Goal: Task Accomplishment & Management: Manage account settings

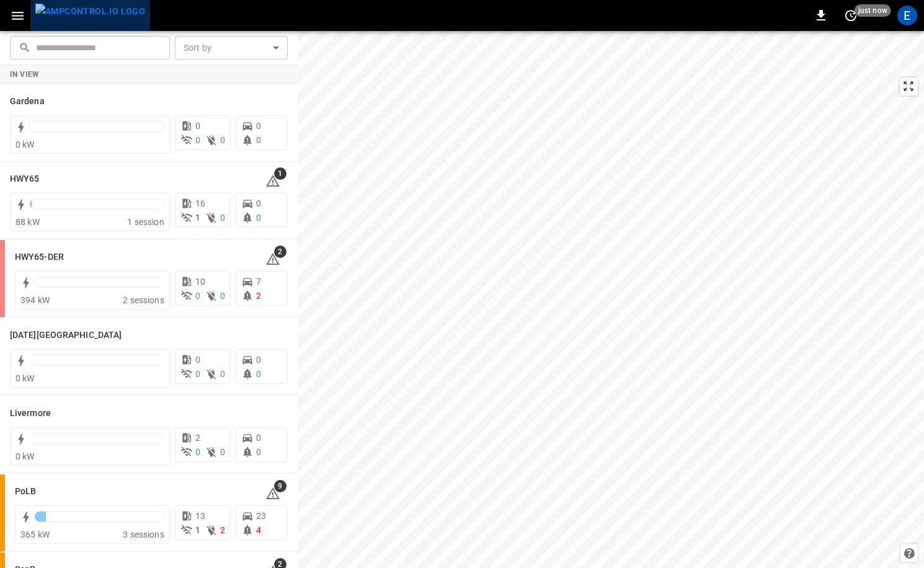
click at [99, 19] on img "menu" at bounding box center [90, 12] width 110 height 16
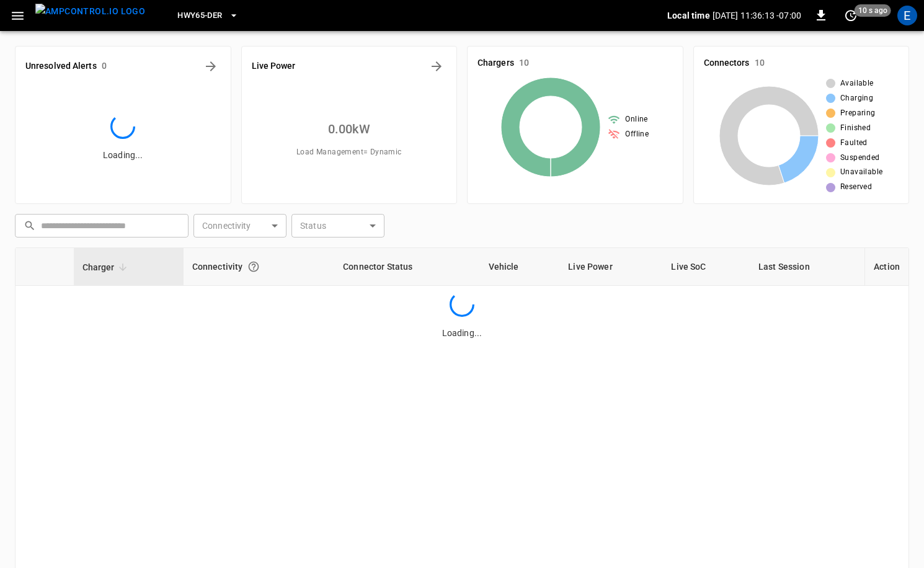
click at [172, 25] on button "HWY65-DER" at bounding box center [207, 16] width 71 height 24
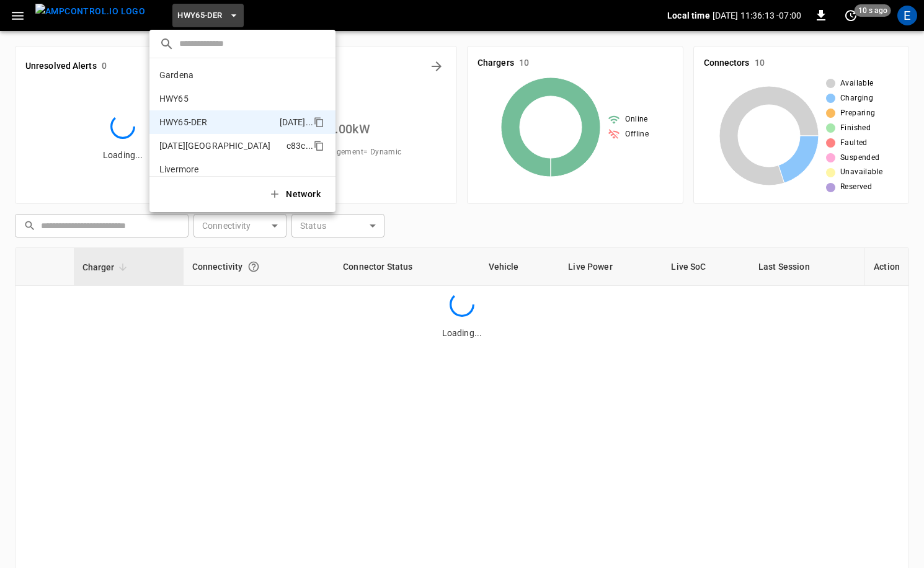
scroll to position [43, 0]
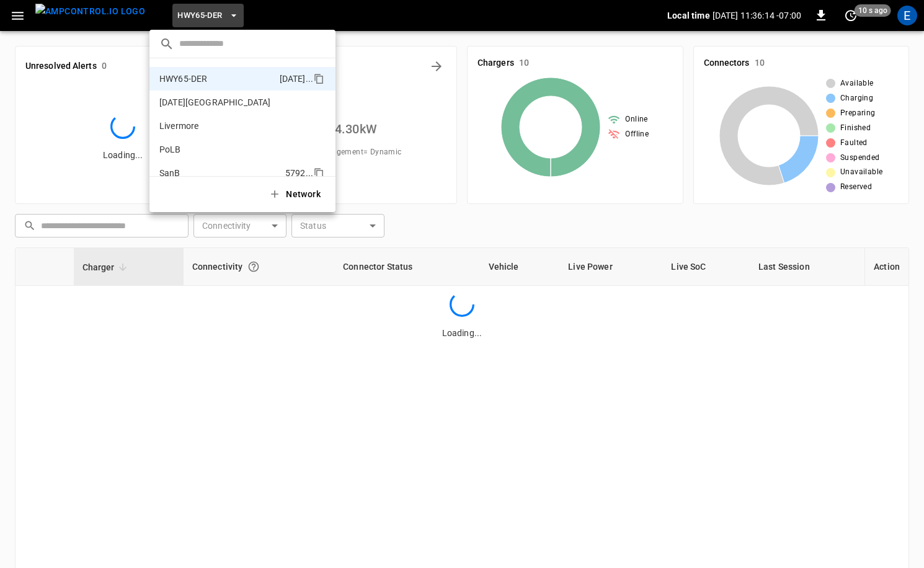
click at [199, 169] on p "SanB" at bounding box center [219, 173] width 121 height 12
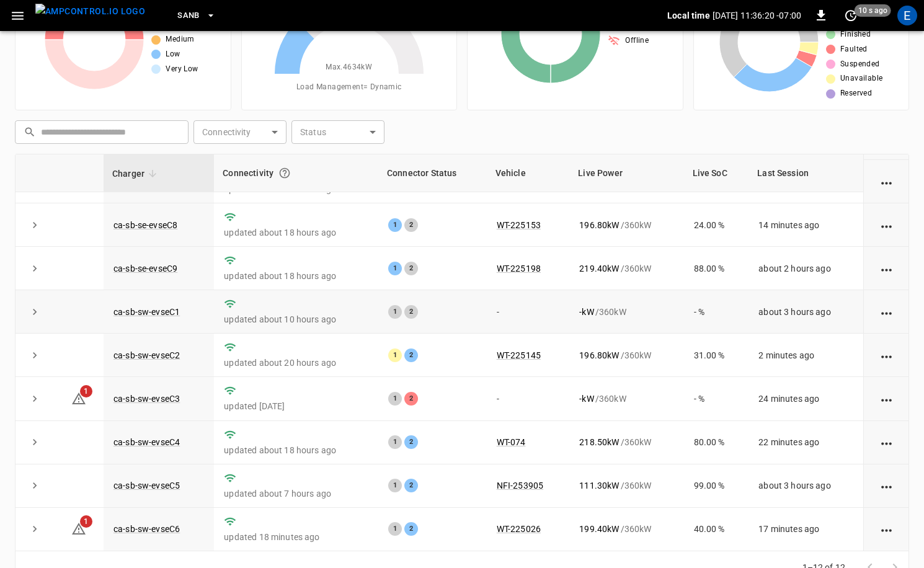
scroll to position [125, 0]
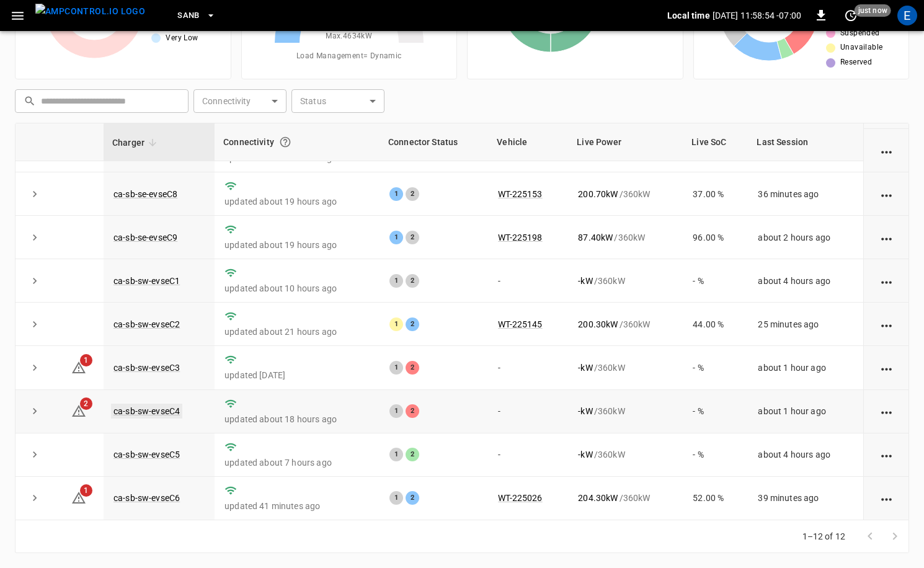
click at [168, 413] on link "ca-sb-sw-evseC4" at bounding box center [146, 411] width 71 height 15
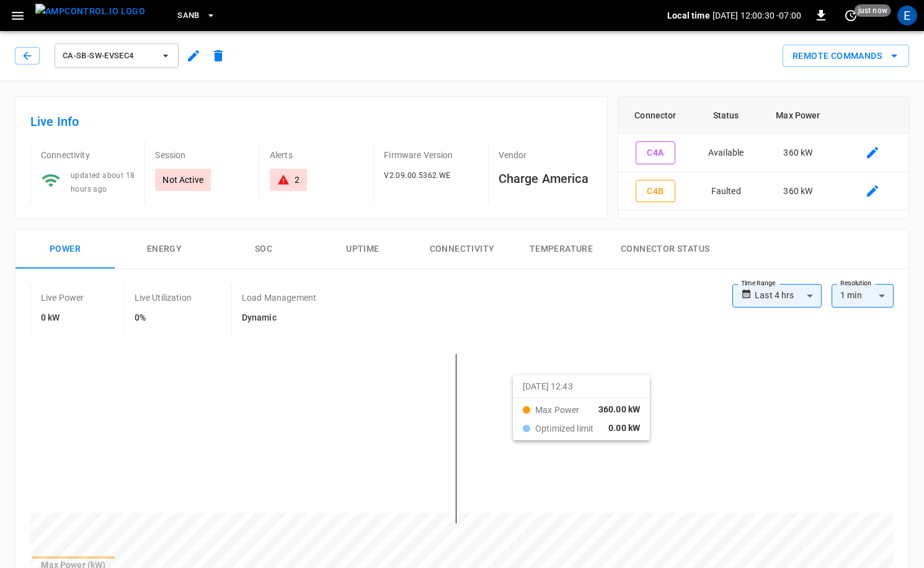
scroll to position [312, 0]
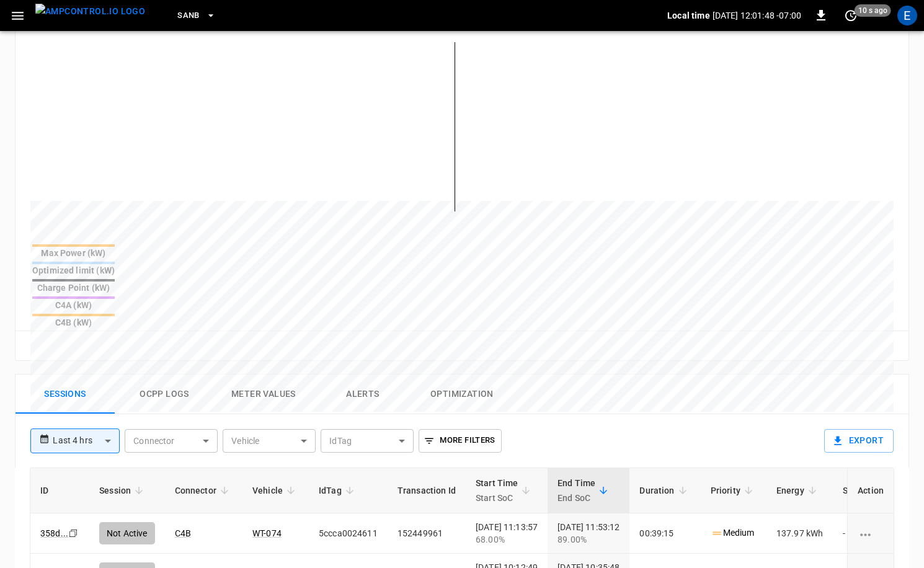
click at [73, 16] on img "menu" at bounding box center [90, 12] width 110 height 16
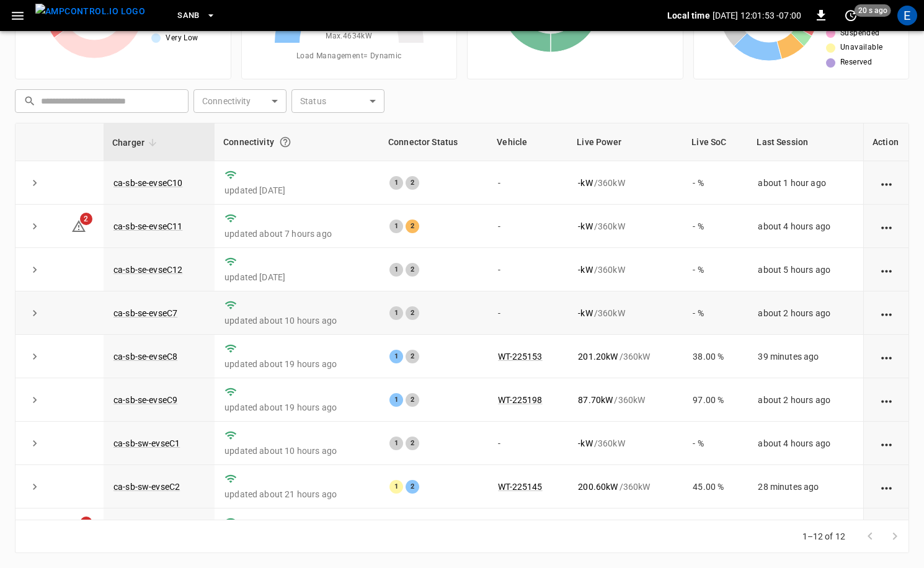
scroll to position [163, 0]
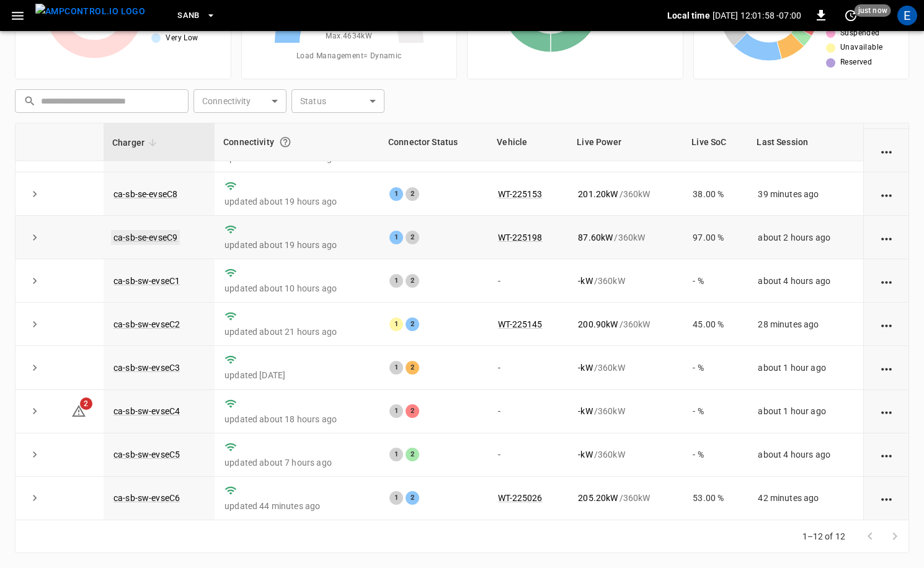
click at [168, 239] on link "ca-sb-se-evseC9" at bounding box center [145, 237] width 69 height 15
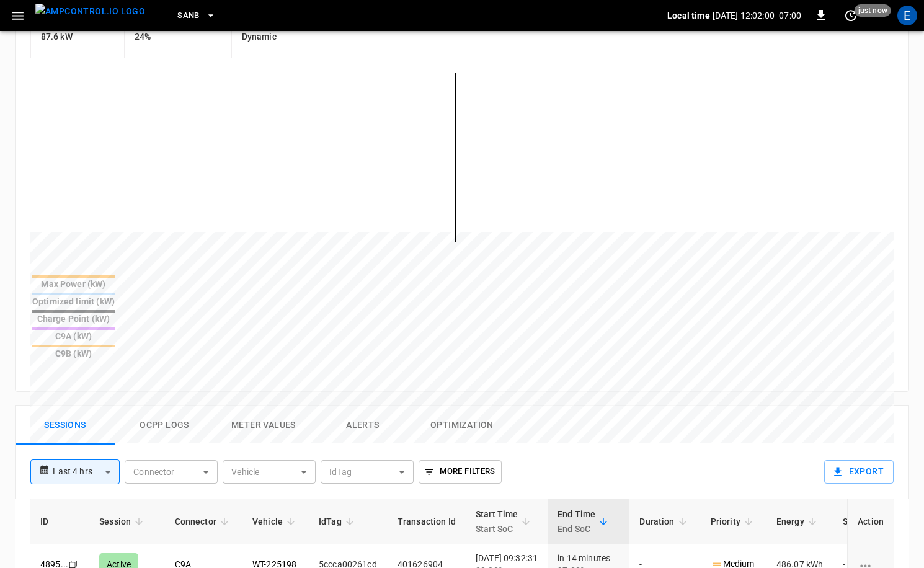
scroll to position [383, 0]
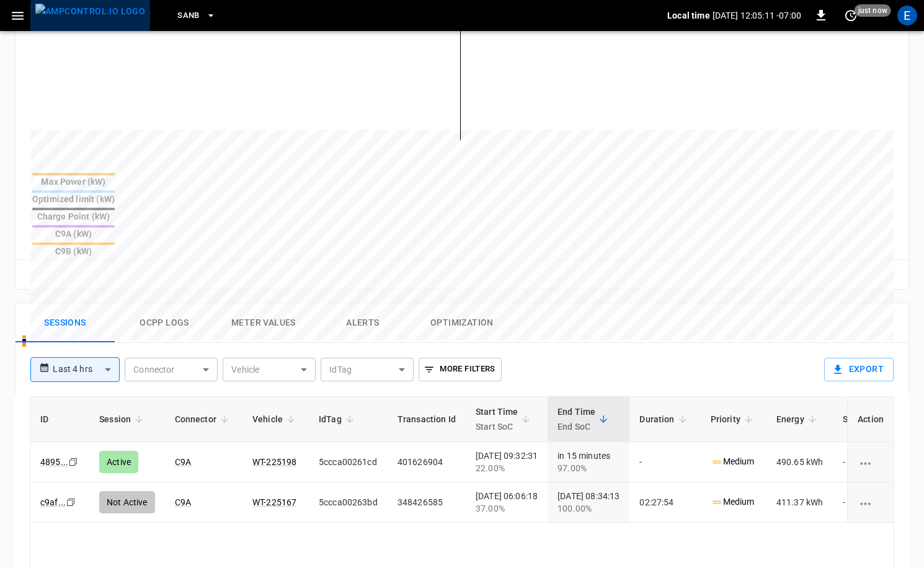
click at [99, 19] on img "menu" at bounding box center [90, 12] width 110 height 16
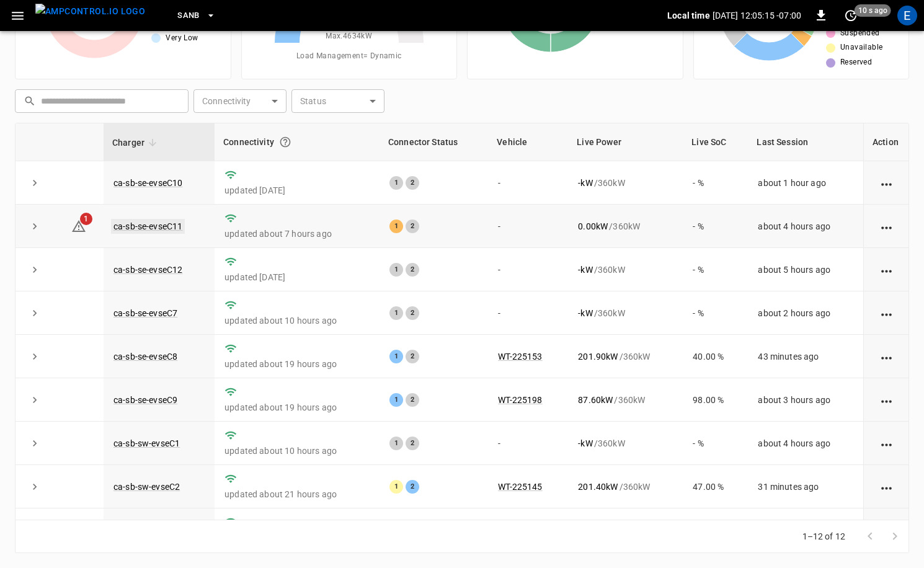
click at [132, 227] on link "ca-sb-se-evseC11" at bounding box center [148, 226] width 74 height 15
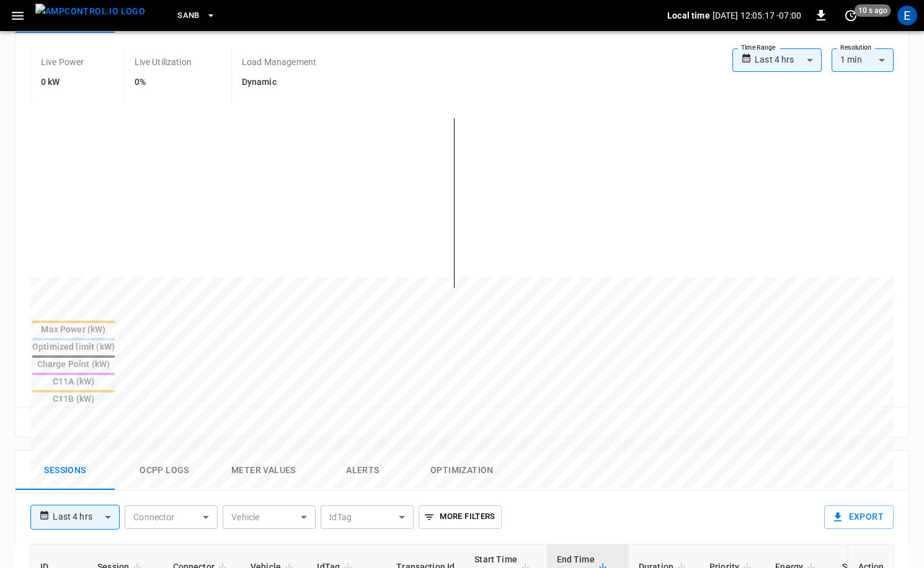
scroll to position [306, 0]
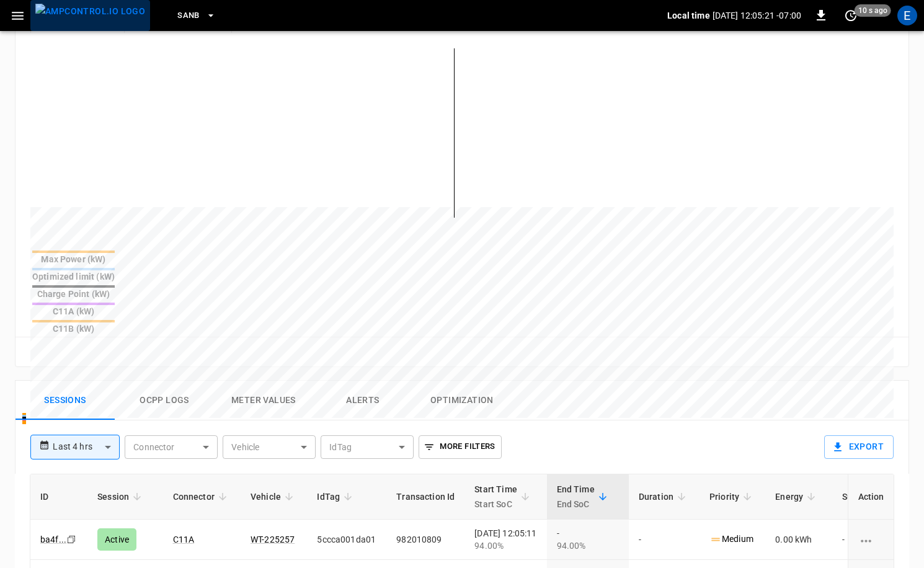
click at [93, 13] on img "menu" at bounding box center [90, 12] width 110 height 16
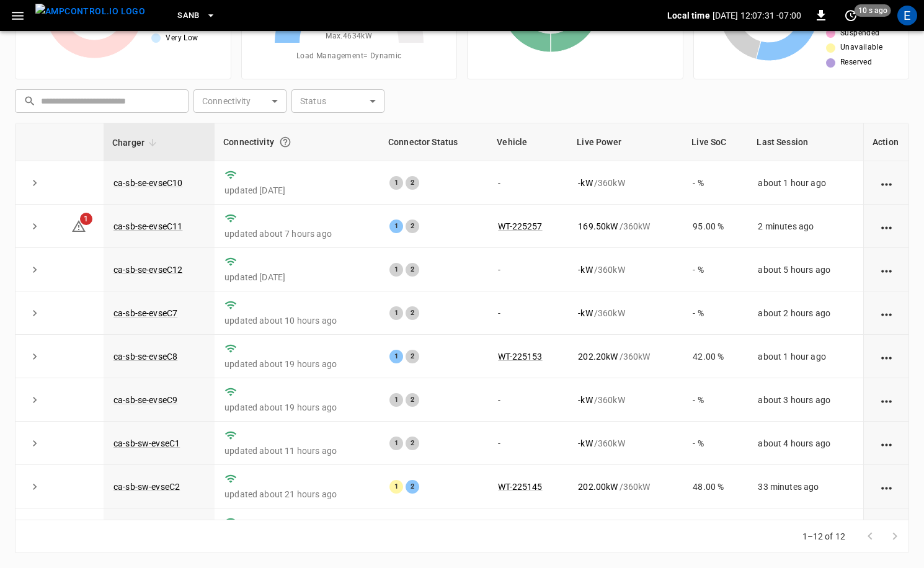
click at [205, 13] on icon "button" at bounding box center [211, 15] width 12 height 12
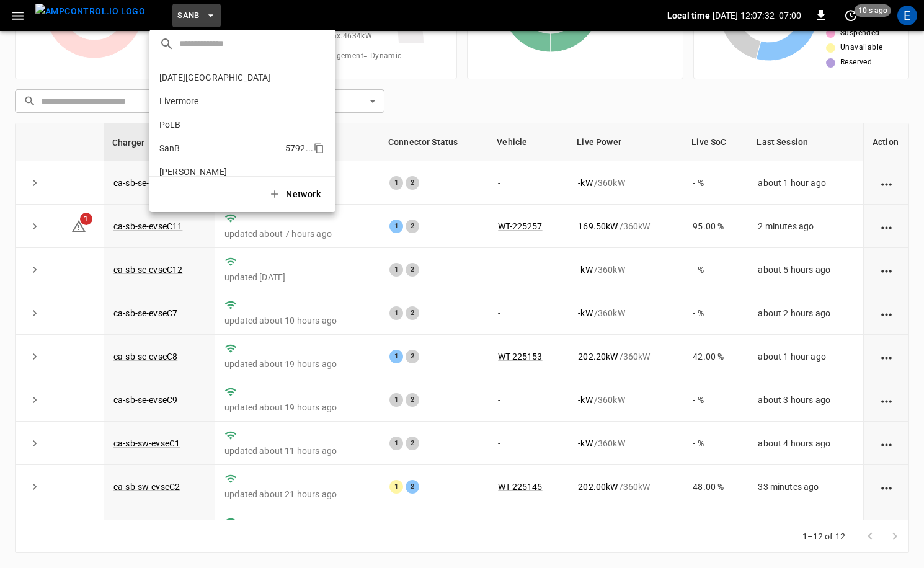
scroll to position [32, 0]
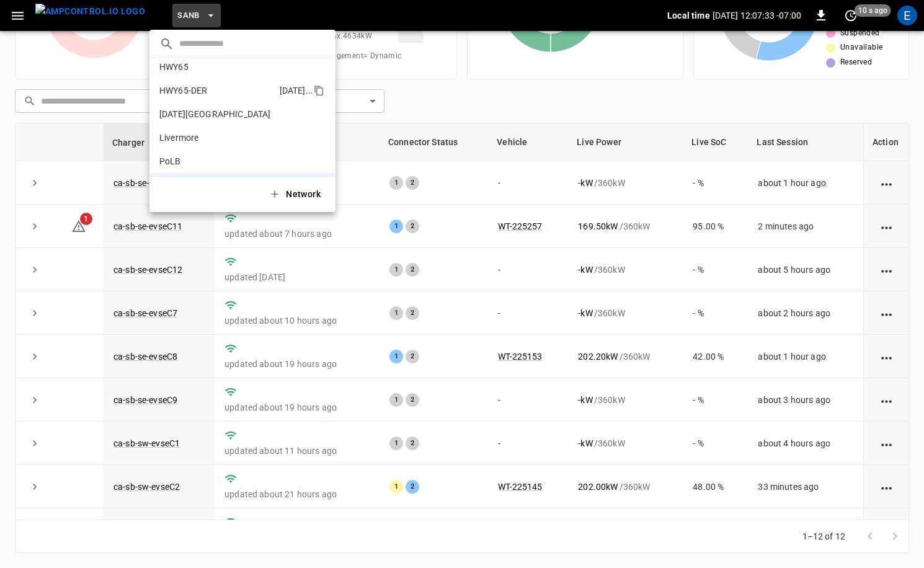
click at [221, 98] on li "HWY65-DER [DATE].." at bounding box center [243, 91] width 186 height 24
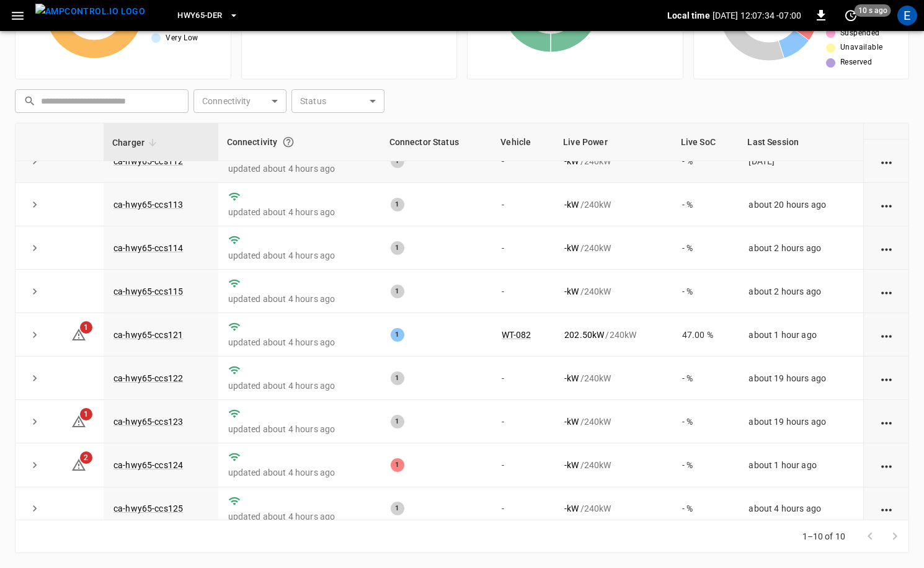
scroll to position [76, 0]
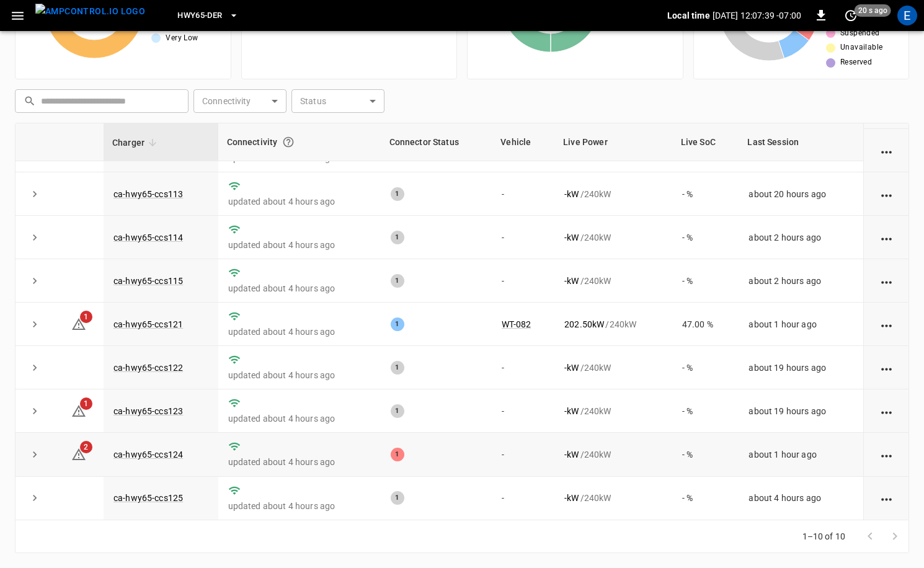
click at [159, 449] on td "ca-hwy65-ccs124" at bounding box center [161, 454] width 115 height 43
click at [161, 450] on link "ca-hwy65-ccs124" at bounding box center [148, 454] width 74 height 15
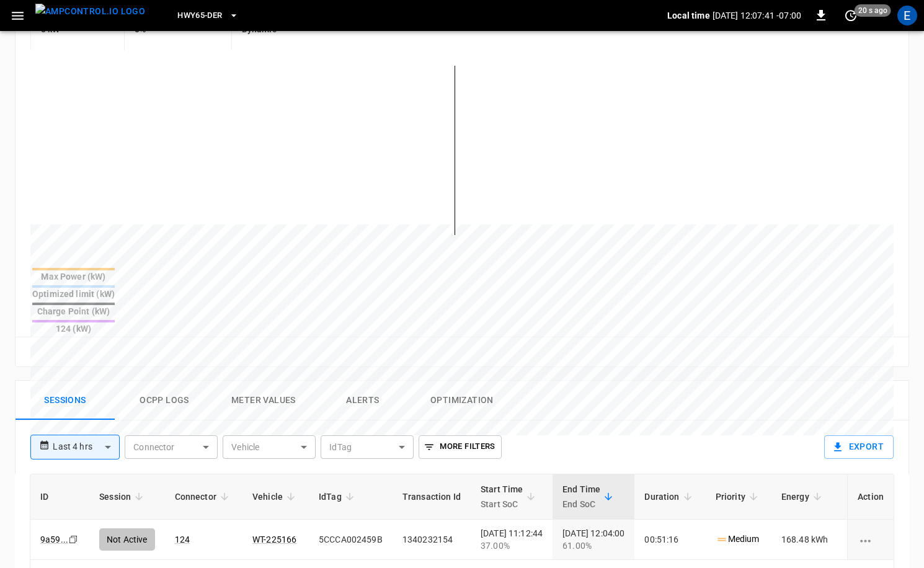
scroll to position [335, 0]
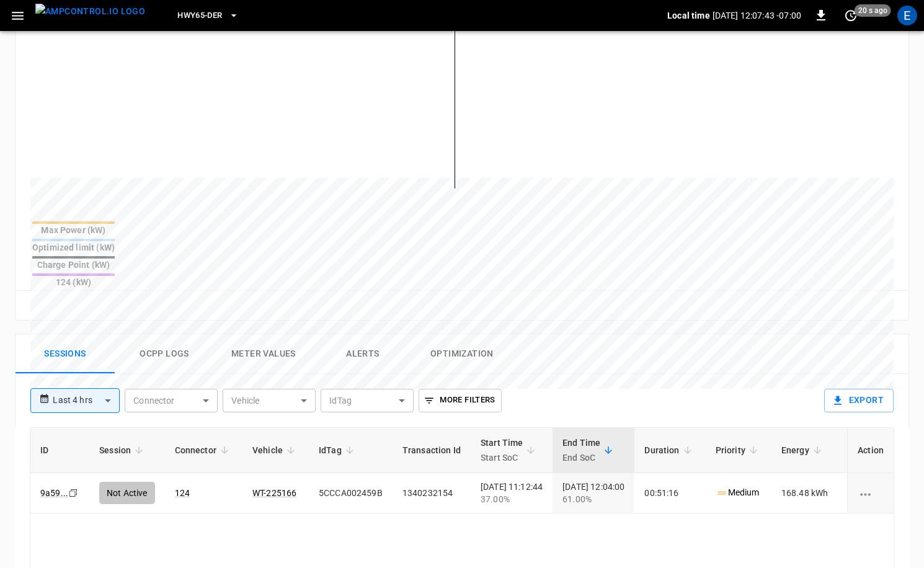
click at [181, 334] on button "Ocpp logs" at bounding box center [164, 354] width 99 height 40
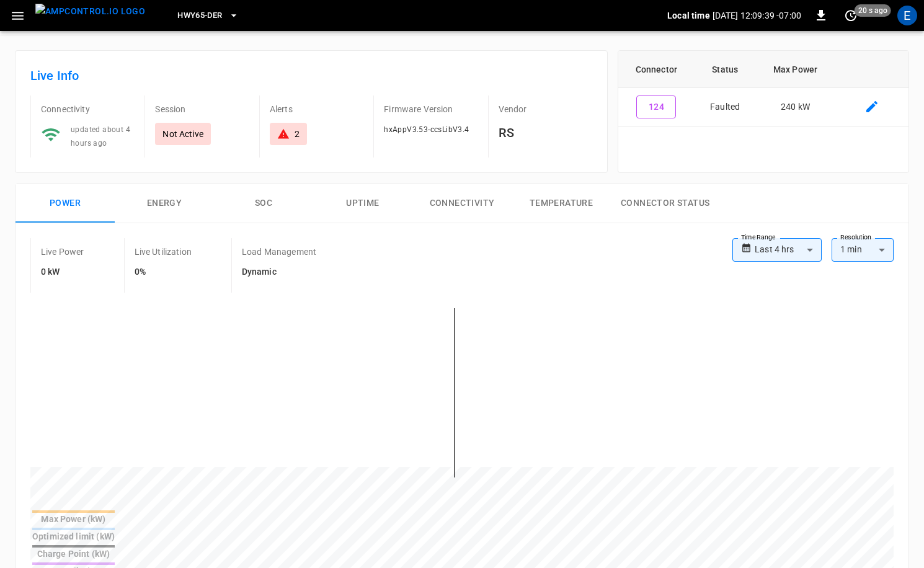
scroll to position [0, 0]
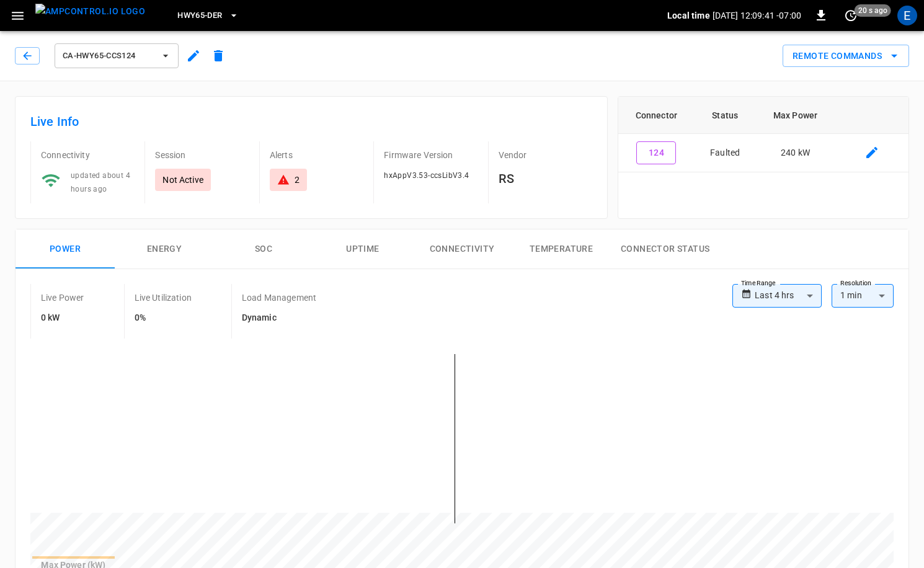
click at [83, 17] on img "menu" at bounding box center [90, 12] width 110 height 16
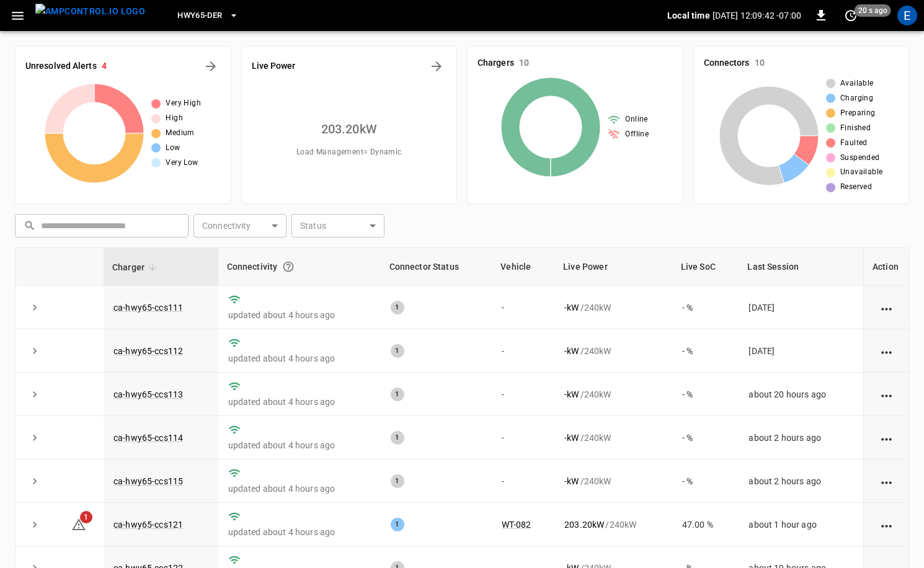
click at [223, 65] on div "Unresolved Alerts 4 Very High High Medium Low Very Low" at bounding box center [123, 125] width 217 height 158
click at [217, 69] on icon "All Alerts" at bounding box center [210, 66] width 15 height 15
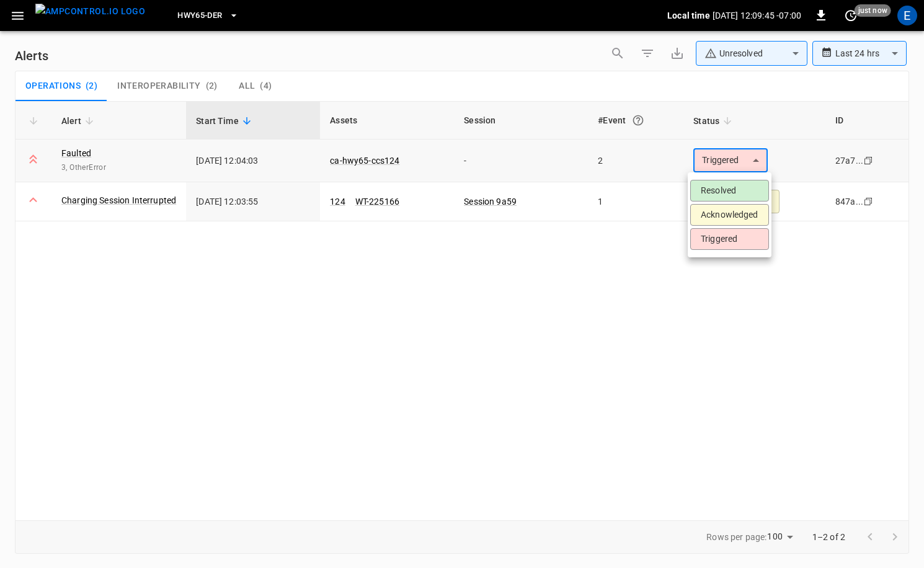
click at [741, 157] on body "**********" at bounding box center [462, 282] width 924 height 564
click at [739, 218] on li "Acknowledged" at bounding box center [729, 215] width 79 height 22
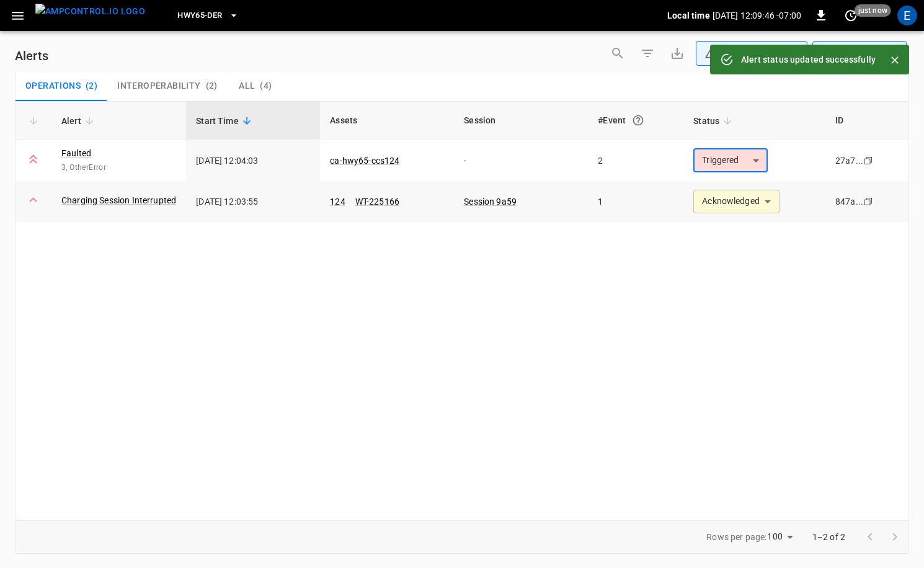
type input "**********"
click at [69, 151] on link "Faulted" at bounding box center [76, 153] width 30 height 12
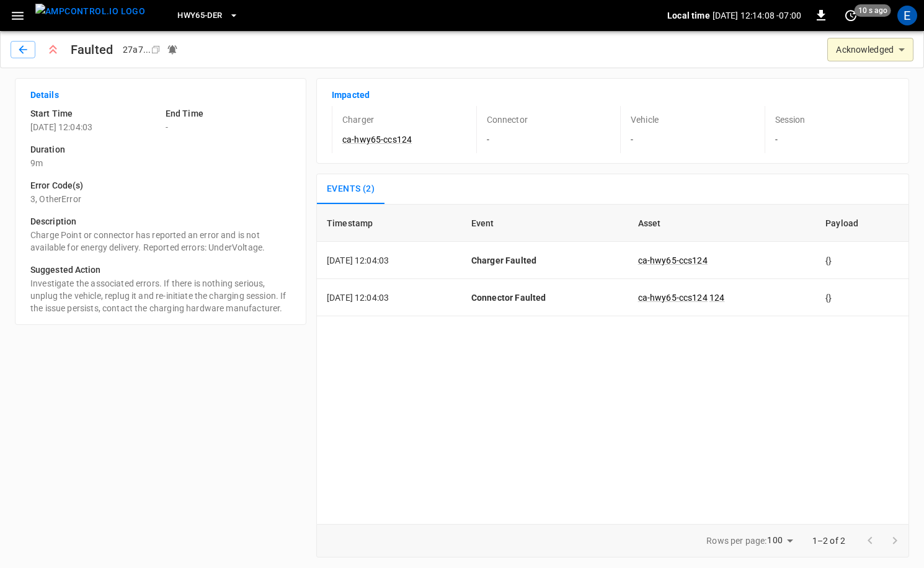
click at [65, 57] on div "Faulted 27a7 ... Copy" at bounding box center [431, 50] width 772 height 26
click at [30, 51] on button "button" at bounding box center [23, 49] width 25 height 17
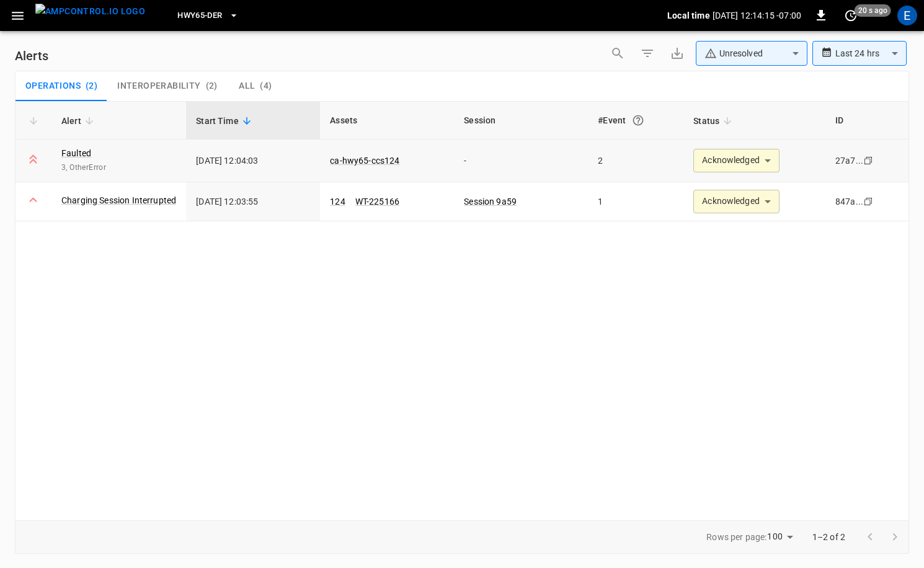
click at [383, 153] on td "ca-hwy65-ccs124" at bounding box center [387, 161] width 134 height 43
click at [382, 158] on link "ca-hwy65-ccs124" at bounding box center [365, 160] width 74 height 15
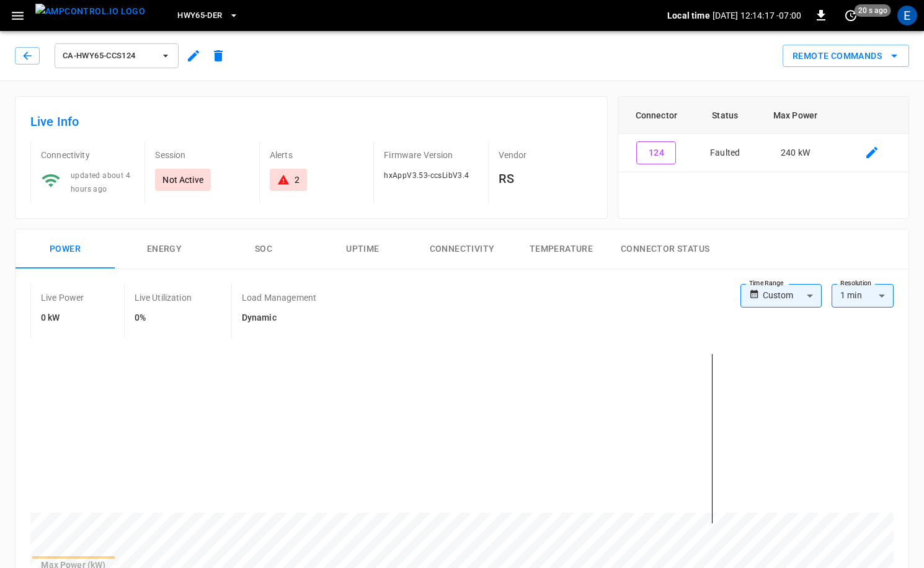
click at [67, 19] on img "menu" at bounding box center [90, 12] width 110 height 16
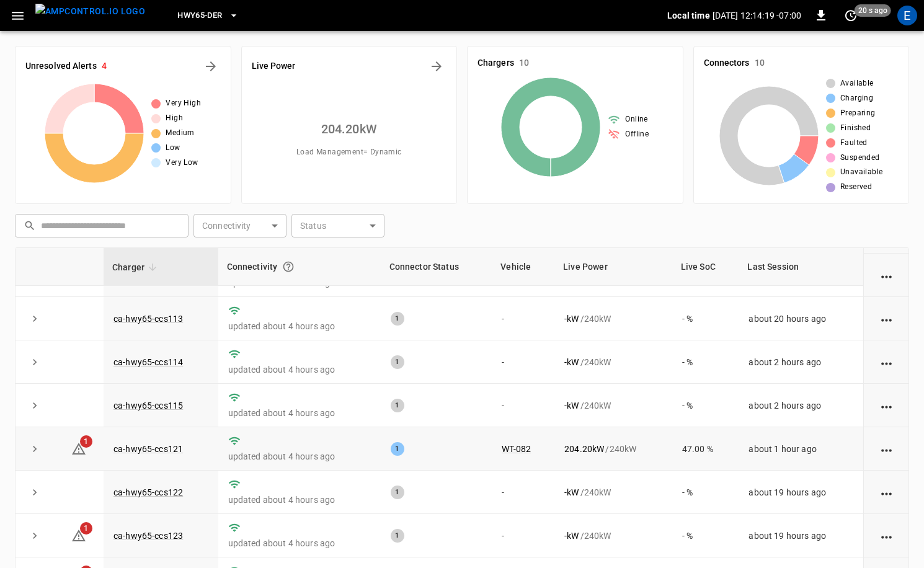
scroll to position [125, 0]
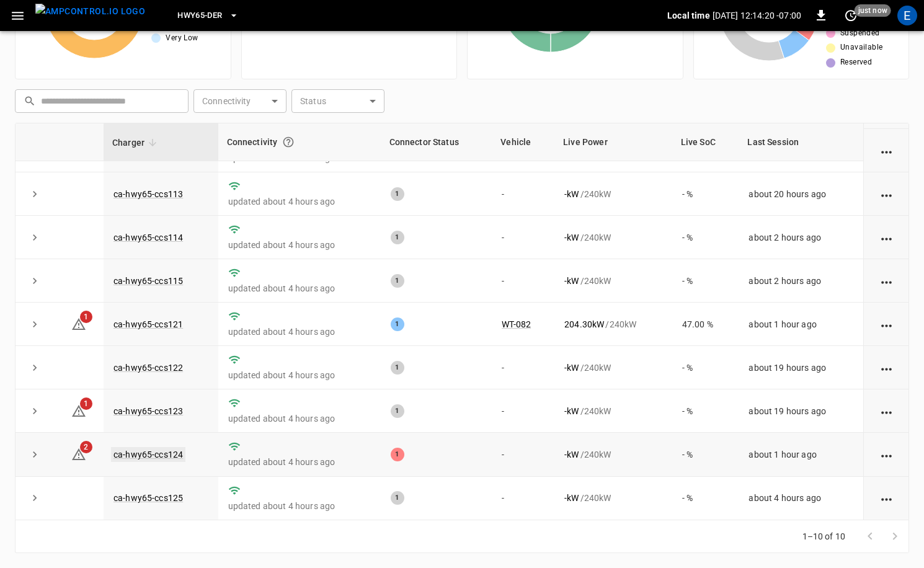
click at [164, 457] on link "ca-hwy65-ccs124" at bounding box center [148, 454] width 74 height 15
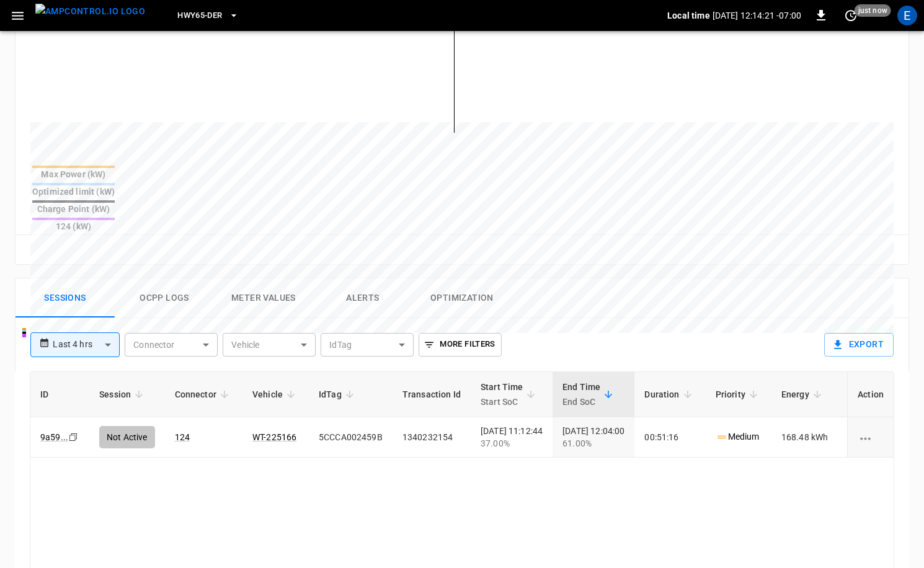
scroll to position [485, 0]
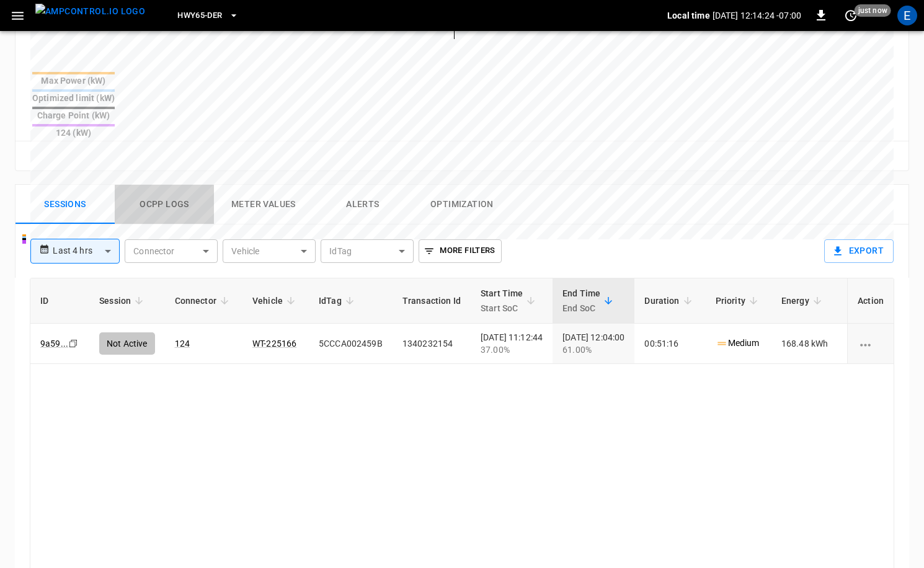
click at [146, 185] on button "Ocpp logs" at bounding box center [164, 205] width 99 height 40
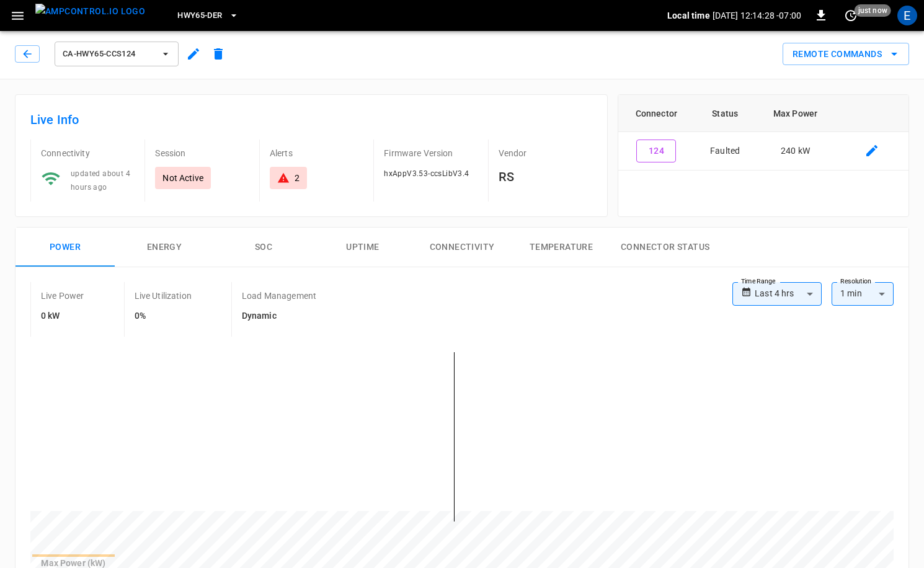
scroll to position [0, 0]
click at [86, 18] on img "menu" at bounding box center [90, 12] width 110 height 16
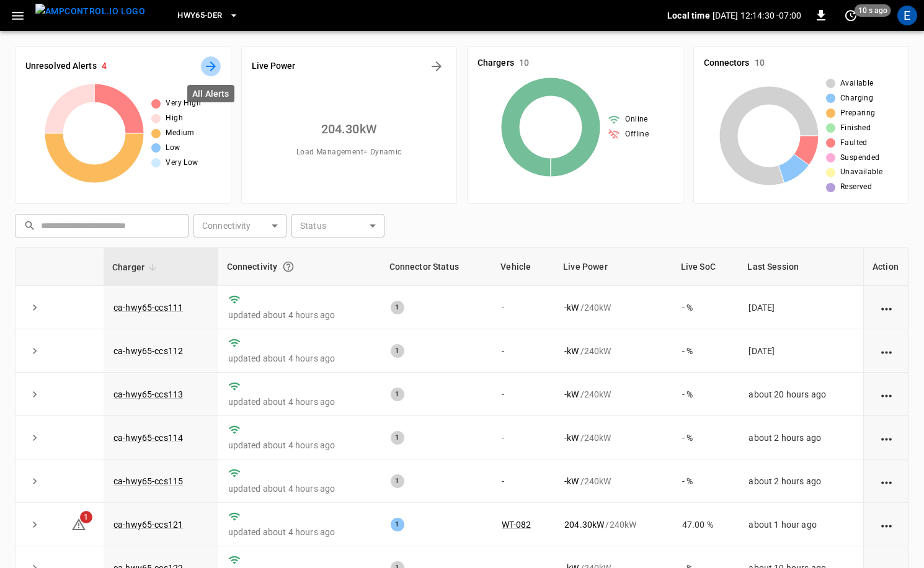
click at [207, 65] on icon "All Alerts" at bounding box center [210, 66] width 15 height 15
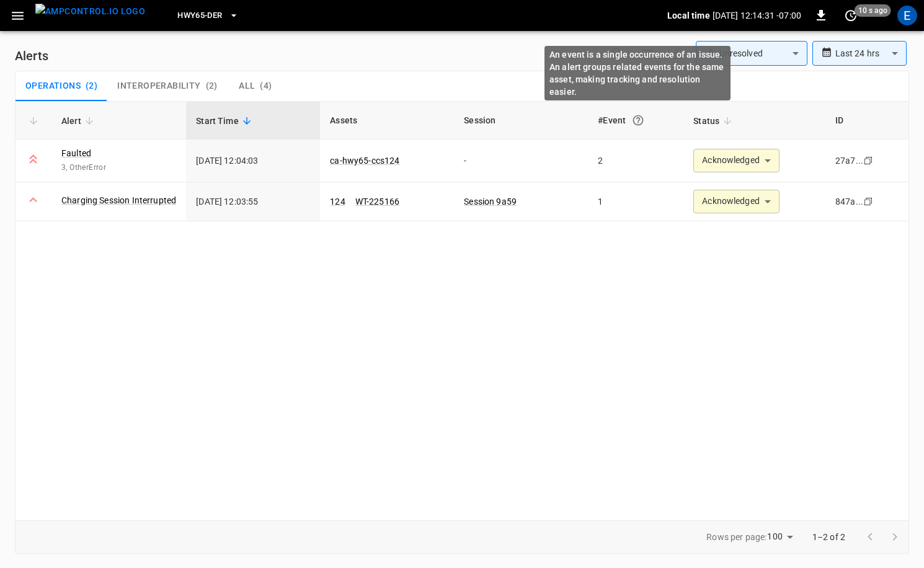
click at [718, 54] on div "An event is a single occurrence of an issue. An alert groups related events for…" at bounding box center [638, 73] width 186 height 55
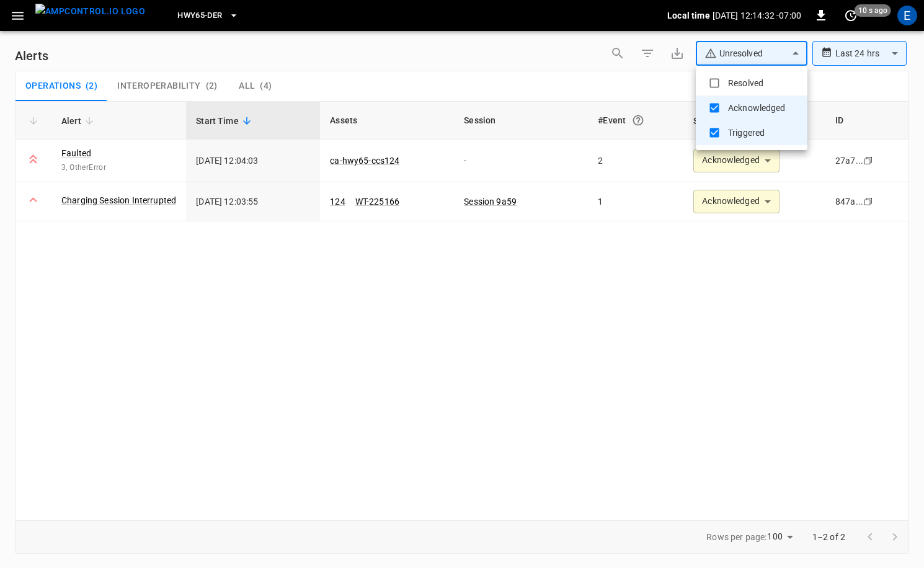
click at [777, 56] on body "**********" at bounding box center [462, 282] width 924 height 564
click at [757, 78] on li "Resolved" at bounding box center [752, 83] width 112 height 25
type input "**********"
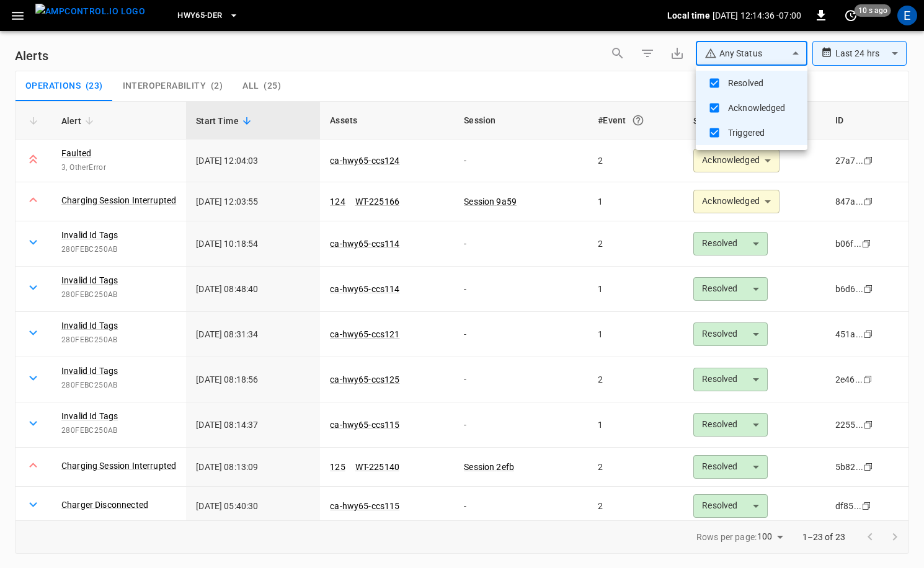
click at [877, 48] on div at bounding box center [462, 284] width 924 height 568
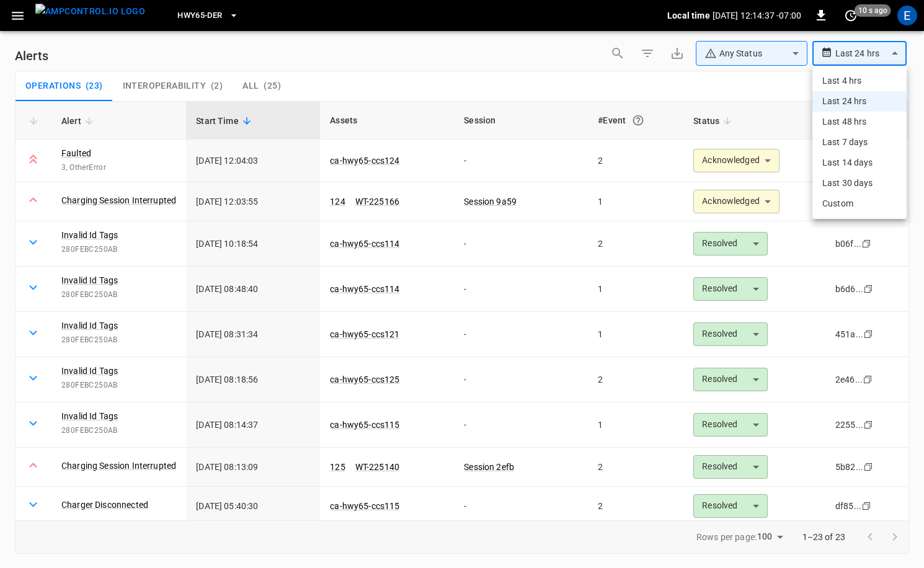
click at [873, 52] on body "**********" at bounding box center [462, 282] width 924 height 564
click at [847, 138] on li "Last 7 days" at bounding box center [860, 142] width 94 height 20
type input "**********"
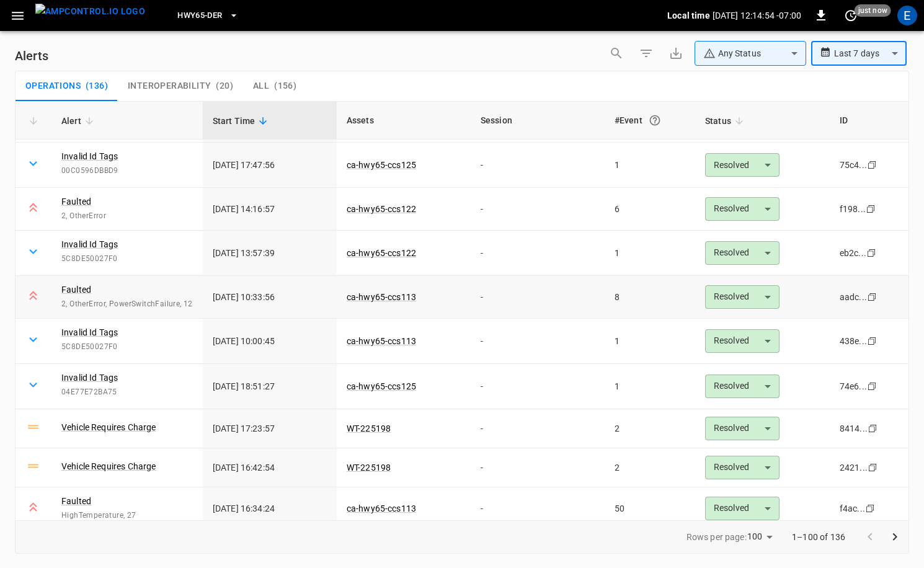
scroll to position [1026, 0]
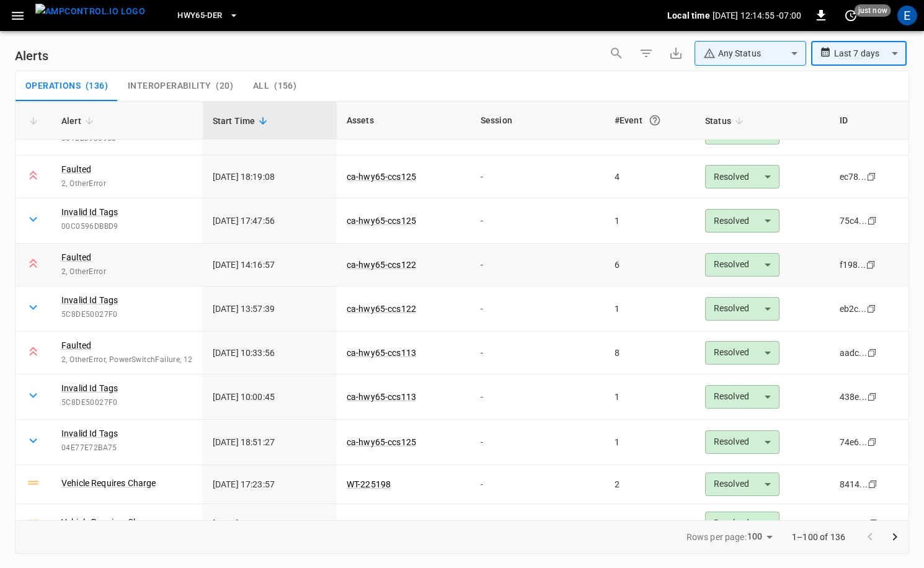
click at [95, 256] on div "Faulted 2, OtherError" at bounding box center [127, 264] width 132 height 27
click at [82, 256] on link "Faulted" at bounding box center [76, 257] width 35 height 17
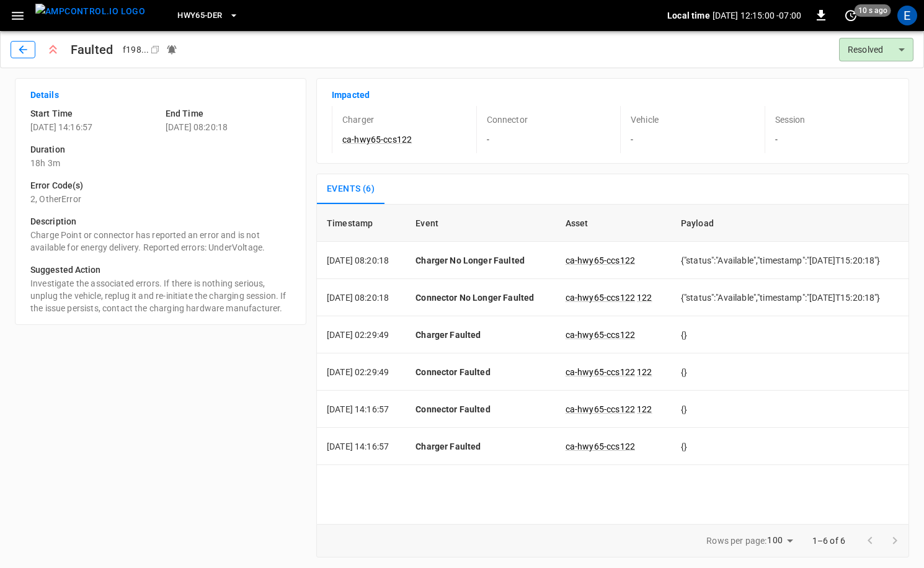
click at [17, 43] on icon "button" at bounding box center [23, 49] width 12 height 12
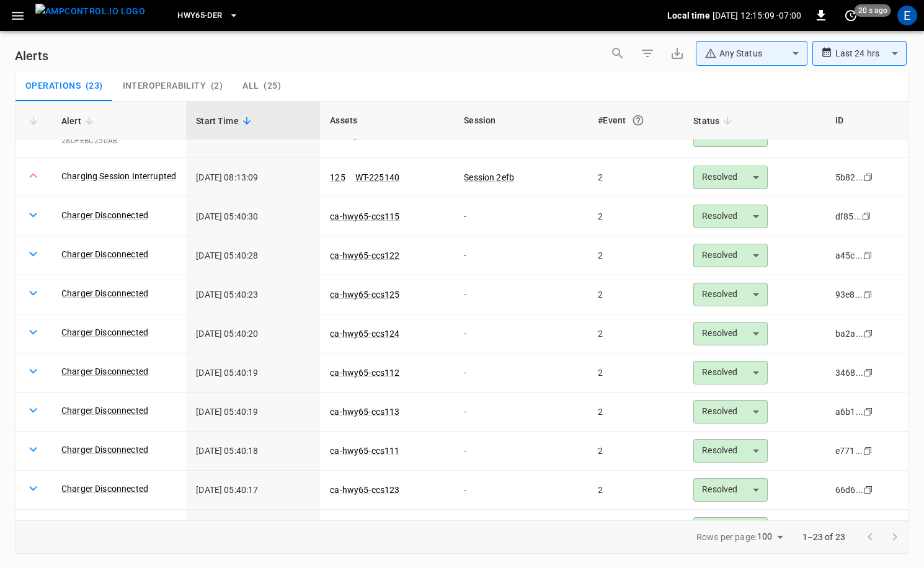
scroll to position [253, 0]
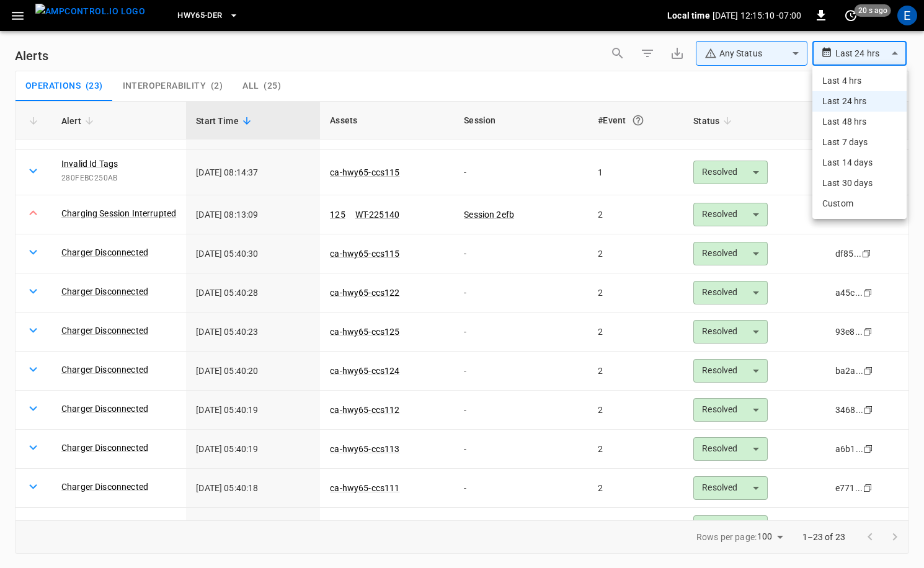
click at [865, 53] on body "**********" at bounding box center [462, 282] width 924 height 564
click at [848, 138] on li "Last 7 days" at bounding box center [860, 142] width 94 height 20
type input "**********"
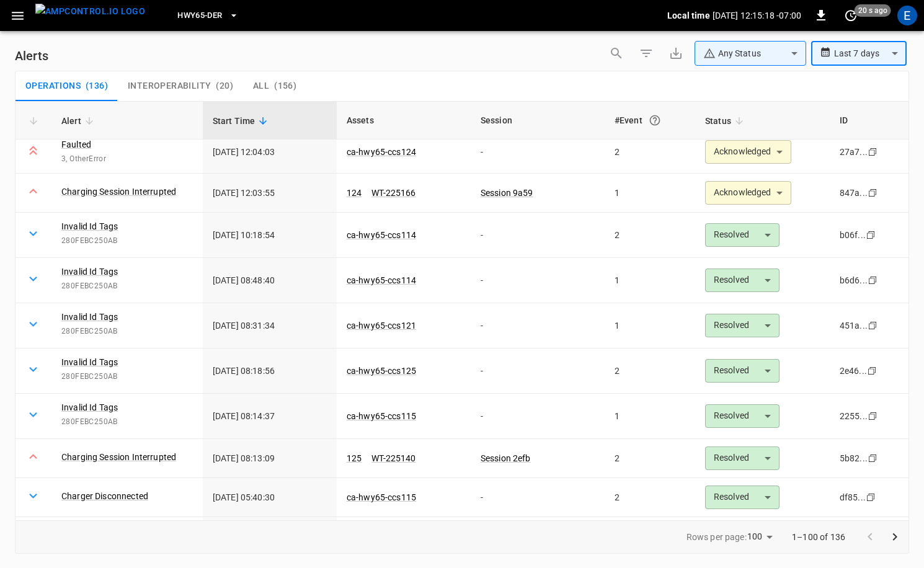
scroll to position [0, 0]
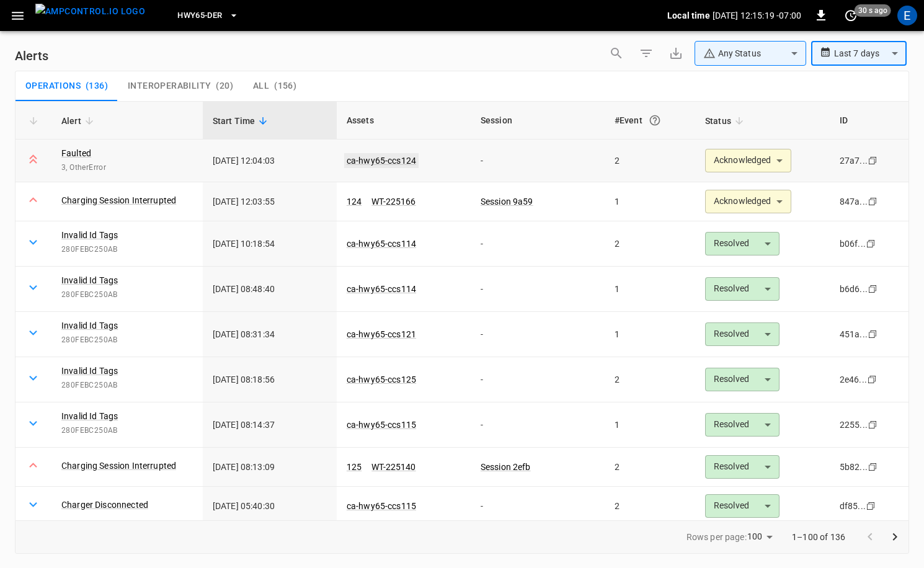
click at [375, 160] on link "ca-hwy65-ccs124" at bounding box center [381, 160] width 74 height 15
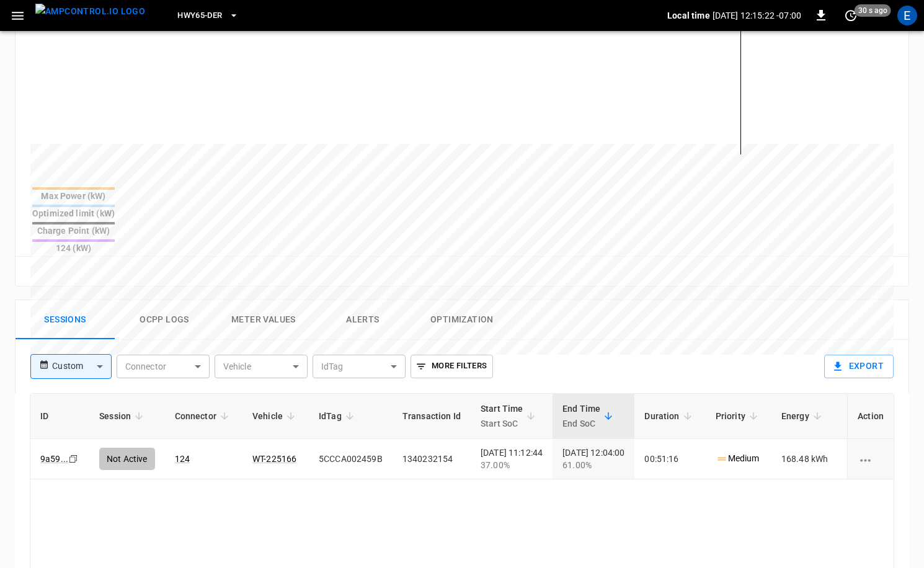
scroll to position [416, 0]
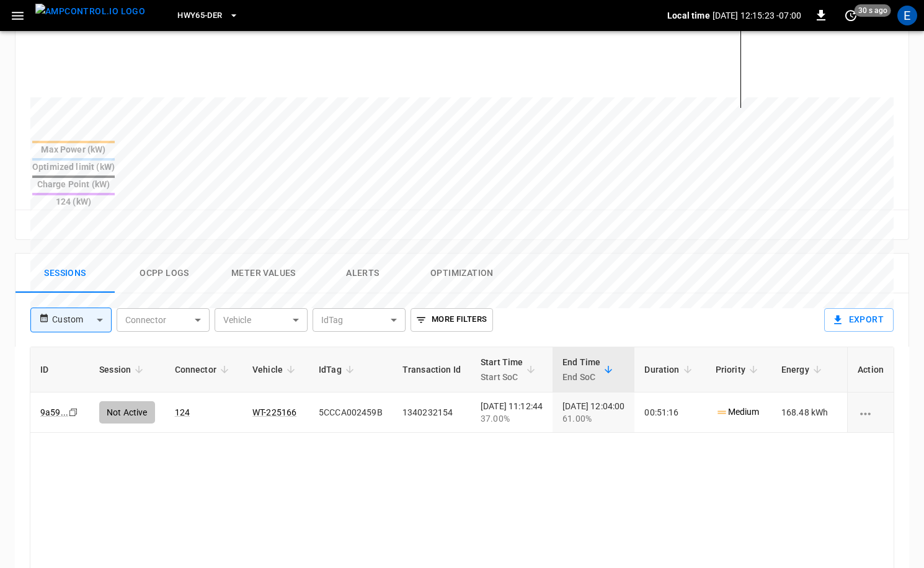
click at [270, 254] on button "Meter Values" at bounding box center [263, 274] width 99 height 40
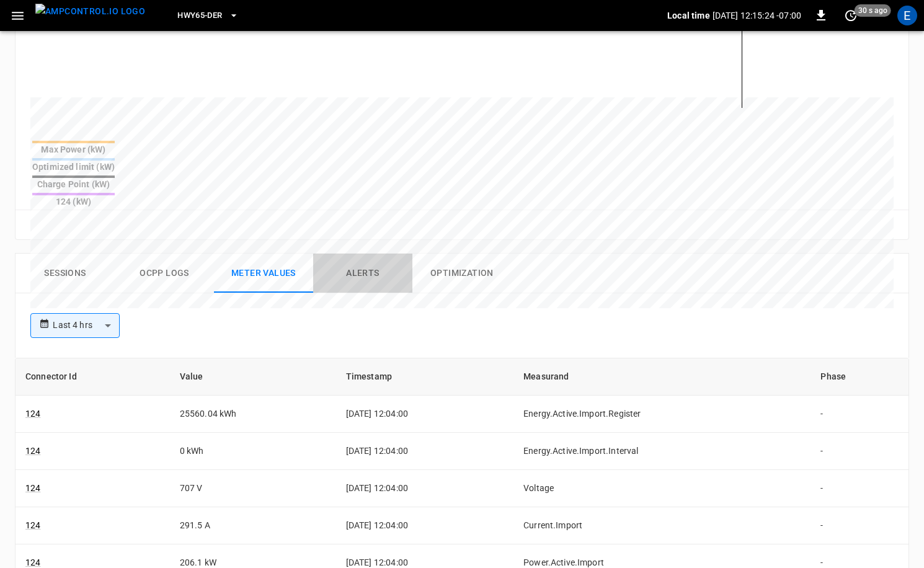
click at [343, 254] on button "Alerts" at bounding box center [362, 274] width 99 height 40
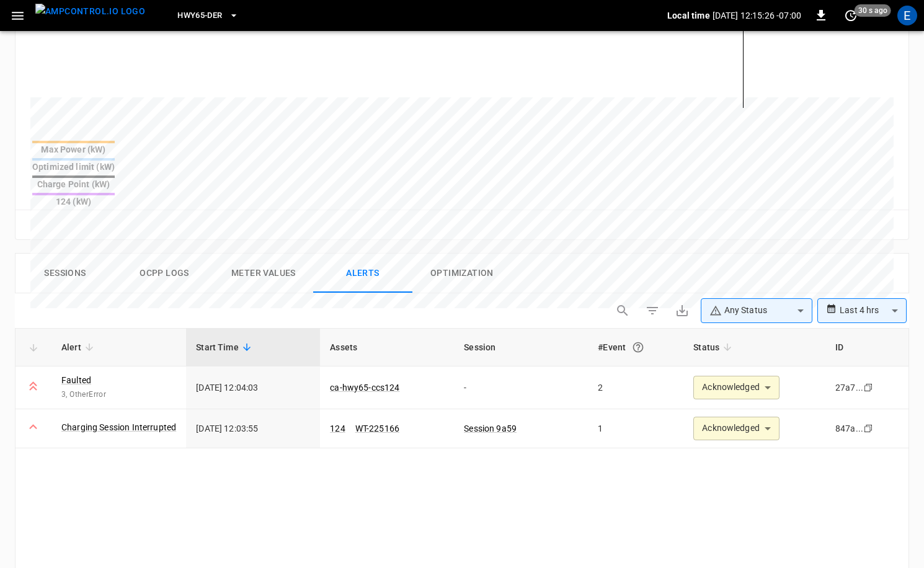
click at [886, 329] on th "ID" at bounding box center [867, 348] width 83 height 38
click at [883, 273] on body "**********" at bounding box center [462, 195] width 924 height 1222
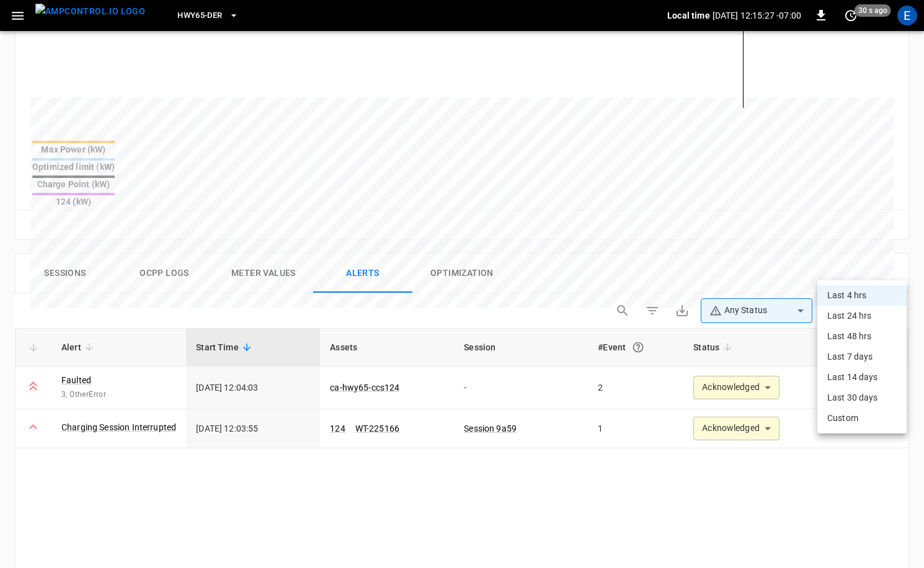
click at [862, 352] on li "Last 7 days" at bounding box center [862, 357] width 89 height 20
type input "**********"
type input "***"
type input "**********"
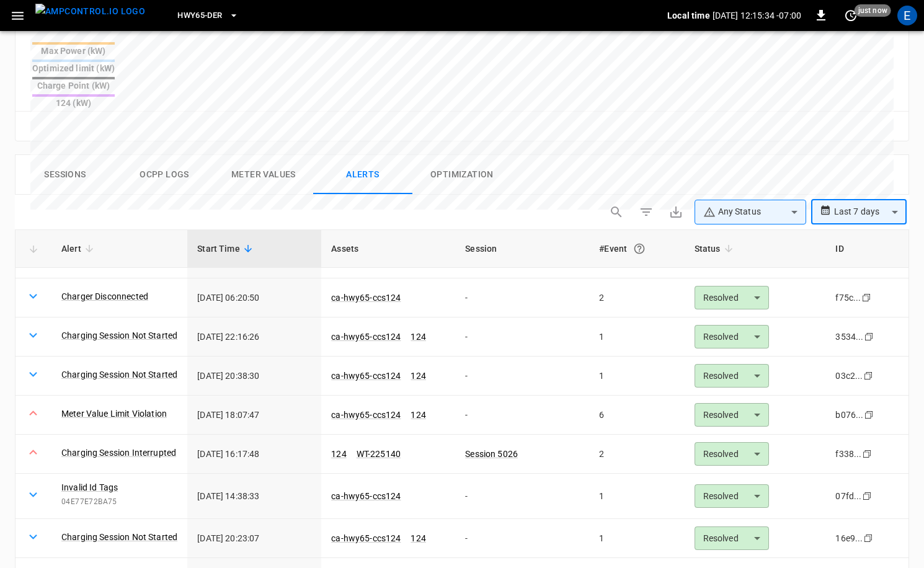
scroll to position [610, 0]
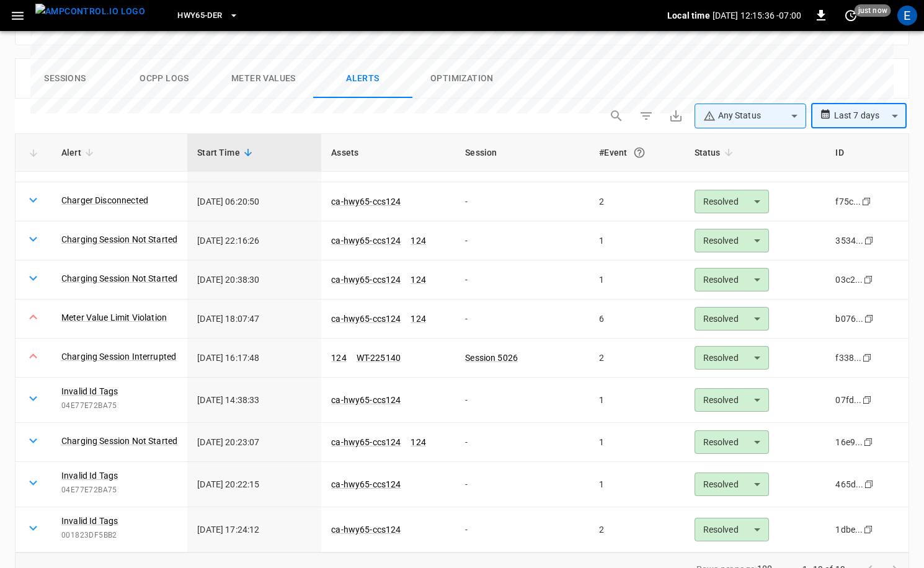
click at [894, 557] on div at bounding box center [883, 569] width 50 height 25
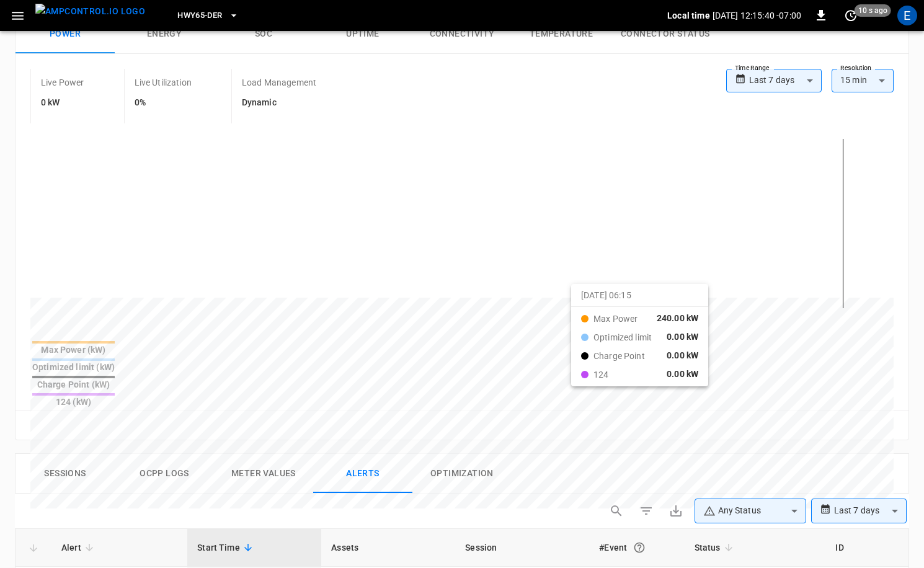
scroll to position [352, 0]
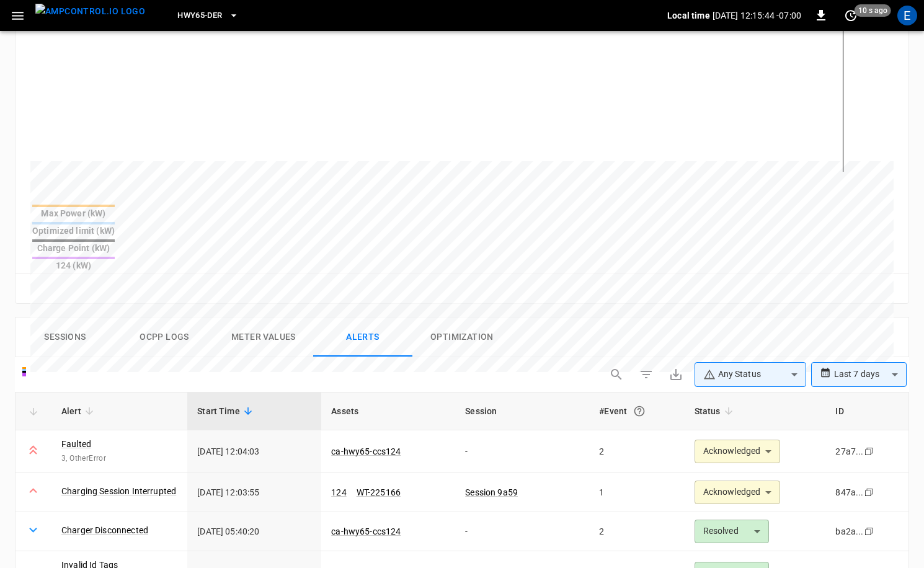
click at [85, 14] on img "menu" at bounding box center [90, 12] width 110 height 16
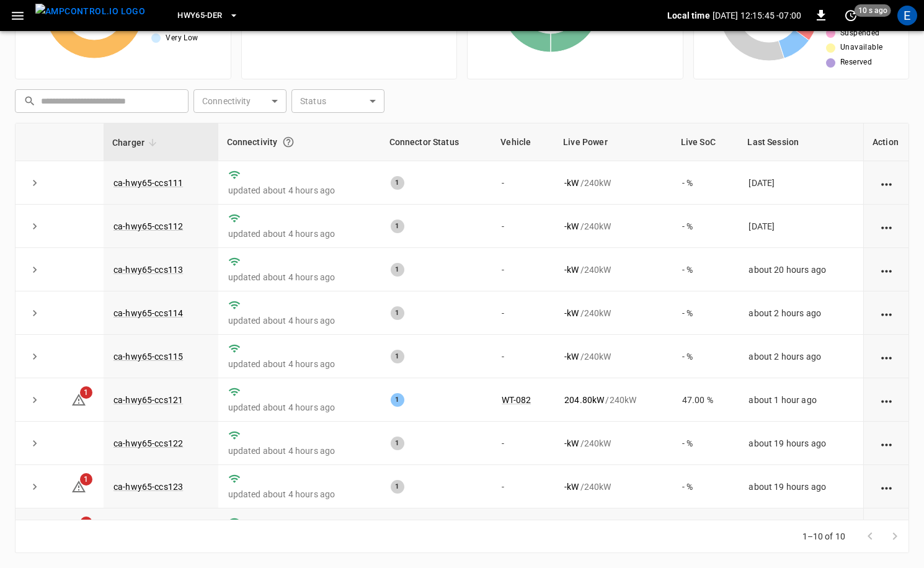
scroll to position [76, 0]
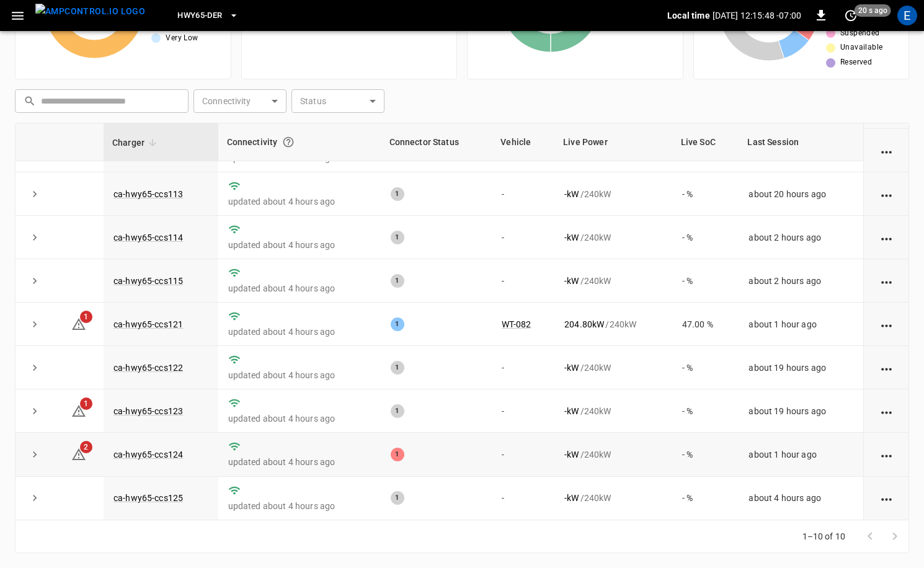
click at [153, 448] on td "ca-hwy65-ccs124" at bounding box center [161, 454] width 115 height 43
click at [154, 450] on link "ca-hwy65-ccs124" at bounding box center [148, 454] width 74 height 15
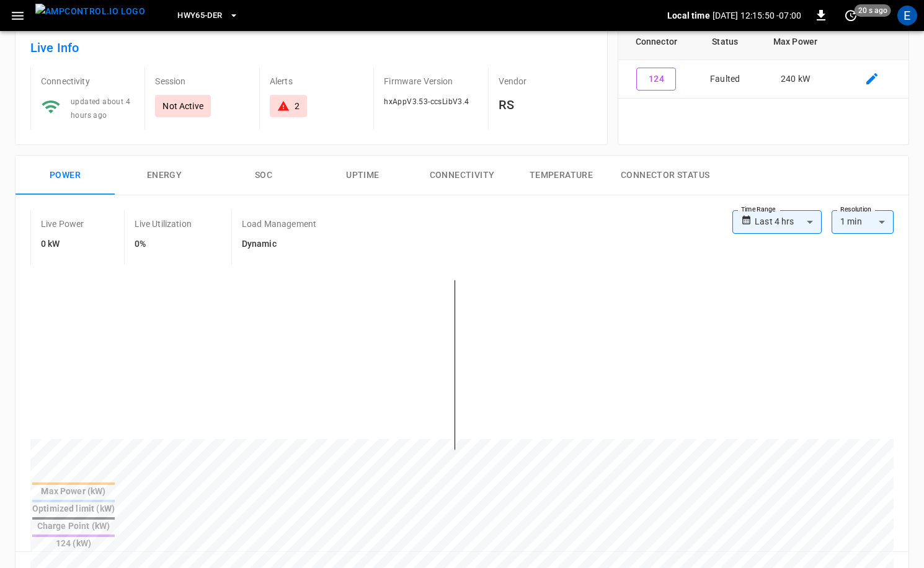
scroll to position [204, 0]
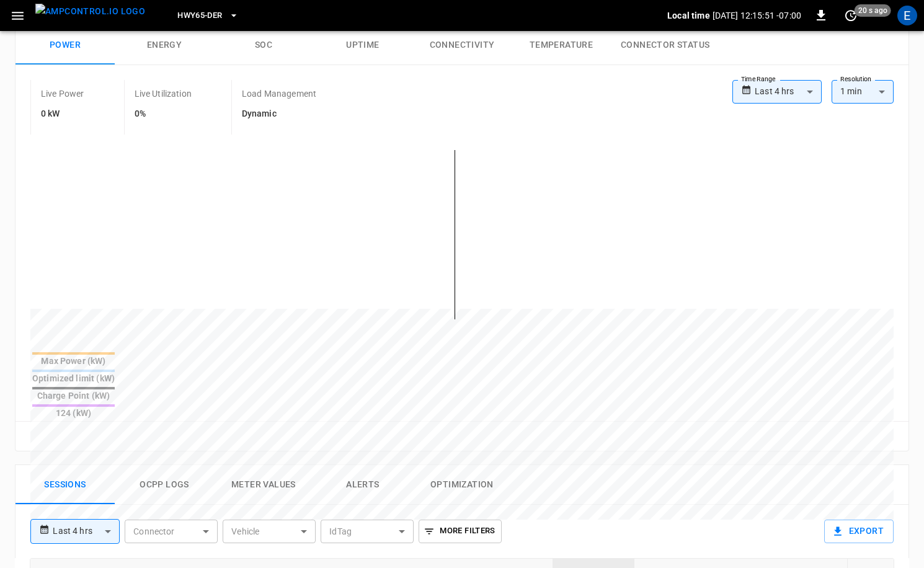
click at [174, 465] on button "Ocpp logs" at bounding box center [164, 485] width 99 height 40
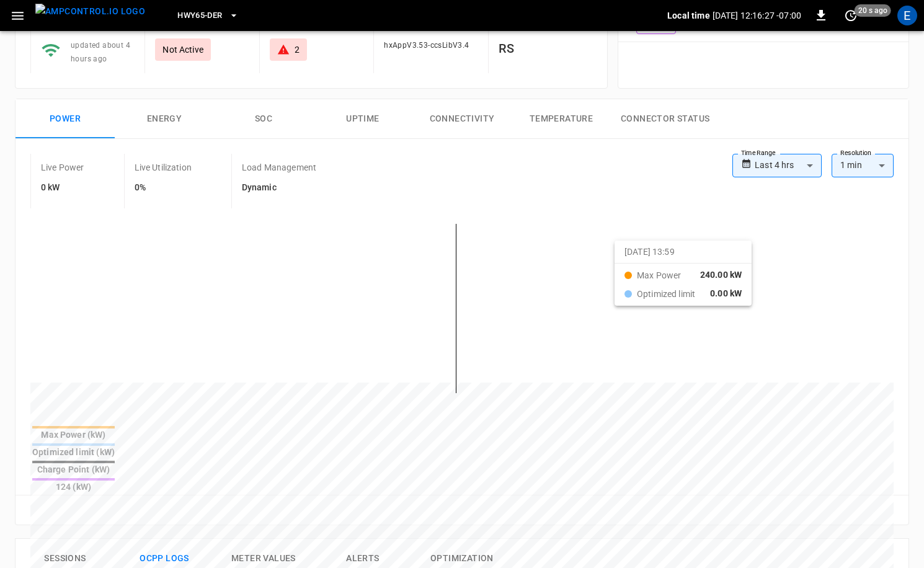
scroll to position [0, 0]
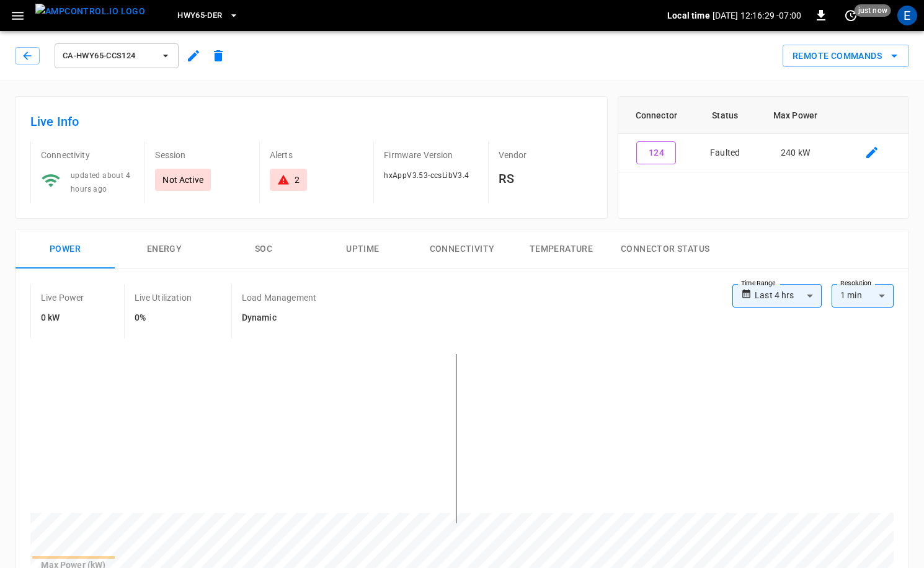
click at [181, 239] on button "Energy" at bounding box center [164, 250] width 99 height 40
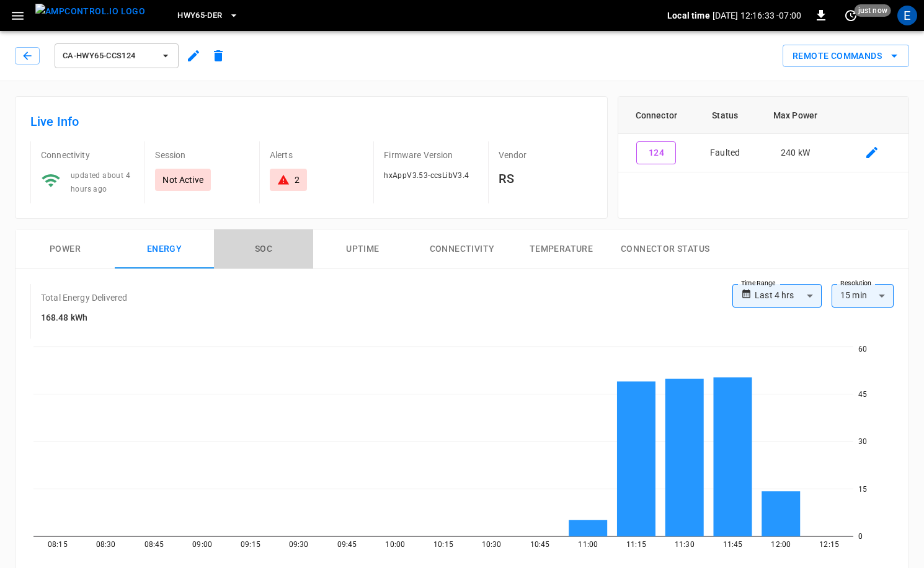
click at [266, 255] on button "SOC" at bounding box center [263, 250] width 99 height 40
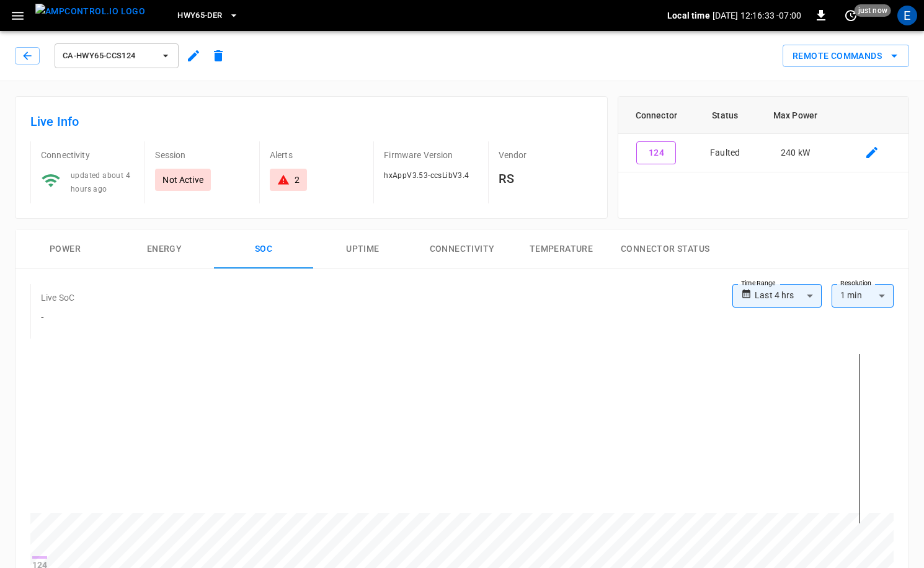
click at [354, 251] on button "Uptime" at bounding box center [362, 250] width 99 height 40
click at [257, 254] on button "SOC" at bounding box center [263, 250] width 99 height 40
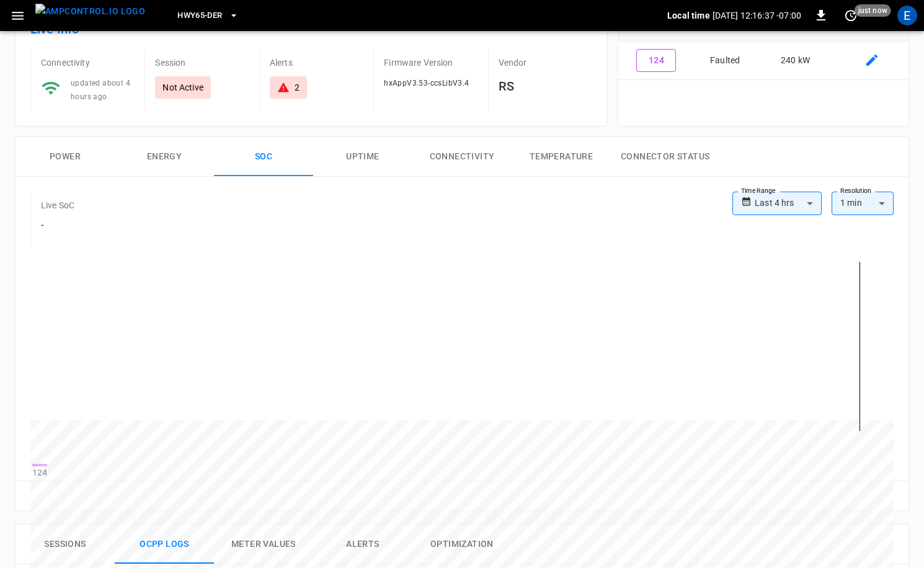
scroll to position [116, 0]
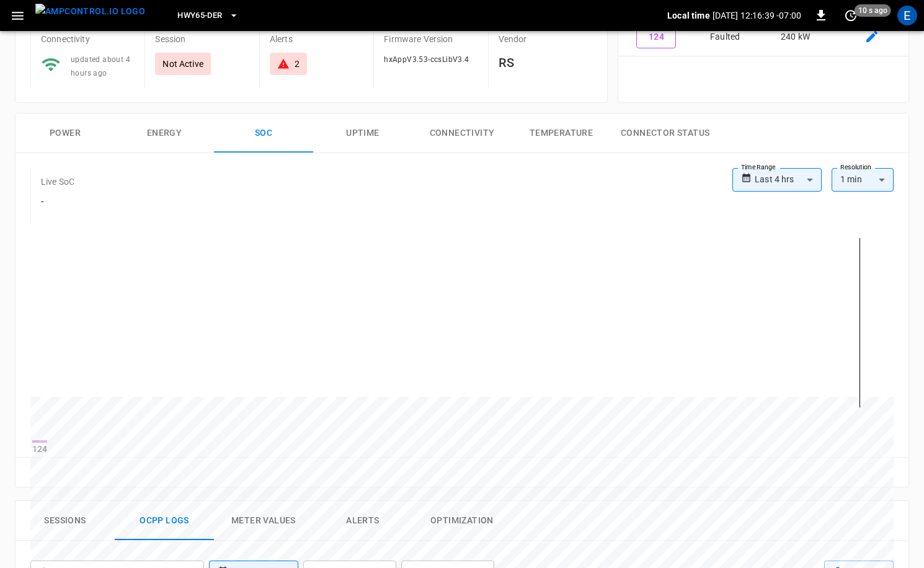
click at [369, 151] on button "Uptime" at bounding box center [362, 134] width 99 height 40
click at [450, 142] on button "Connectivity" at bounding box center [462, 134] width 99 height 40
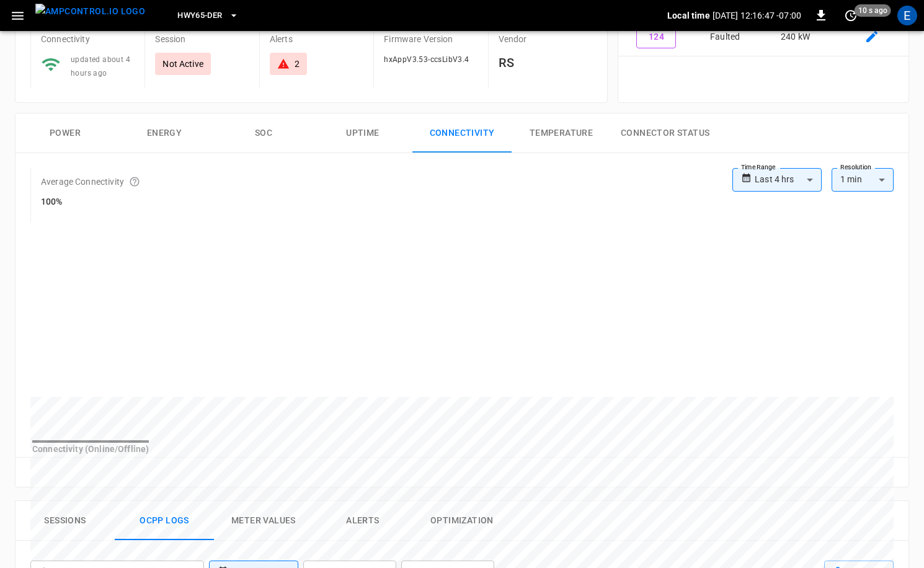
click at [584, 136] on button "Temperature" at bounding box center [561, 134] width 99 height 40
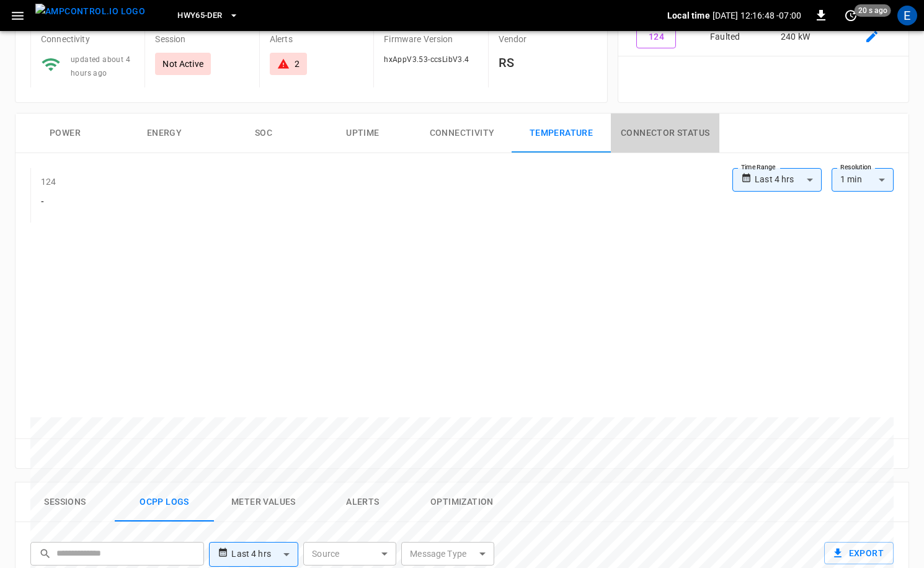
click at [649, 136] on button "Connector Status" at bounding box center [665, 134] width 109 height 40
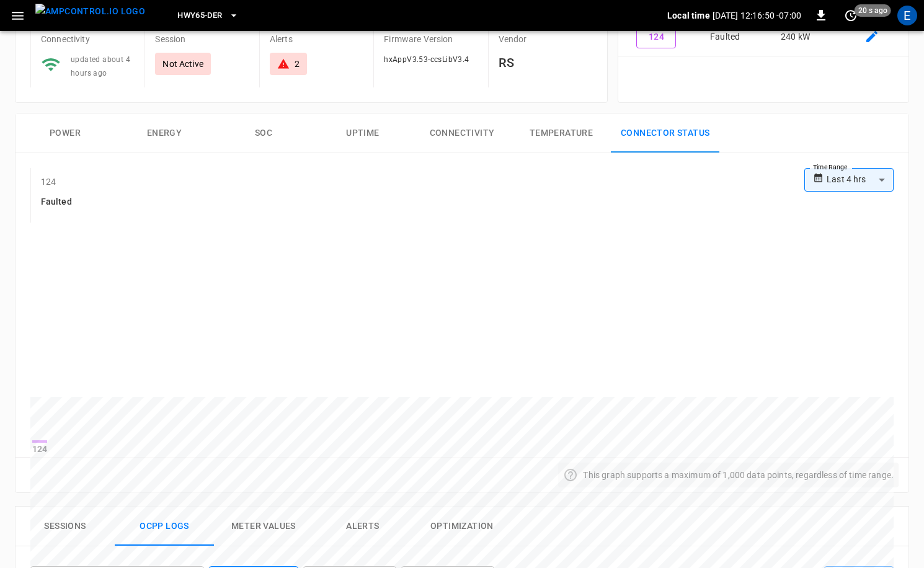
click at [179, 133] on button "Energy" at bounding box center [164, 134] width 99 height 40
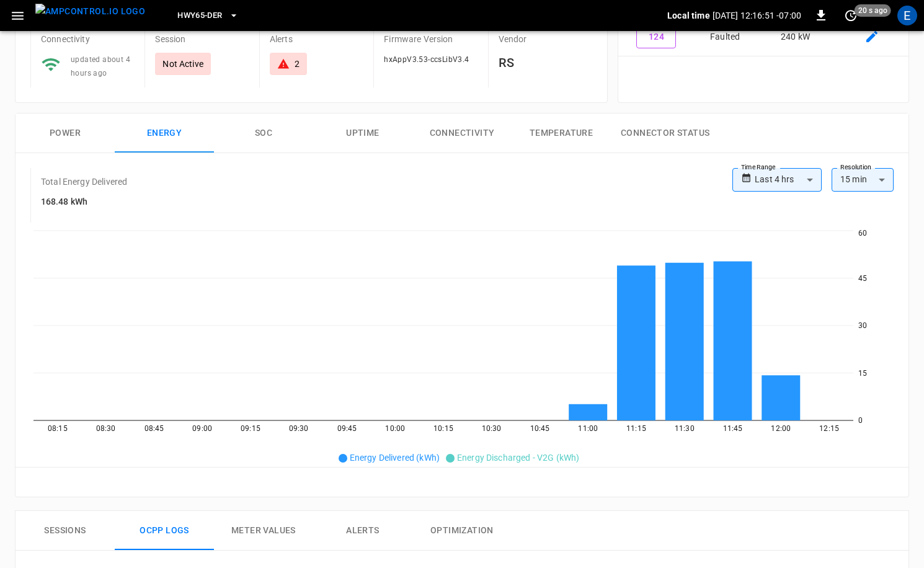
click at [87, 133] on button "Power" at bounding box center [65, 134] width 99 height 40
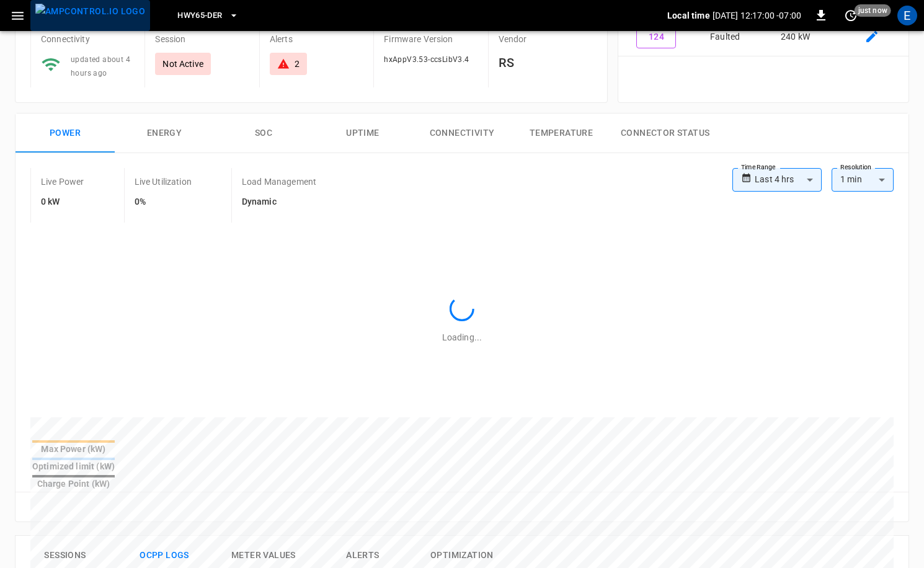
click at [96, 16] on img "menu" at bounding box center [90, 12] width 110 height 16
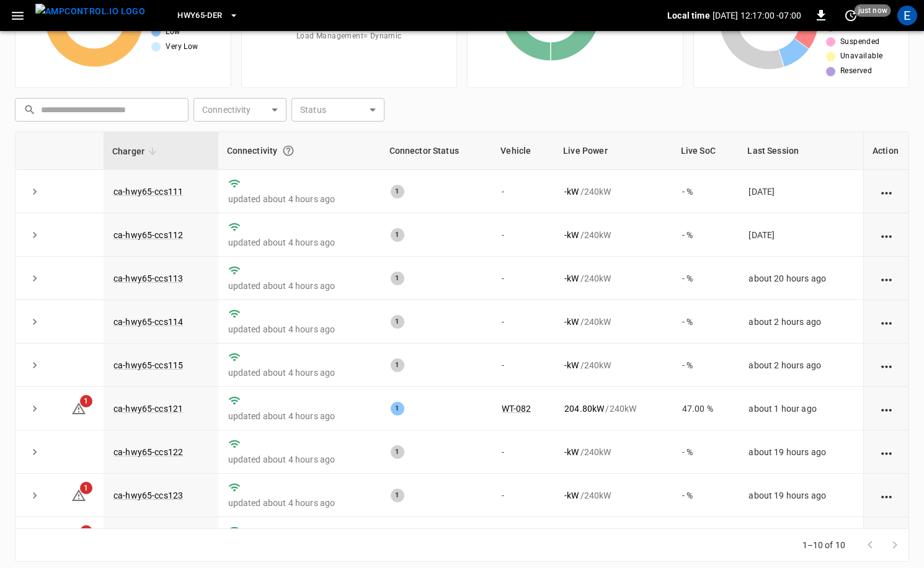
click at [179, 19] on span "HWY65-DER" at bounding box center [199, 16] width 45 height 14
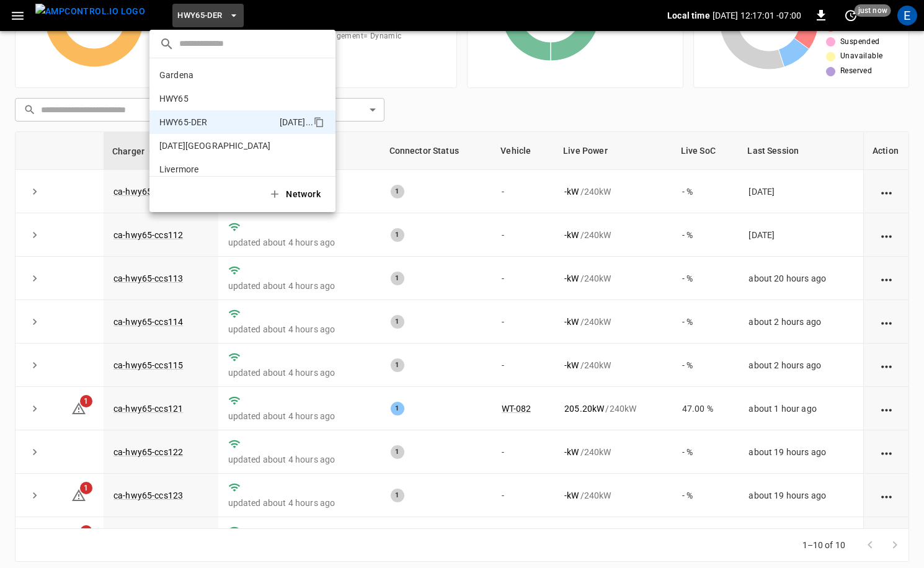
scroll to position [43, 0]
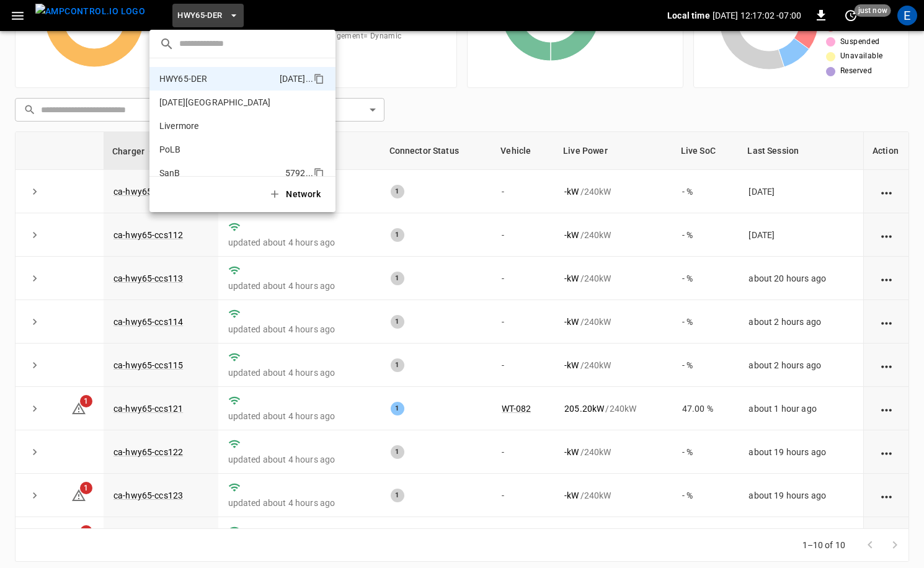
click at [197, 166] on li "SanB 5792 ..." at bounding box center [243, 173] width 186 height 24
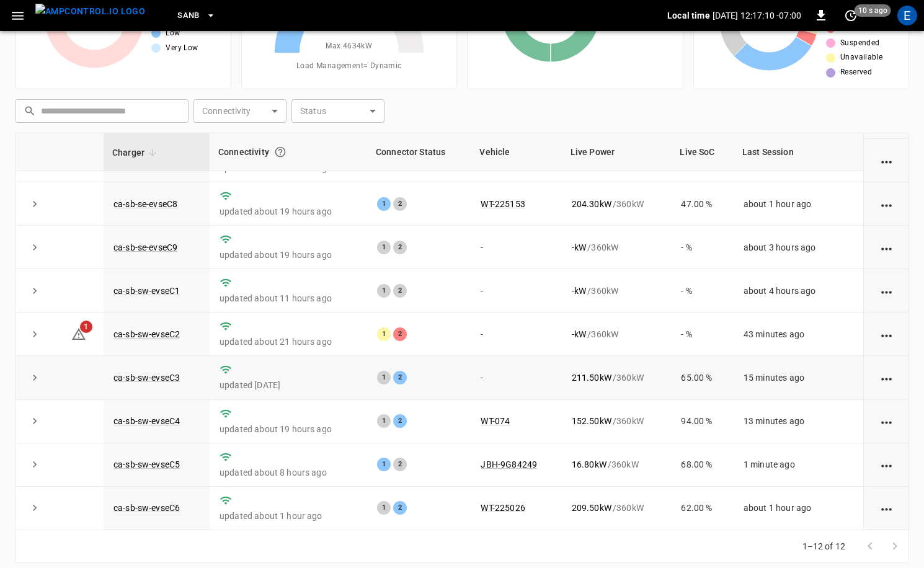
scroll to position [104, 0]
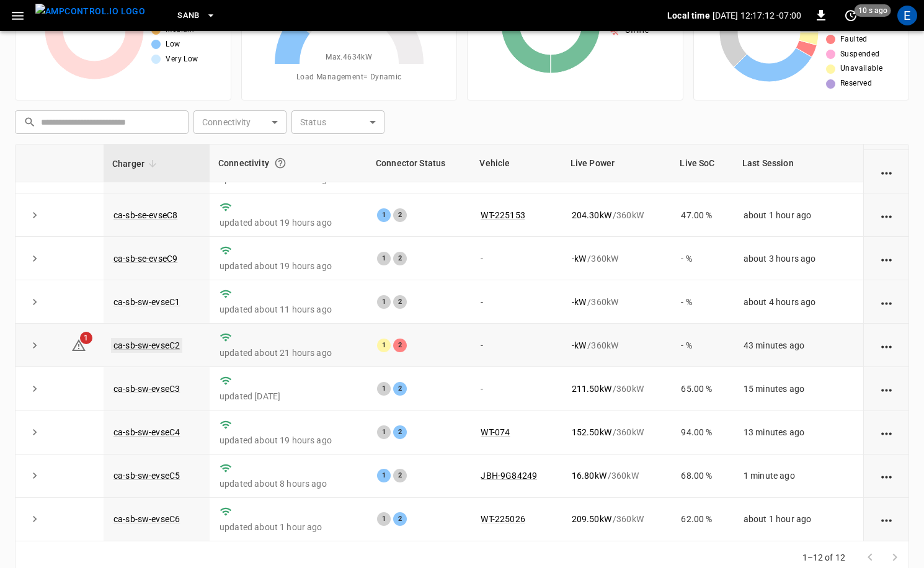
click at [154, 350] on link "ca-sb-sw-evseC2" at bounding box center [146, 345] width 71 height 15
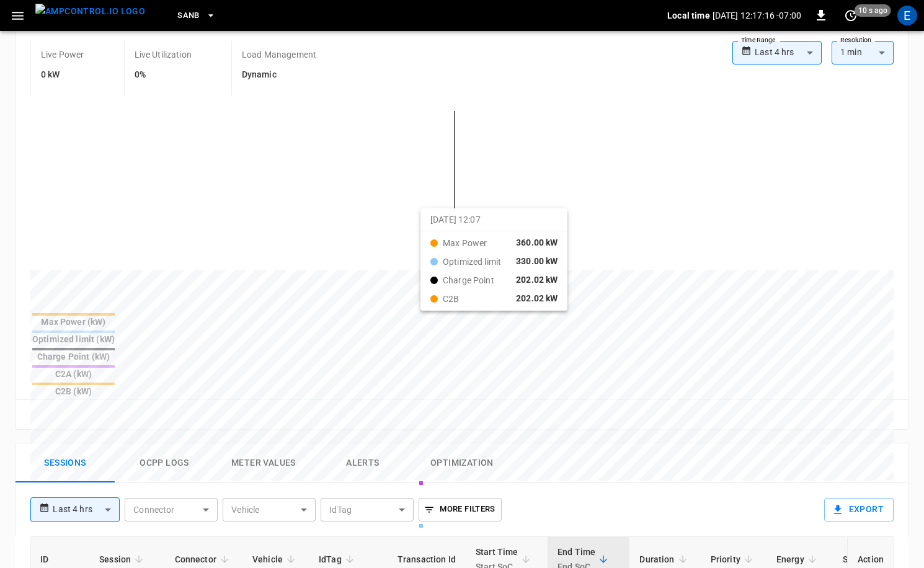
scroll to position [598, 0]
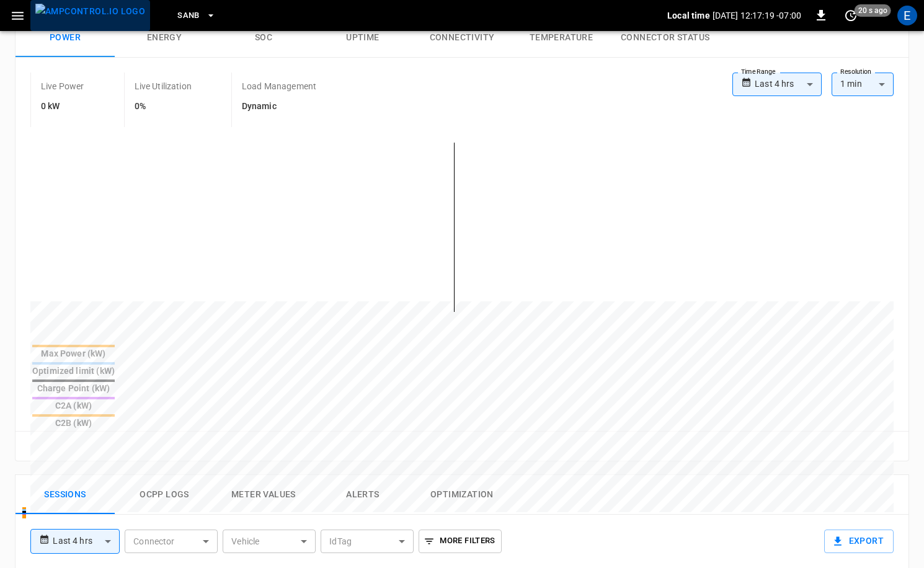
click at [107, 16] on img "menu" at bounding box center [90, 12] width 110 height 16
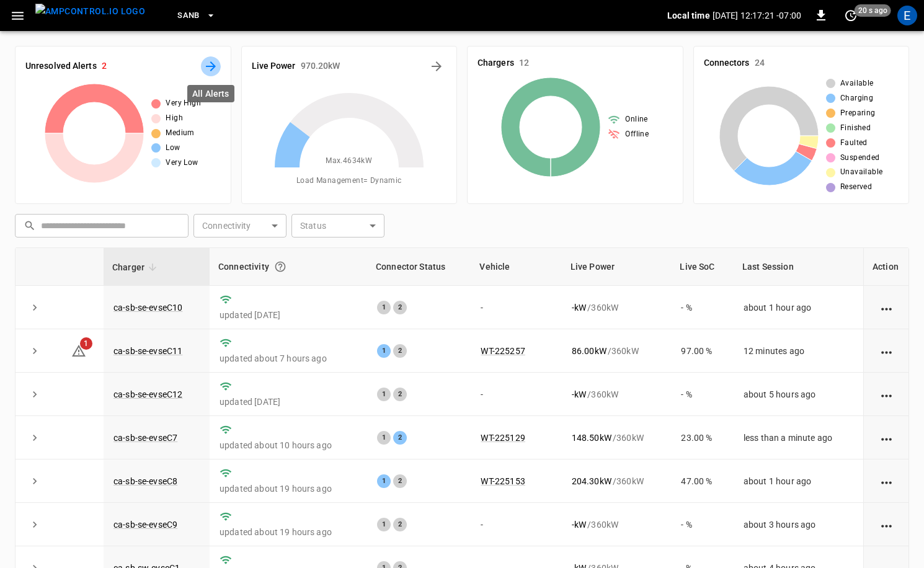
click at [212, 69] on icon "All Alerts" at bounding box center [211, 66] width 10 height 10
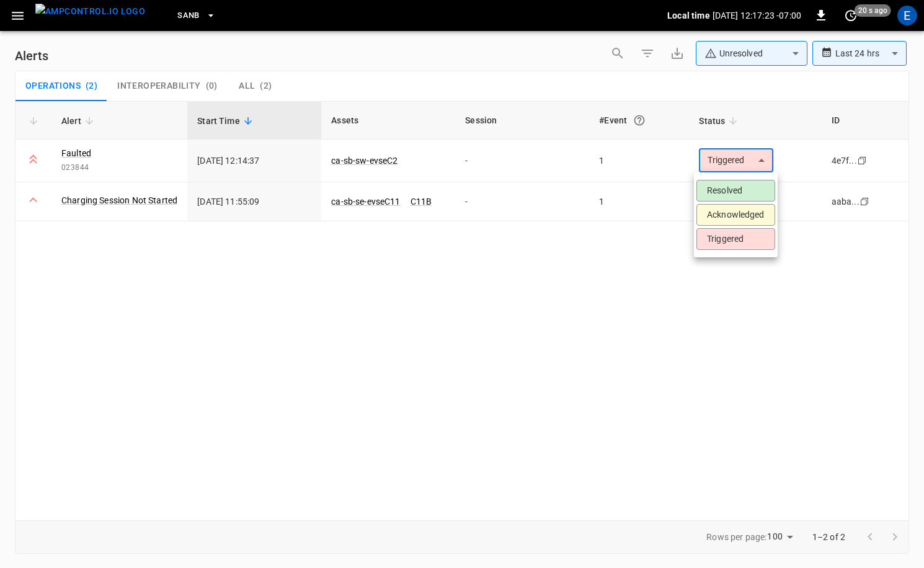
click at [746, 161] on body "**********" at bounding box center [462, 282] width 924 height 564
click at [759, 215] on li "Acknowledged" at bounding box center [736, 215] width 79 height 22
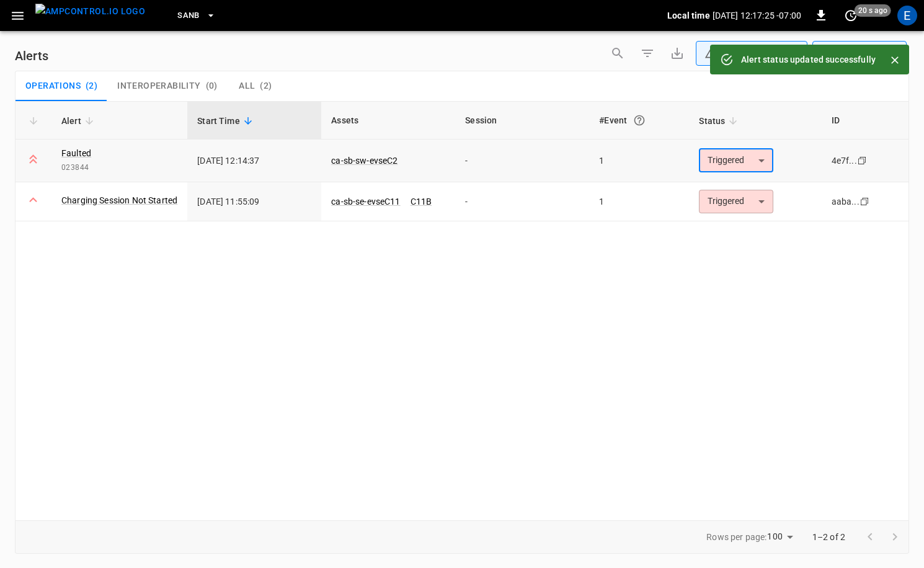
type input "**********"
click at [101, 10] on img "menu" at bounding box center [90, 12] width 110 height 16
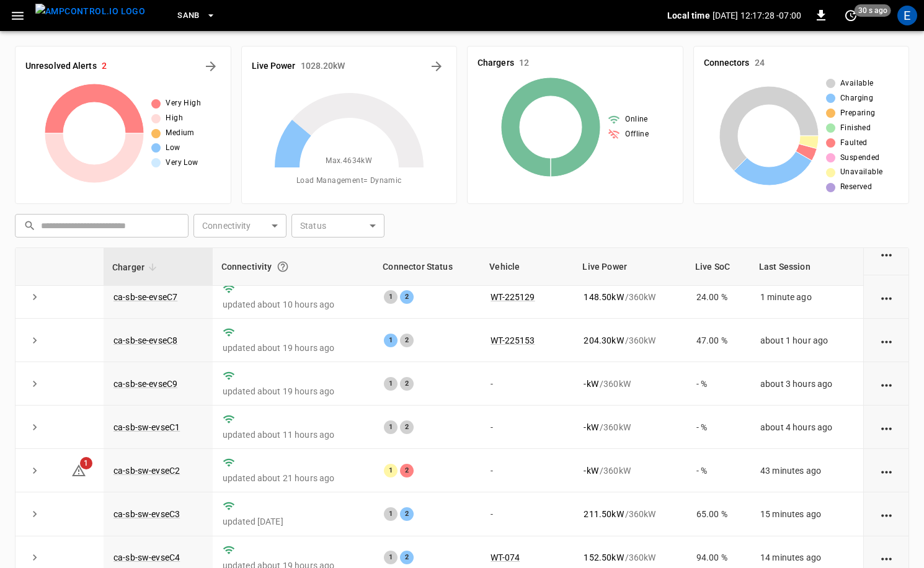
scroll to position [163, 0]
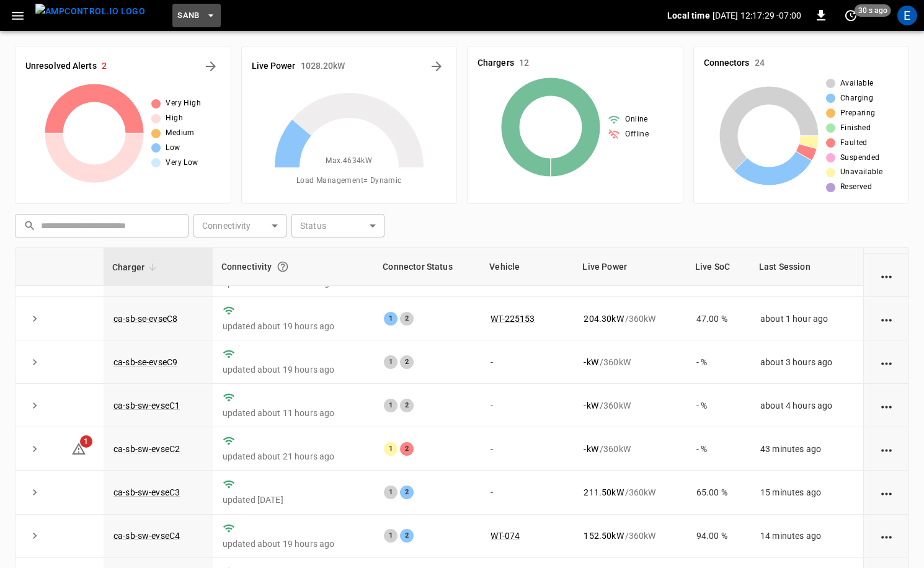
click at [187, 22] on button "SanB" at bounding box center [196, 16] width 48 height 24
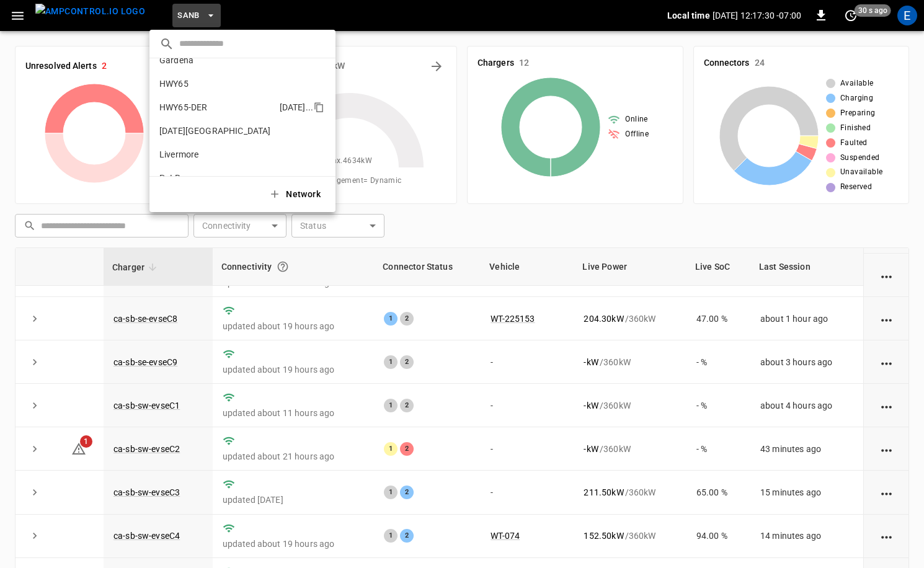
scroll to position [4, 0]
click at [233, 115] on p "HWY65-DER" at bounding box center [216, 118] width 115 height 12
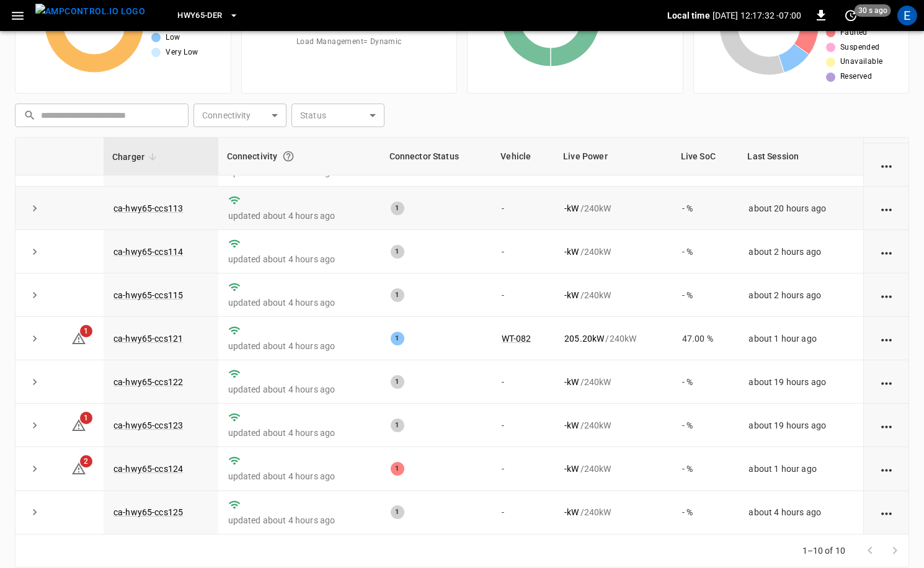
scroll to position [125, 0]
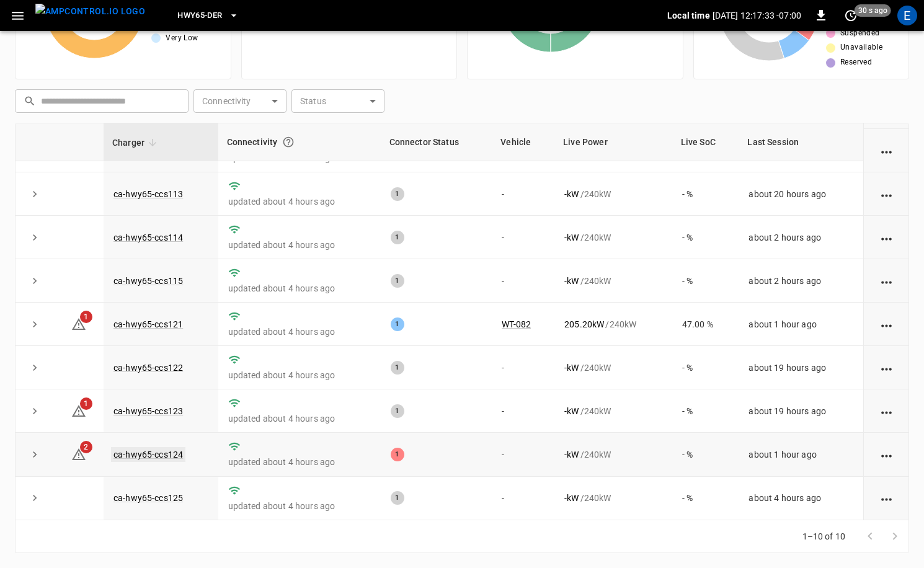
click at [178, 457] on link "ca-hwy65-ccs124" at bounding box center [148, 454] width 74 height 15
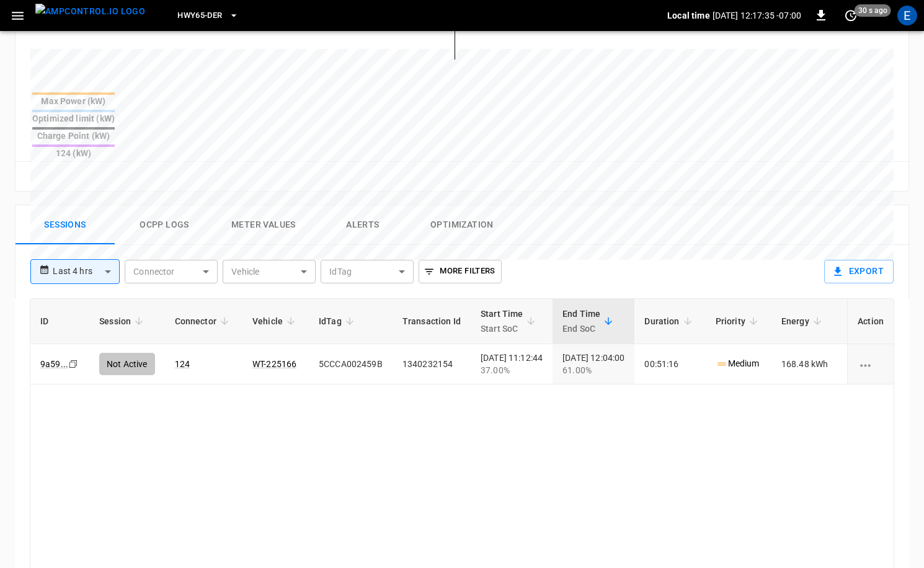
scroll to position [548, 0]
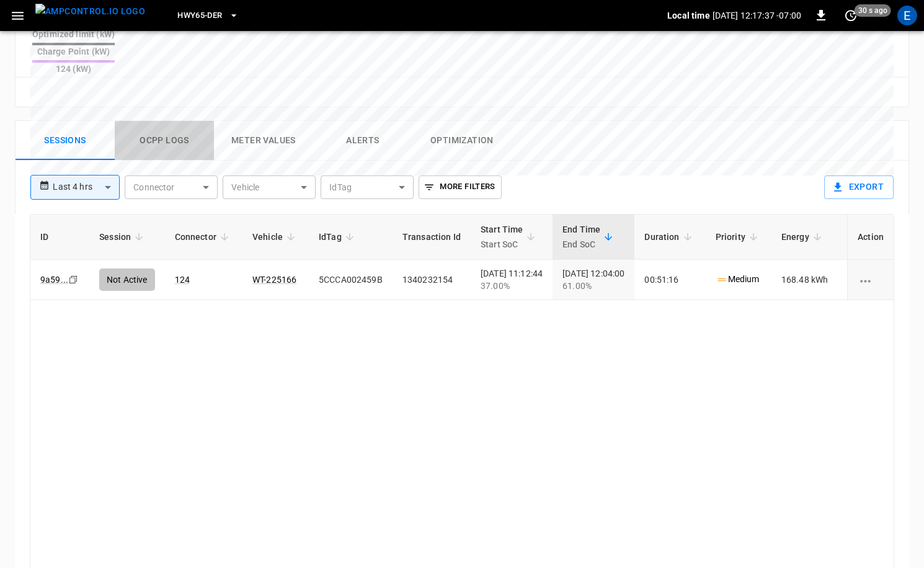
click at [167, 121] on button "Ocpp logs" at bounding box center [164, 141] width 99 height 40
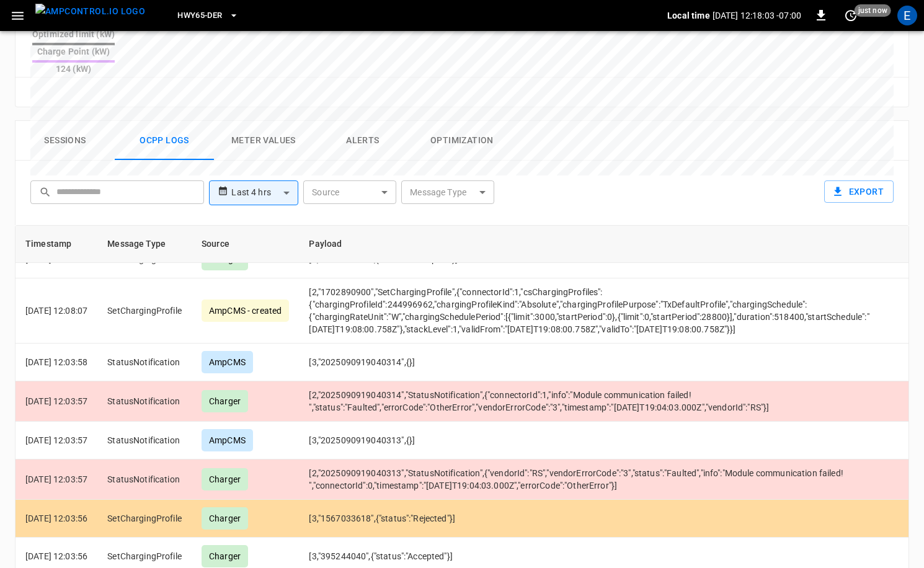
scroll to position [182, 0]
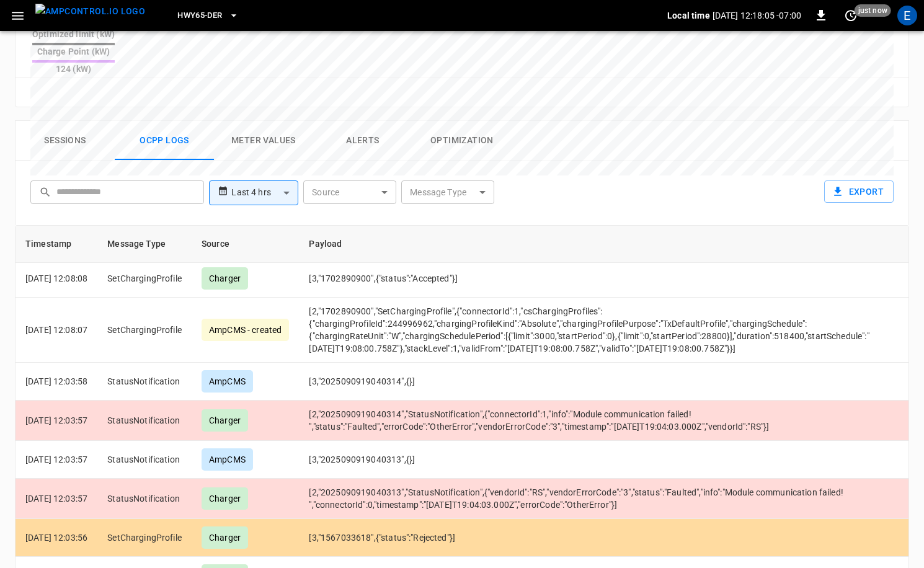
click at [77, 121] on button "Sessions" at bounding box center [65, 141] width 99 height 40
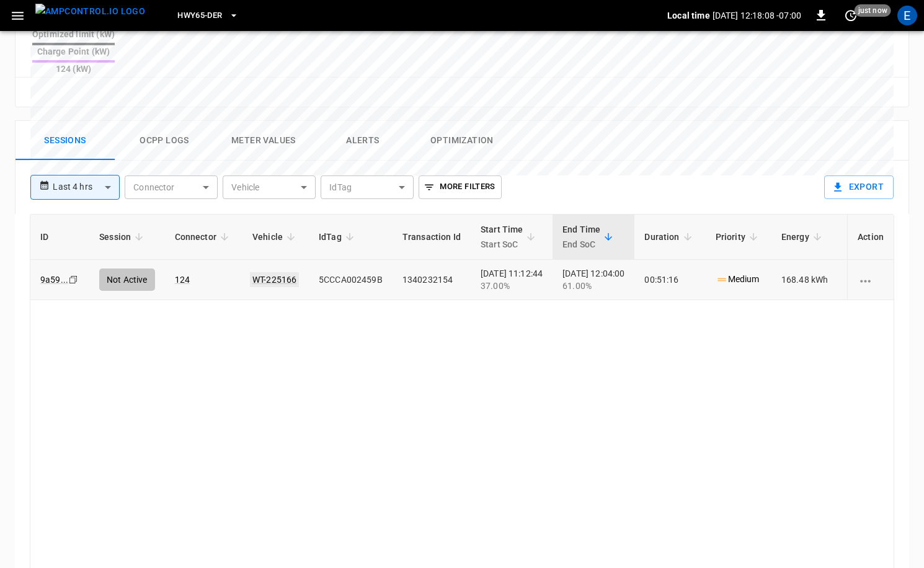
click at [288, 272] on link "WT-225166" at bounding box center [274, 279] width 49 height 15
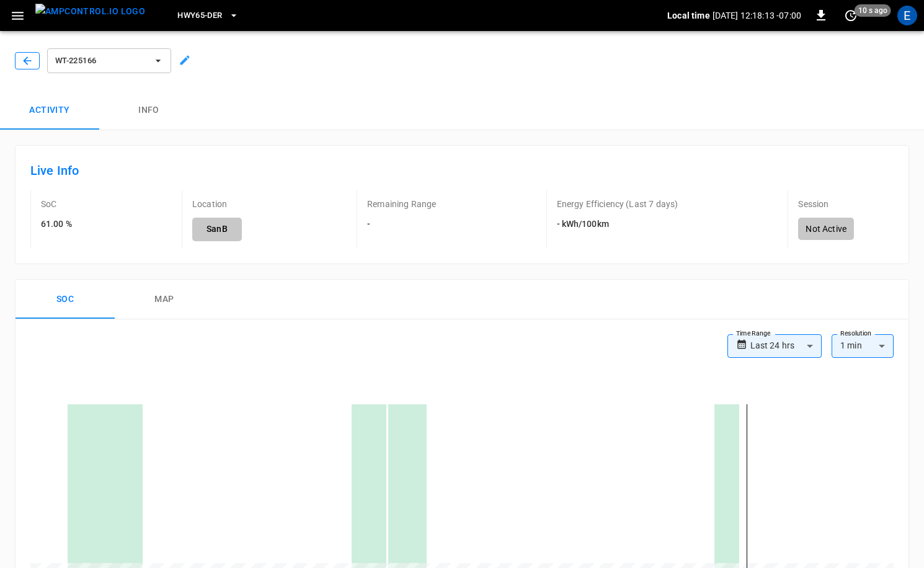
click at [36, 61] on button "button" at bounding box center [27, 60] width 25 height 17
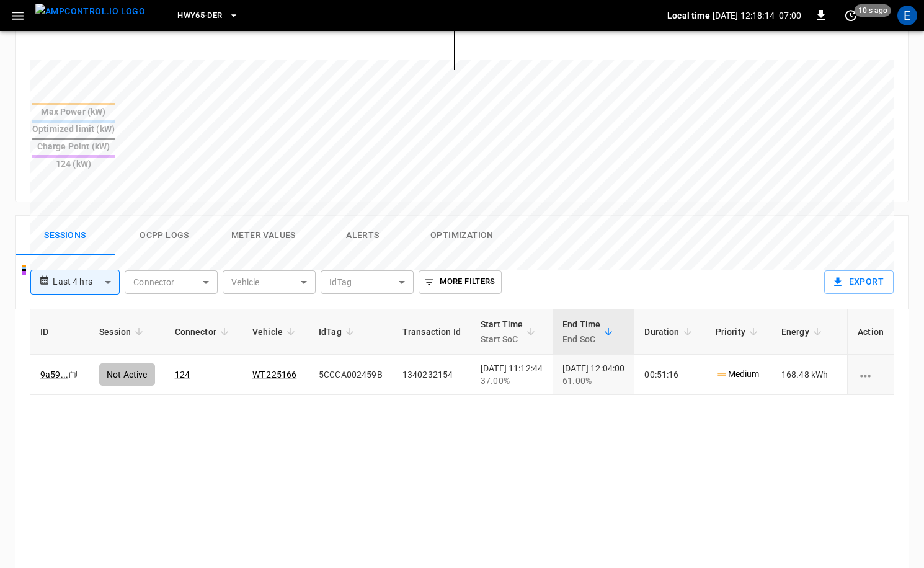
scroll to position [570, 0]
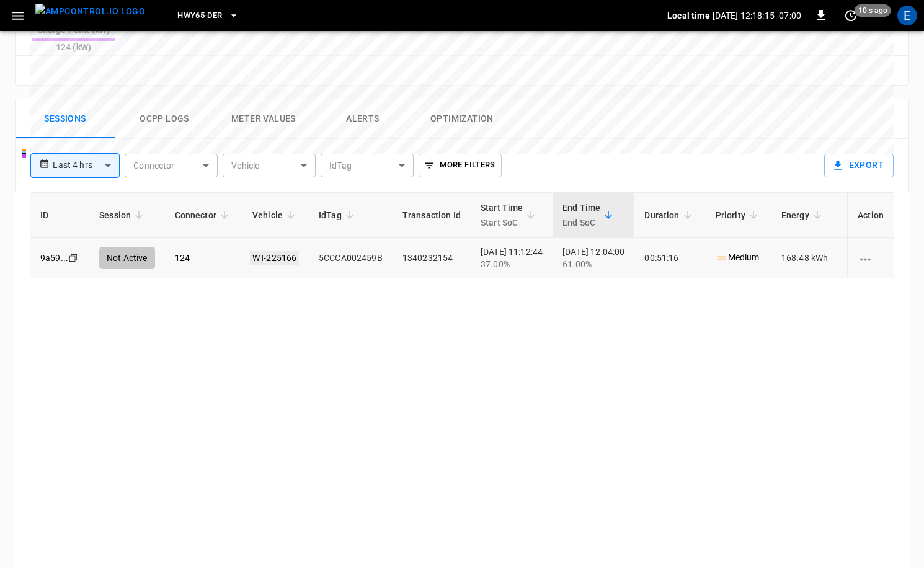
click at [273, 251] on link "WT-225166" at bounding box center [274, 258] width 49 height 15
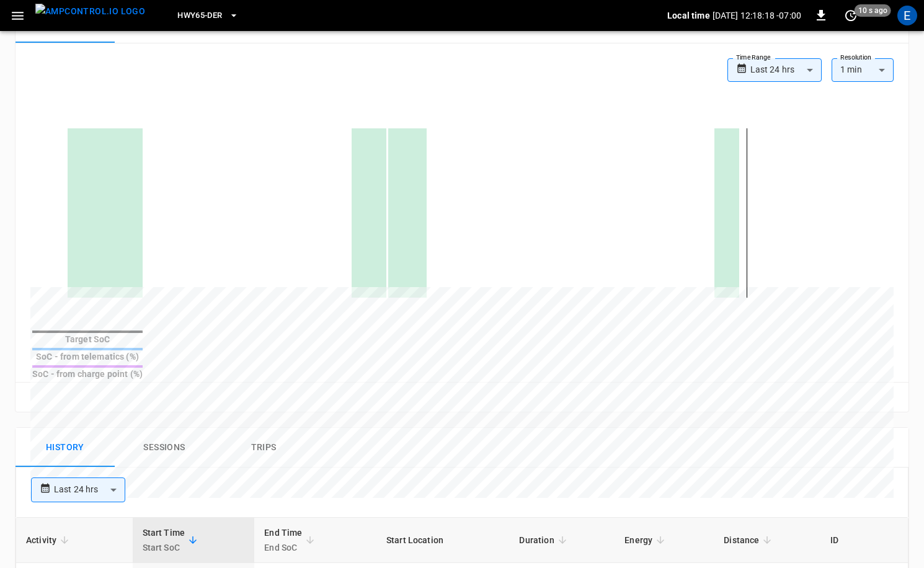
scroll to position [238, 0]
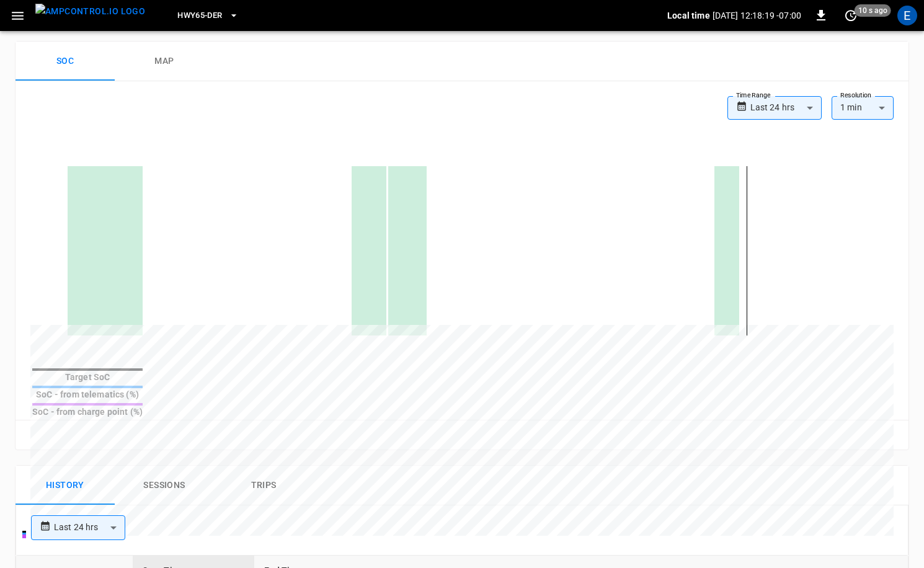
click at [176, 467] on button "Sessions" at bounding box center [164, 486] width 99 height 40
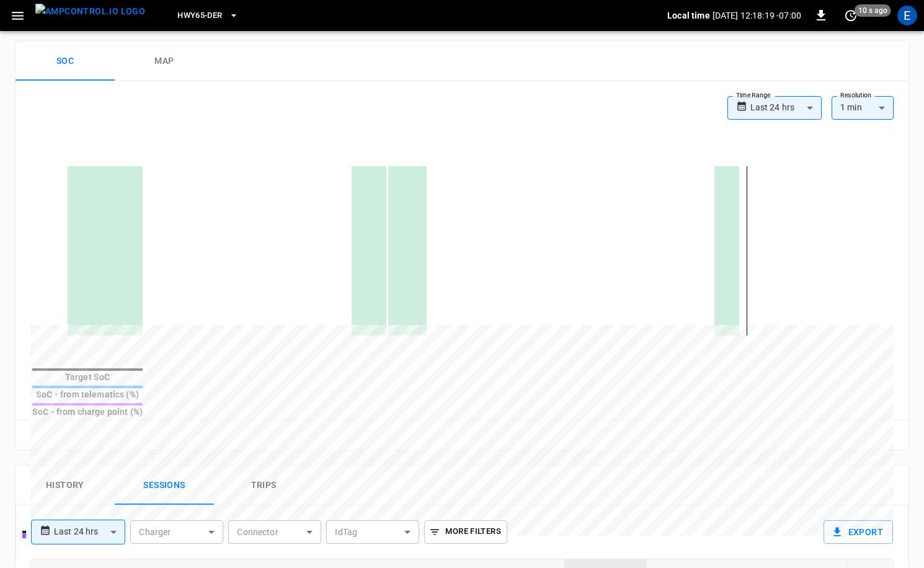
scroll to position [438, 0]
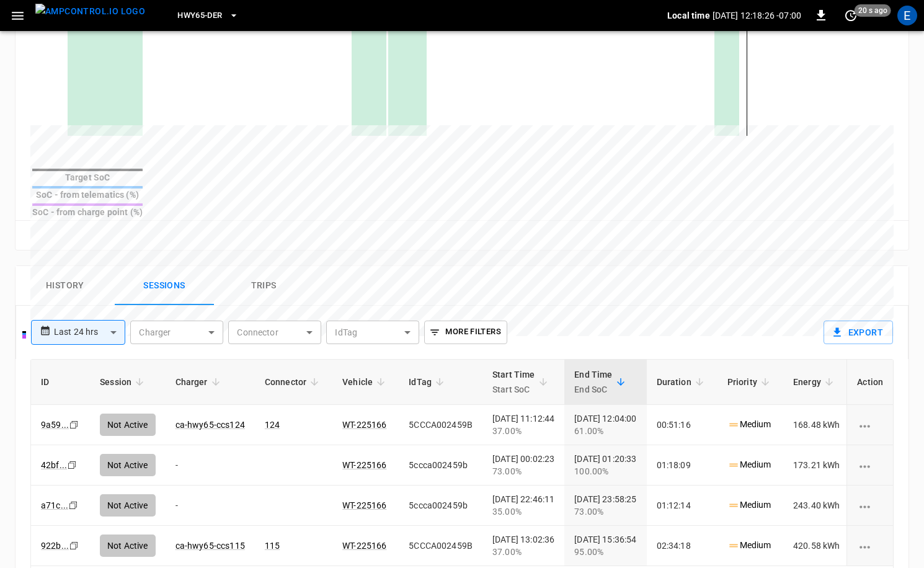
click at [76, 13] on img "menu" at bounding box center [90, 12] width 110 height 16
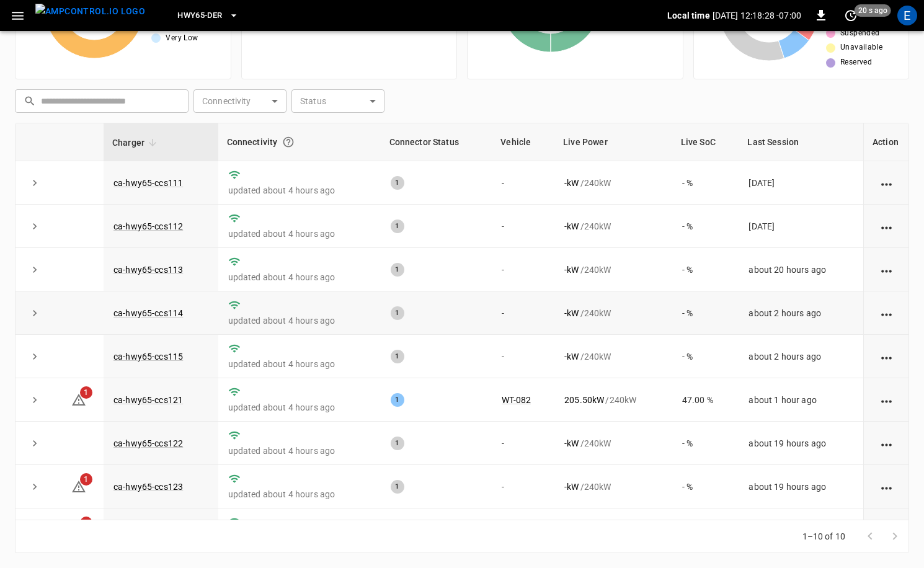
scroll to position [76, 0]
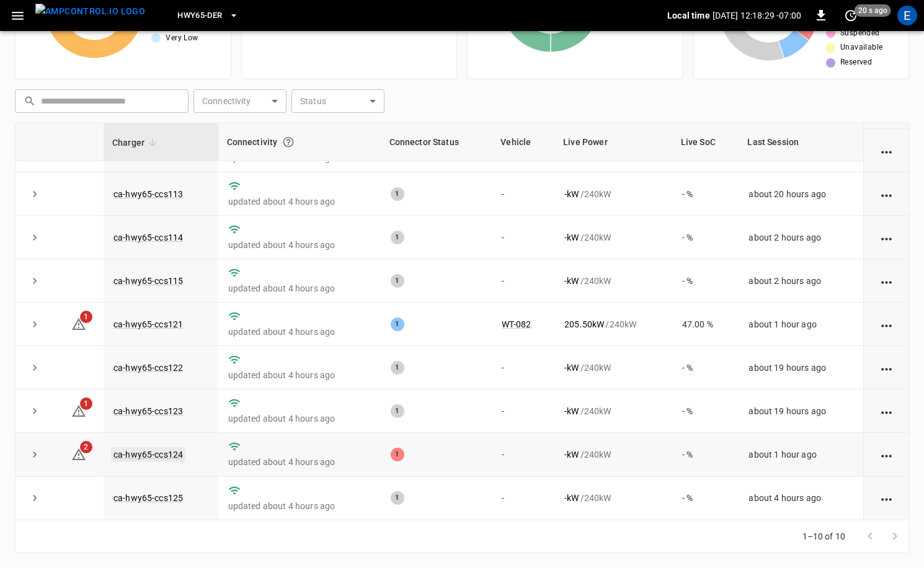
click at [173, 457] on link "ca-hwy65-ccs124" at bounding box center [148, 454] width 74 height 15
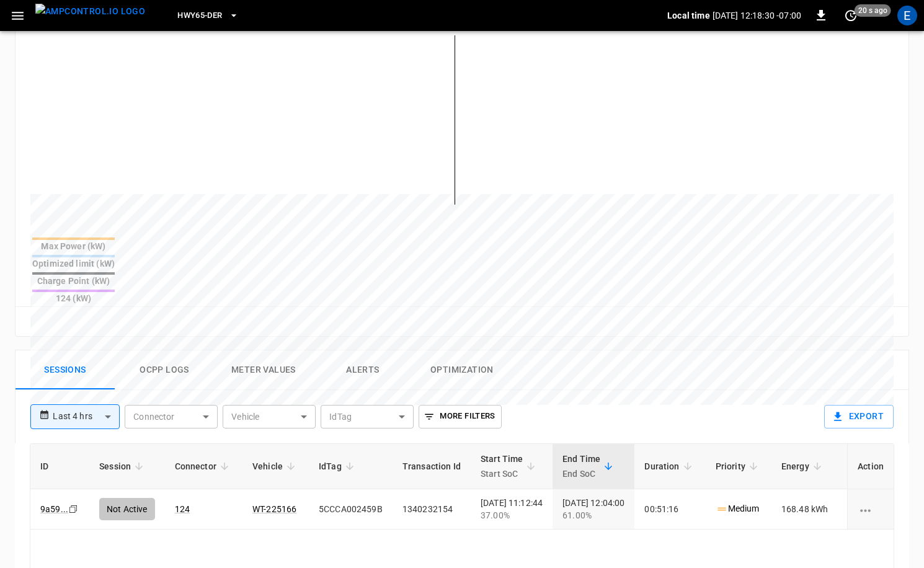
scroll to position [399, 0]
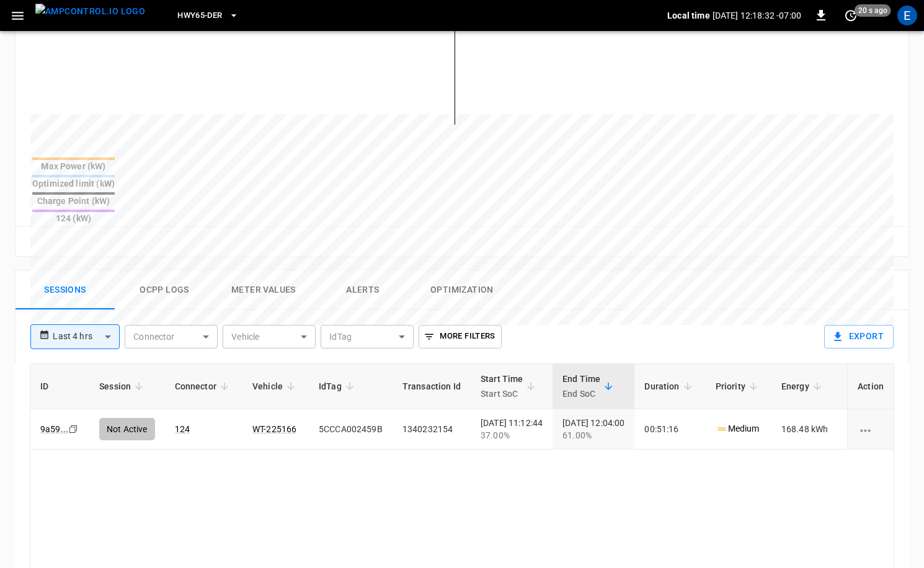
click at [192, 270] on button "Ocpp logs" at bounding box center [164, 290] width 99 height 40
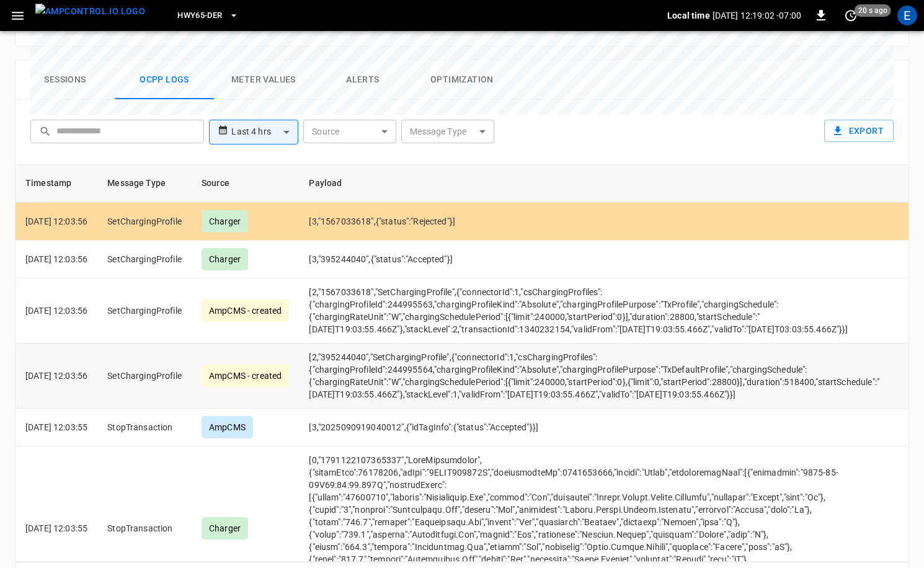
scroll to position [635, 0]
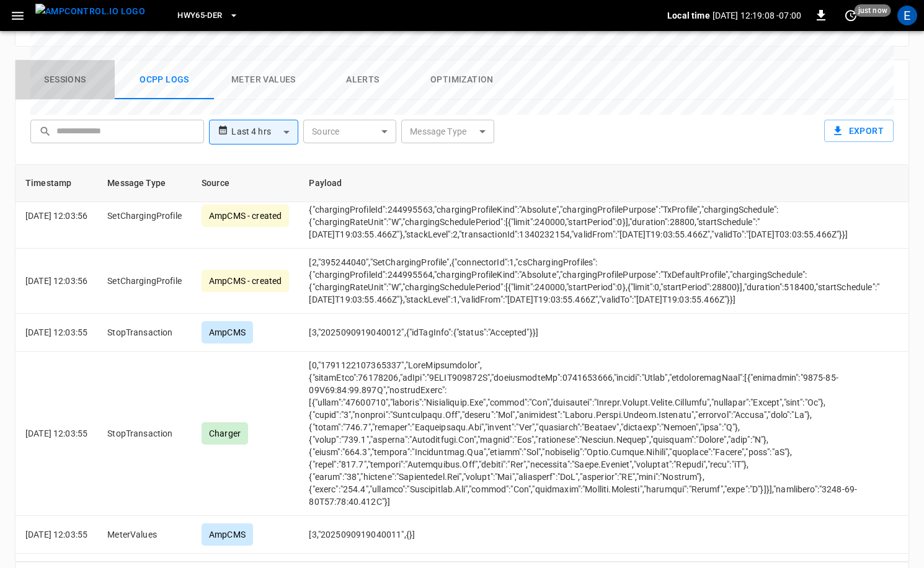
click at [56, 60] on button "Sessions" at bounding box center [65, 80] width 99 height 40
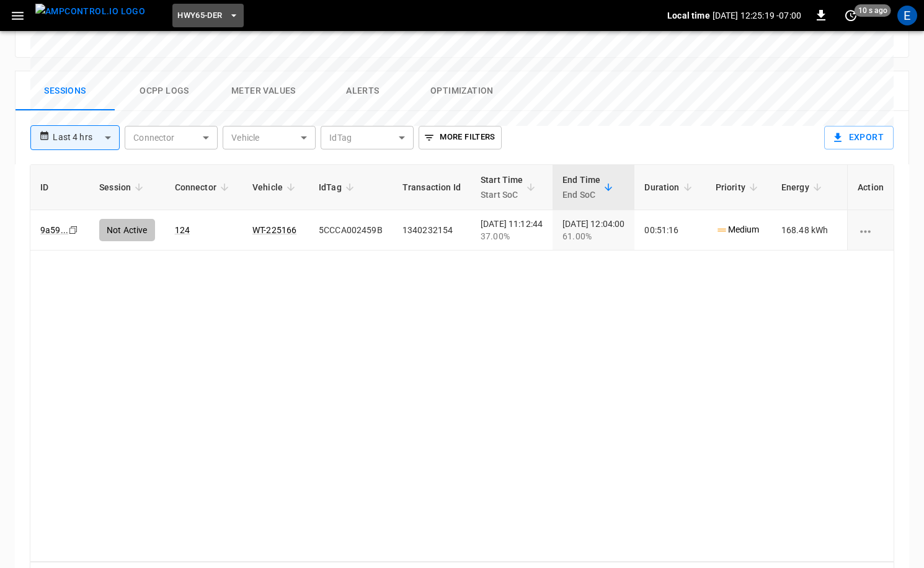
click at [203, 24] on button "HWY65-DER" at bounding box center [207, 16] width 71 height 24
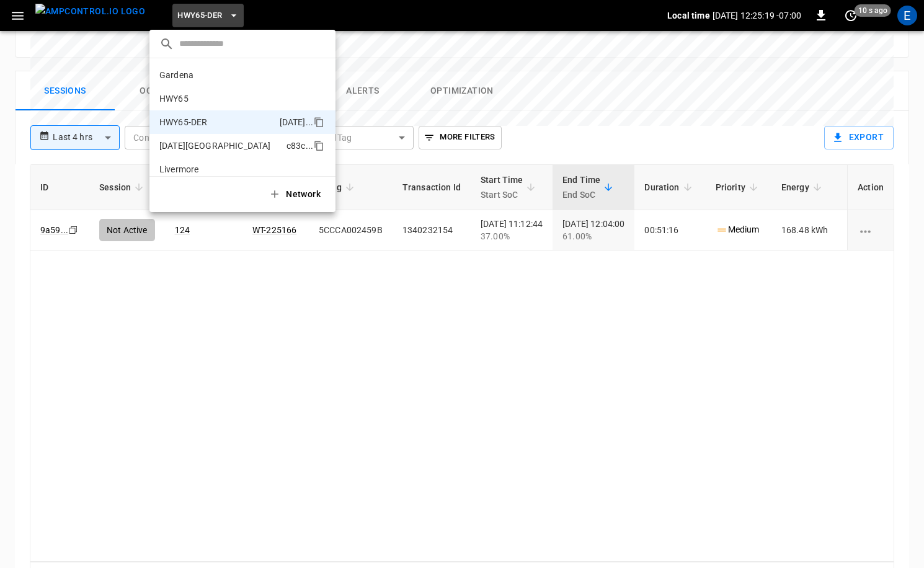
scroll to position [43, 0]
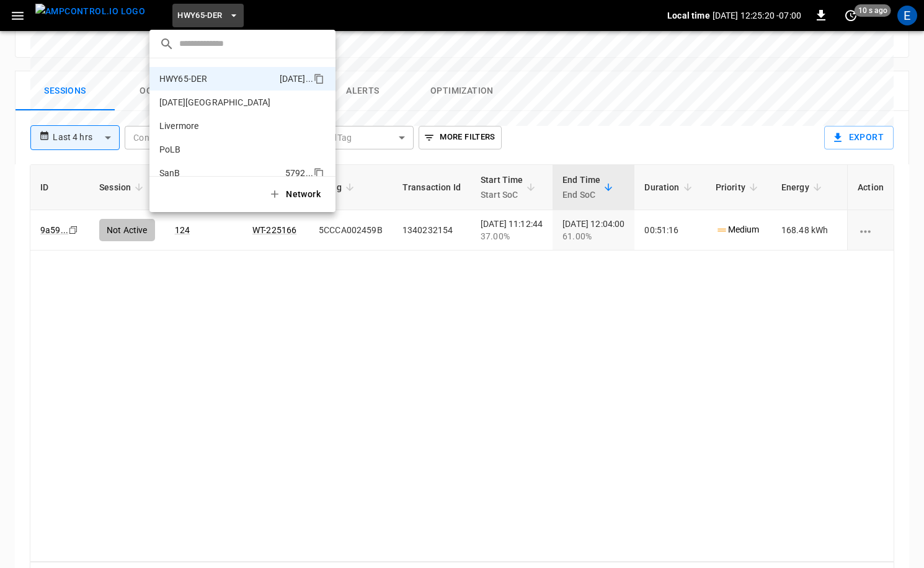
click at [238, 167] on p "SanB" at bounding box center [219, 173] width 121 height 12
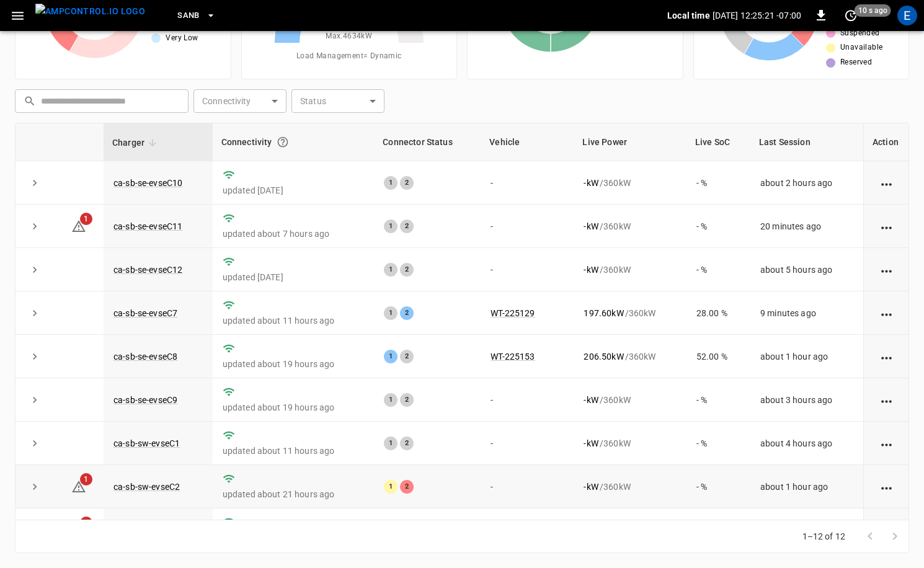
scroll to position [163, 0]
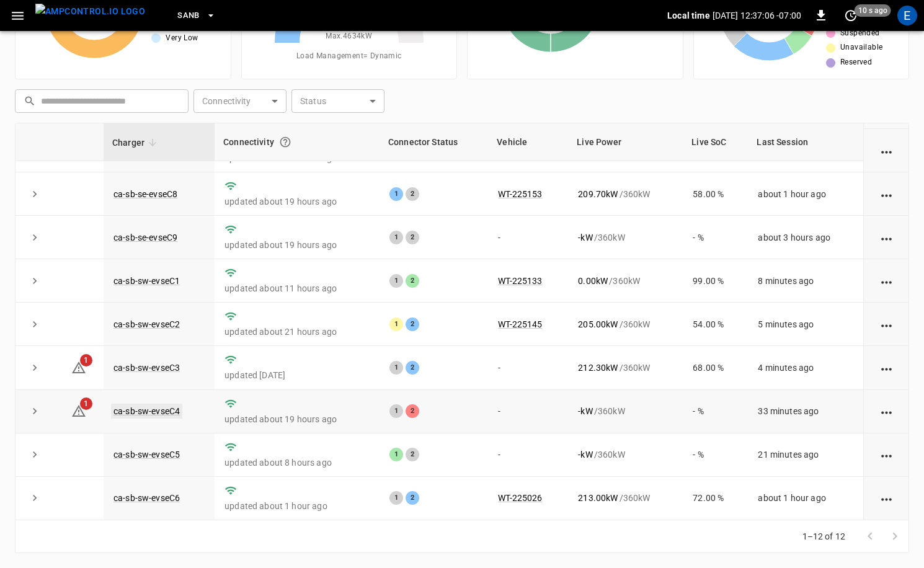
click at [151, 412] on link "ca-sb-sw-evseC4" at bounding box center [146, 411] width 71 height 15
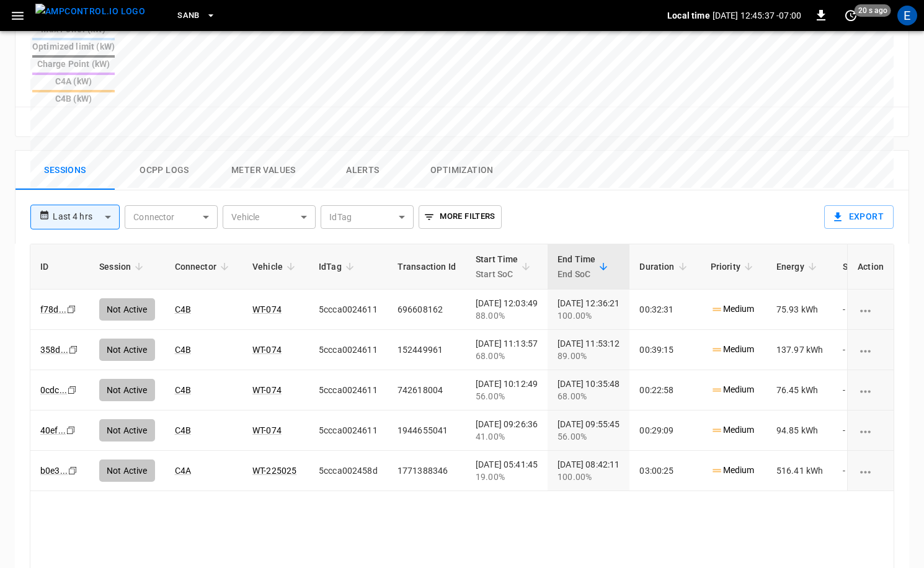
scroll to position [532, 0]
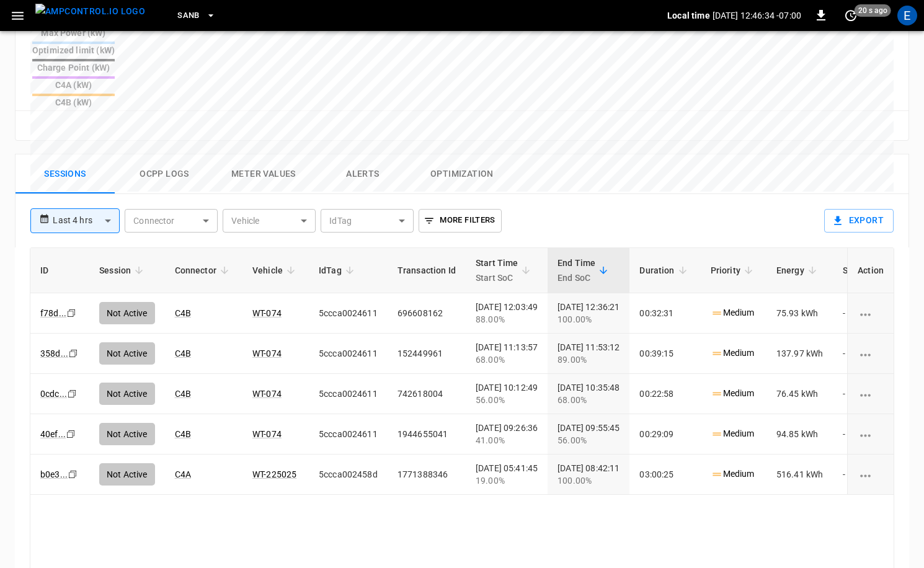
click at [180, 16] on button "SanB" at bounding box center [196, 16] width 48 height 24
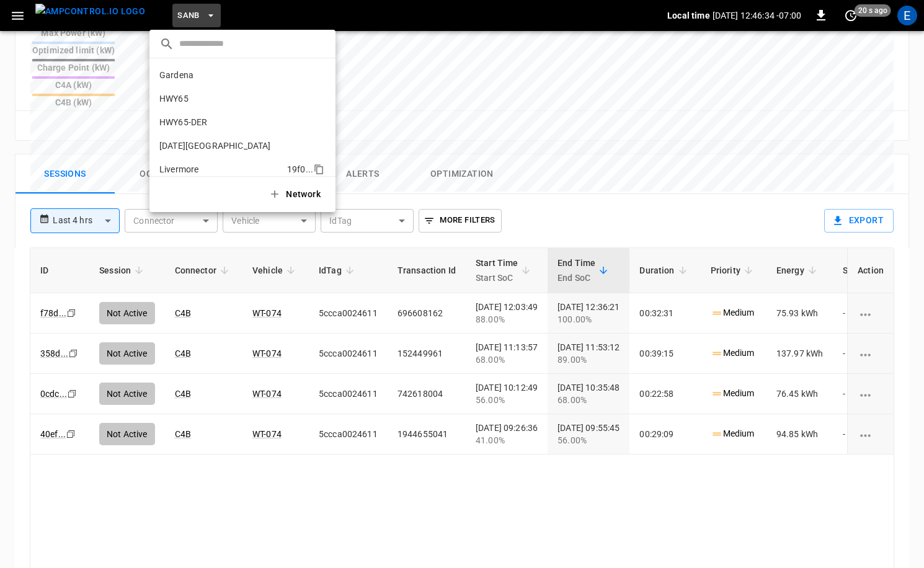
scroll to position [104, 0]
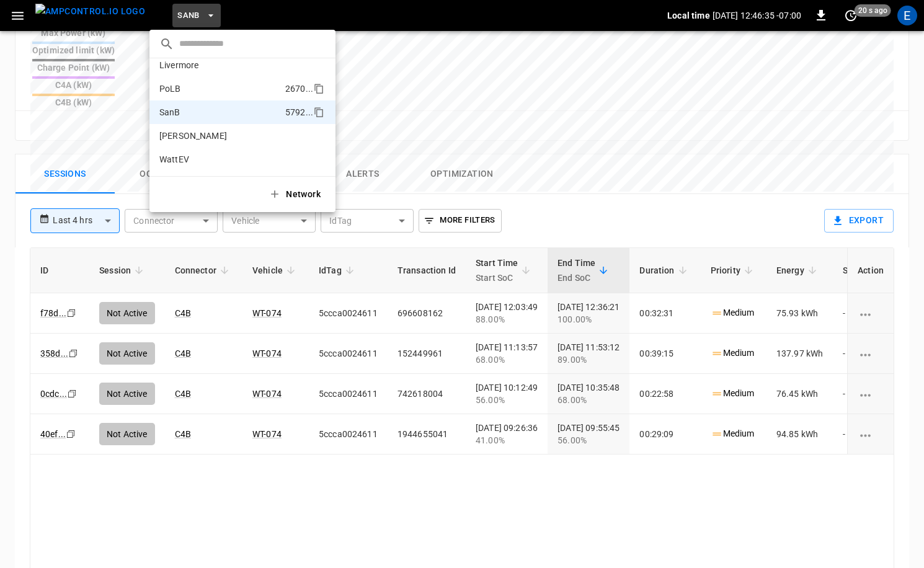
click at [208, 79] on li "PoLB 2670 ..." at bounding box center [243, 89] width 186 height 24
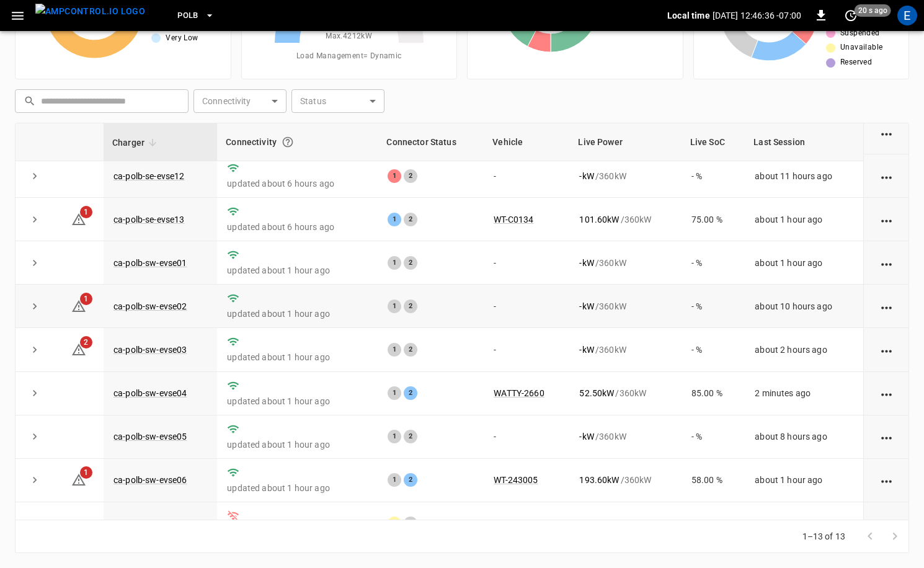
scroll to position [206, 0]
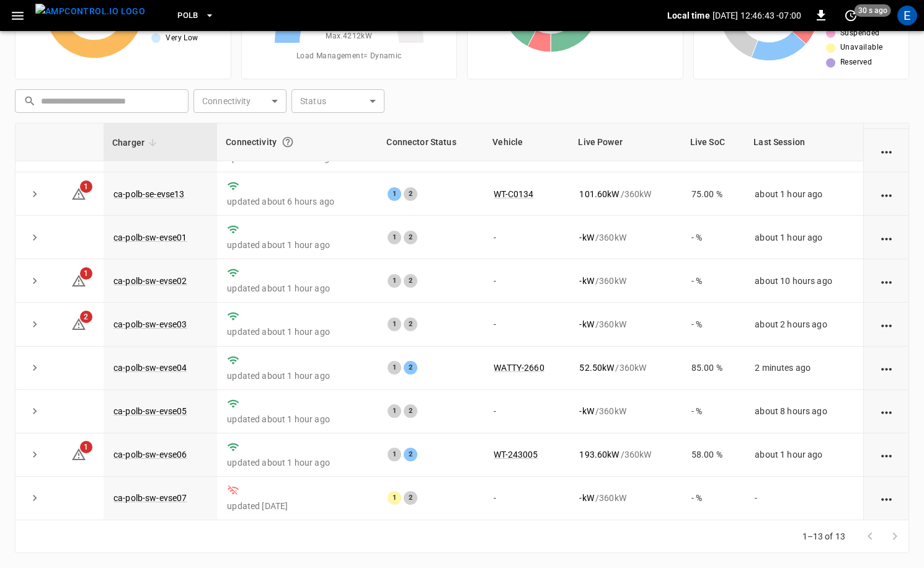
click at [155, 15] on div "PoLB" at bounding box center [411, 15] width 512 height 29
click at [172, 16] on button "PoLB" at bounding box center [195, 16] width 47 height 24
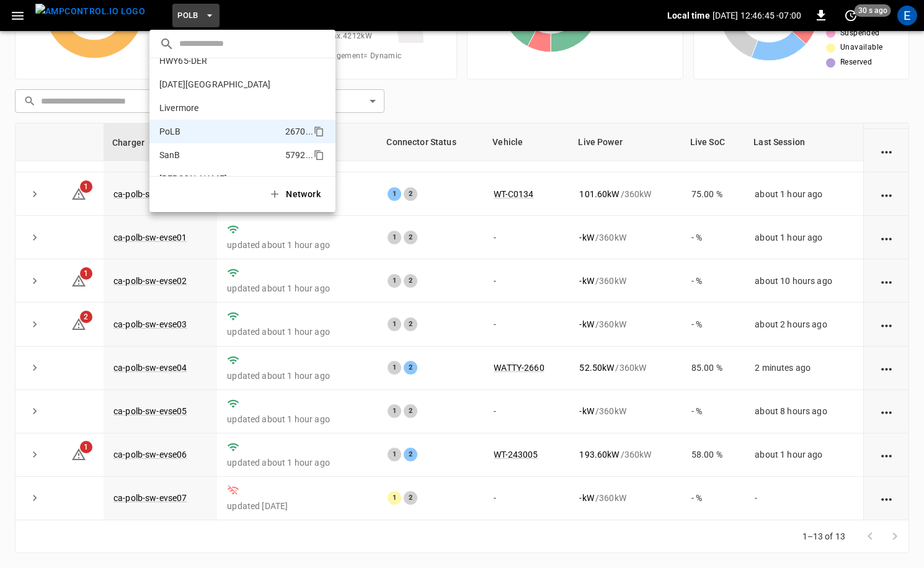
scroll to position [0, 0]
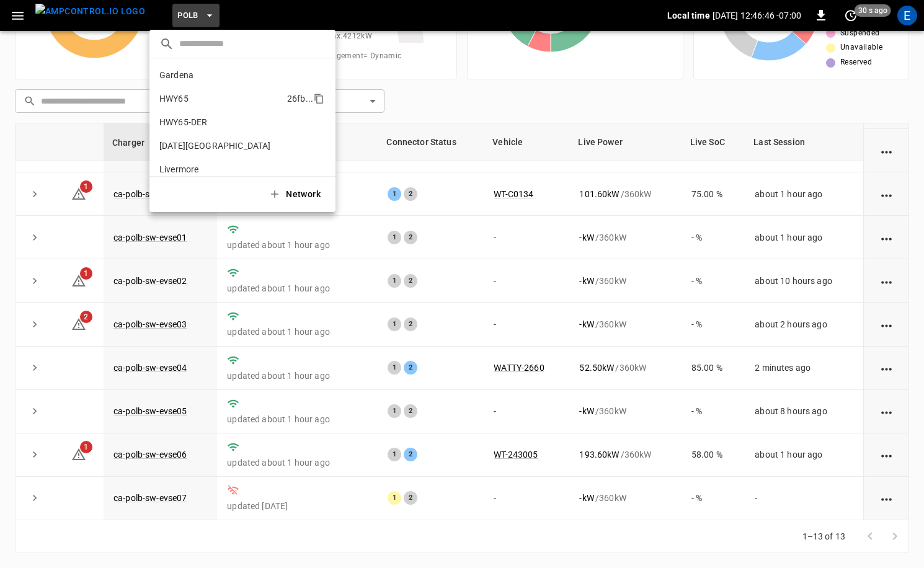
click at [226, 101] on p "HWY65" at bounding box center [220, 98] width 123 height 12
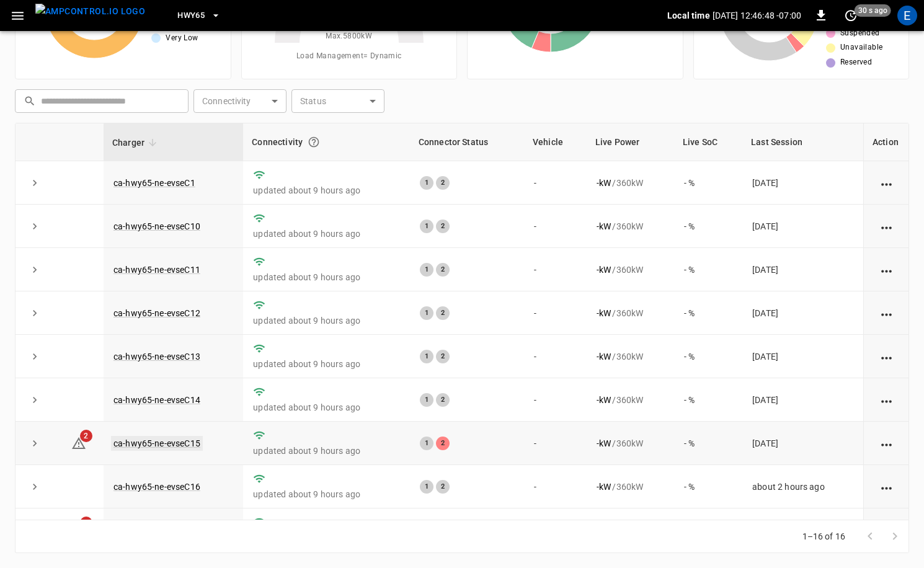
click at [192, 448] on td "ca-hwy65-ne-evseC15" at bounding box center [174, 443] width 140 height 43
click at [192, 448] on link "ca-hwy65-ne-evseC15" at bounding box center [157, 443] width 92 height 15
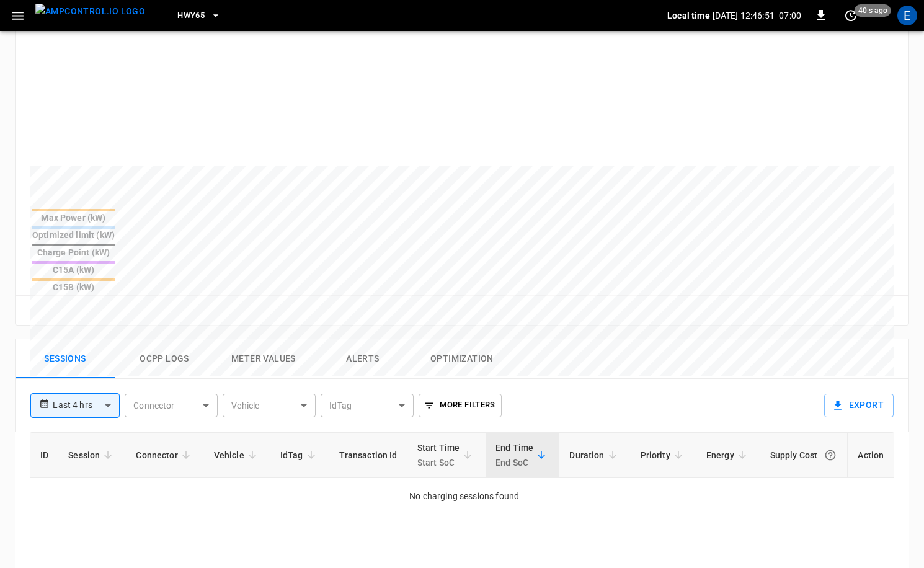
scroll to position [301, 0]
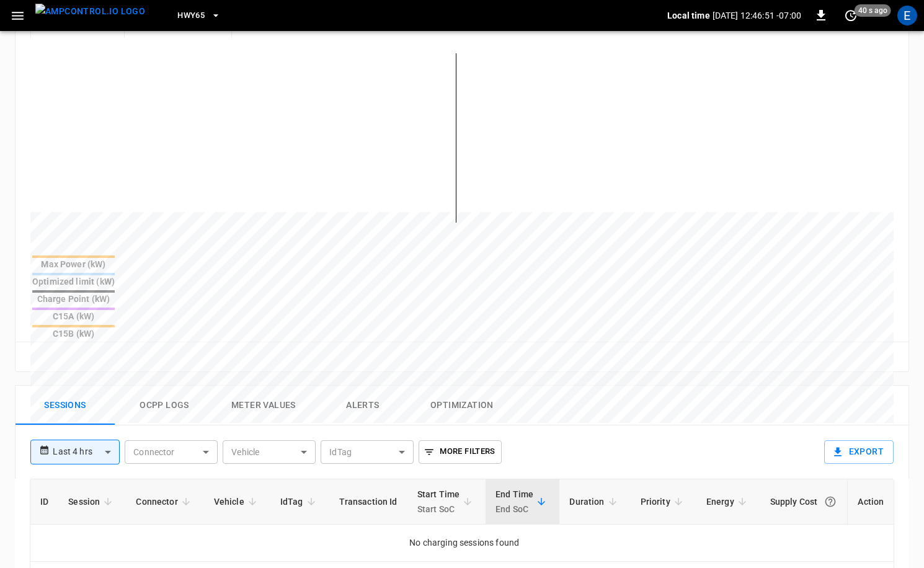
click at [194, 386] on button "Ocpp logs" at bounding box center [164, 406] width 99 height 40
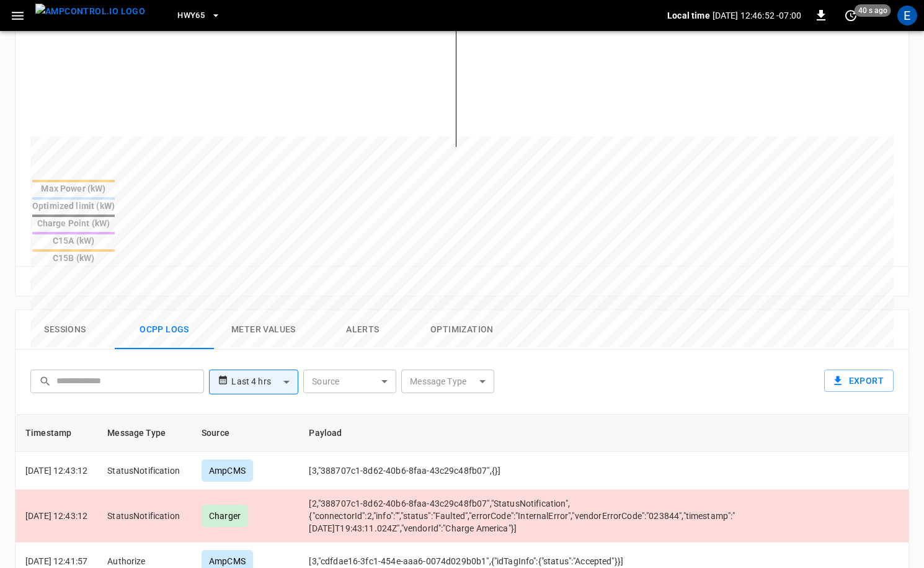
scroll to position [462, 0]
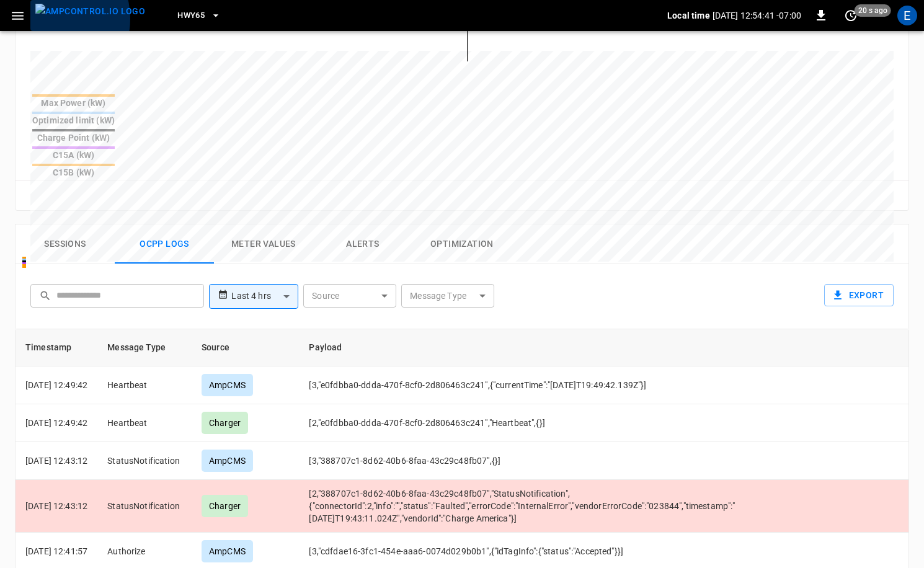
click at [47, 19] on img "menu" at bounding box center [90, 12] width 110 height 16
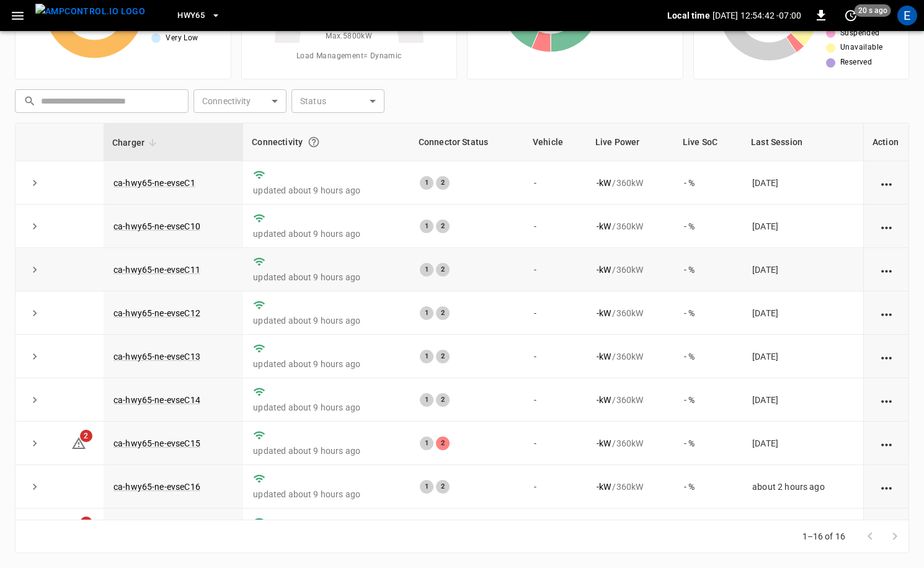
scroll to position [337, 0]
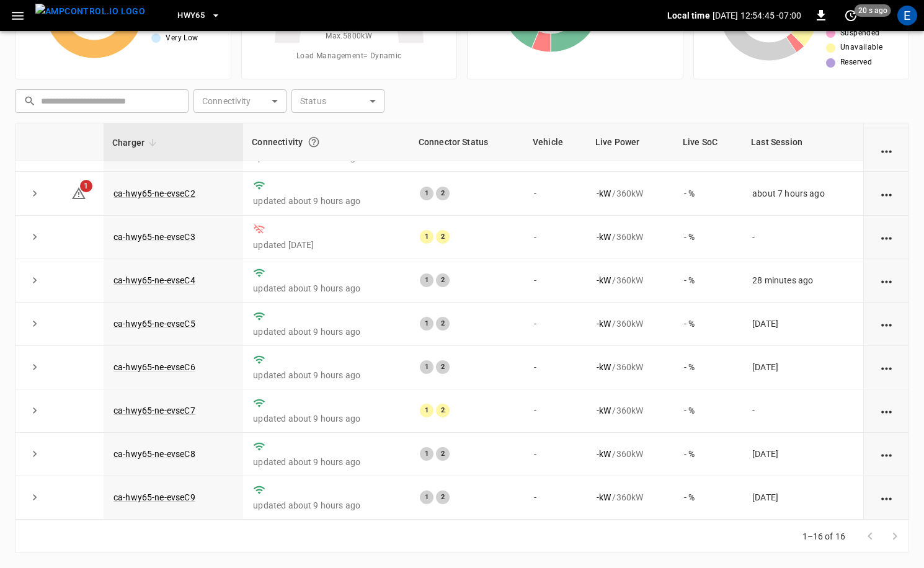
click at [185, 20] on button "HWY65" at bounding box center [198, 16] width 53 height 24
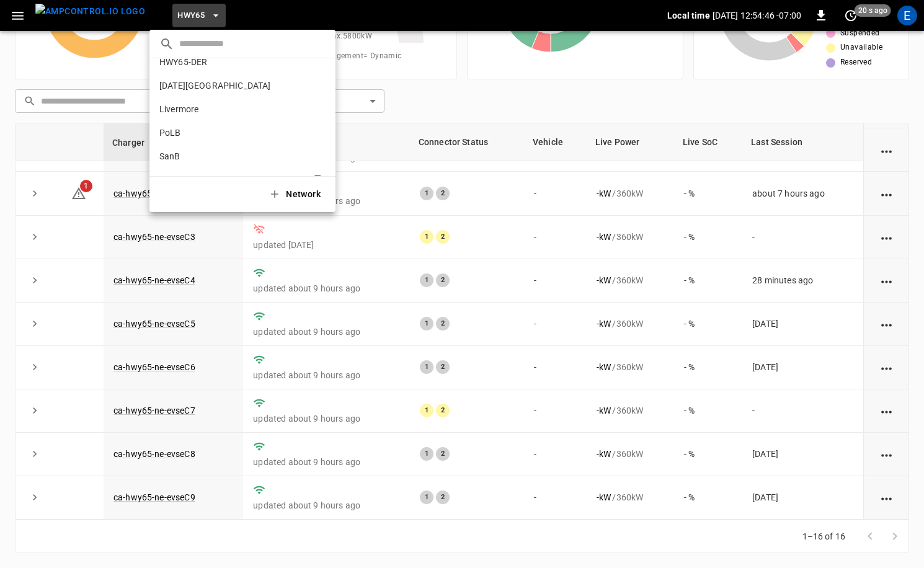
scroll to position [104, 0]
click at [203, 109] on p "SanB" at bounding box center [219, 112] width 121 height 12
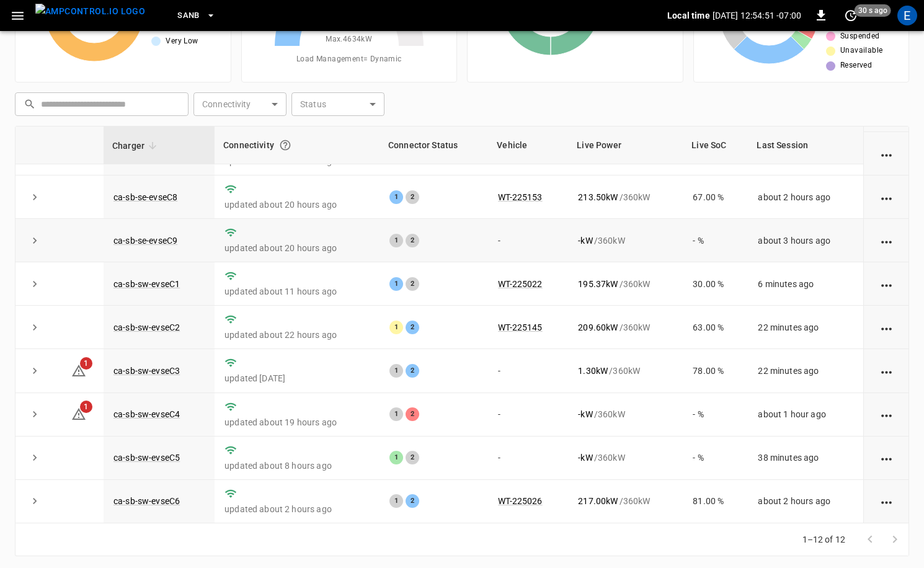
scroll to position [125, 0]
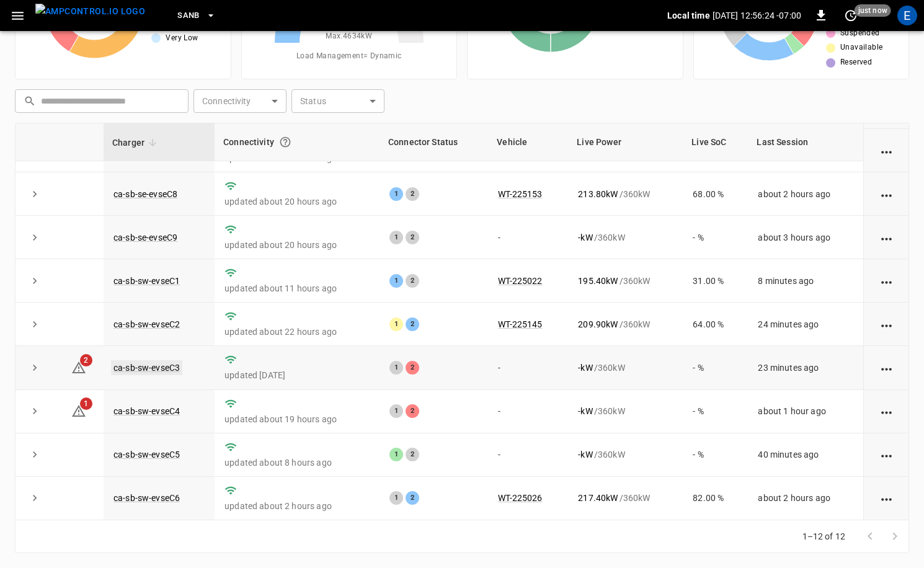
click at [140, 373] on link "ca-sb-sw-evseC3" at bounding box center [146, 367] width 71 height 15
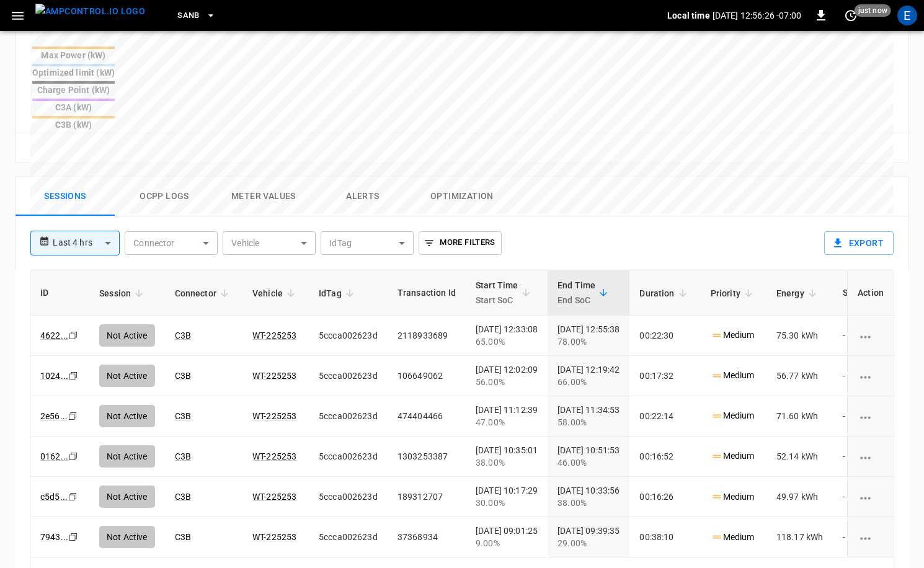
scroll to position [509, 0]
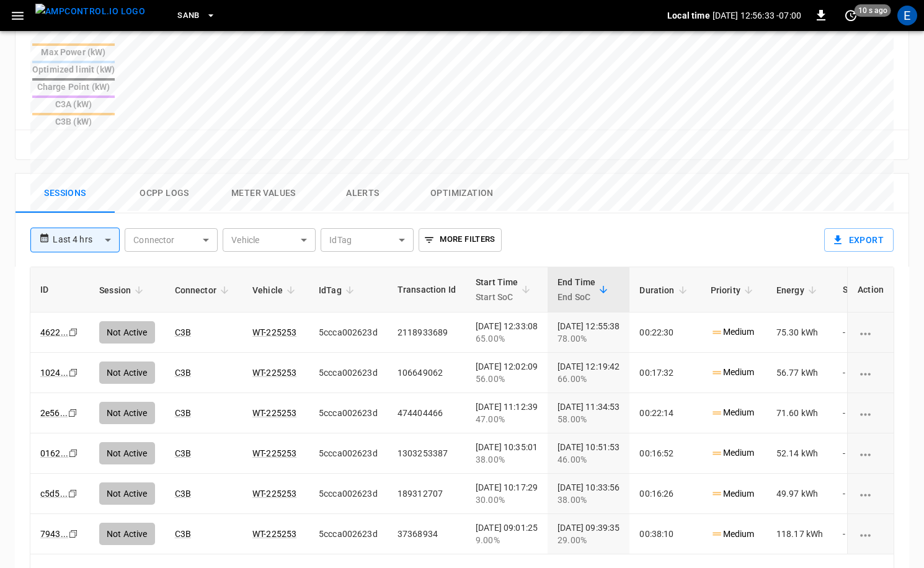
drag, startPoint x: 67, startPoint y: 12, endPoint x: 71, endPoint y: 20, distance: 9.2
click at [67, 12] on img "menu" at bounding box center [90, 12] width 110 height 16
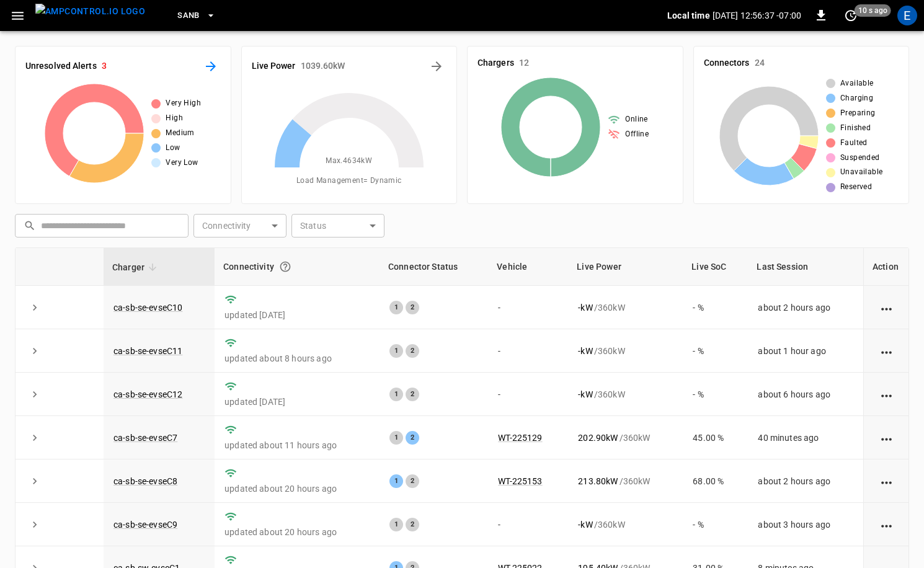
click at [210, 65] on icon "All Alerts" at bounding box center [210, 66] width 15 height 15
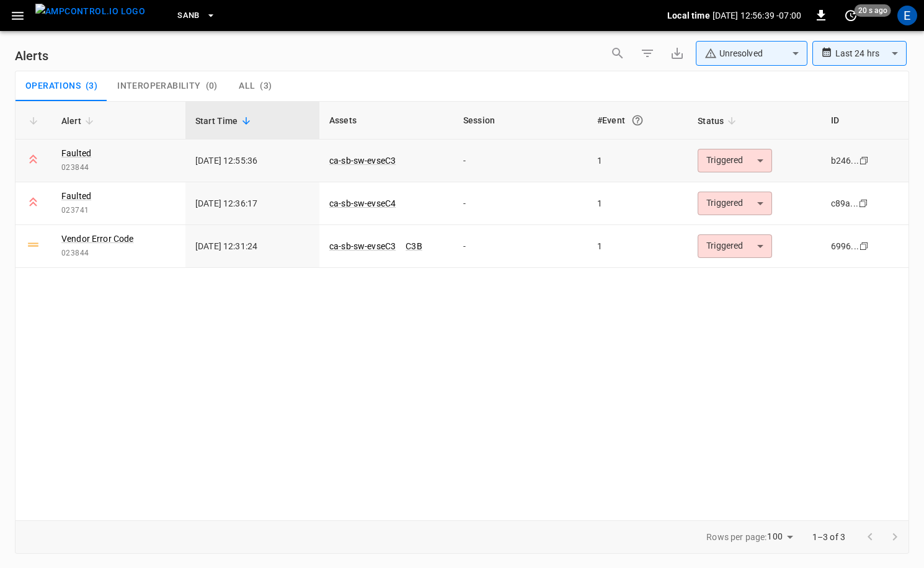
drag, startPoint x: 720, startPoint y: 175, endPoint x: 730, endPoint y: 152, distance: 25.3
click at [720, 174] on td "Triggered ********* ​" at bounding box center [754, 161] width 133 height 43
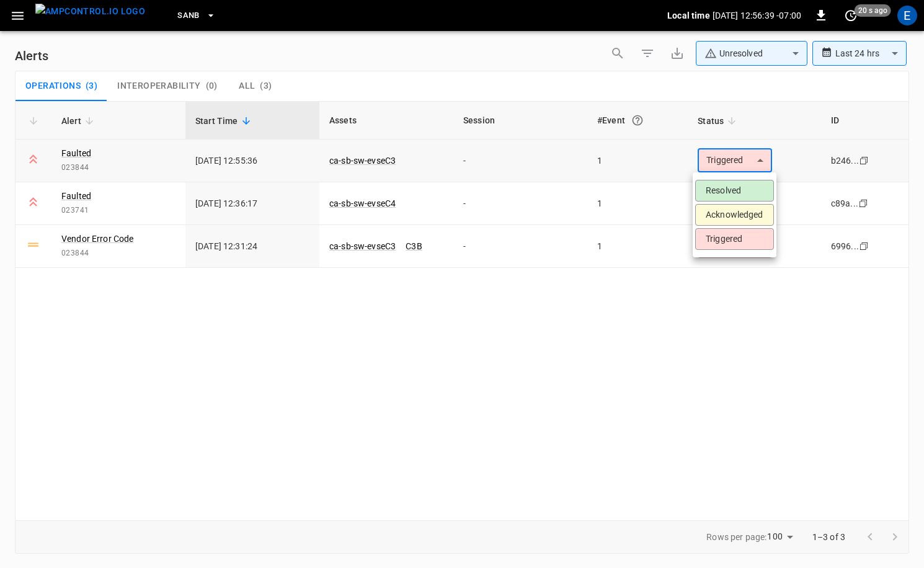
drag, startPoint x: 730, startPoint y: 152, endPoint x: 736, endPoint y: 203, distance: 51.2
click at [730, 152] on body "**********" at bounding box center [462, 282] width 924 height 564
click at [736, 213] on li "Acknowledged" at bounding box center [734, 215] width 79 height 22
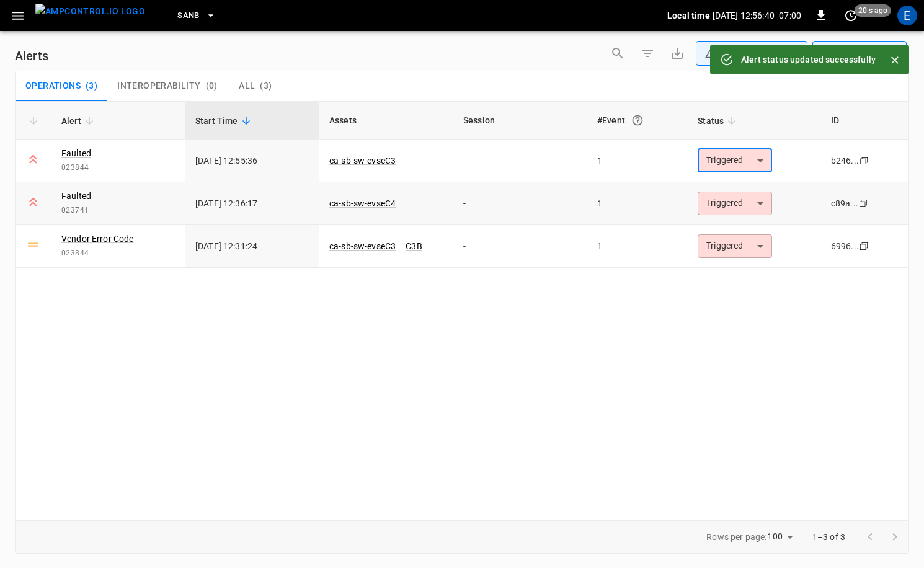
type input "**********"
click at [736, 203] on body "**********" at bounding box center [462, 282] width 924 height 564
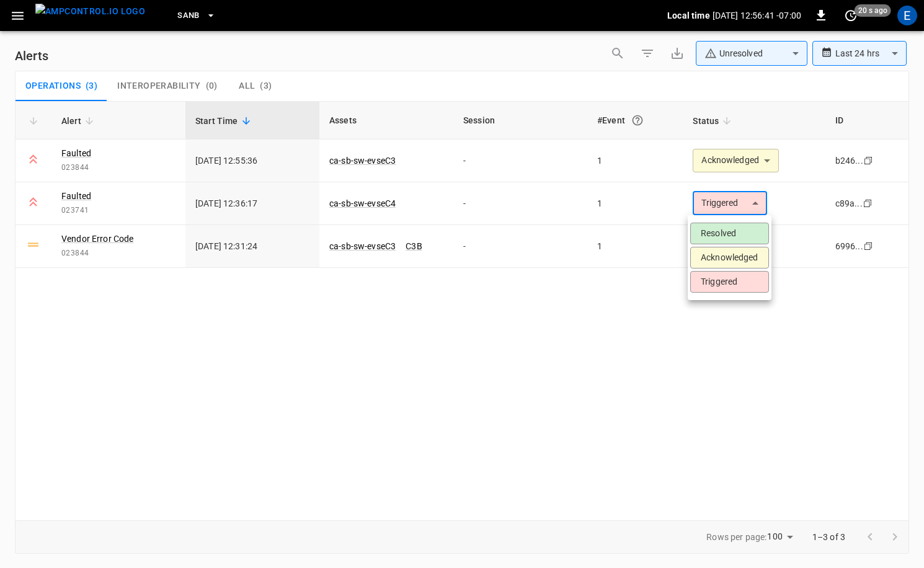
click at [733, 258] on li "Acknowledged" at bounding box center [729, 258] width 79 height 22
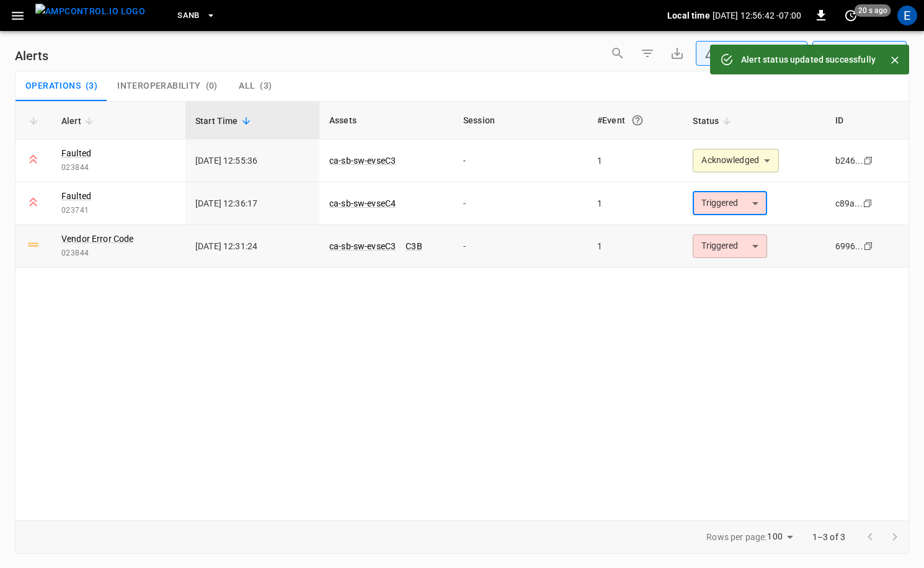
type input "**********"
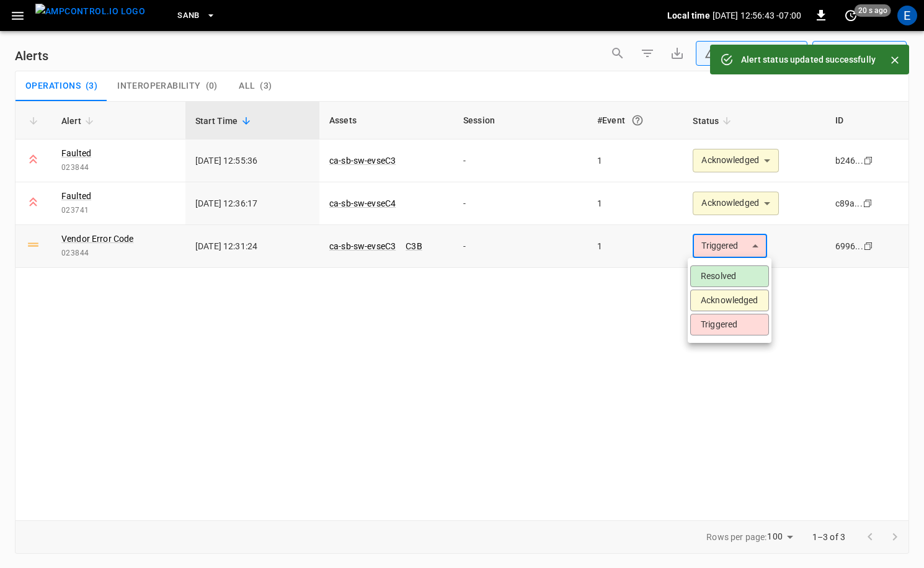
drag, startPoint x: 734, startPoint y: 255, endPoint x: 740, endPoint y: 263, distance: 10.2
click at [734, 255] on body "**********" at bounding box center [462, 282] width 924 height 564
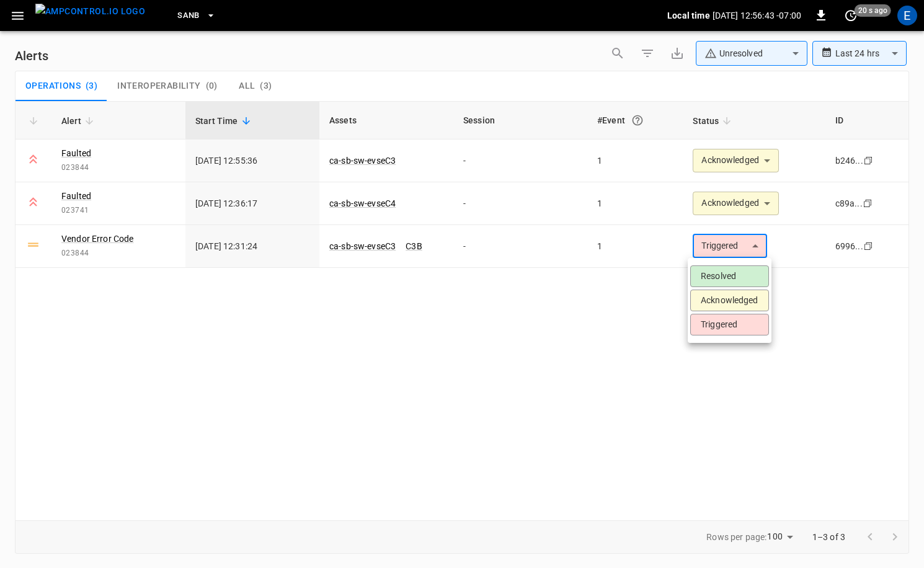
click at [747, 299] on li "Acknowledged" at bounding box center [729, 301] width 79 height 22
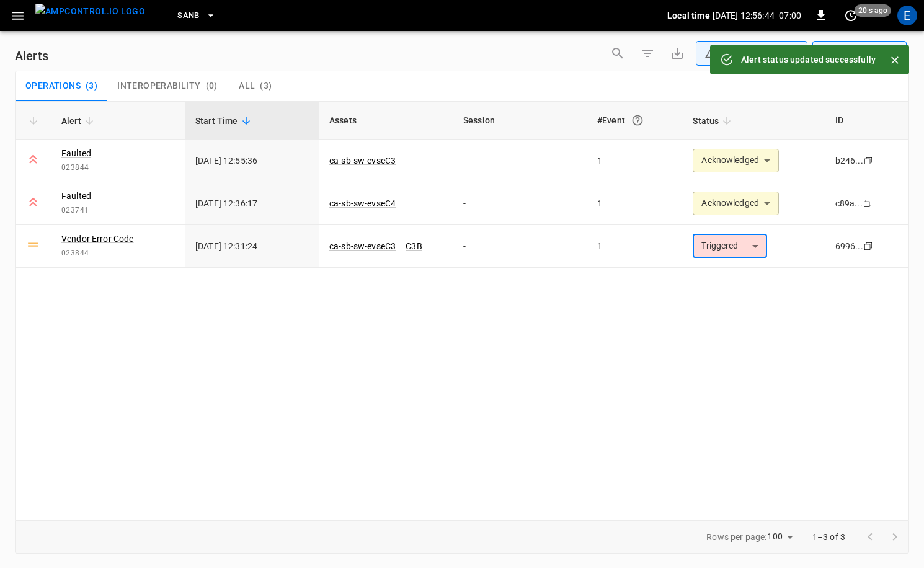
type input "**********"
click at [104, 19] on img "menu" at bounding box center [90, 12] width 110 height 16
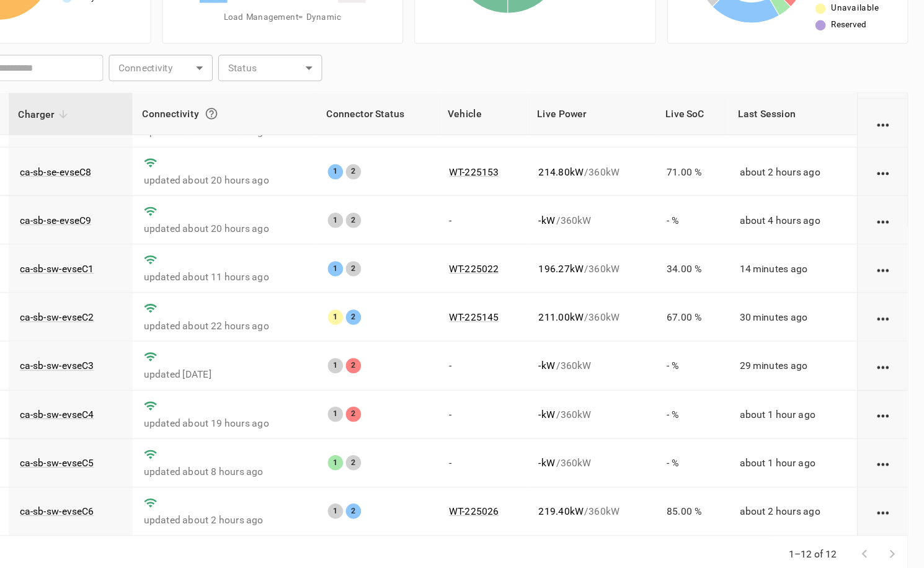
scroll to position [125, 0]
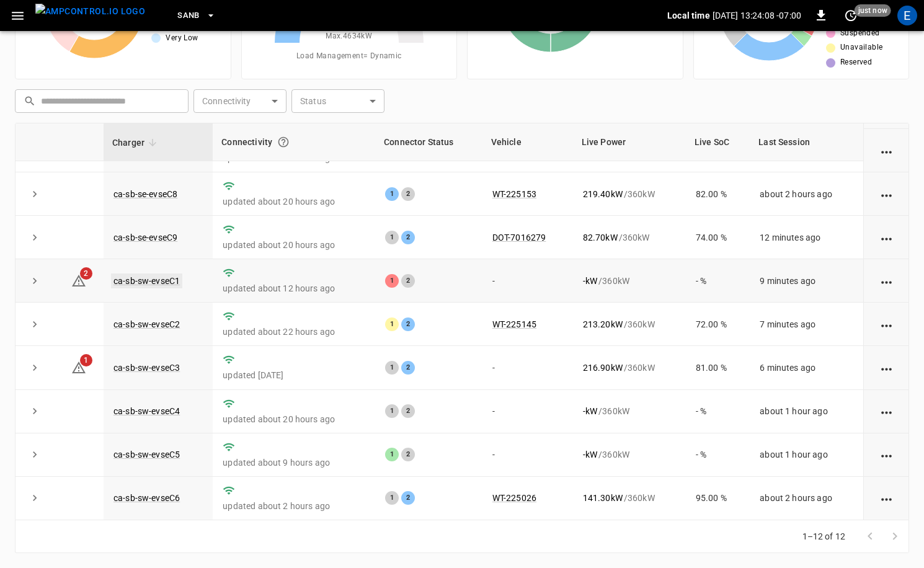
click at [164, 282] on link "ca-sb-sw-evseC1" at bounding box center [146, 281] width 71 height 15
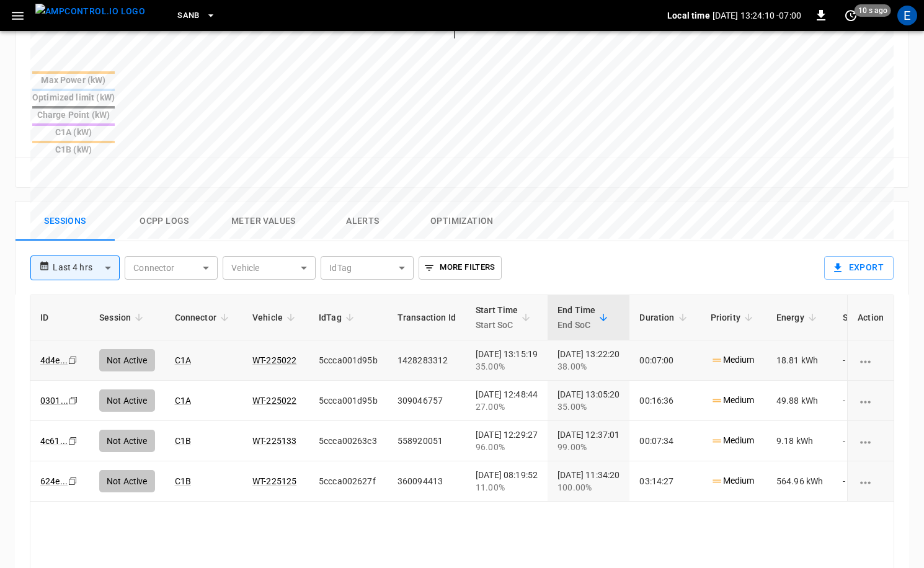
scroll to position [503, 0]
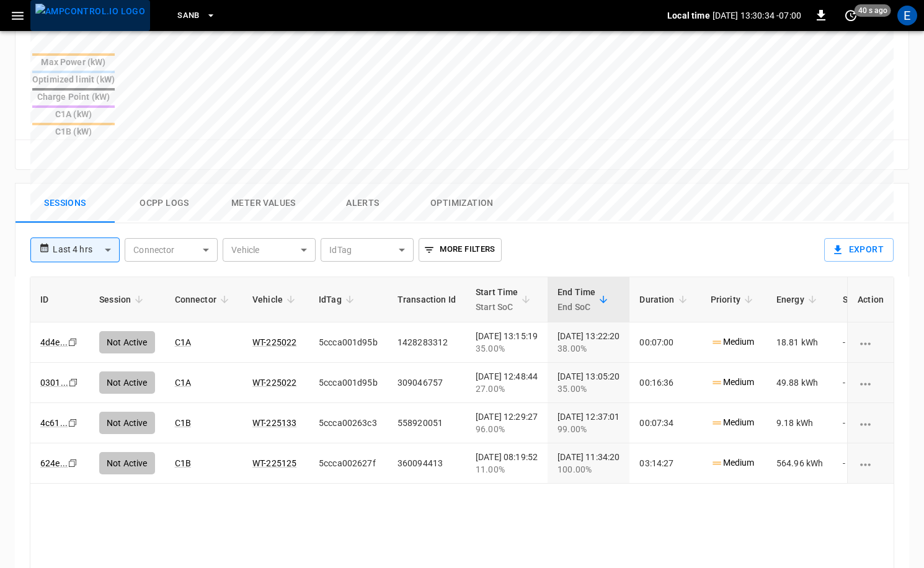
click at [91, 16] on img "menu" at bounding box center [90, 12] width 110 height 16
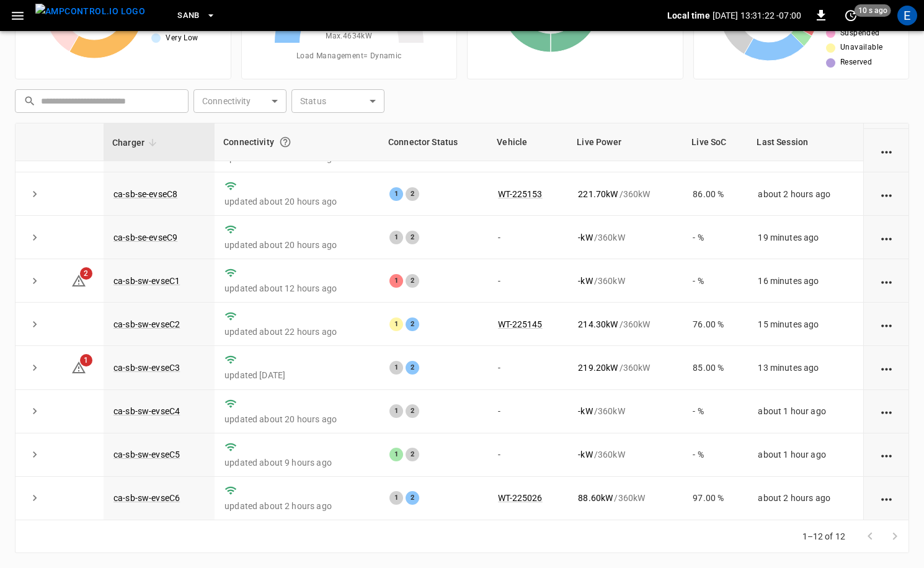
scroll to position [120, 0]
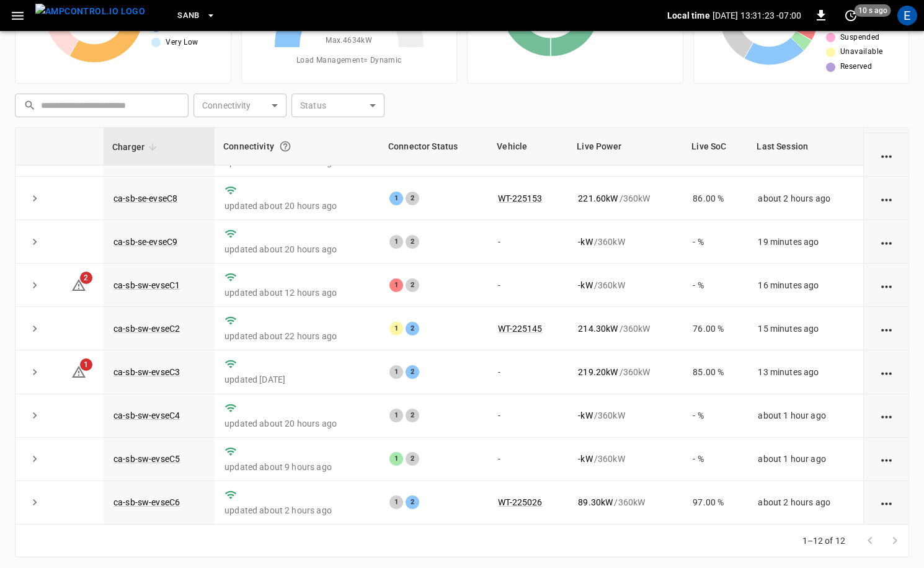
click at [205, 19] on icon "button" at bounding box center [211, 15] width 12 height 12
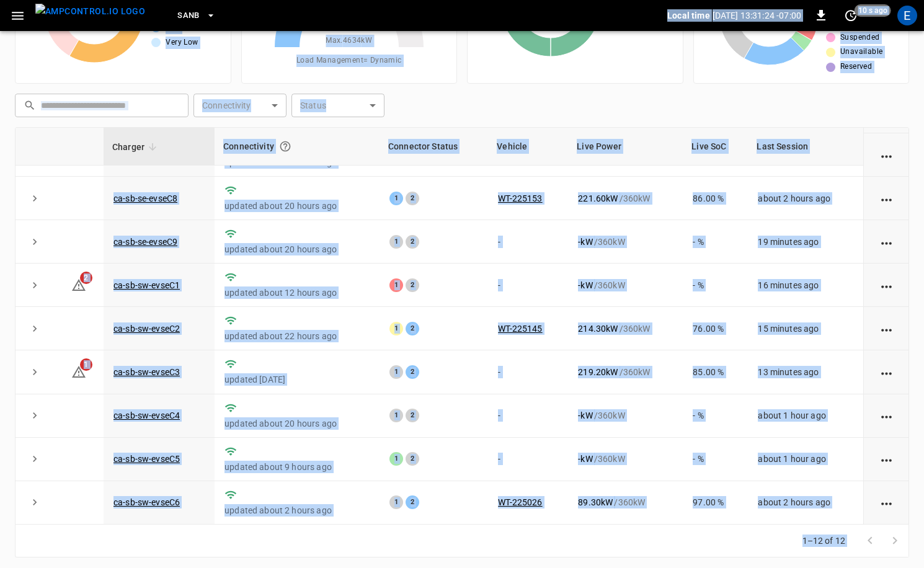
click at [189, 22] on button "SanB" at bounding box center [196, 16] width 48 height 24
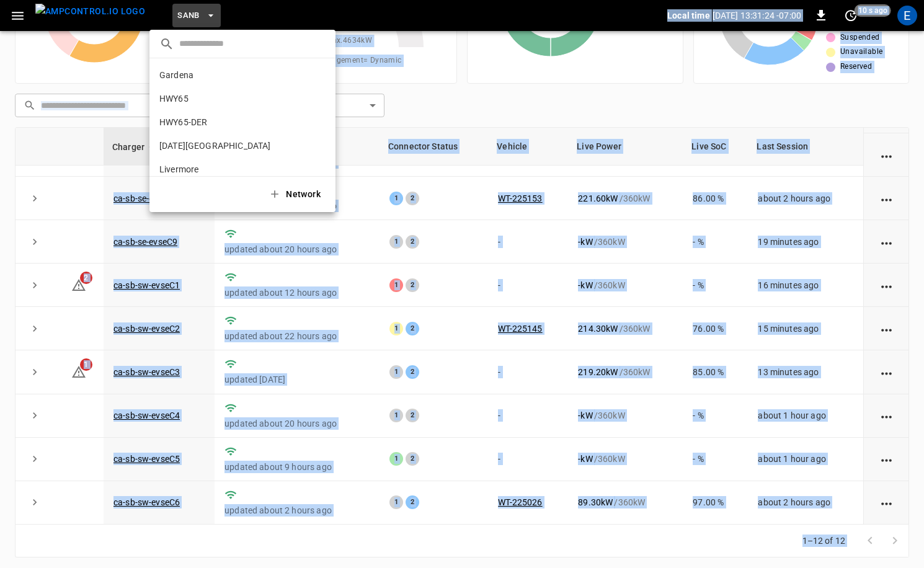
scroll to position [104, 0]
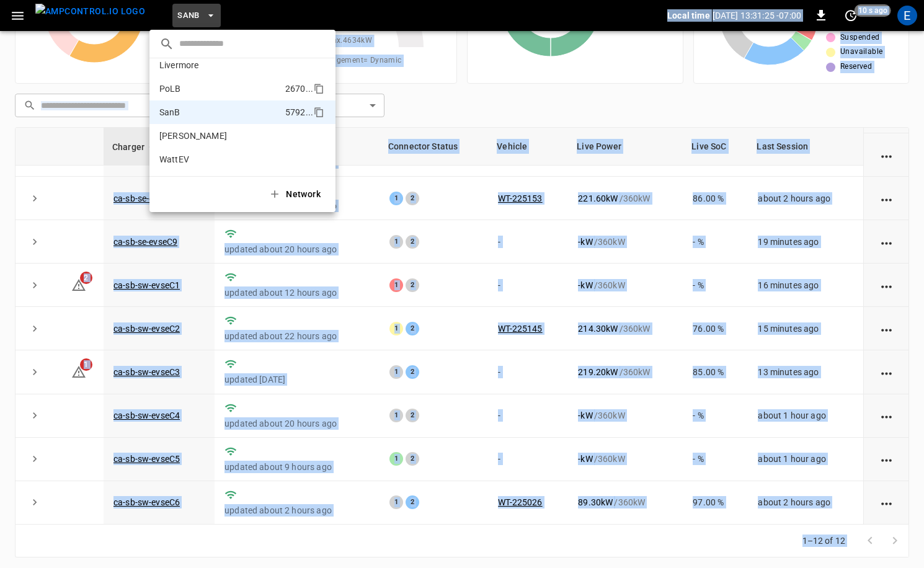
click at [195, 89] on p "PoLB" at bounding box center [219, 89] width 121 height 12
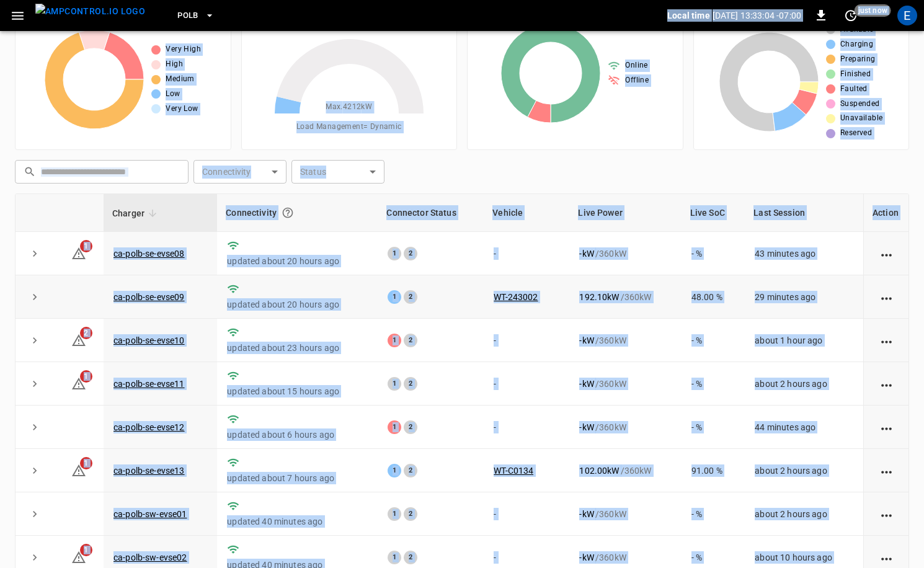
scroll to position [206, 0]
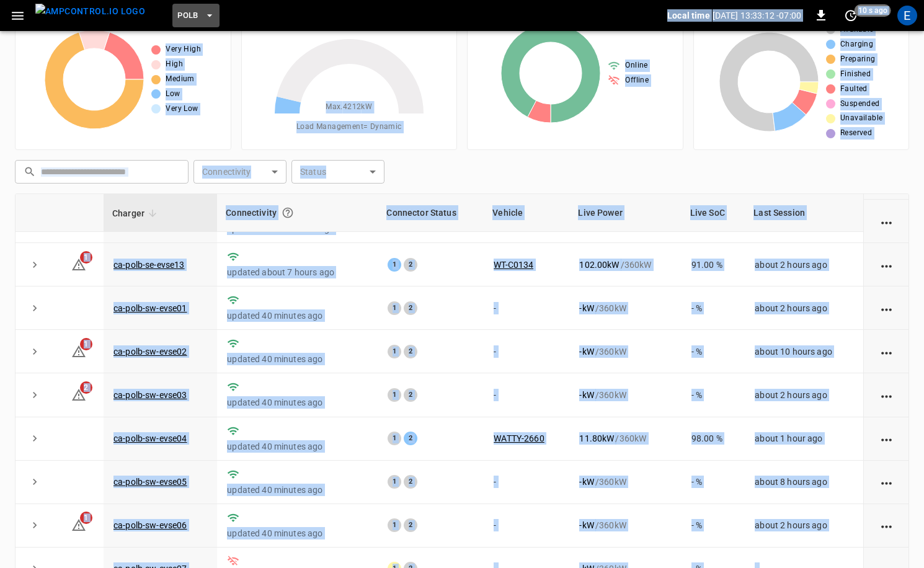
click at [177, 11] on span "PoLB" at bounding box center [187, 16] width 21 height 14
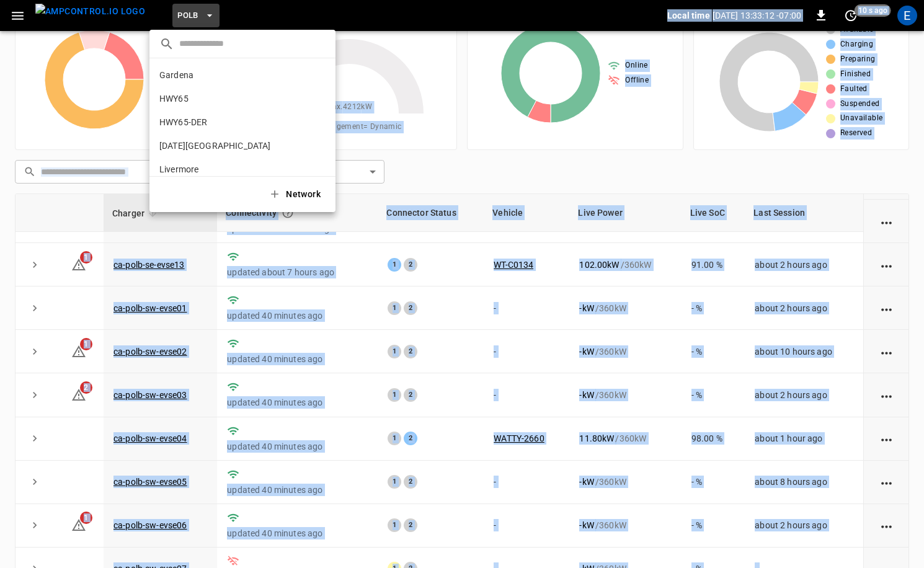
scroll to position [104, 0]
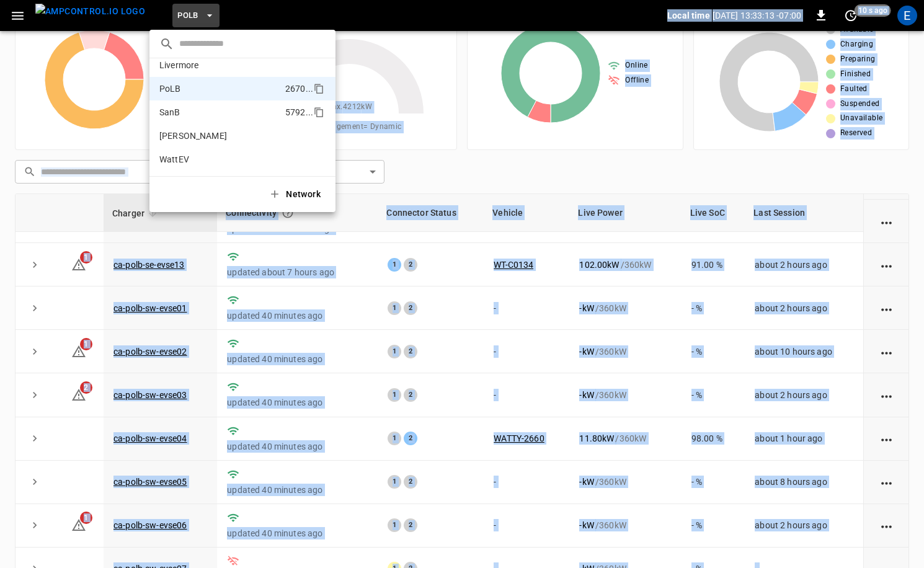
click at [193, 123] on li "SanB 5792 ..." at bounding box center [243, 113] width 186 height 24
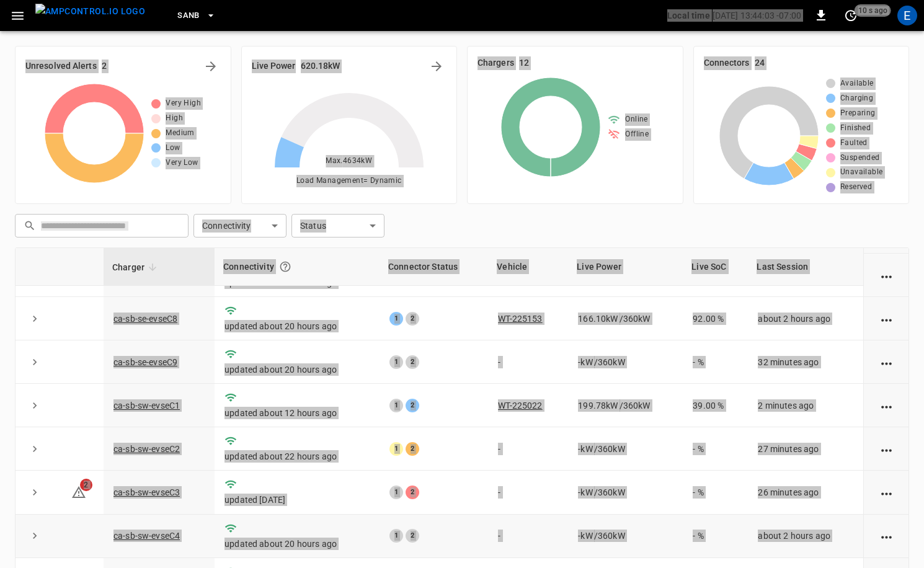
scroll to position [125, 0]
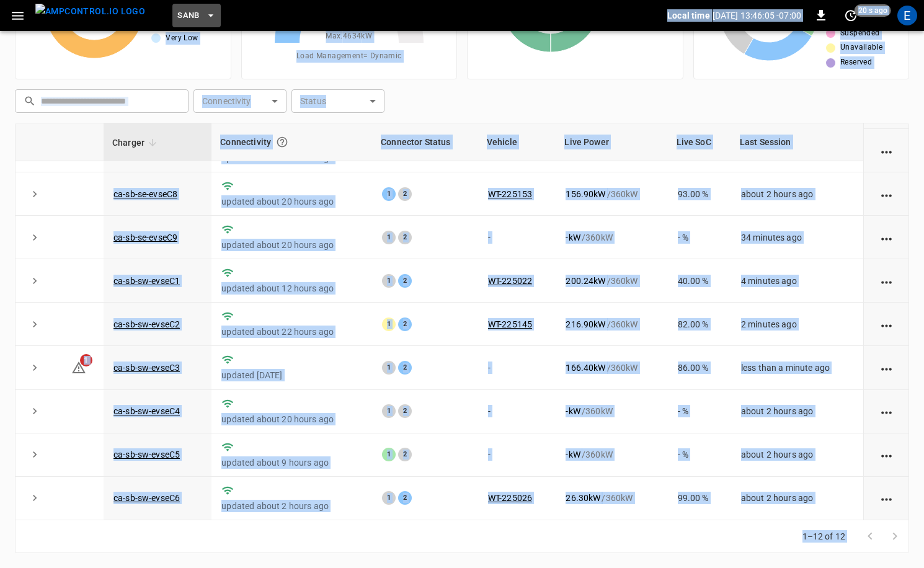
click at [205, 18] on icon "button" at bounding box center [211, 15] width 12 height 12
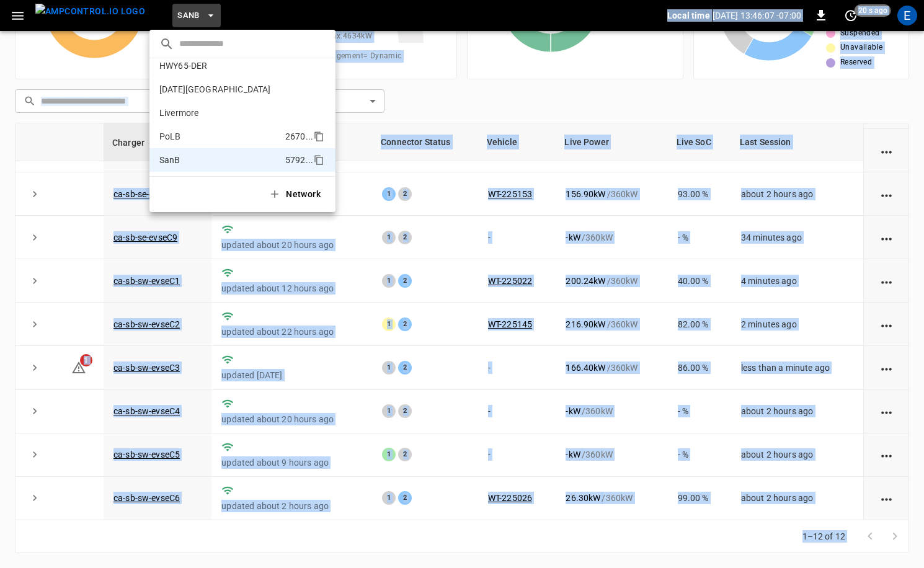
scroll to position [0, 0]
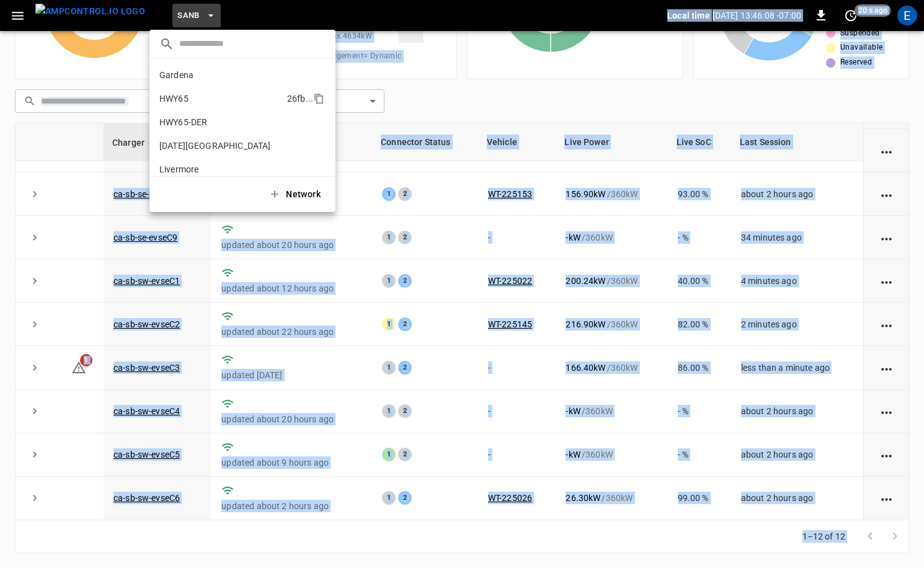
click at [222, 105] on li "HWY65 26fb ..." at bounding box center [243, 99] width 186 height 24
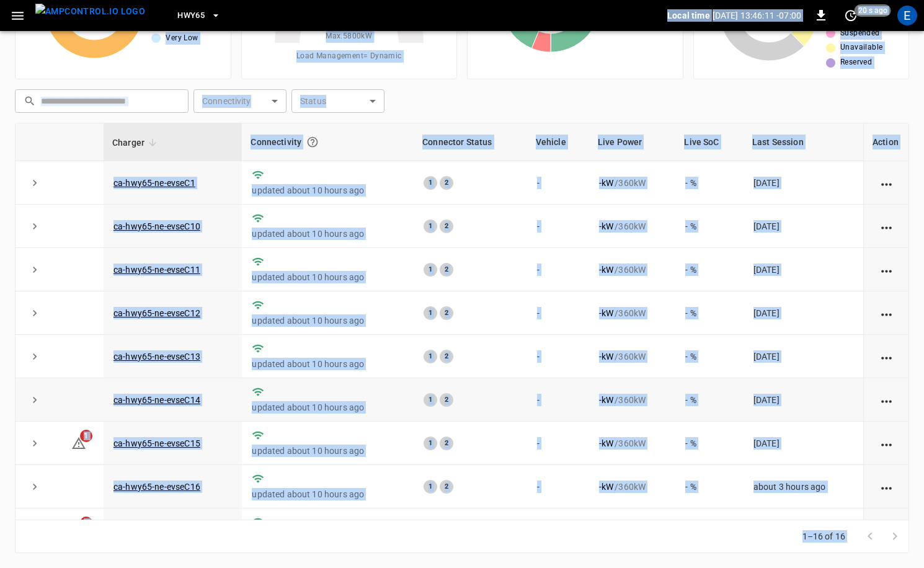
scroll to position [337, 0]
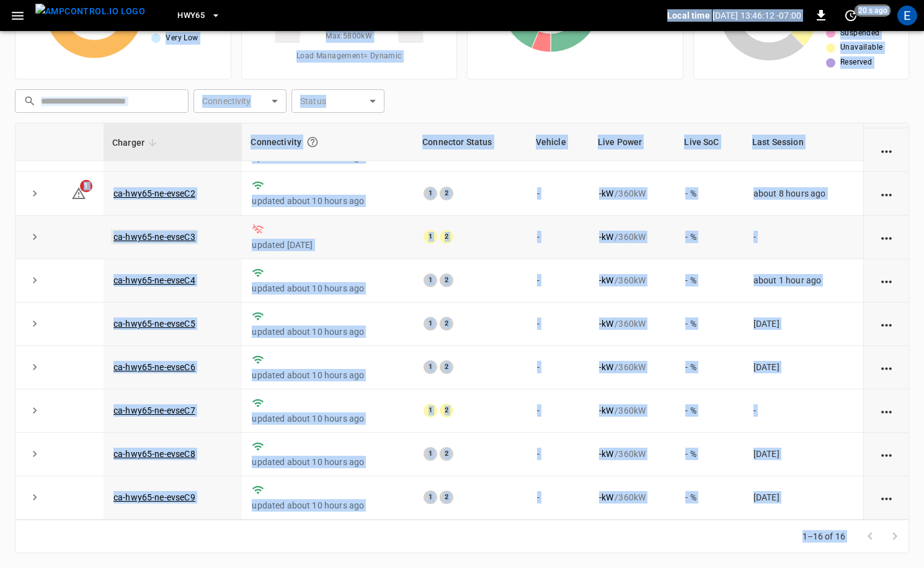
click at [188, 231] on link "ca-hwy65-ne-evseC3" at bounding box center [154, 237] width 87 height 15
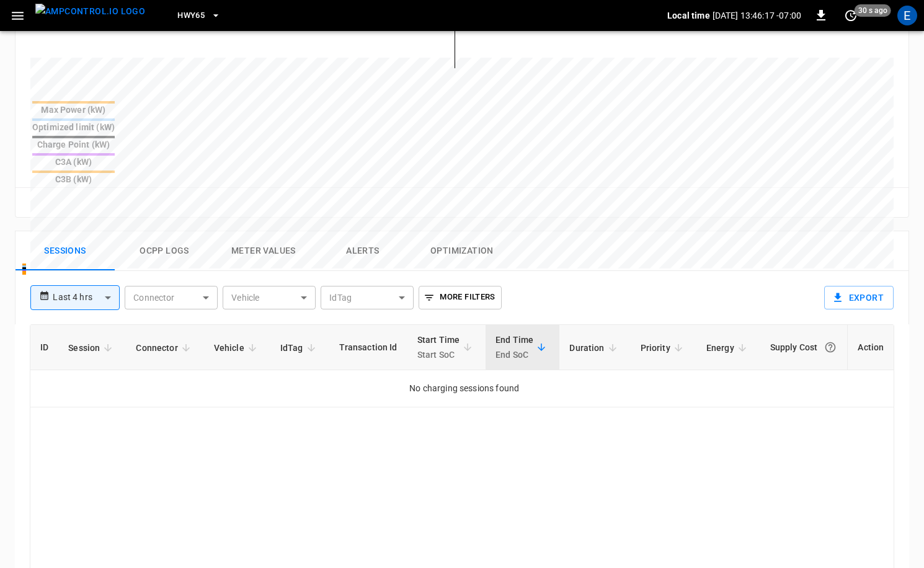
scroll to position [462, 0]
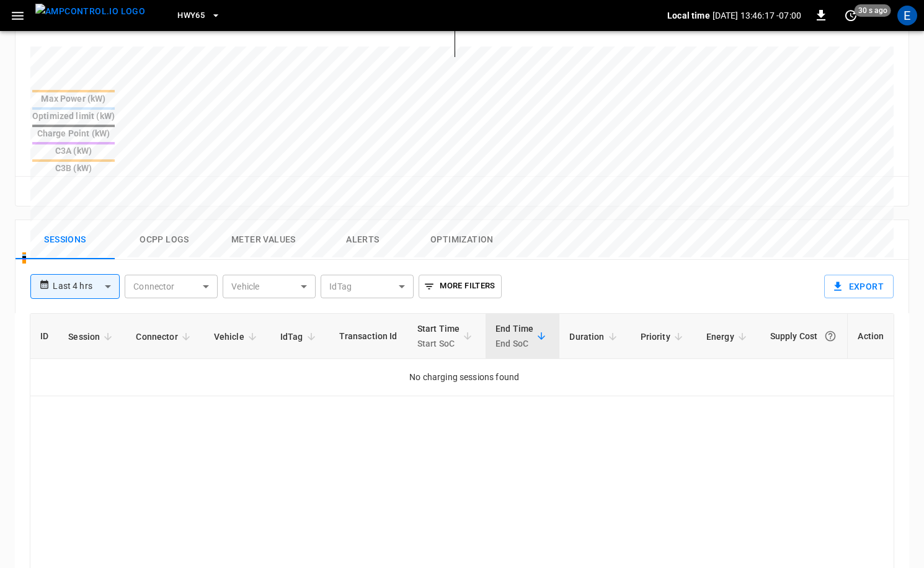
click at [103, 234] on body "**********" at bounding box center [462, 149] width 924 height 1222
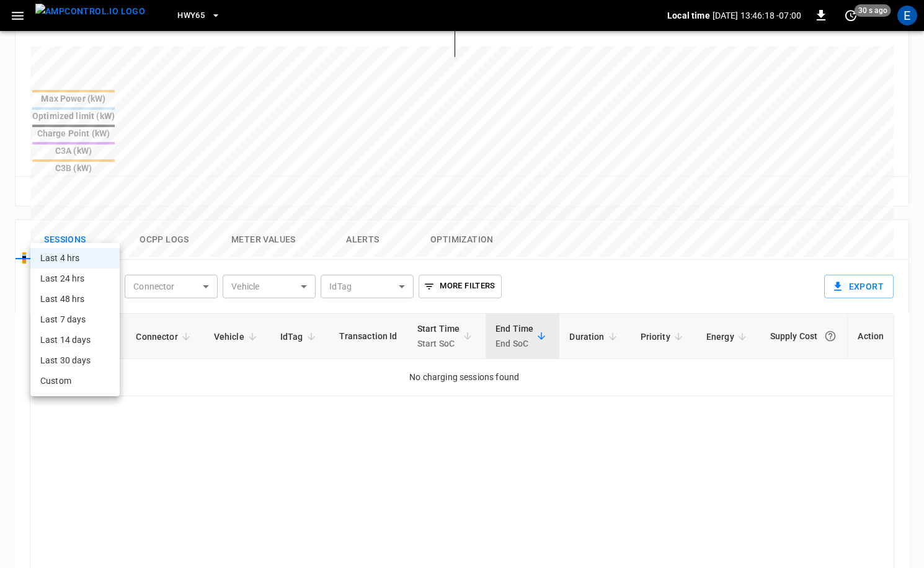
click at [91, 349] on li "Last 14 days" at bounding box center [74, 340] width 89 height 20
type input "**********"
type input "***"
type input "**********"
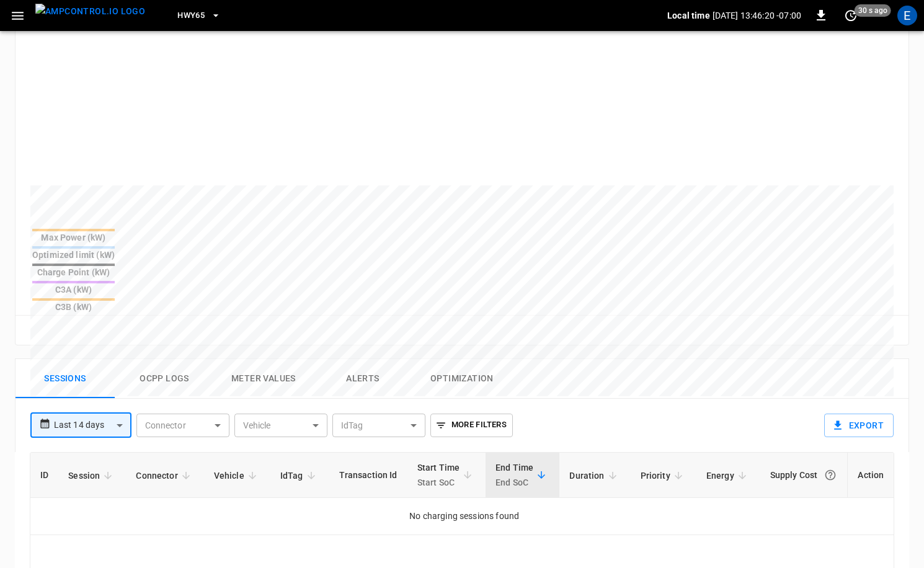
scroll to position [305, 0]
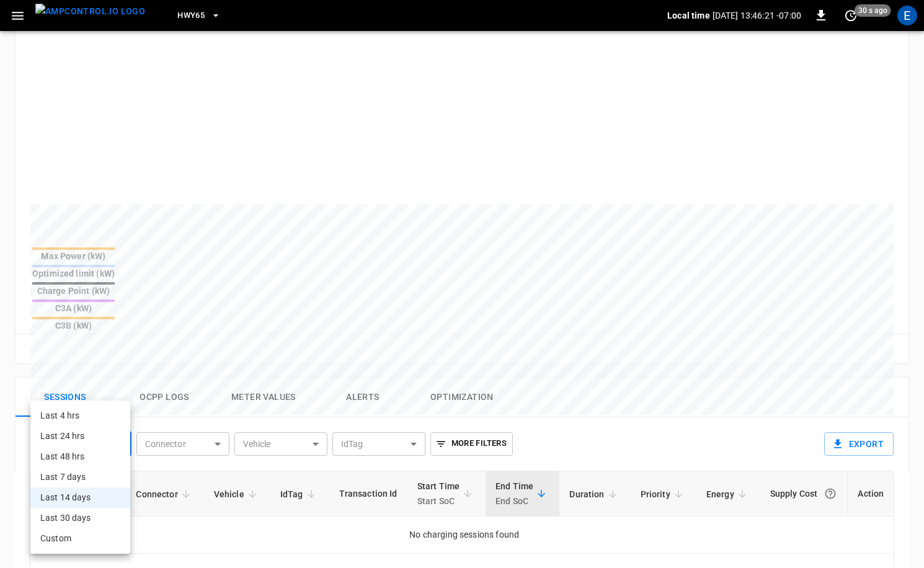
drag, startPoint x: 82, startPoint y: 398, endPoint x: 92, endPoint y: 391, distance: 12.9
click at [81, 398] on body "**********" at bounding box center [462, 306] width 924 height 1222
click at [93, 525] on li "Last 30 days" at bounding box center [80, 518] width 100 height 20
type input "**********"
type input "**"
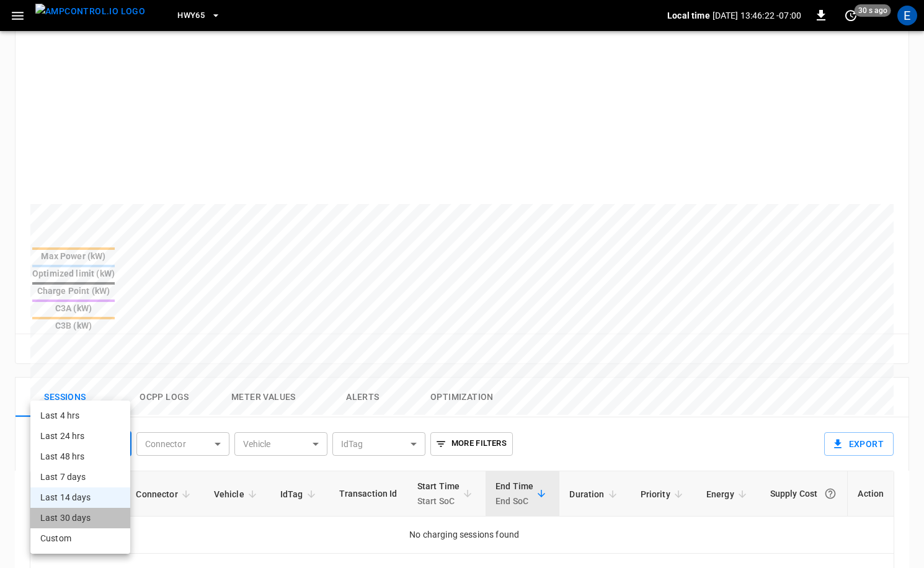
type input "**********"
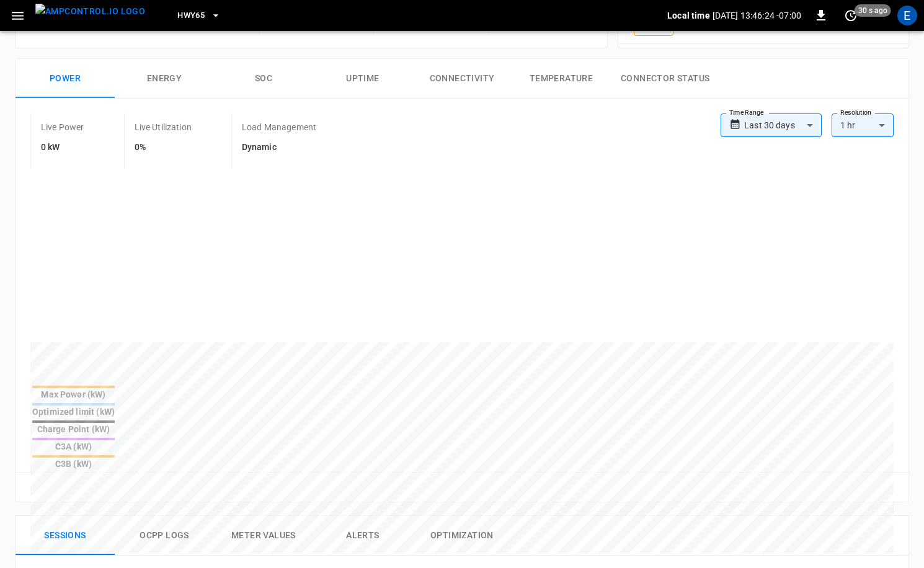
scroll to position [150, 0]
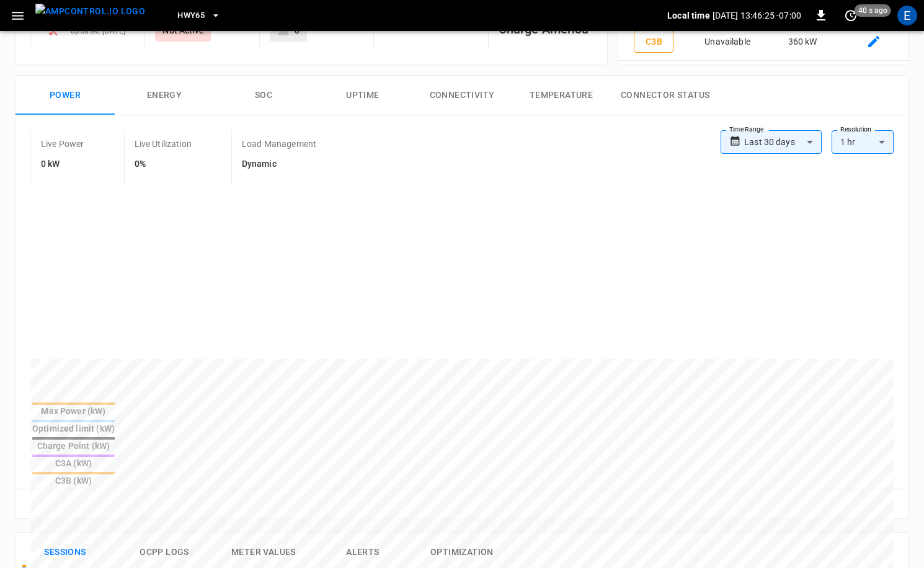
click at [133, 99] on button "Energy" at bounding box center [164, 96] width 99 height 40
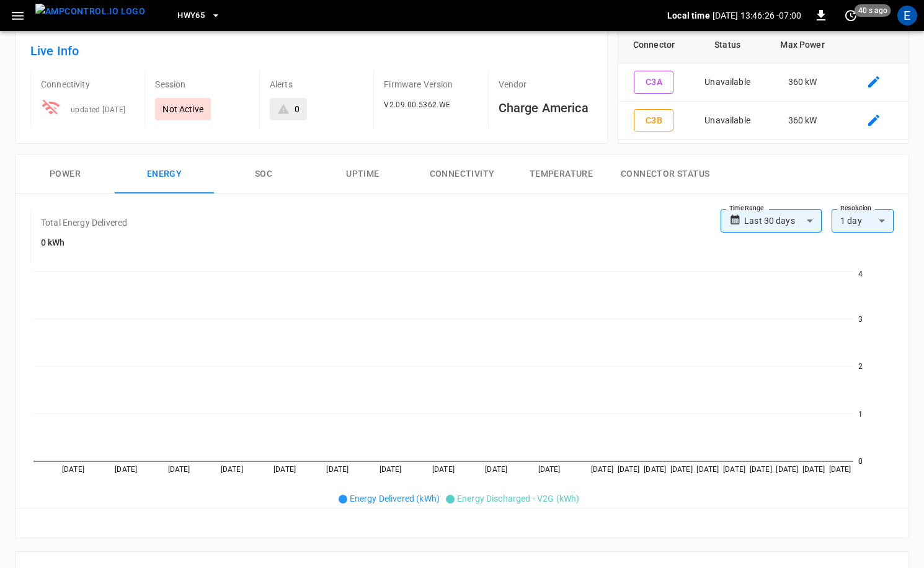
scroll to position [28, 0]
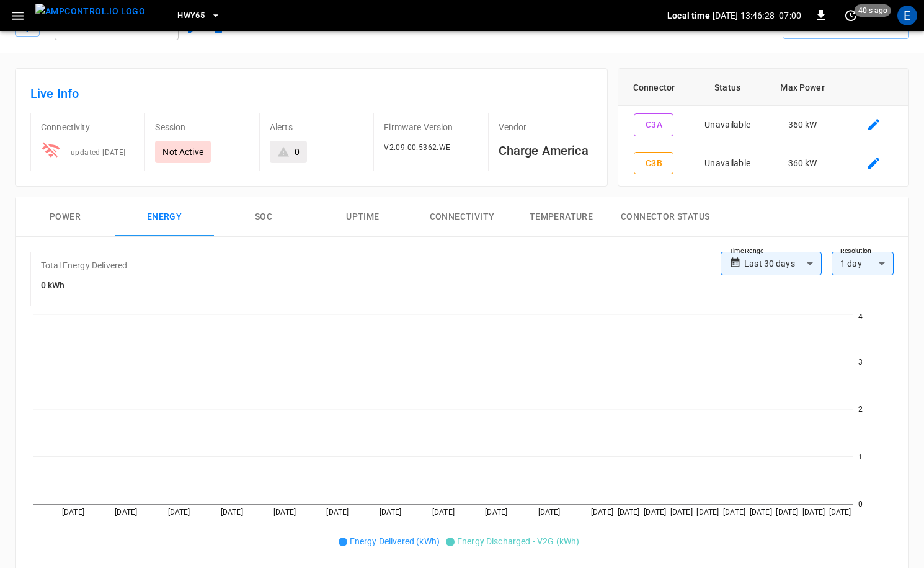
click at [288, 228] on button "SOC" at bounding box center [263, 217] width 99 height 40
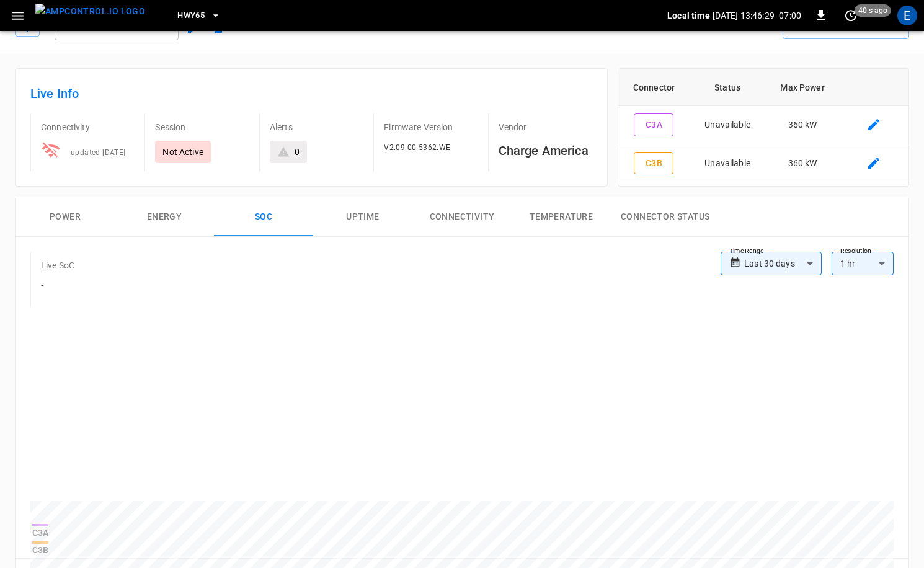
click at [377, 216] on button "Uptime" at bounding box center [362, 217] width 99 height 40
click at [456, 215] on button "Connectivity" at bounding box center [462, 217] width 99 height 40
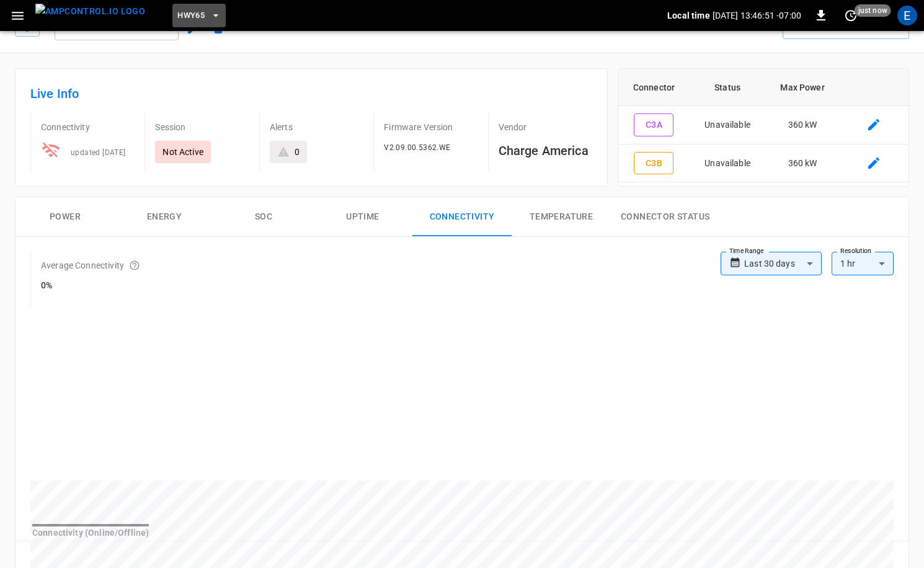
click at [177, 13] on span "HWY65" at bounding box center [190, 16] width 27 height 14
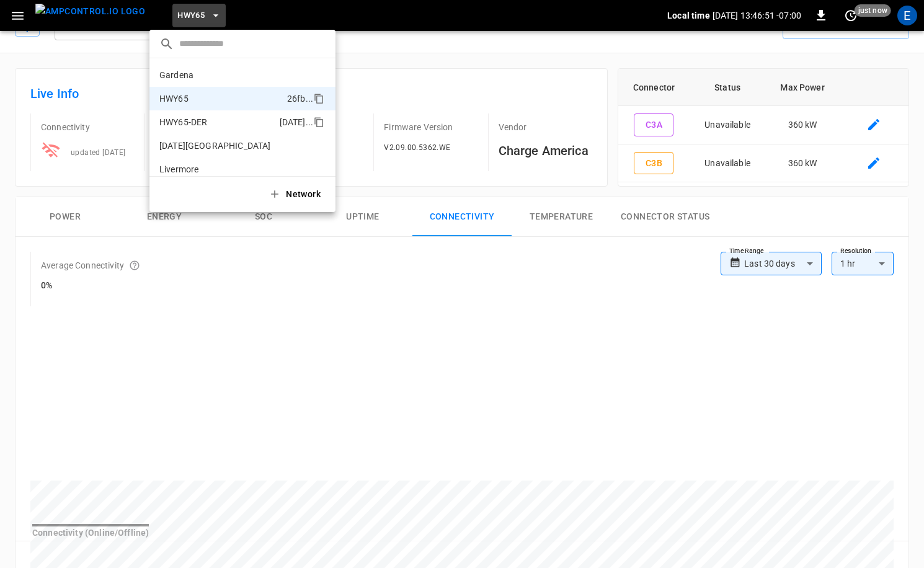
scroll to position [20, 0]
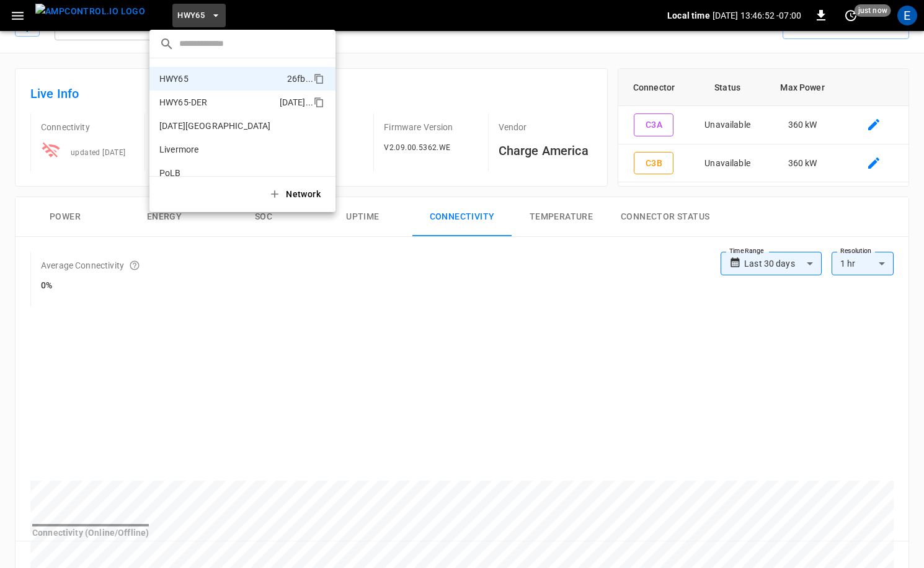
click at [249, 107] on p "HWY65-DER" at bounding box center [216, 102] width 115 height 12
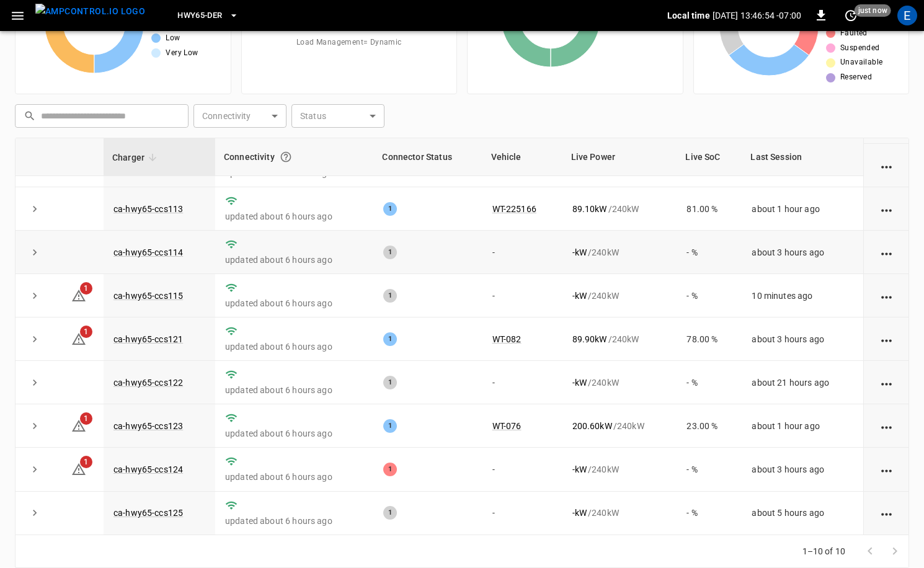
scroll to position [112, 0]
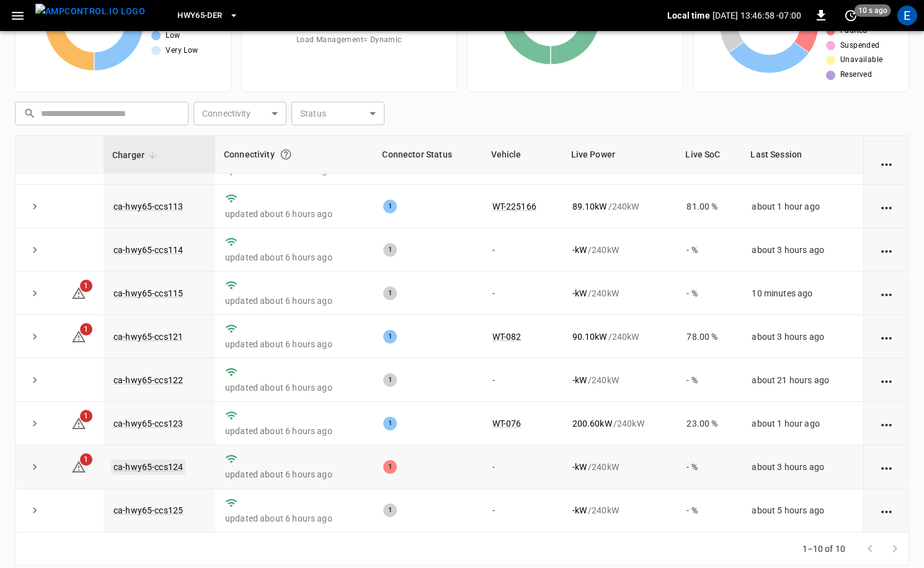
click at [171, 469] on link "ca-hwy65-ccs124" at bounding box center [148, 467] width 74 height 15
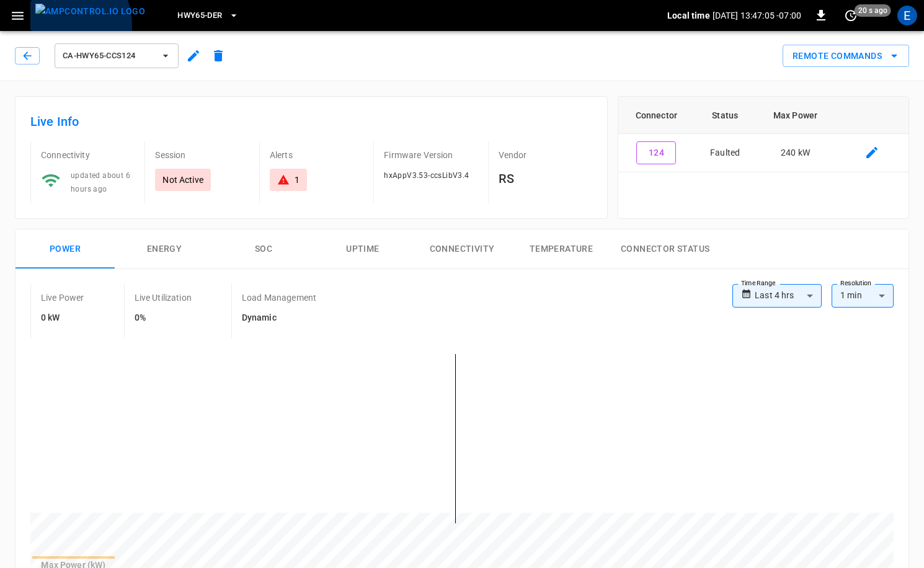
click at [58, 19] on img "menu" at bounding box center [90, 12] width 110 height 16
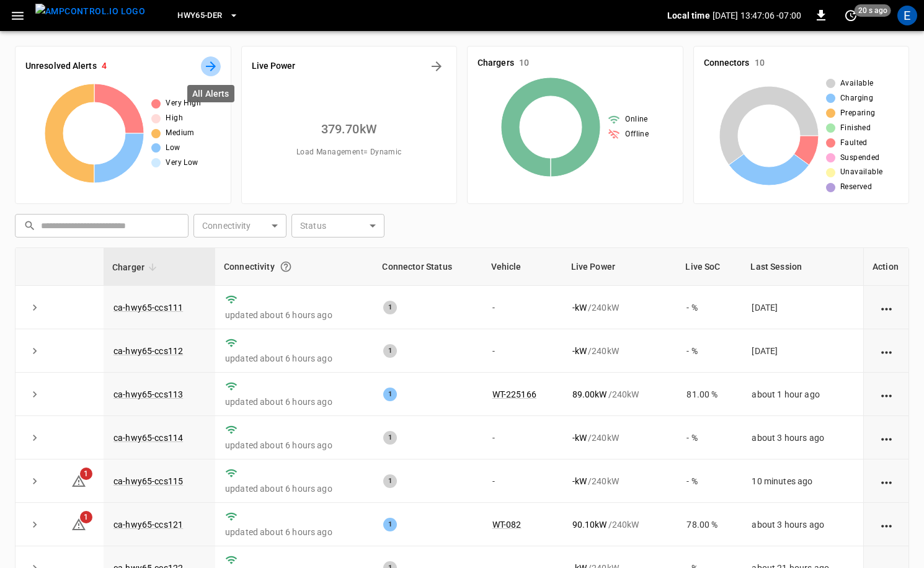
click at [217, 69] on icon "All Alerts" at bounding box center [210, 66] width 15 height 15
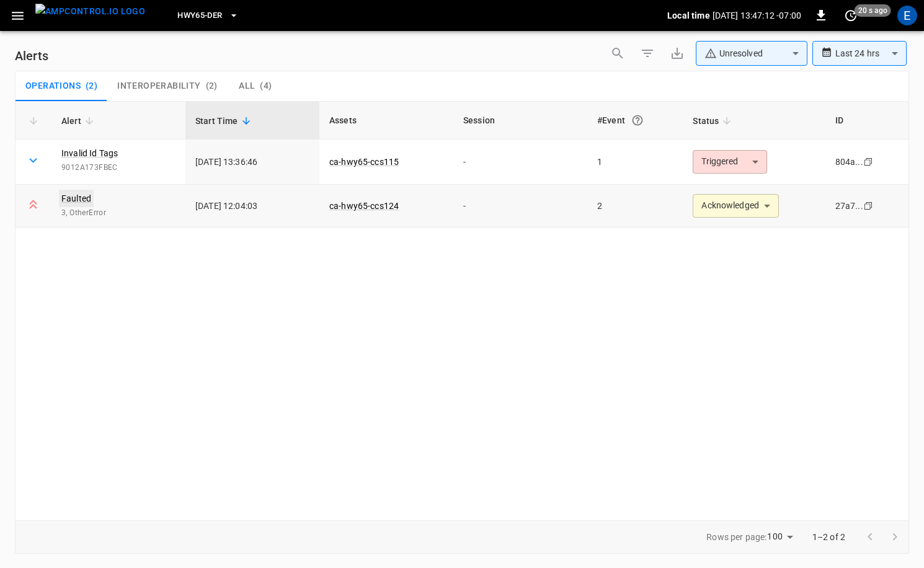
click at [84, 199] on link "Faulted" at bounding box center [76, 198] width 35 height 17
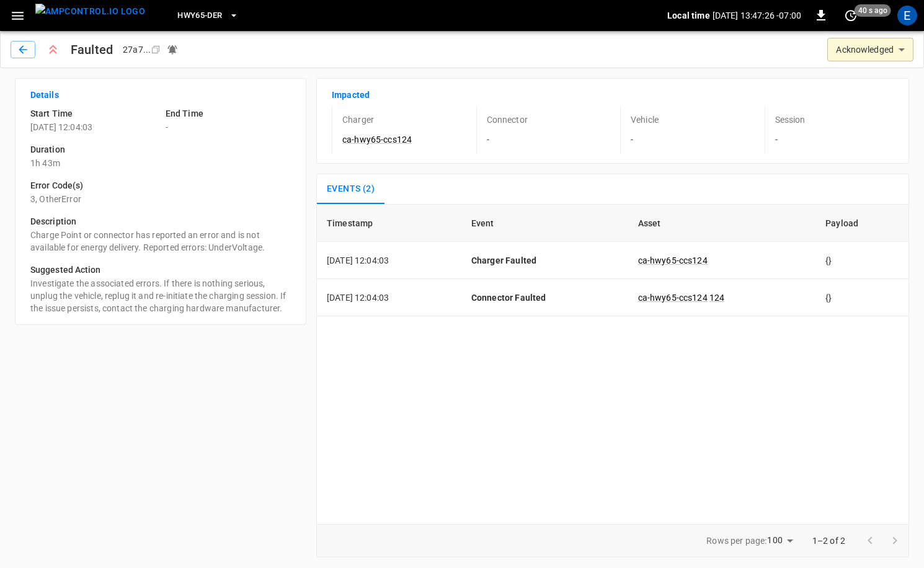
drag, startPoint x: 76, startPoint y: 30, endPoint x: 89, endPoint y: 19, distance: 17.2
click at [76, 30] on button "menu" at bounding box center [90, 15] width 120 height 31
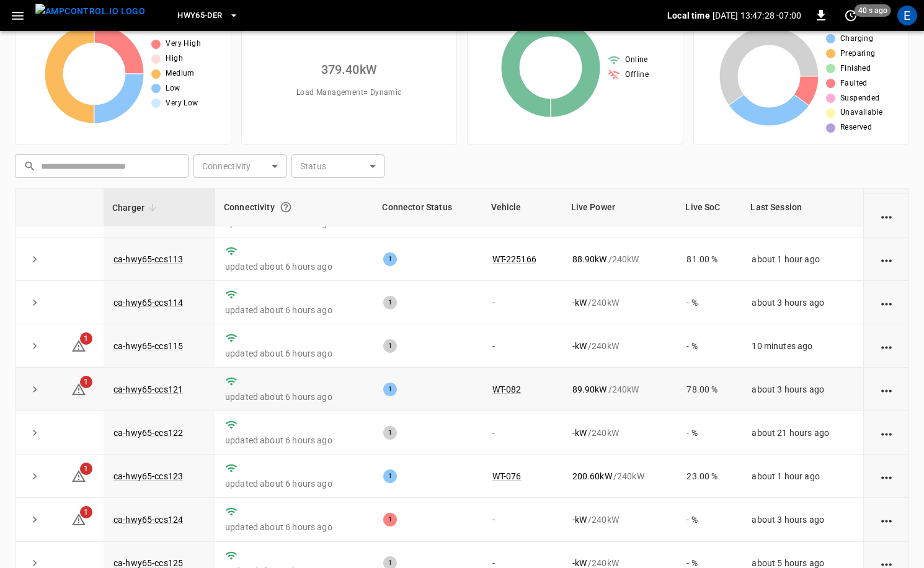
scroll to position [125, 0]
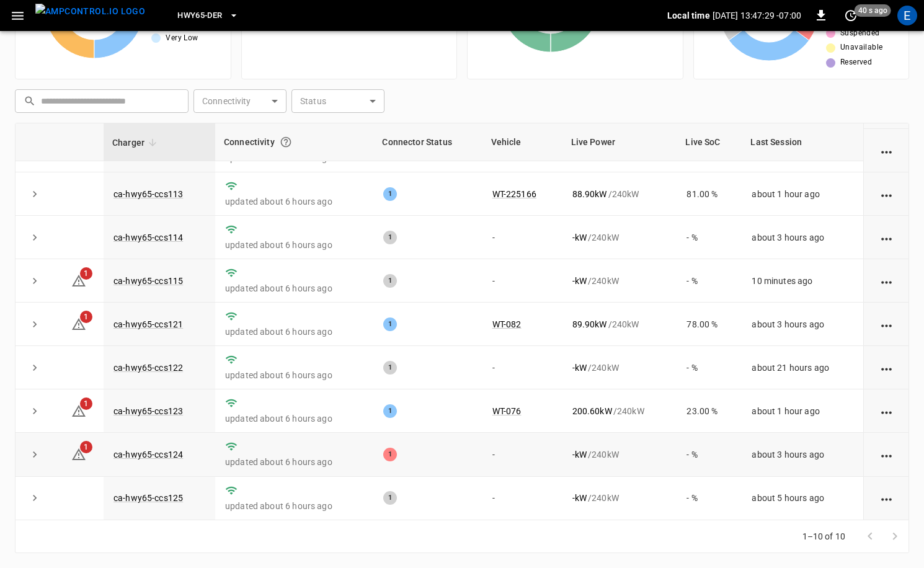
click at [158, 460] on td "ca-hwy65-ccs124" at bounding box center [160, 454] width 112 height 43
click at [176, 450] on link "ca-hwy65-ccs124" at bounding box center [148, 454] width 74 height 15
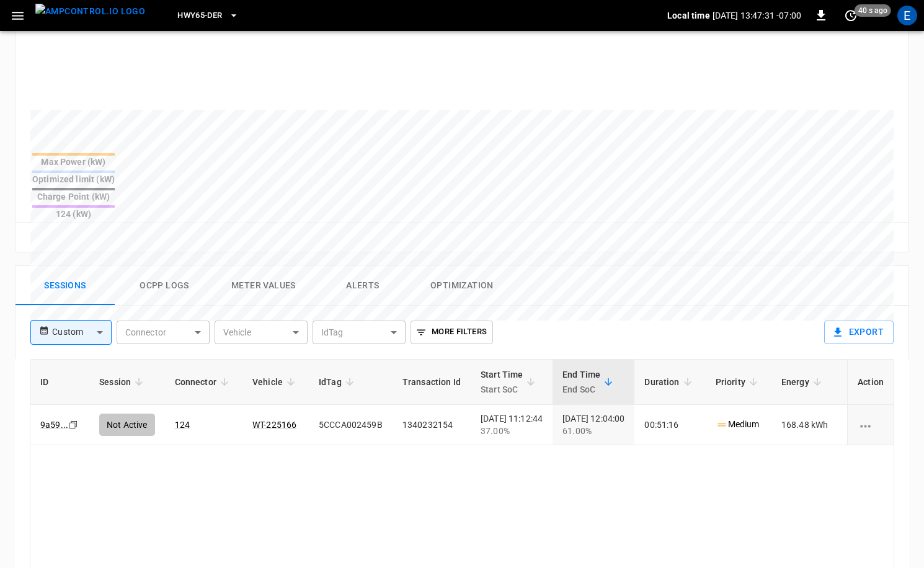
scroll to position [412, 0]
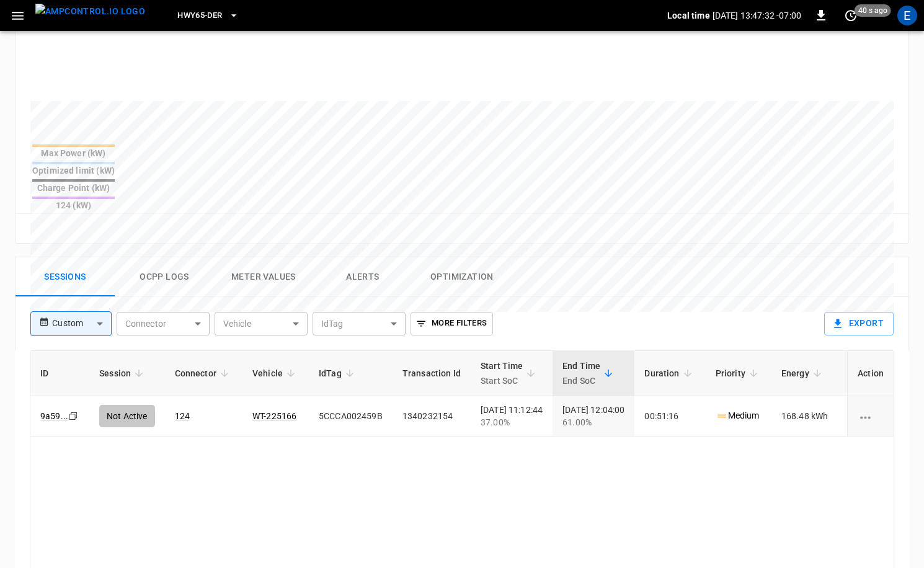
click at [174, 257] on button "Ocpp logs" at bounding box center [164, 277] width 99 height 40
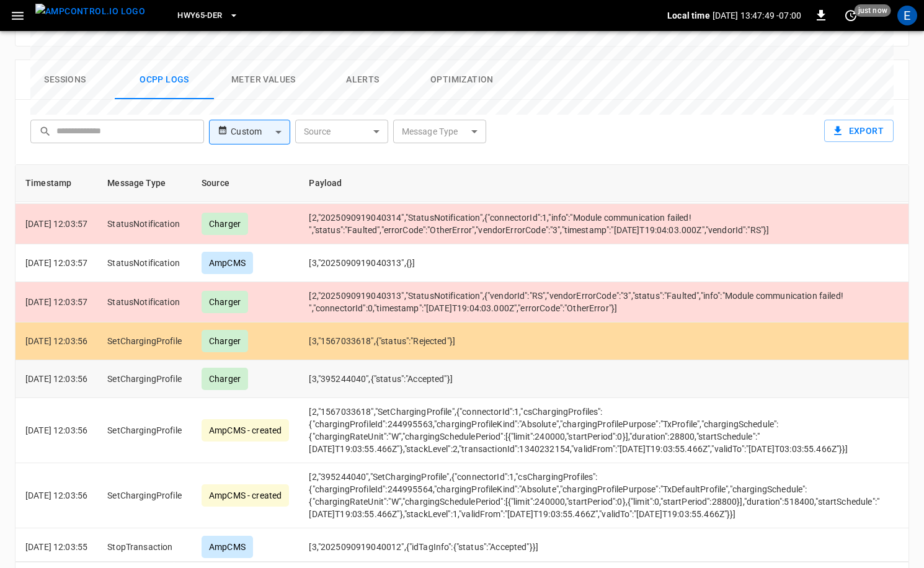
scroll to position [413, 0]
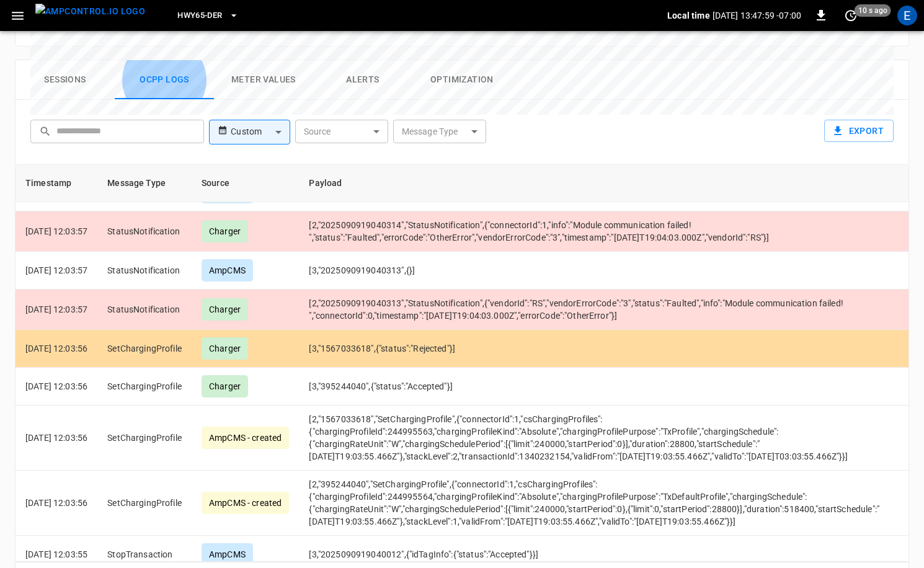
click at [177, 14] on span "HWY65-DER" at bounding box center [199, 16] width 45 height 14
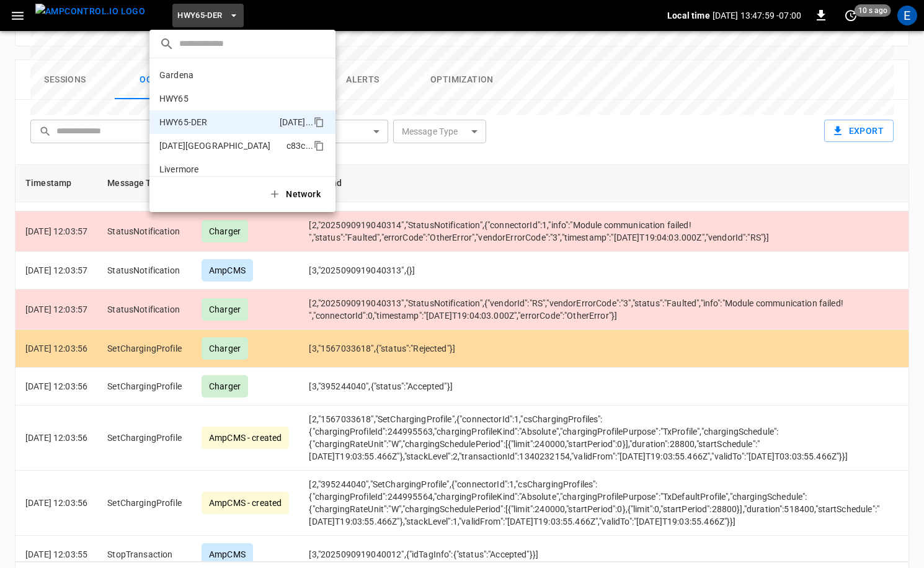
scroll to position [43, 0]
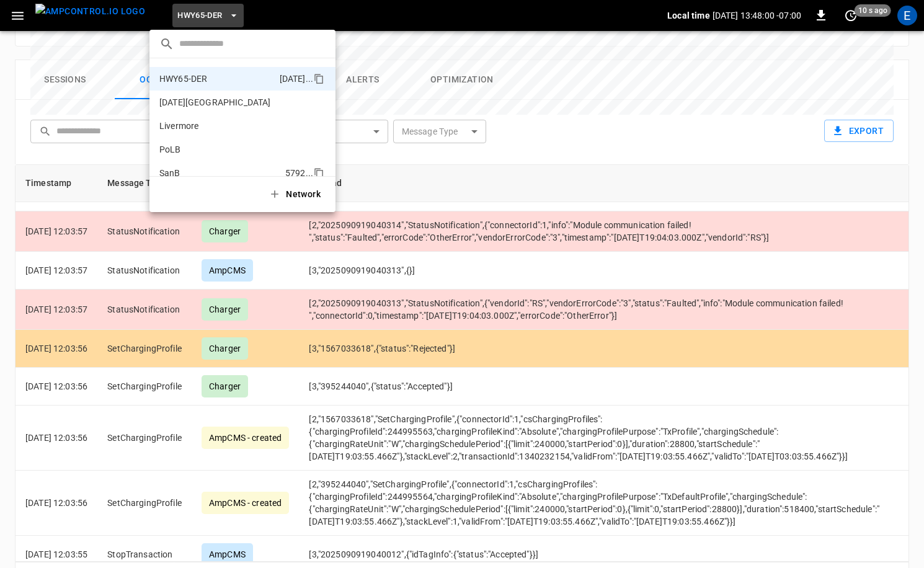
click at [211, 168] on p "SanB" at bounding box center [219, 173] width 121 height 12
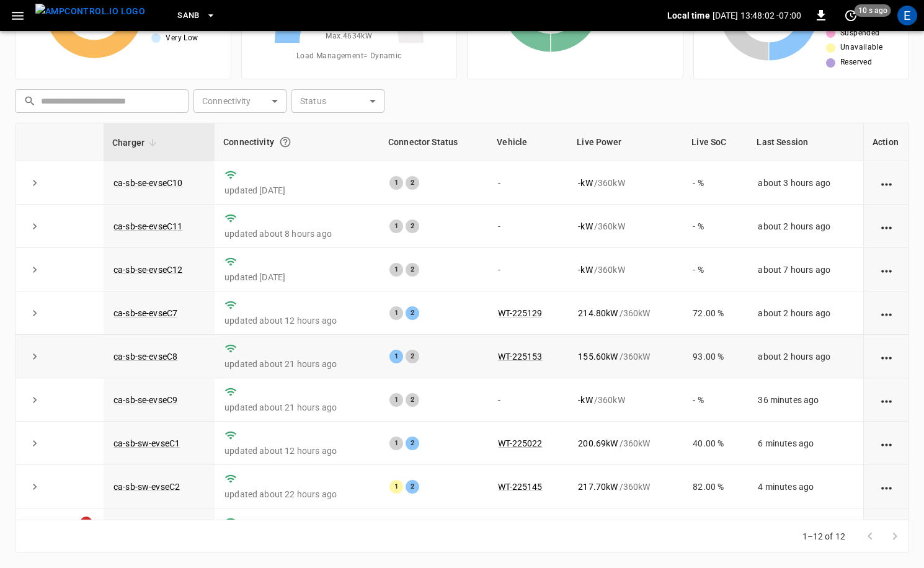
scroll to position [163, 0]
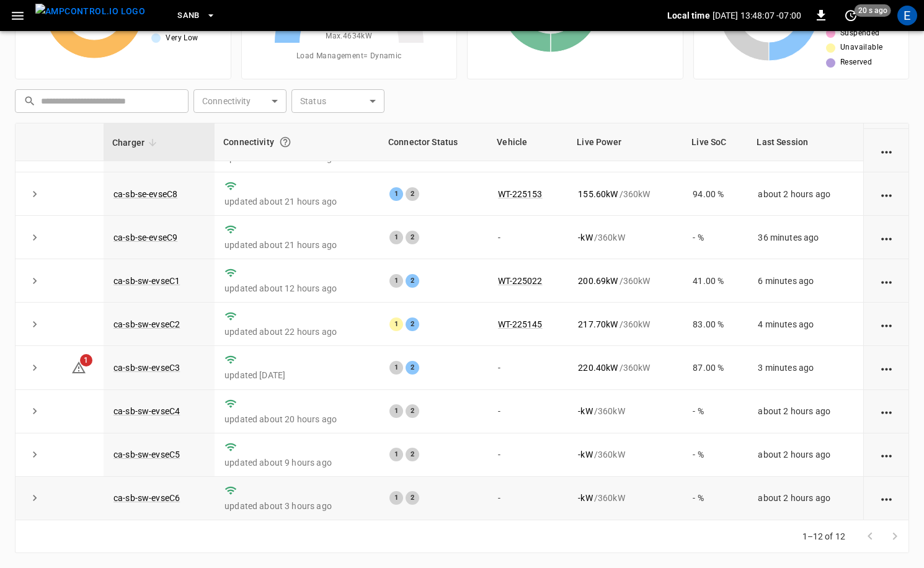
click at [166, 488] on td "ca-sb-sw-evseC6" at bounding box center [159, 498] width 111 height 43
click at [162, 498] on link "ca-sb-sw-evseC6" at bounding box center [146, 498] width 71 height 15
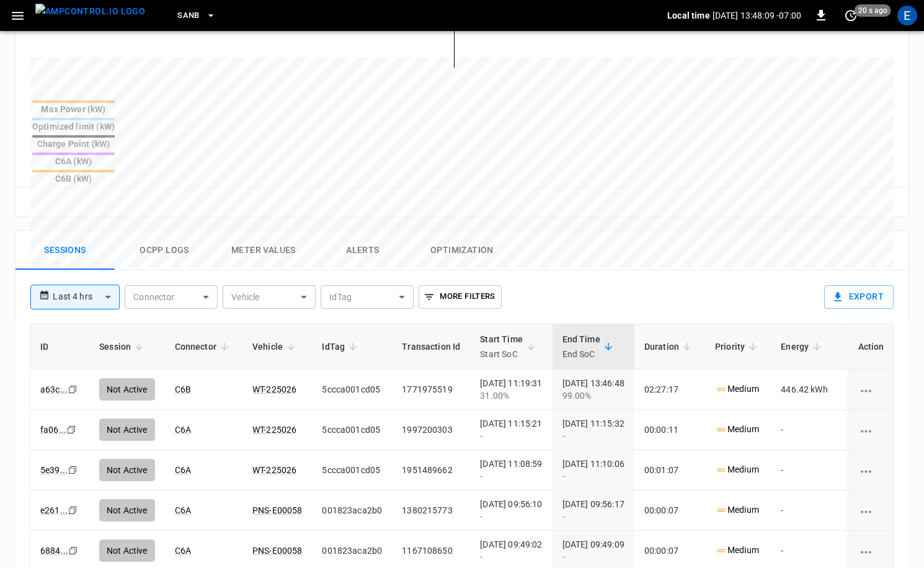
scroll to position [503, 0]
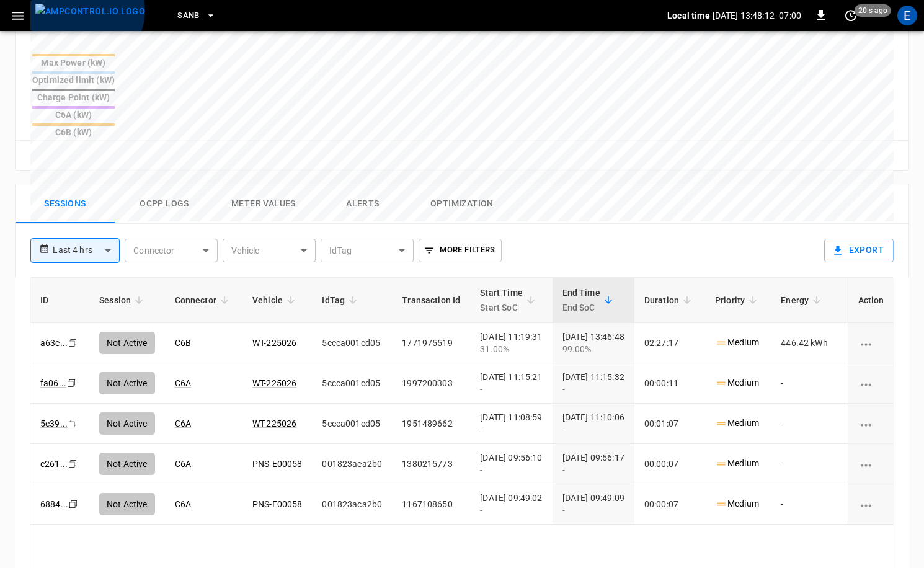
click at [86, 11] on img "menu" at bounding box center [90, 12] width 110 height 16
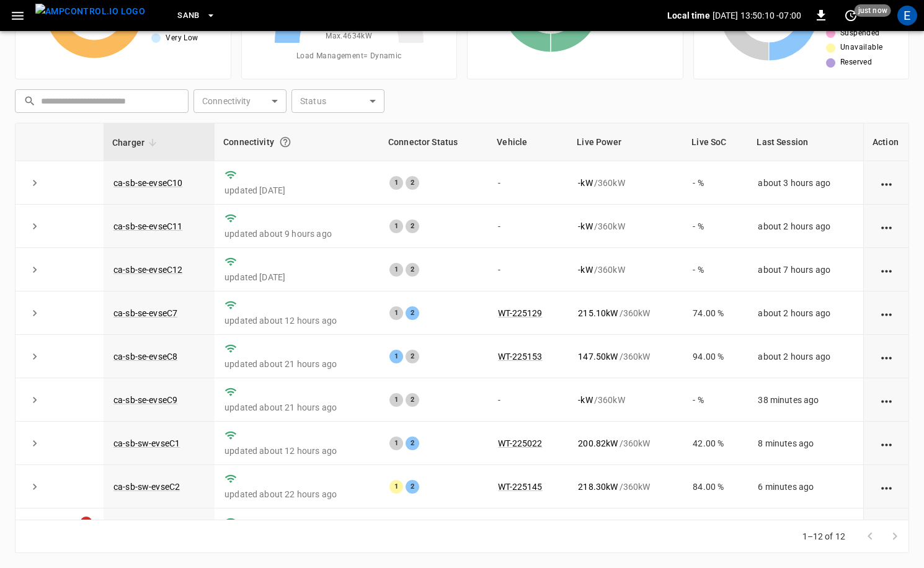
click at [177, 13] on span "SanB" at bounding box center [188, 16] width 22 height 14
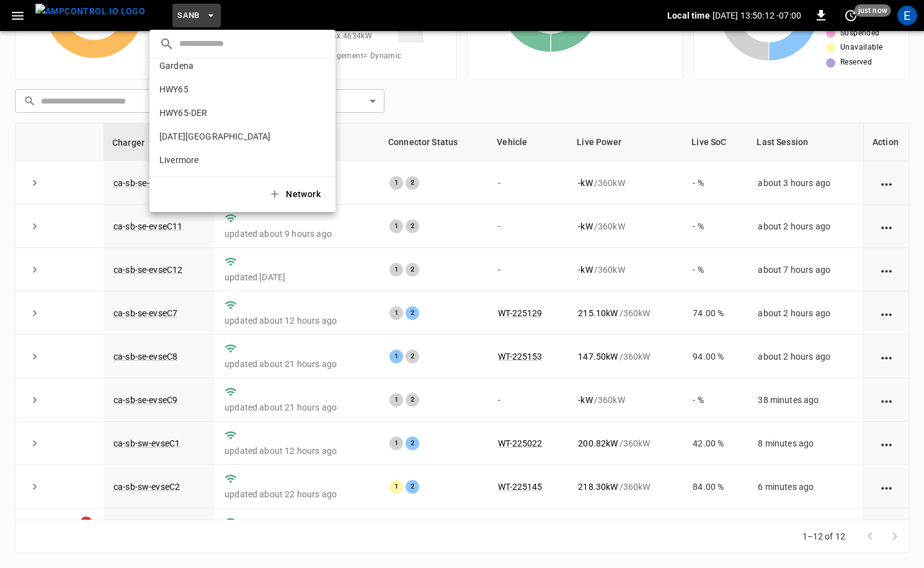
scroll to position [0, 0]
click at [215, 125] on p "HWY65-DER" at bounding box center [216, 122] width 115 height 12
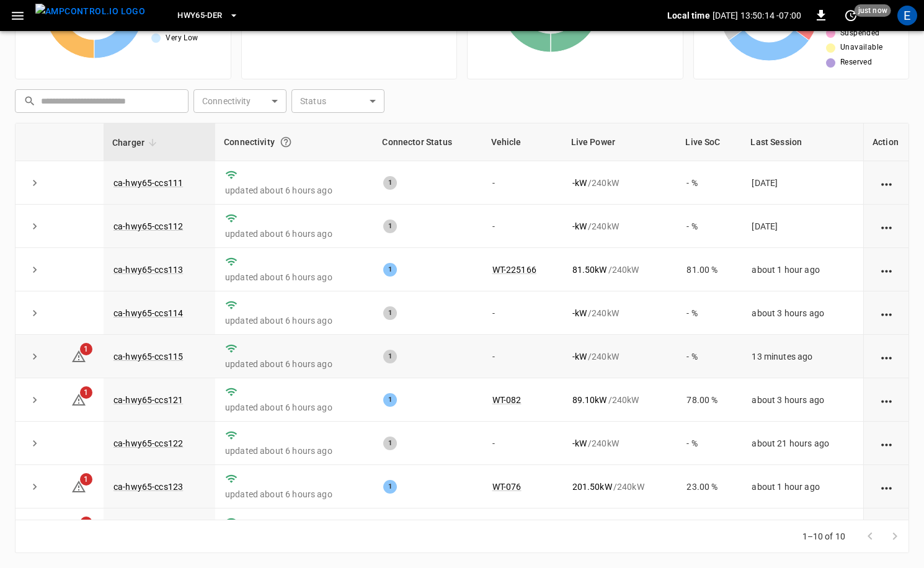
scroll to position [76, 0]
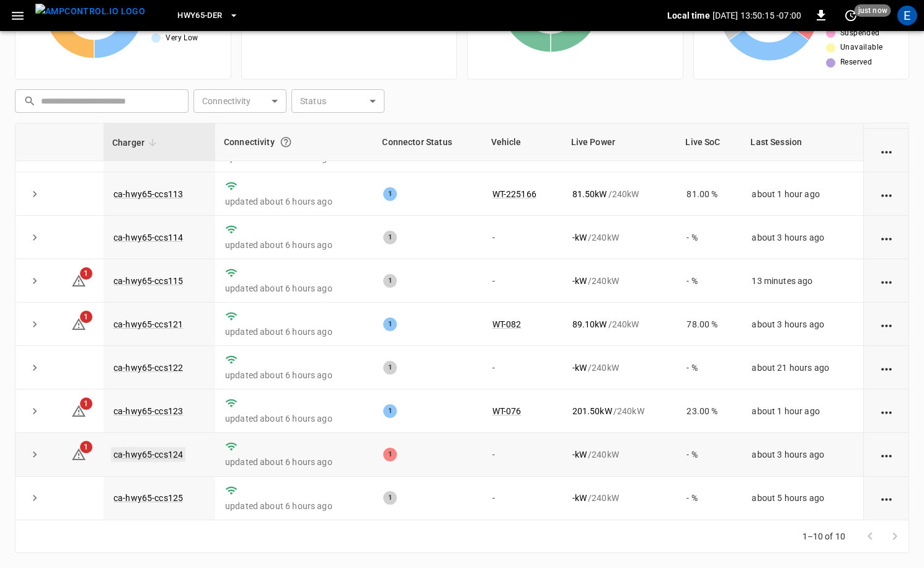
click at [161, 454] on link "ca-hwy65-ccs124" at bounding box center [148, 454] width 74 height 15
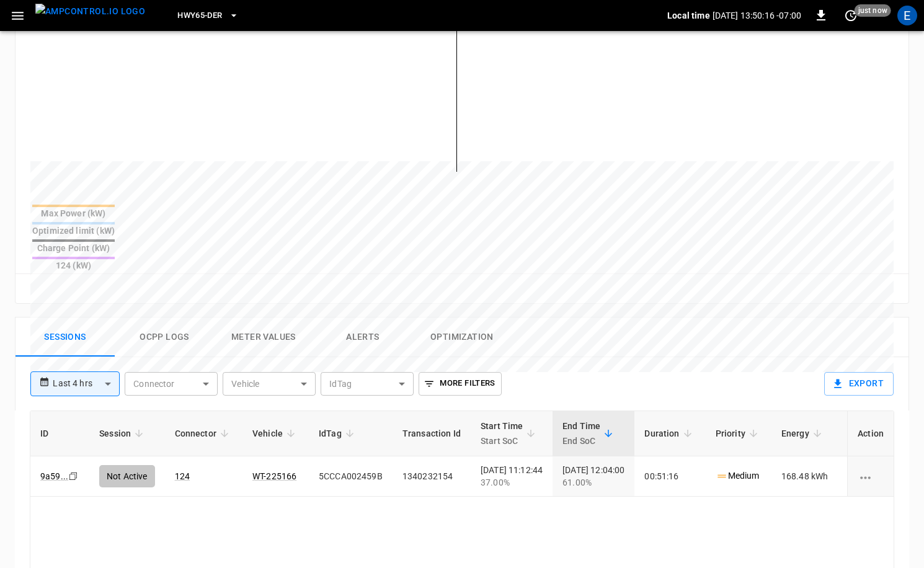
scroll to position [598, 0]
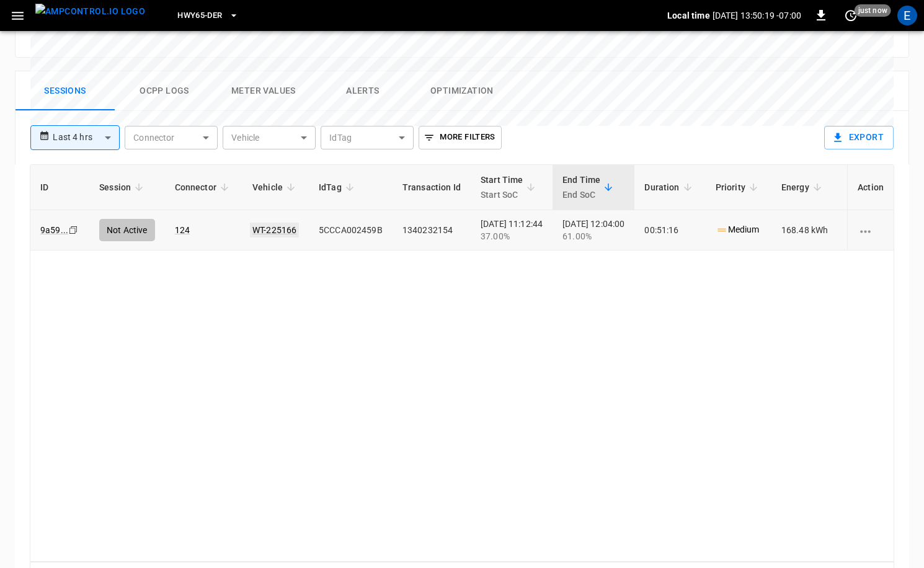
click at [280, 223] on link "WT-225166" at bounding box center [274, 230] width 49 height 15
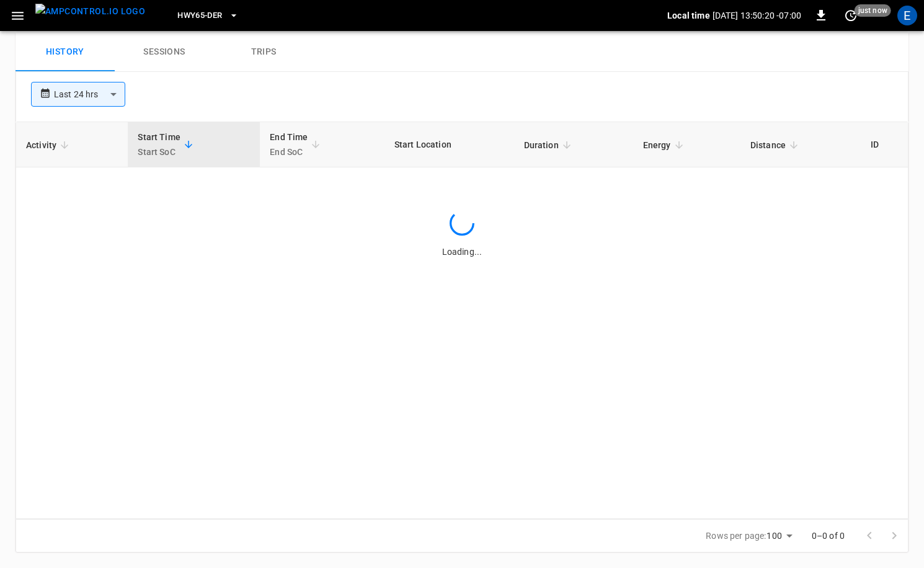
scroll to position [598, 0]
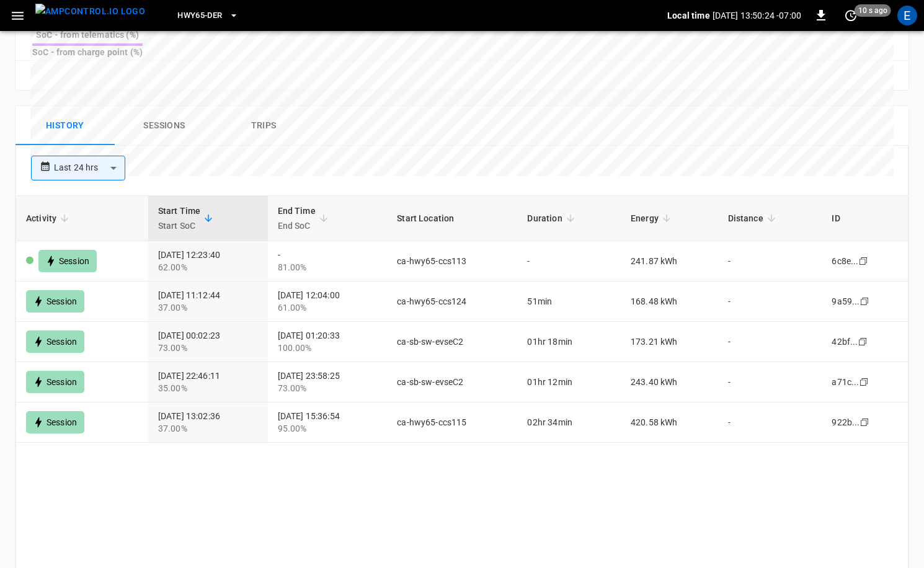
click at [69, 19] on img "menu" at bounding box center [90, 12] width 110 height 16
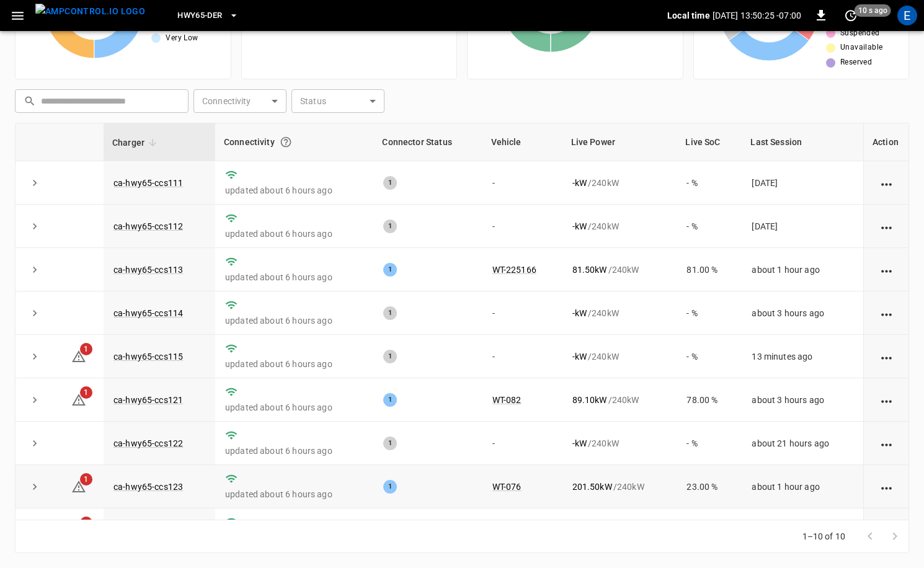
scroll to position [76, 0]
click at [177, 11] on span "HWY65-DER" at bounding box center [199, 16] width 45 height 14
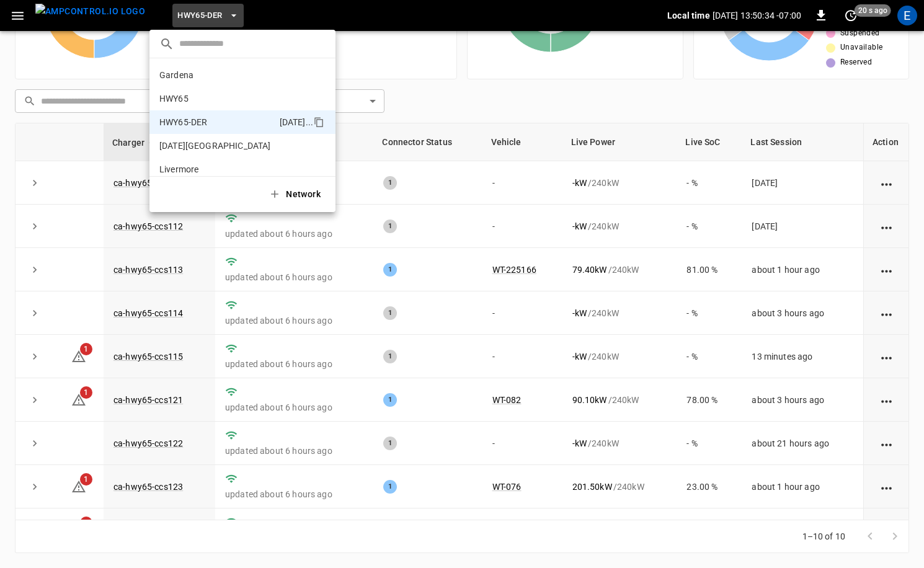
scroll to position [43, 0]
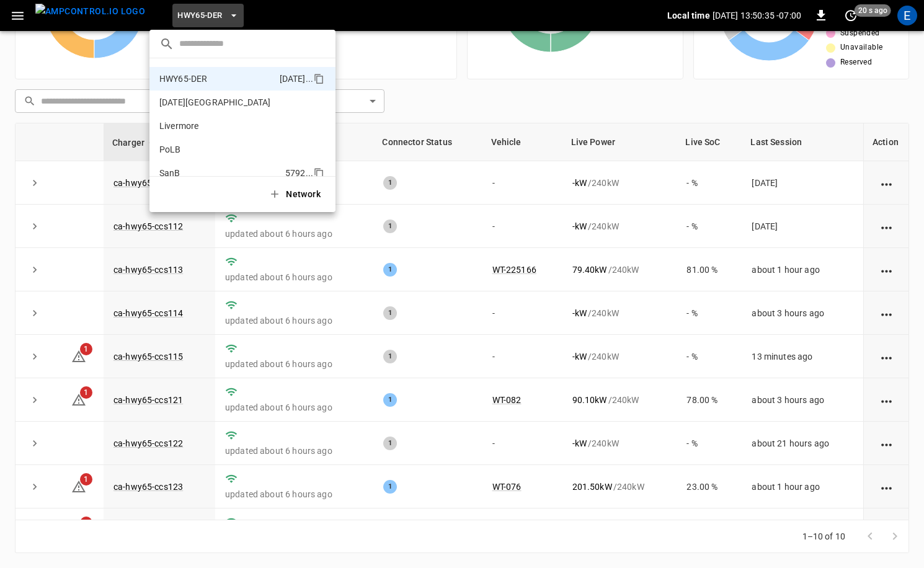
click at [214, 170] on p "SanB" at bounding box center [219, 173] width 121 height 12
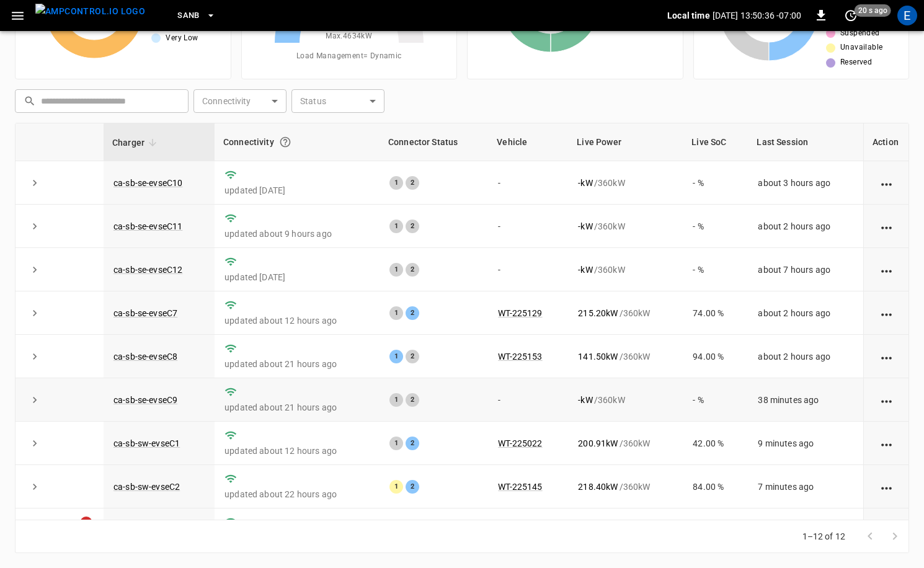
scroll to position [163, 0]
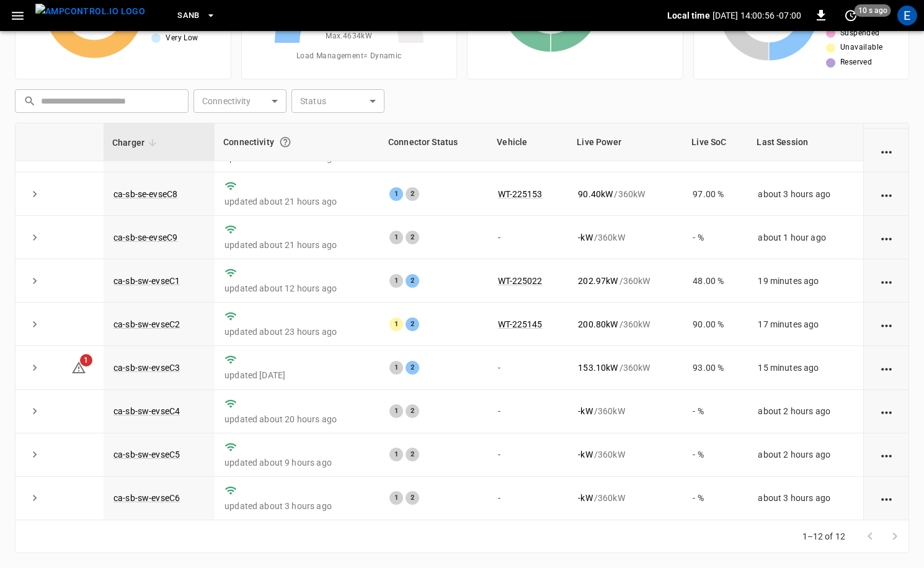
click at [177, 20] on span "SanB" at bounding box center [188, 16] width 22 height 14
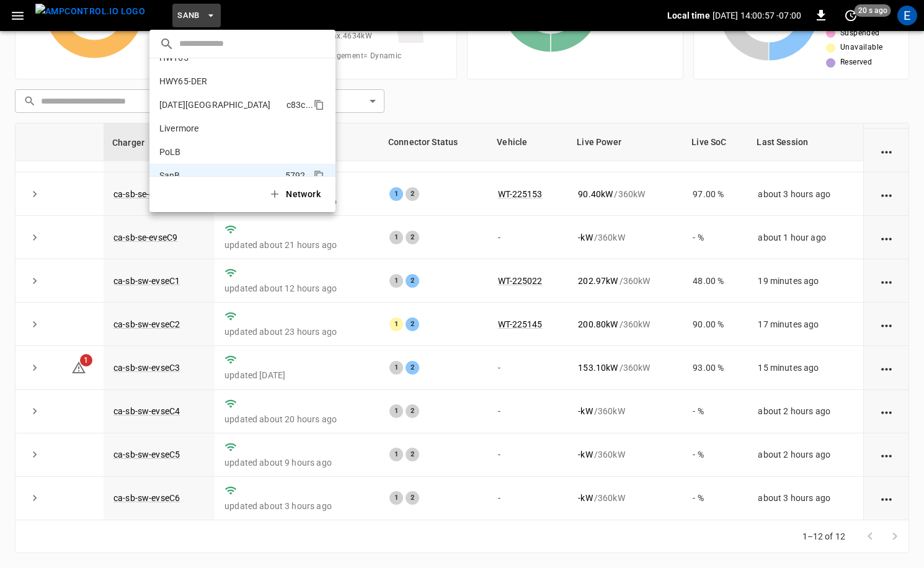
scroll to position [26, 0]
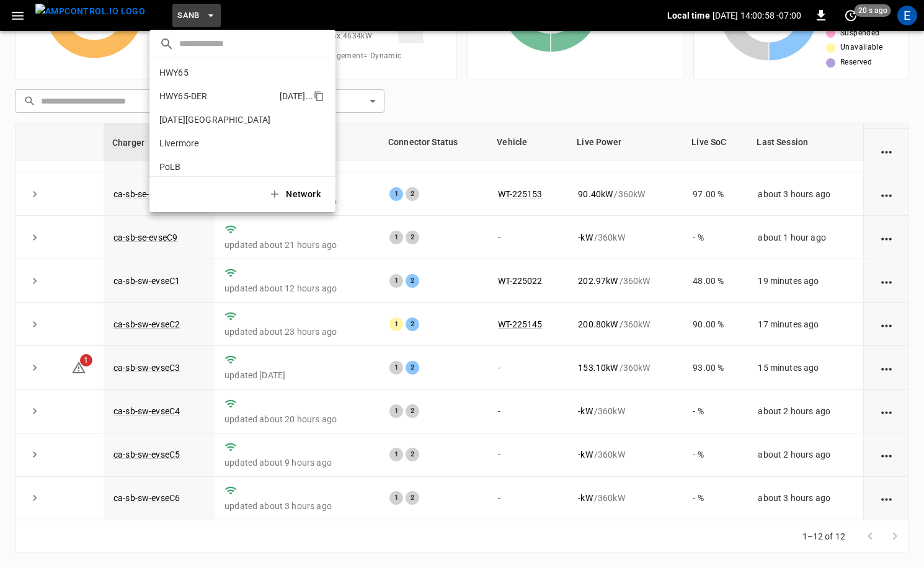
click at [212, 104] on li "HWY65-DER [DATE].." at bounding box center [243, 96] width 186 height 24
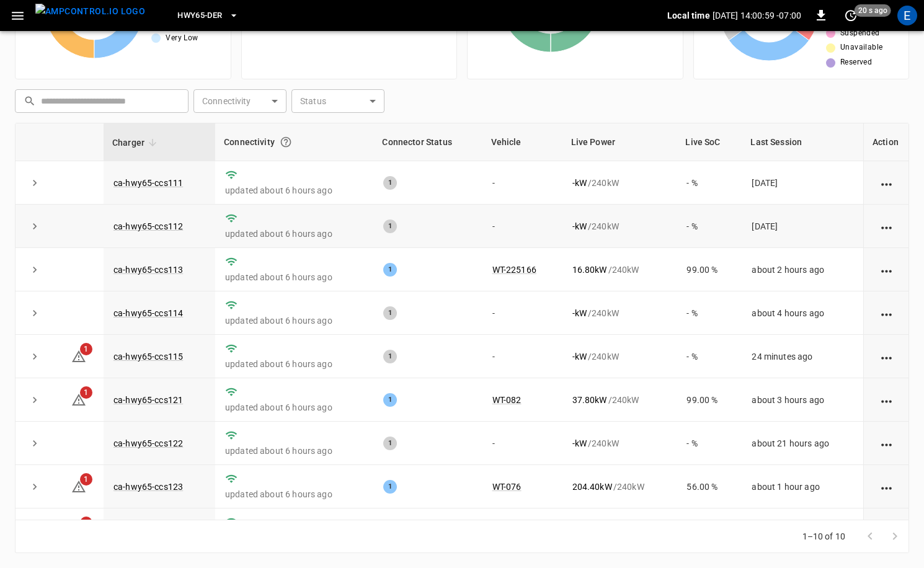
scroll to position [76, 0]
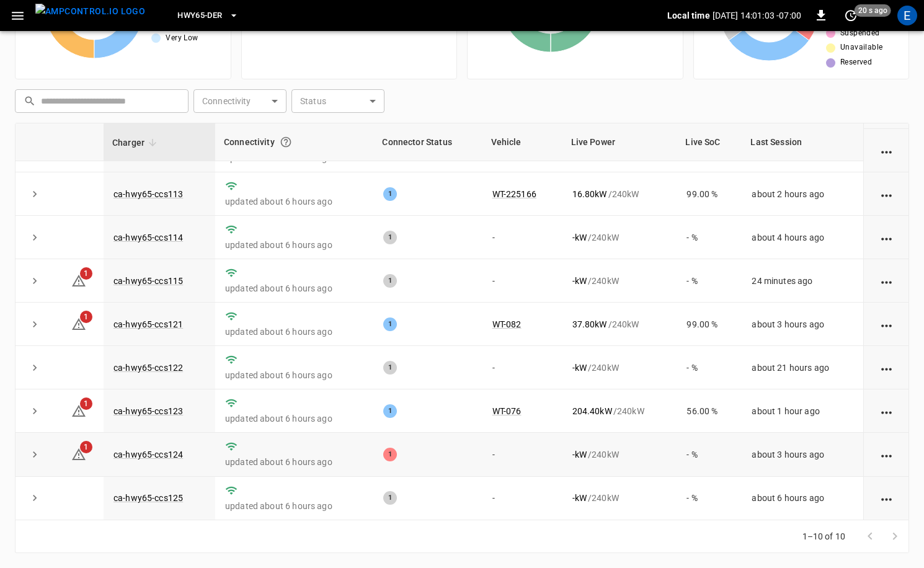
click at [171, 449] on td "ca-hwy65-ccs124" at bounding box center [160, 454] width 112 height 43
click at [170, 457] on link "ca-hwy65-ccs124" at bounding box center [148, 454] width 74 height 15
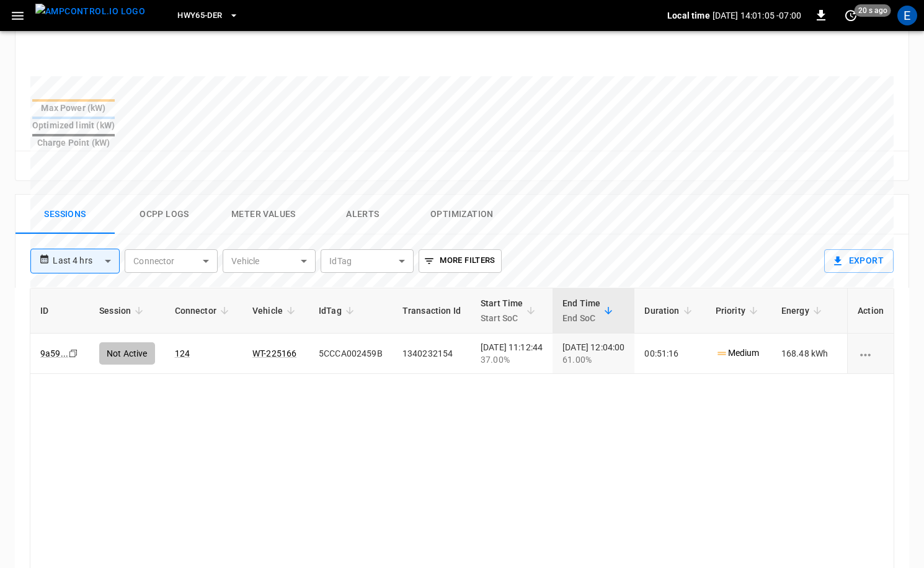
scroll to position [591, 0]
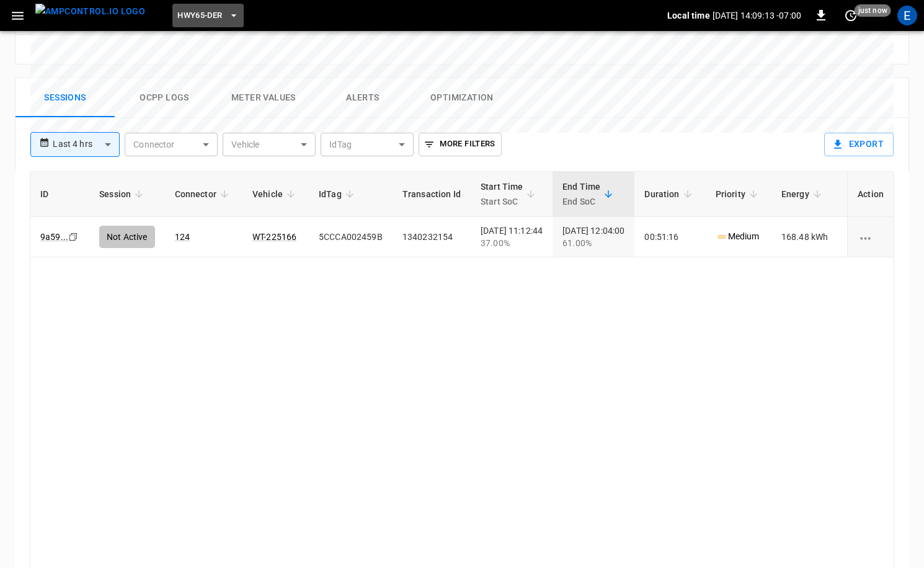
click at [228, 16] on icon "button" at bounding box center [234, 15] width 12 height 12
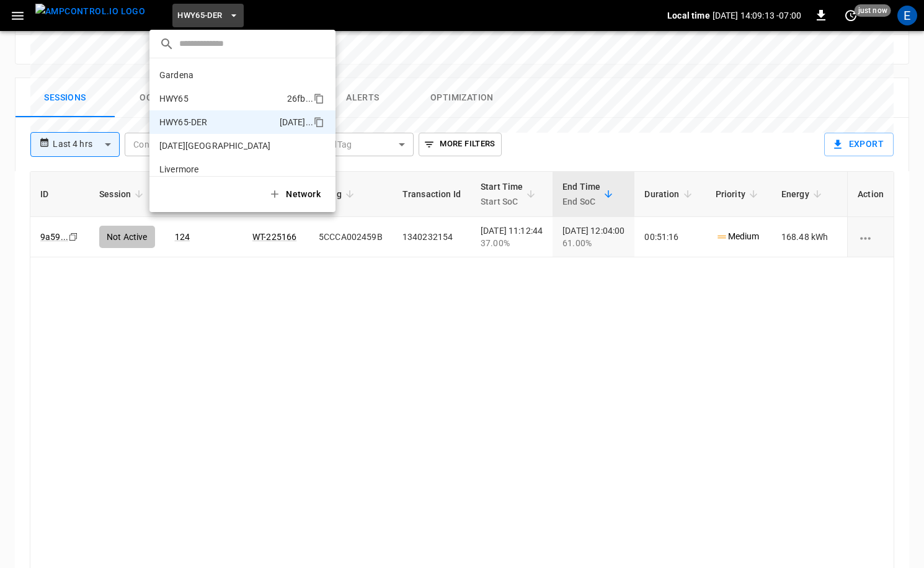
scroll to position [43, 0]
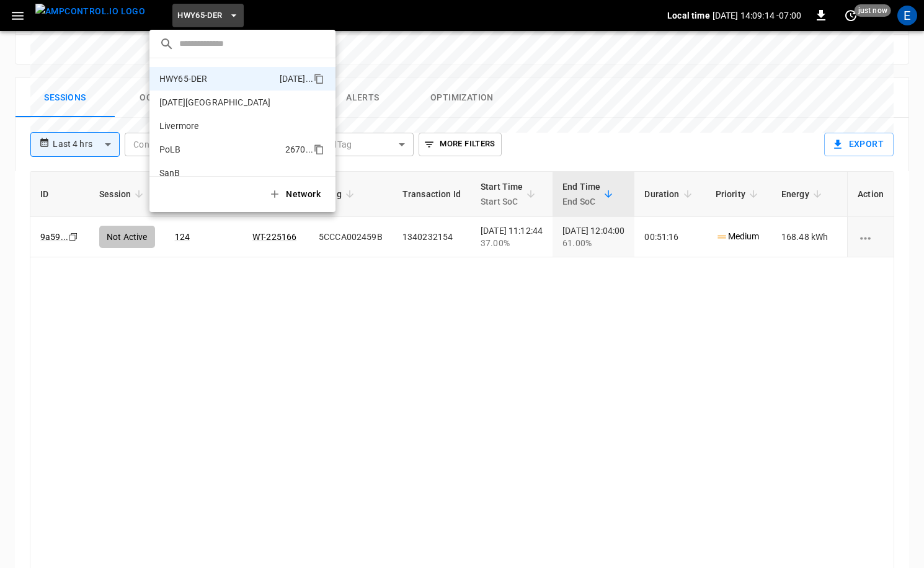
click at [227, 150] on p "PoLB" at bounding box center [219, 149] width 121 height 12
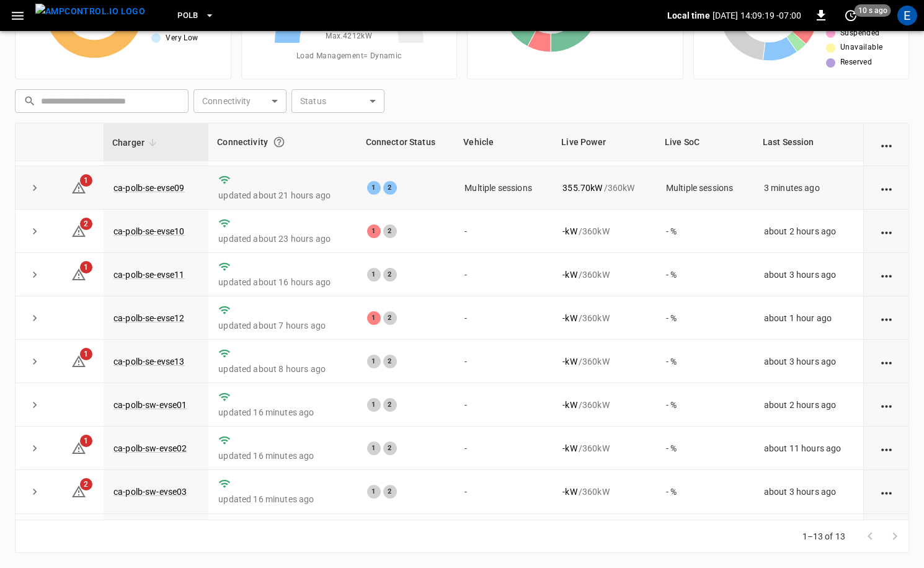
scroll to position [38, 0]
click at [159, 190] on link "ca-polb-se-evse09" at bounding box center [149, 188] width 76 height 15
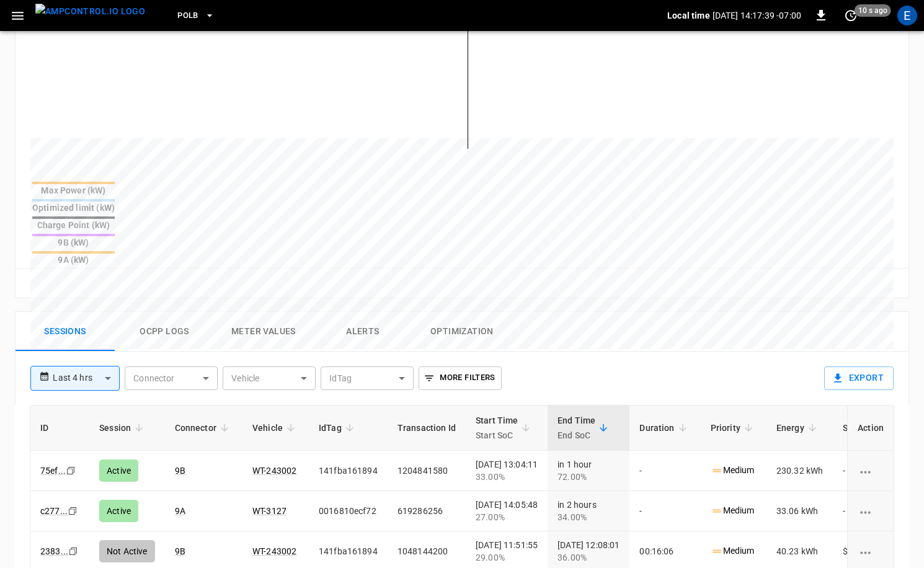
scroll to position [190, 0]
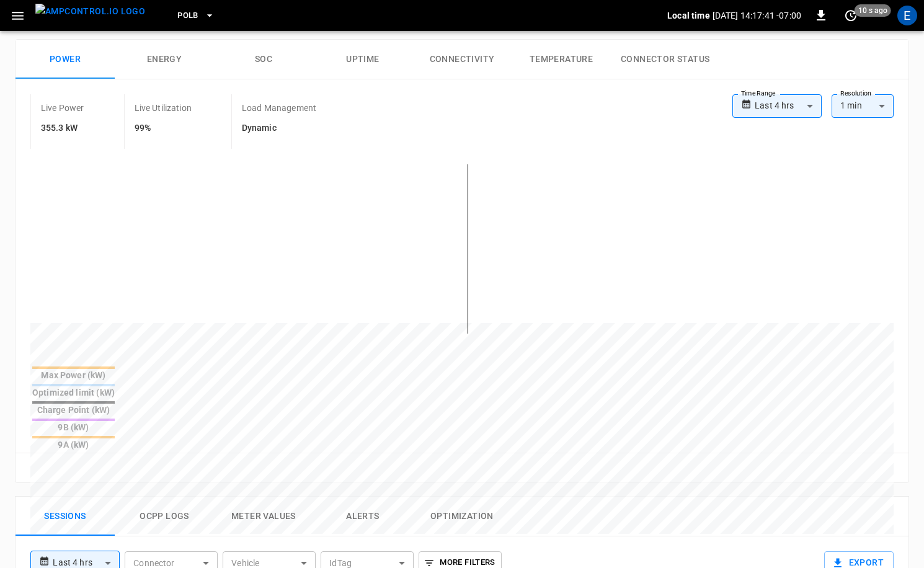
click at [106, 19] on img "menu" at bounding box center [90, 12] width 110 height 16
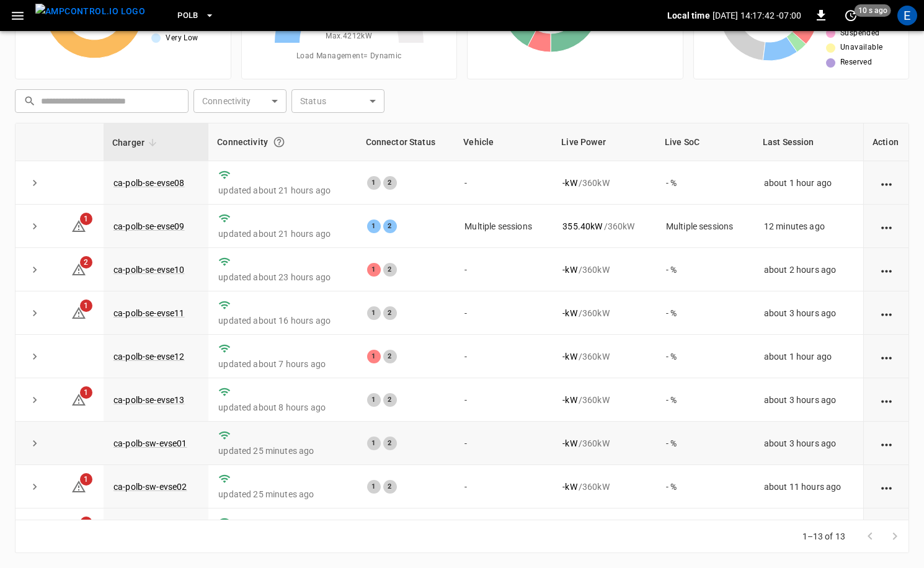
scroll to position [206, 0]
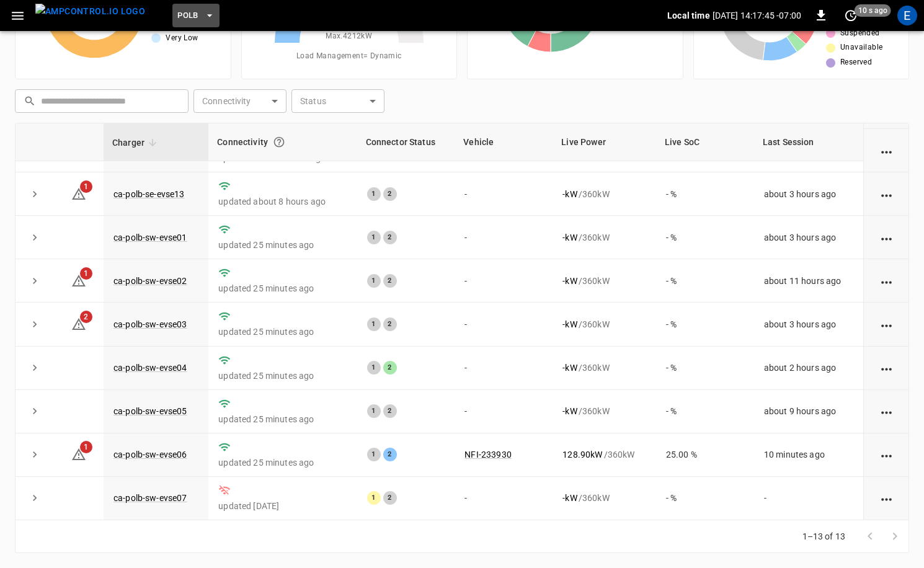
click at [179, 16] on button "PoLB" at bounding box center [195, 16] width 47 height 24
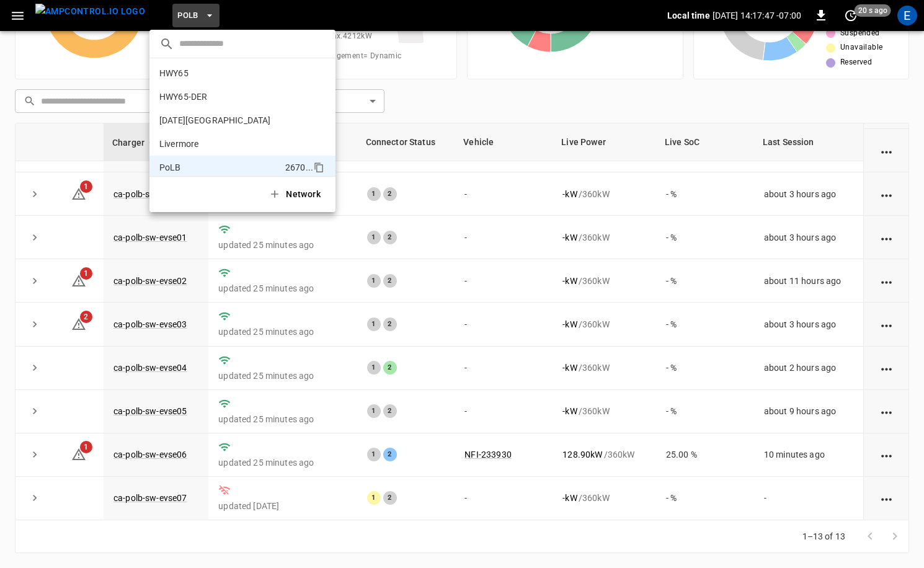
scroll to position [0, 0]
click at [229, 114] on li "HWY65-DER [DATE].." at bounding box center [243, 122] width 186 height 24
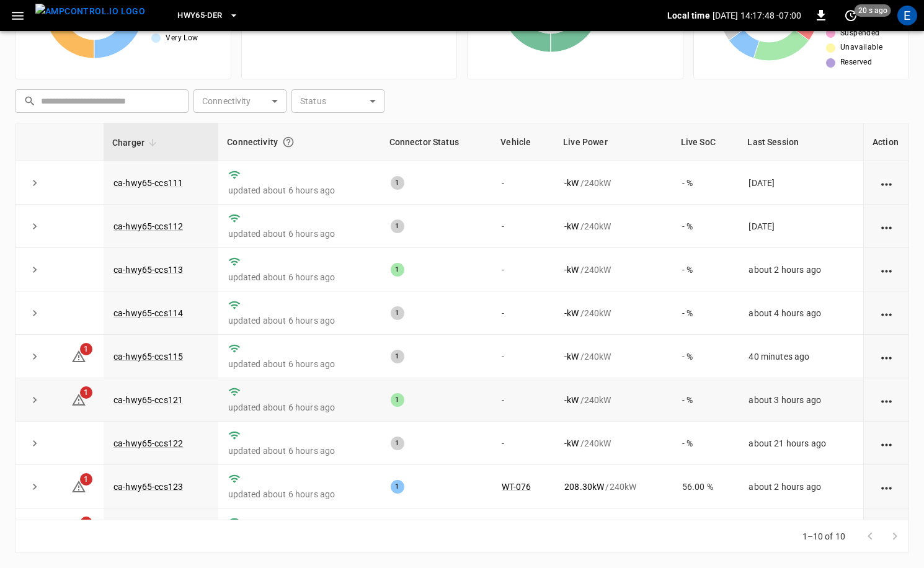
scroll to position [76, 0]
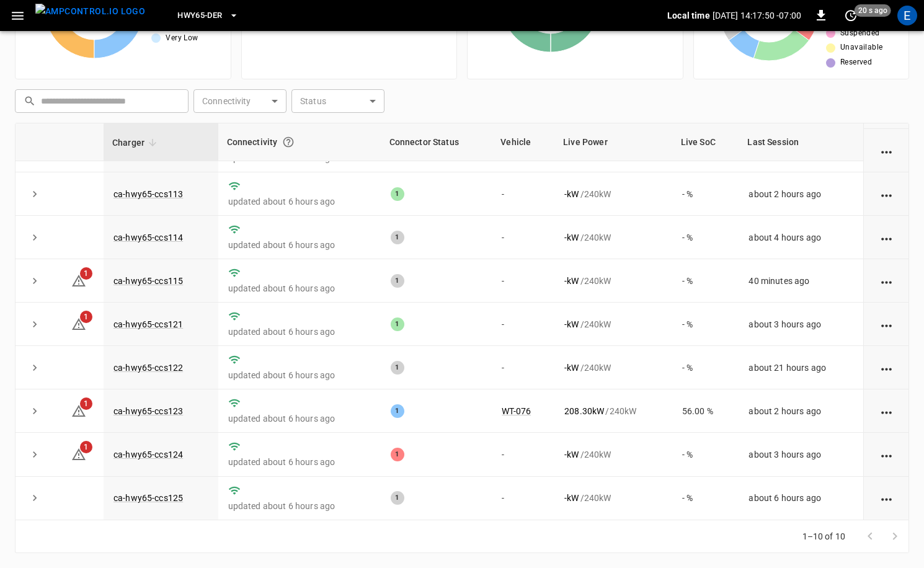
click at [104, 19] on img "menu" at bounding box center [90, 12] width 110 height 16
click at [215, 22] on button "HWY65-DER" at bounding box center [207, 16] width 71 height 24
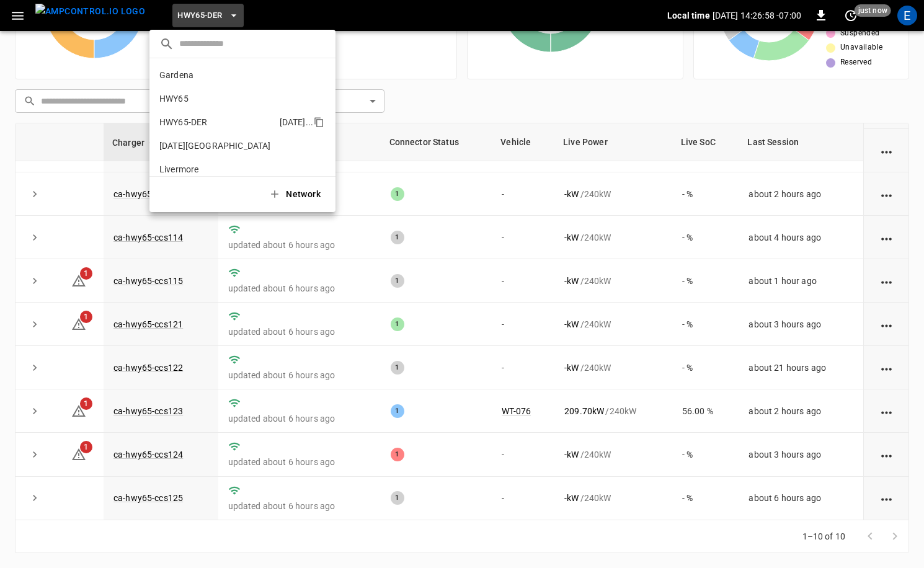
scroll to position [43, 0]
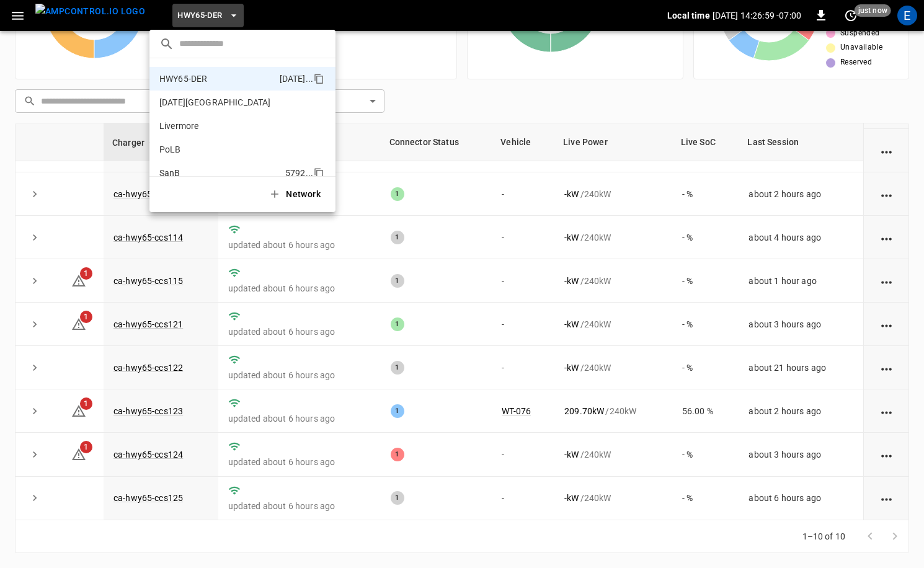
click at [215, 166] on li "SanB 5792 ..." at bounding box center [243, 173] width 186 height 24
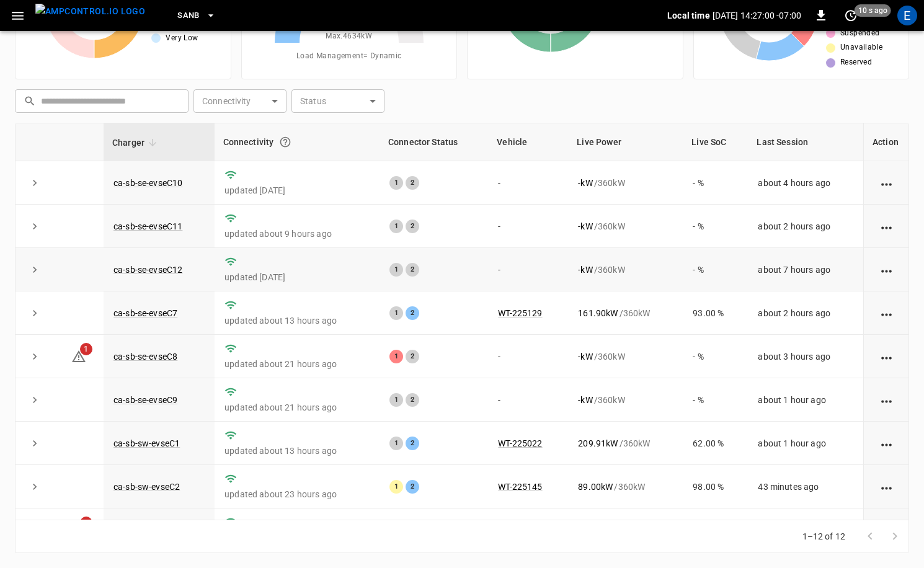
scroll to position [163, 0]
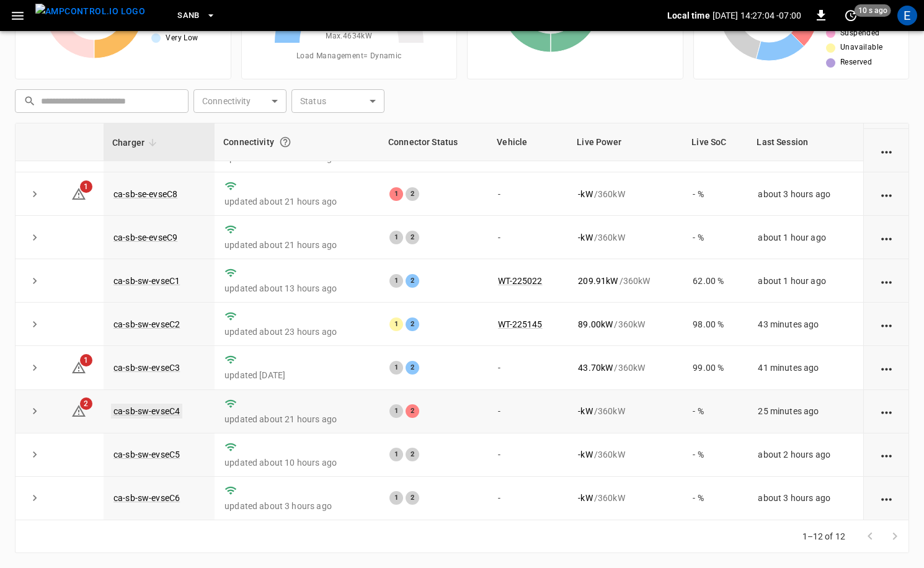
click at [164, 406] on link "ca-sb-sw-evseC4" at bounding box center [146, 411] width 71 height 15
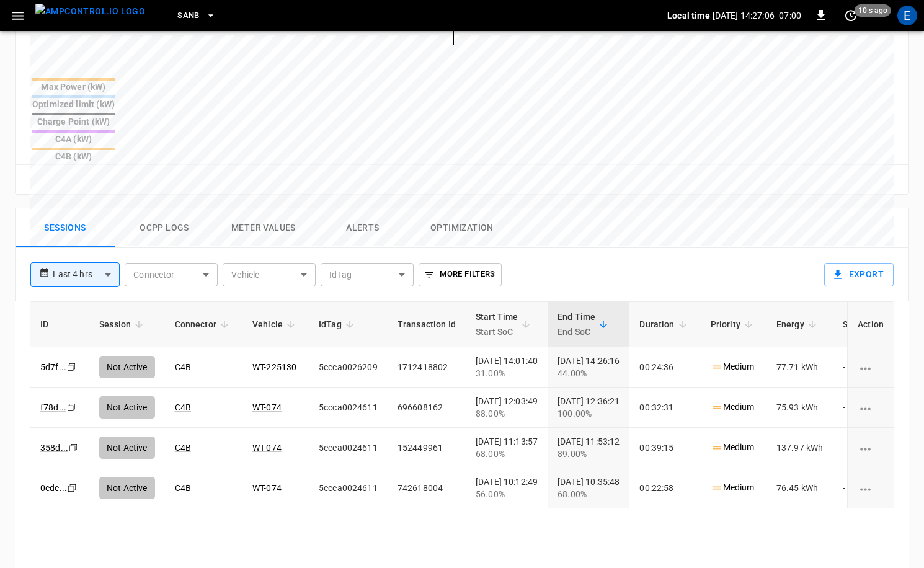
scroll to position [509, 0]
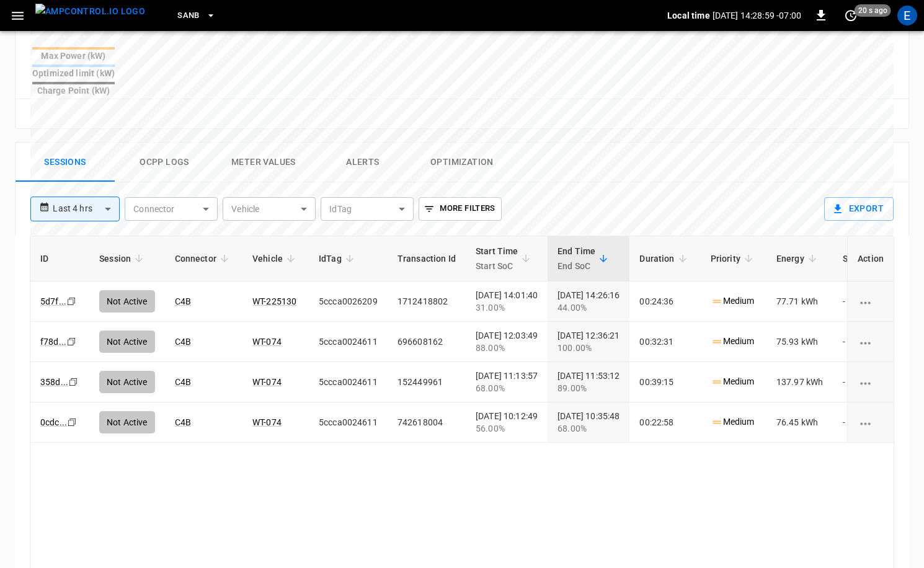
click at [81, 18] on img "menu" at bounding box center [90, 12] width 110 height 16
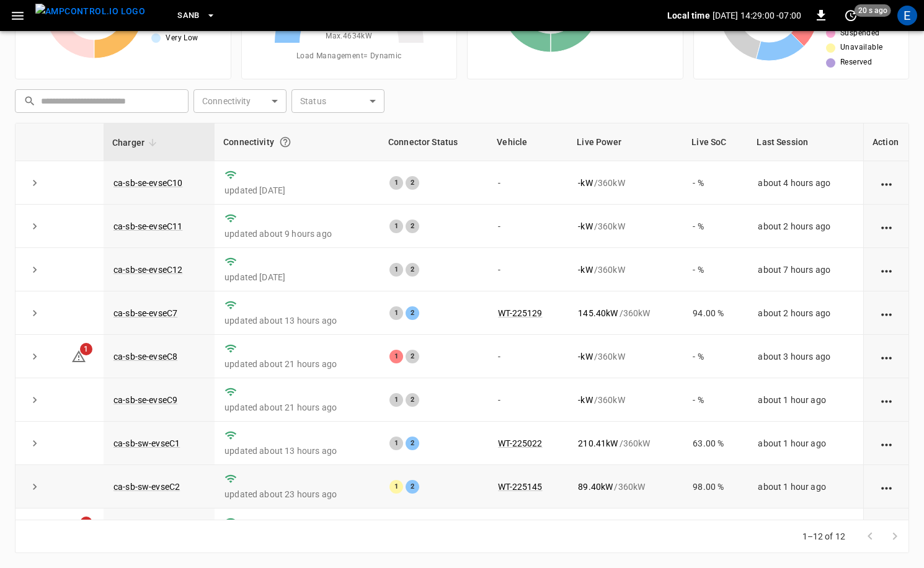
scroll to position [163, 0]
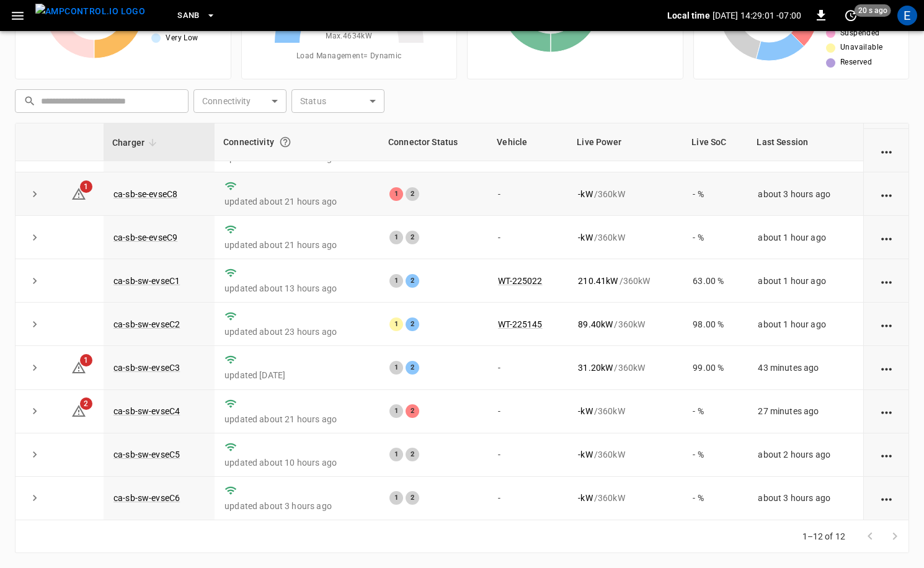
click at [156, 182] on td "ca-sb-se-evseC8" at bounding box center [159, 193] width 111 height 43
click at [151, 197] on link "ca-sb-se-evseC8" at bounding box center [145, 194] width 69 height 15
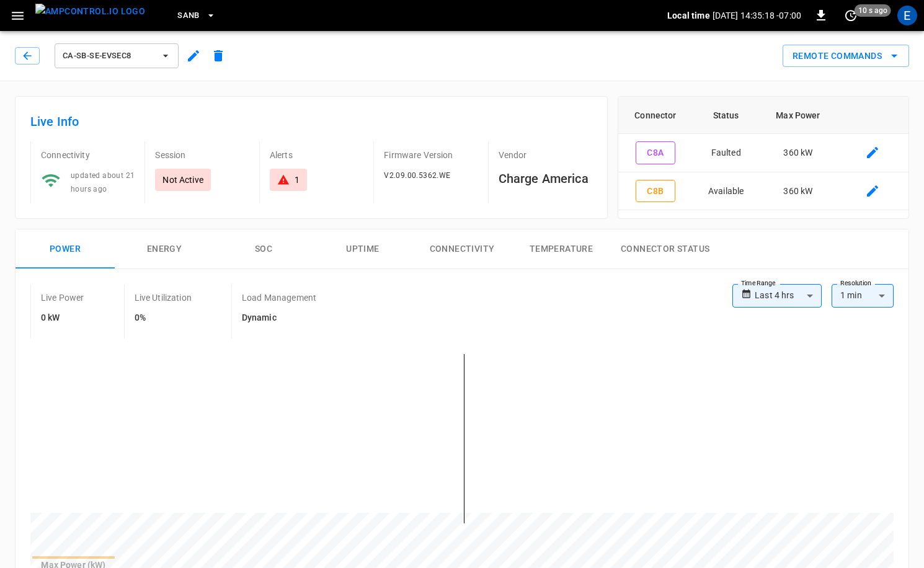
click at [108, 19] on img "menu" at bounding box center [90, 12] width 110 height 16
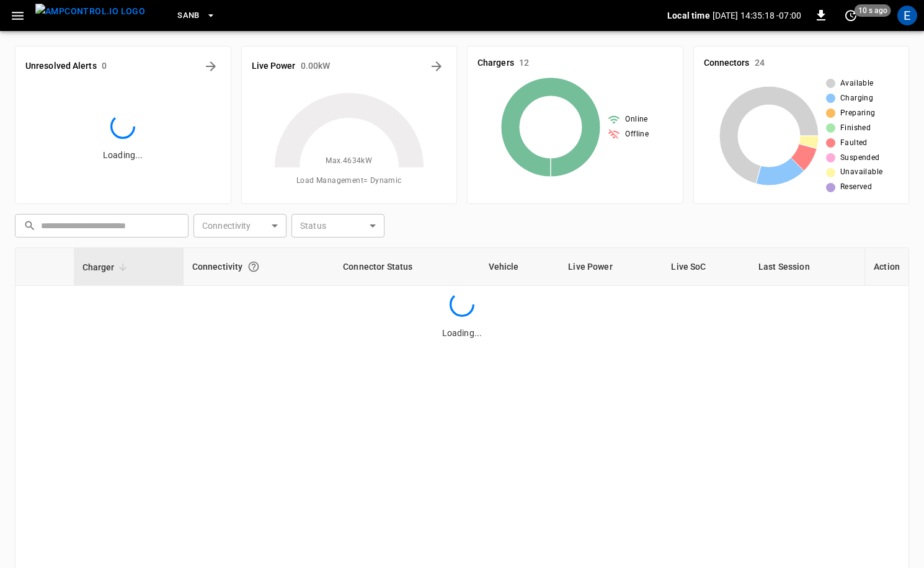
click at [108, 19] on img "menu" at bounding box center [90, 12] width 110 height 16
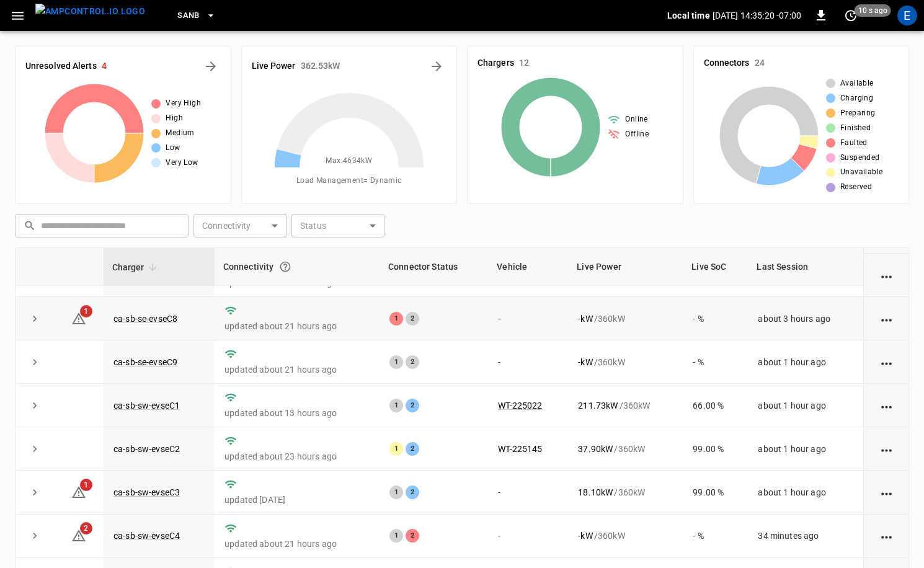
scroll to position [125, 0]
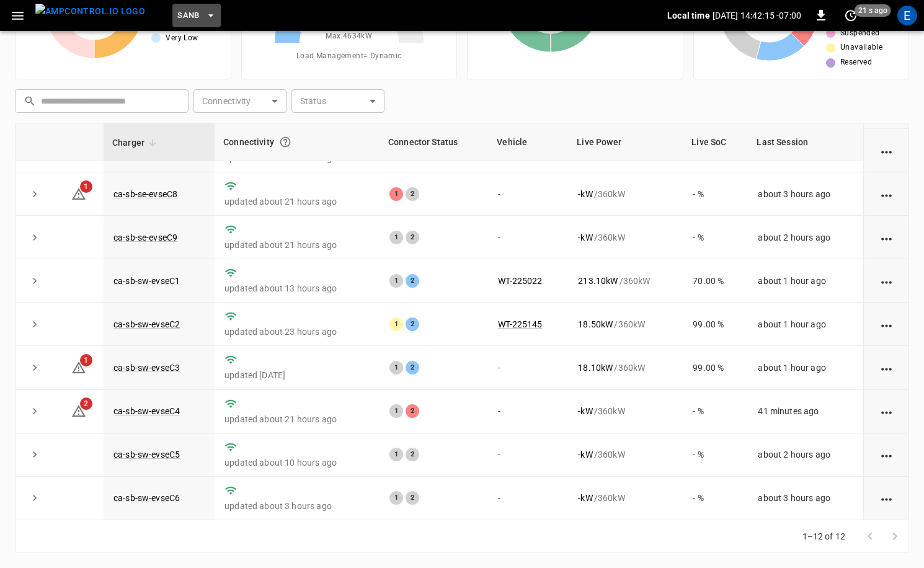
click at [205, 16] on icon "button" at bounding box center [211, 15] width 12 height 12
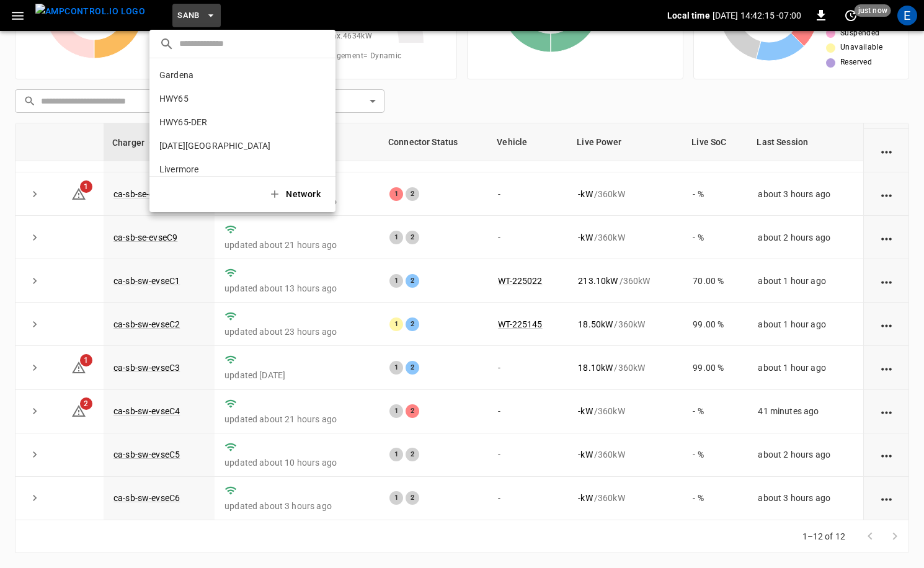
scroll to position [104, 0]
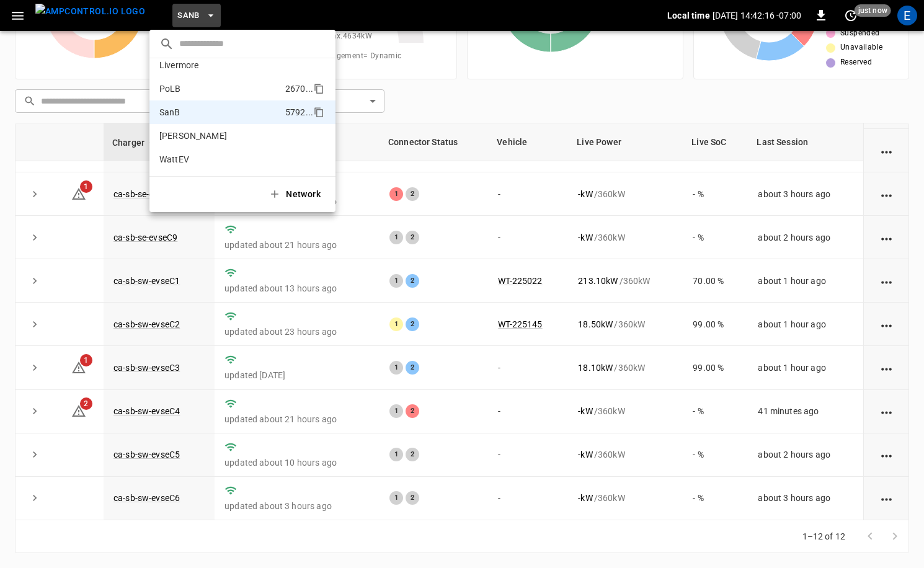
click at [187, 83] on p "PoLB" at bounding box center [219, 89] width 121 height 12
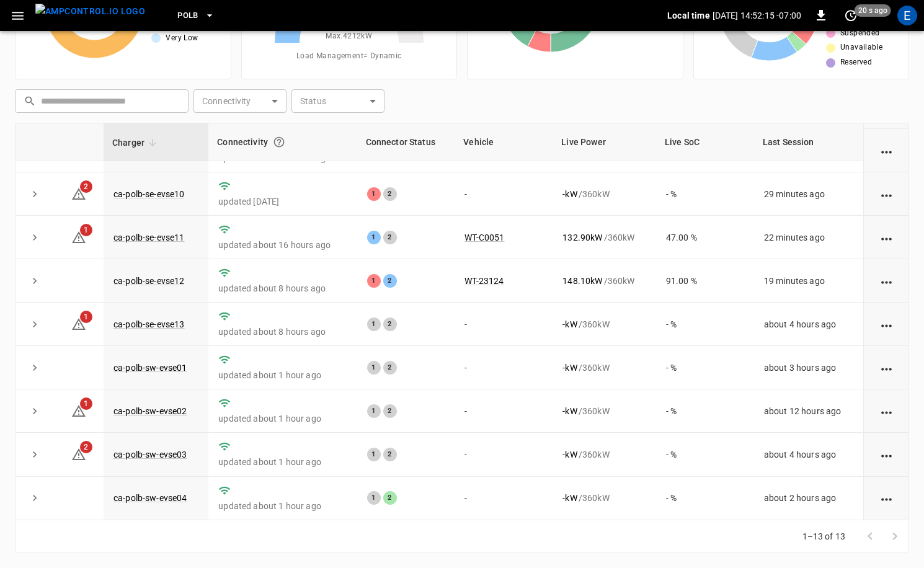
scroll to position [0, 0]
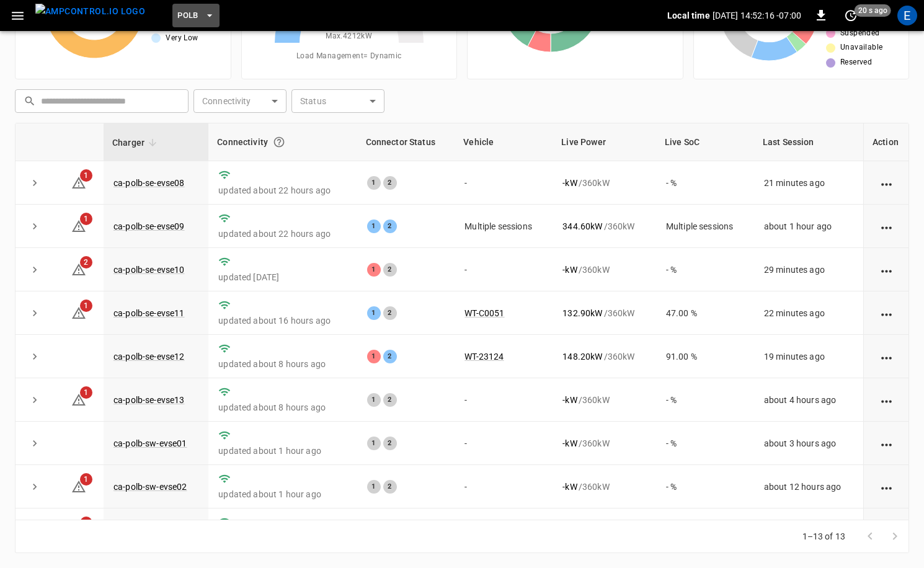
click at [177, 20] on span "PoLB" at bounding box center [187, 16] width 21 height 14
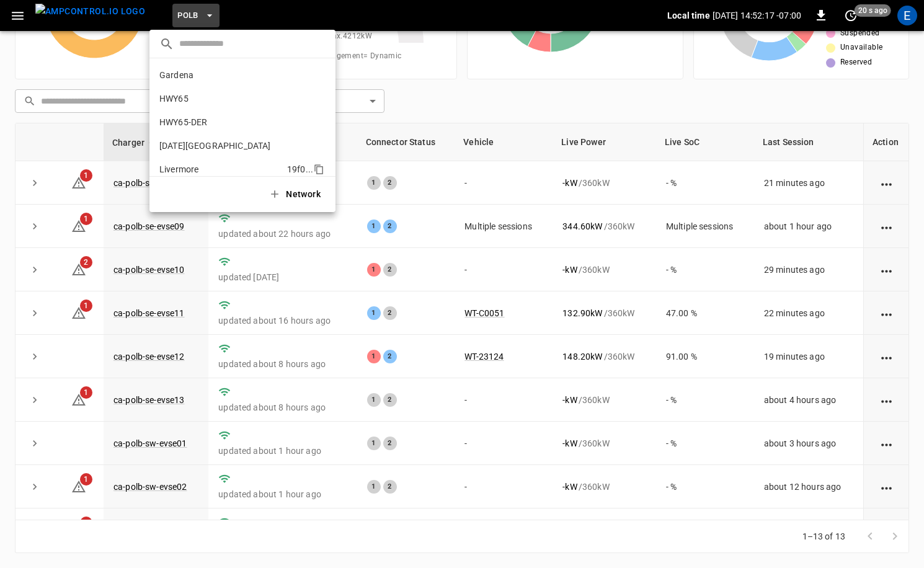
scroll to position [104, 0]
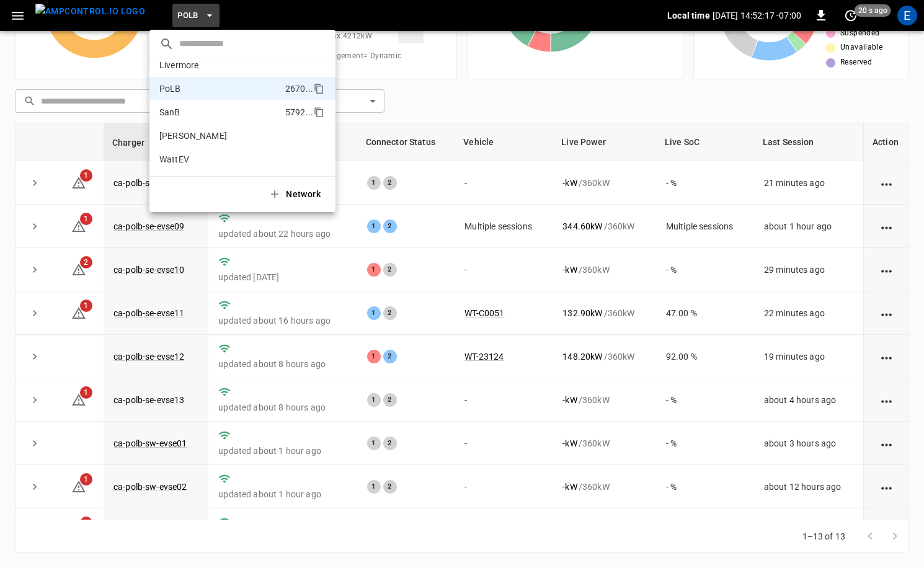
click at [187, 114] on p "SanB" at bounding box center [219, 112] width 121 height 12
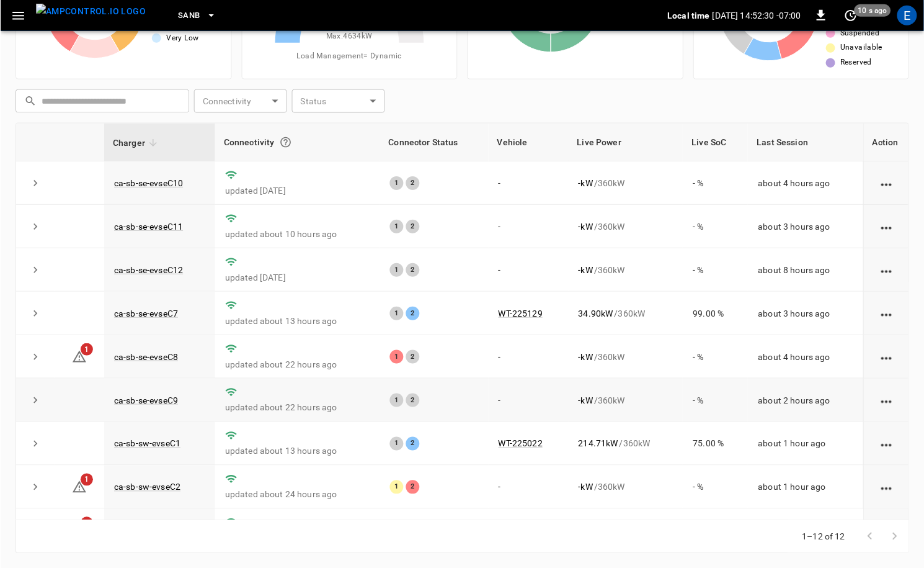
scroll to position [163, 0]
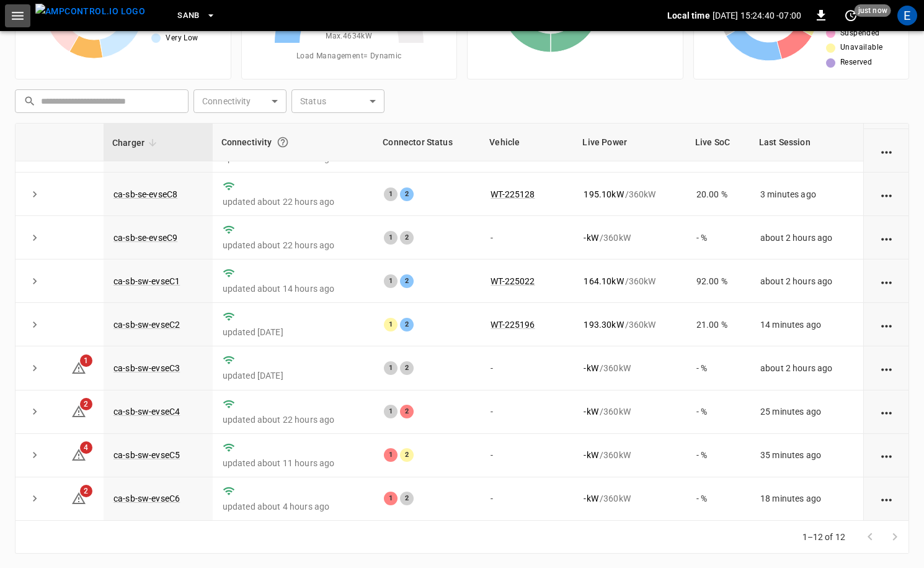
click at [20, 15] on icon "button" at bounding box center [18, 16] width 12 height 8
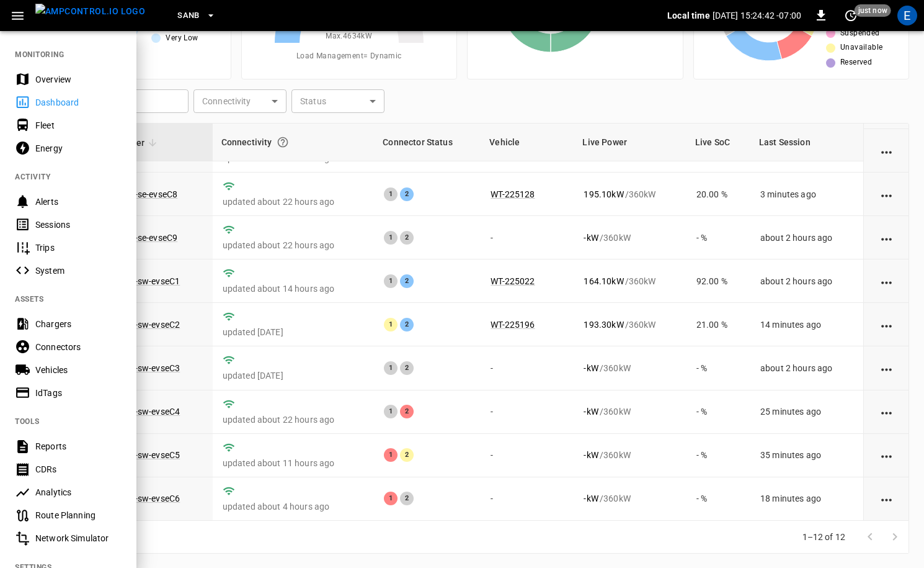
click at [74, 367] on div "Vehicles" at bounding box center [78, 370] width 86 height 12
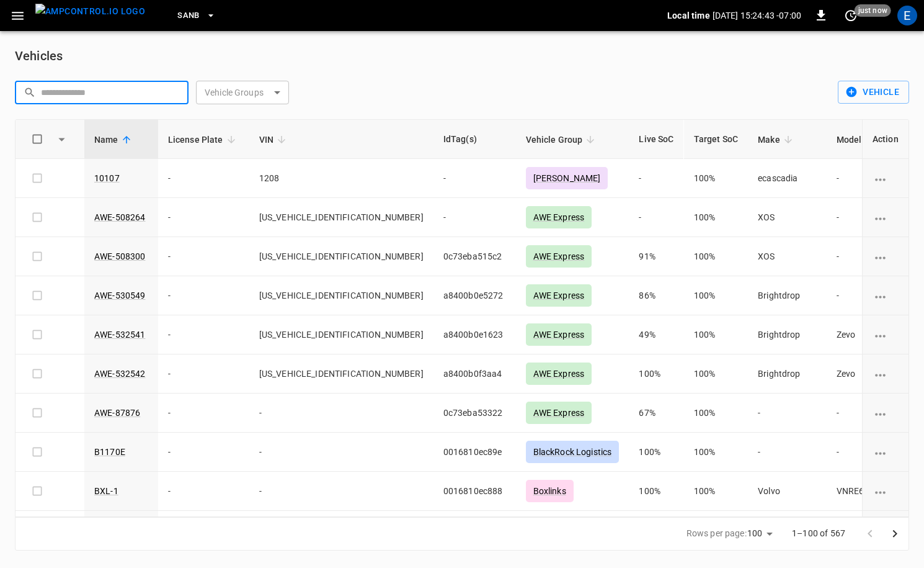
click at [136, 83] on input "text" at bounding box center [110, 92] width 139 height 23
paste input "*********"
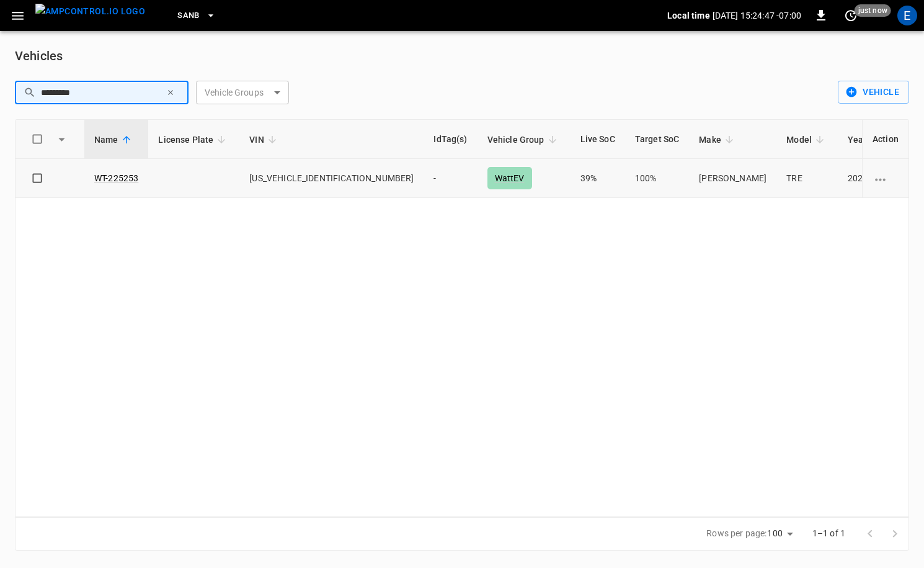
type input "*********"
click at [890, 187] on td at bounding box center [885, 178] width 47 height 39
click at [885, 182] on icon "vehicle options" at bounding box center [881, 180] width 16 height 16
click at [884, 184] on li "Edit" at bounding box center [892, 187] width 44 height 20
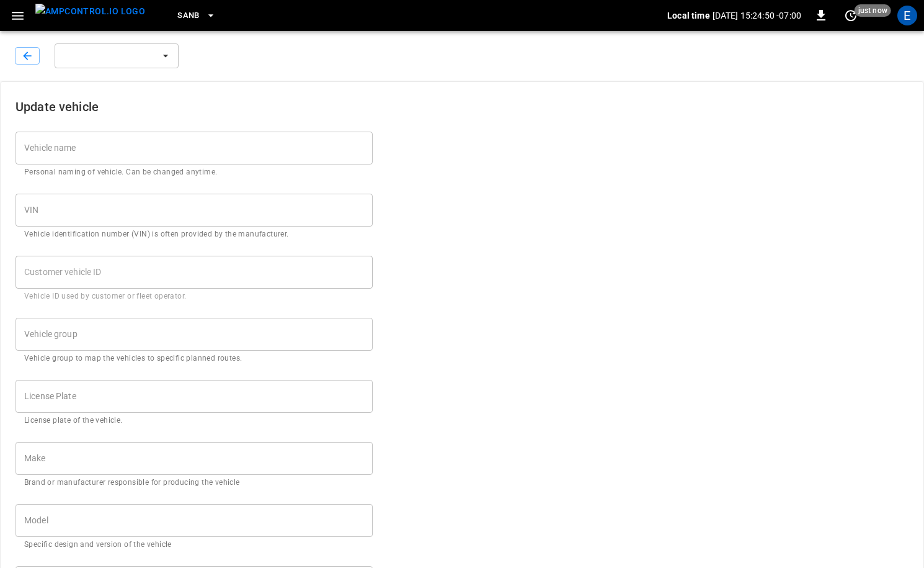
type input "*********"
type input "**********"
type input "****"
type input "******"
type input "***"
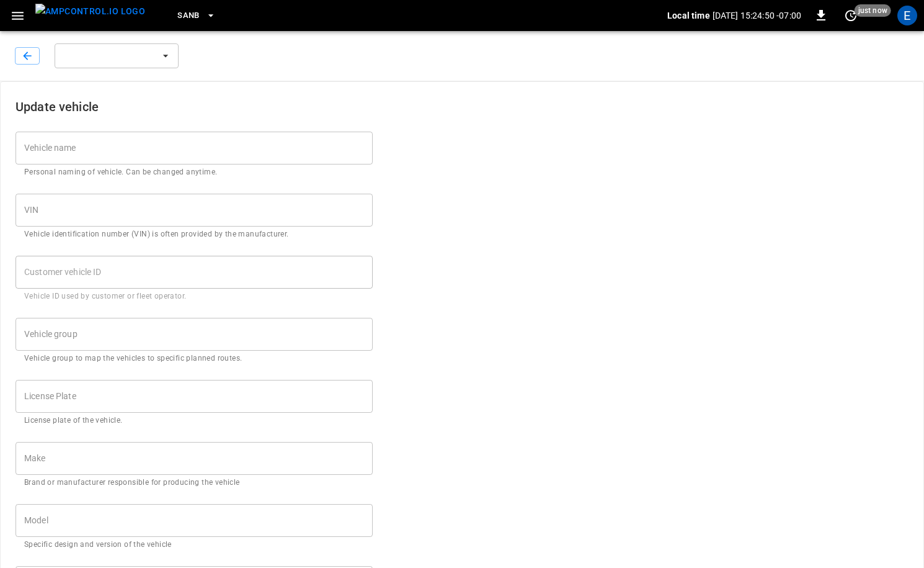
type input "****"
type input "******"
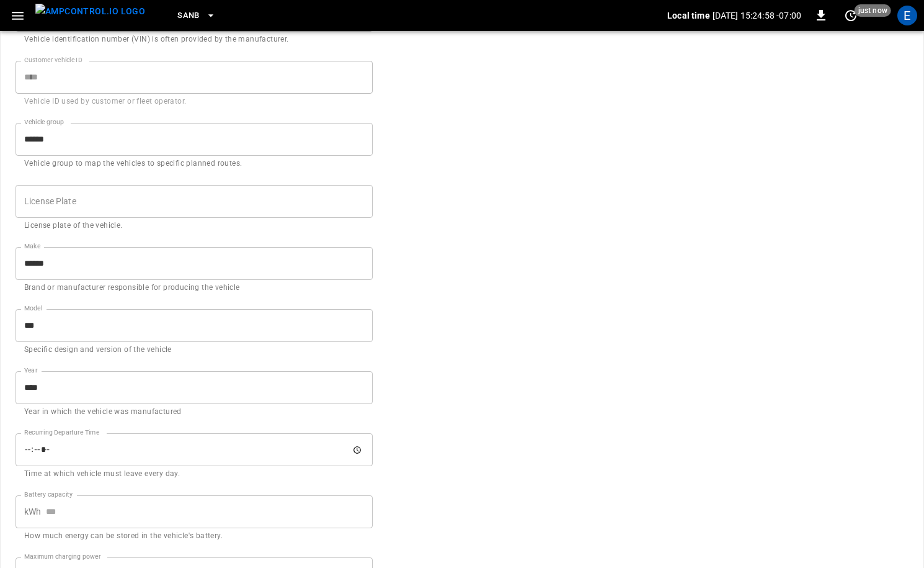
scroll to position [467, 0]
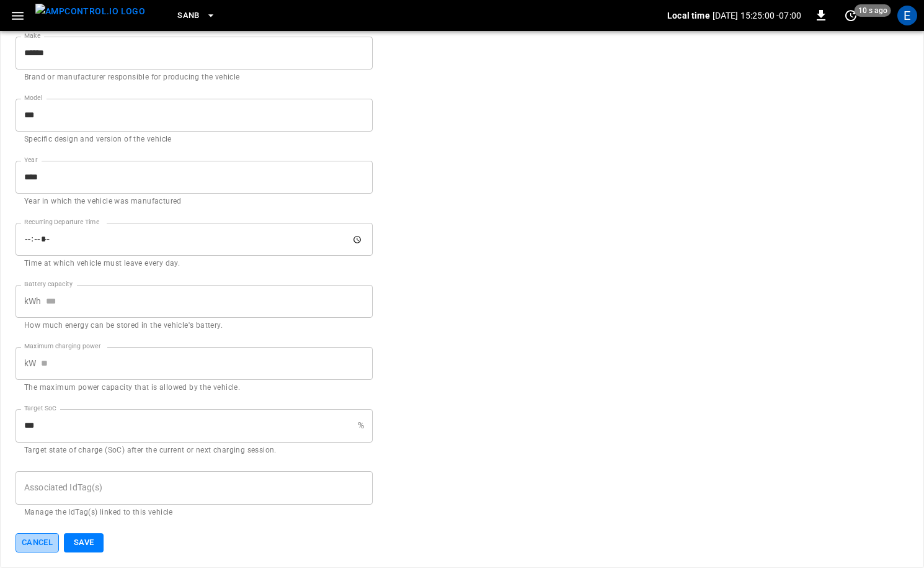
click at [36, 537] on button "Cancel" at bounding box center [37, 542] width 43 height 19
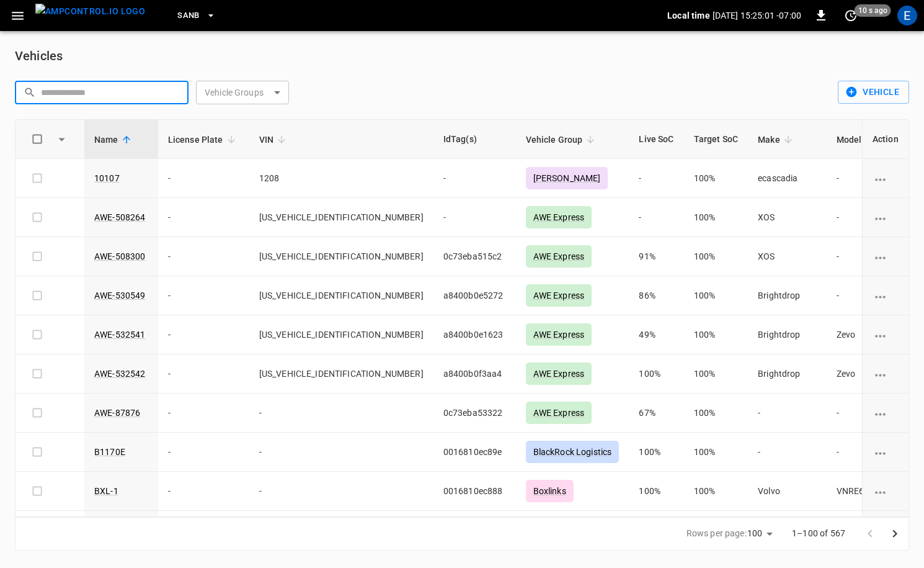
click at [145, 92] on input "text" at bounding box center [110, 92] width 139 height 23
paste input "*********"
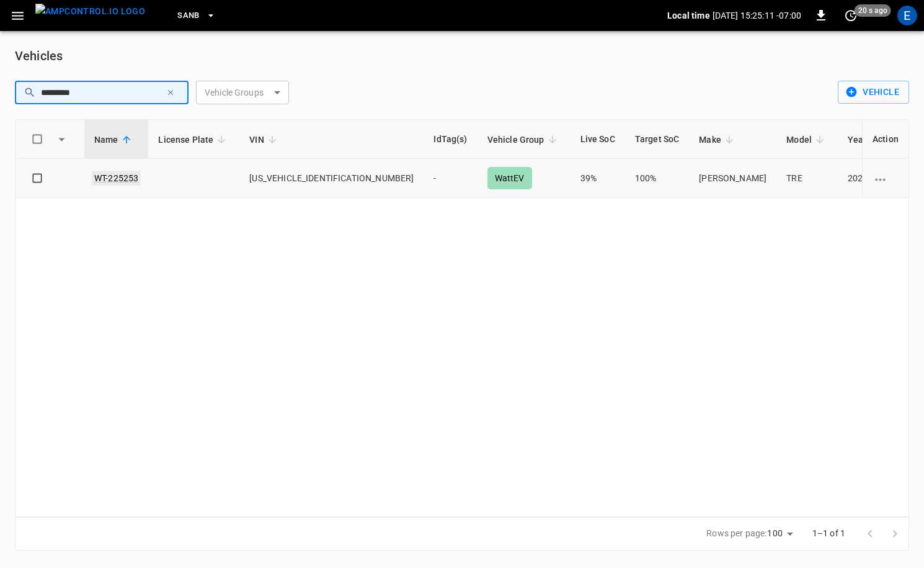
type input "*********"
click at [104, 172] on link "WT-225253" at bounding box center [116, 178] width 49 height 15
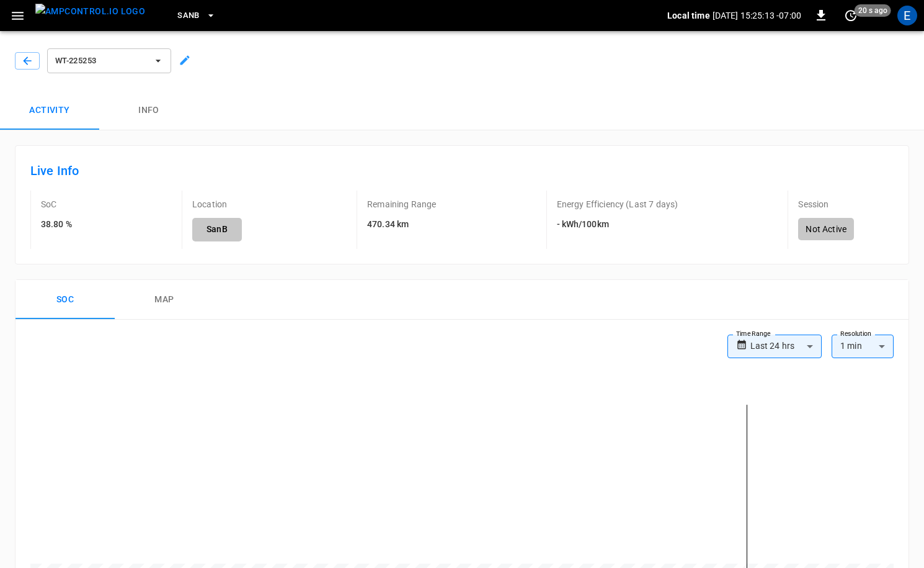
click at [158, 106] on button "Info" at bounding box center [148, 111] width 99 height 40
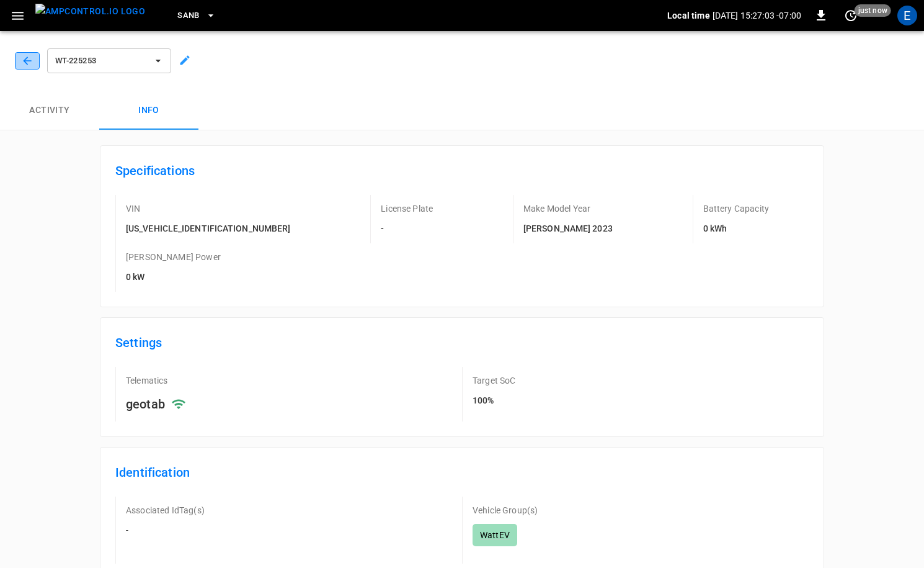
click at [23, 59] on icon "button" at bounding box center [27, 61] width 12 height 12
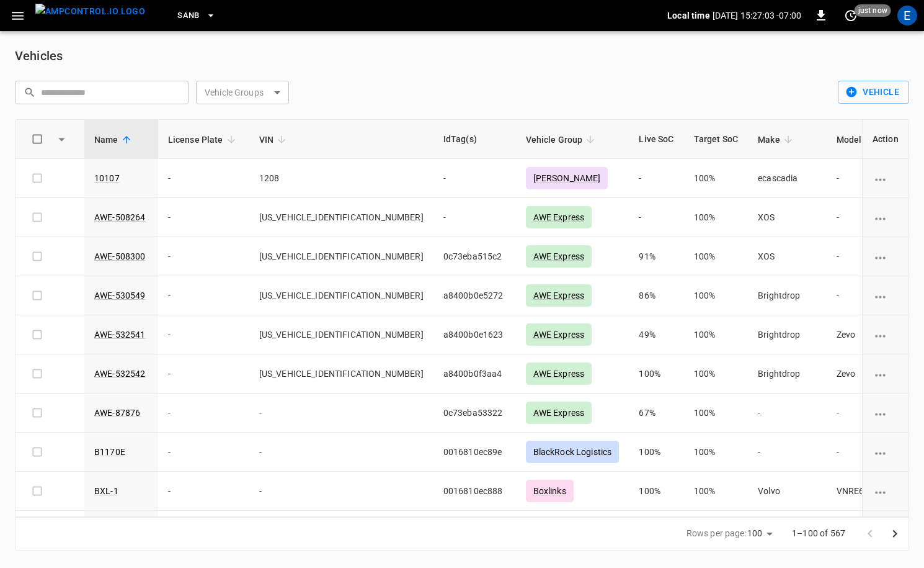
click at [284, 92] on body "SanB Local time 2025-09-09 15:27:03 -07:00 0 just now E Vehicles ​ ​ Vehicle Gr…" at bounding box center [462, 282] width 924 height 565
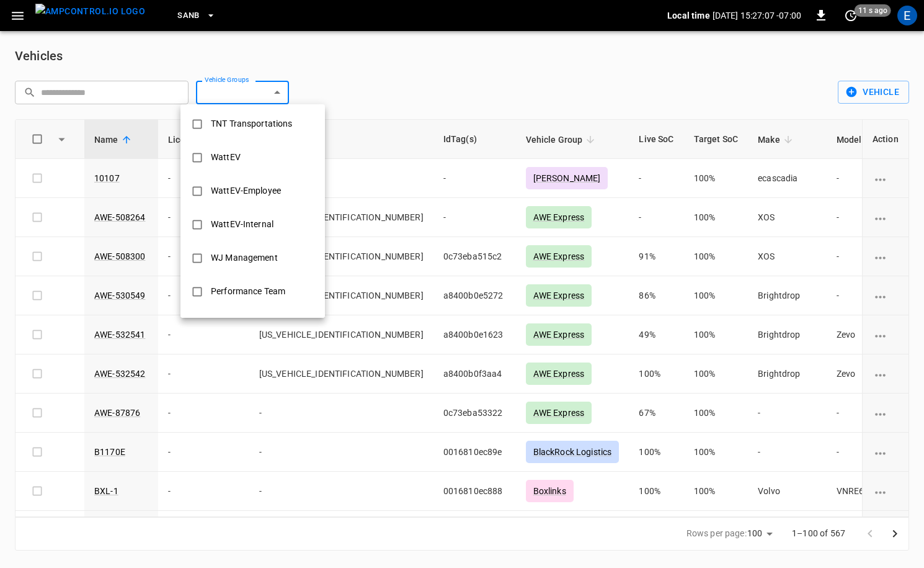
scroll to position [638, 0]
click at [238, 158] on div "WattEV" at bounding box center [225, 157] width 45 height 23
type input "******"
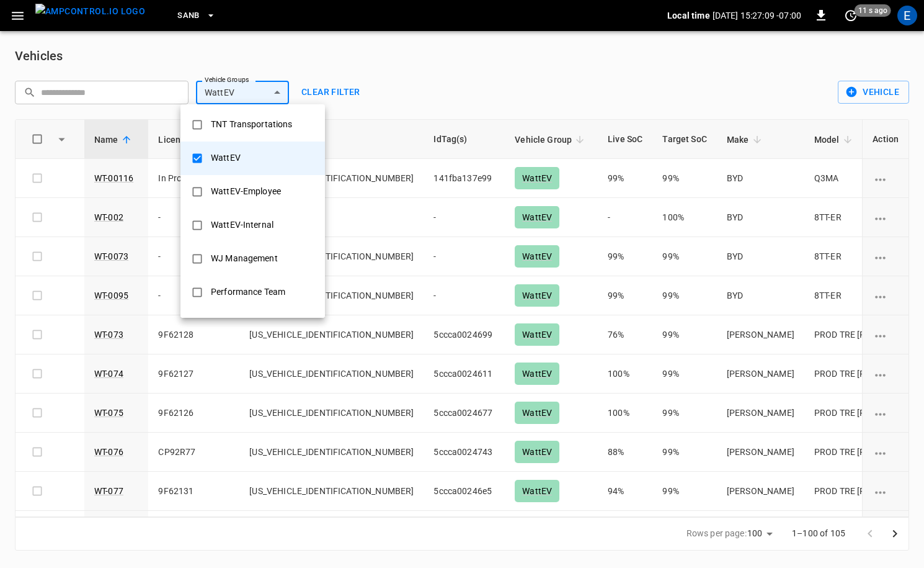
click at [431, 224] on div at bounding box center [462, 284] width 924 height 568
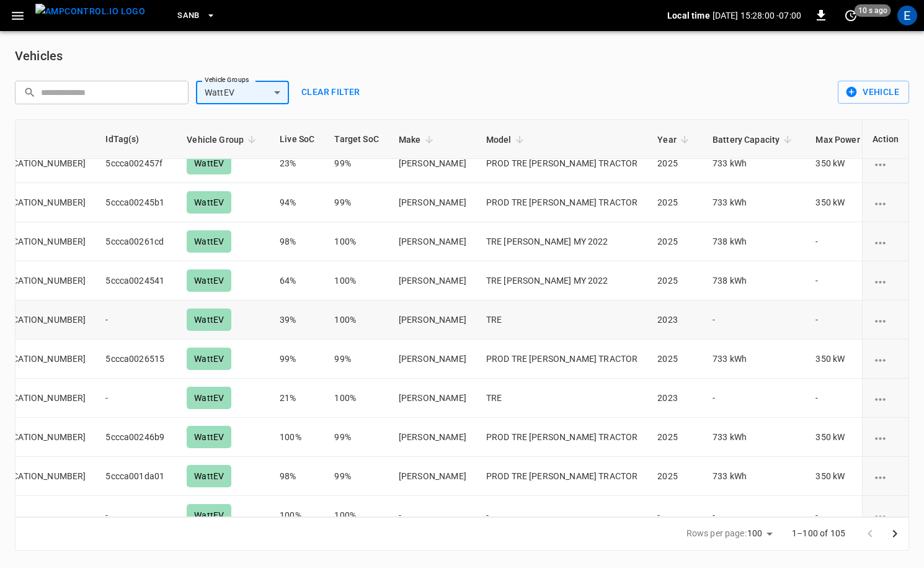
scroll to position [1735, 334]
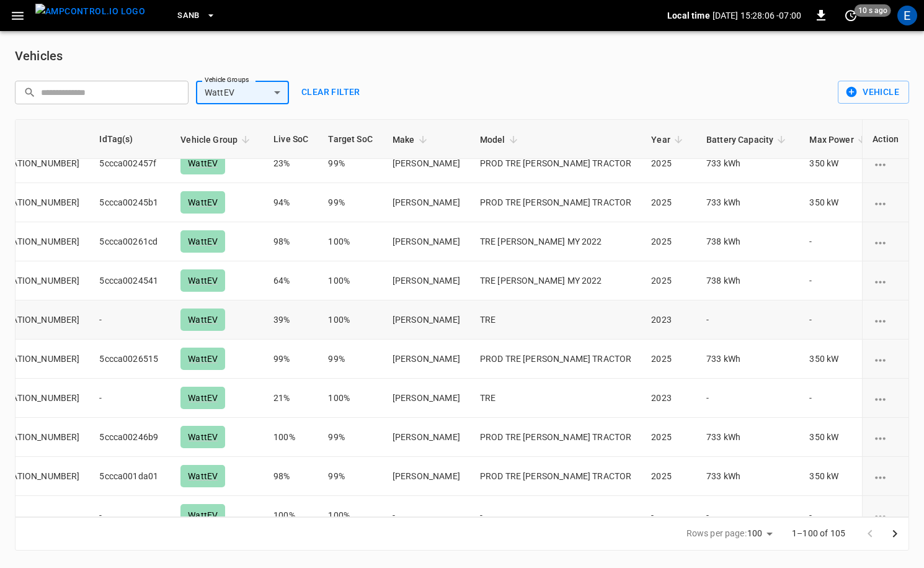
click at [887, 318] on icon "vehicle options" at bounding box center [881, 321] width 16 height 16
click at [823, 319] on div at bounding box center [462, 284] width 924 height 568
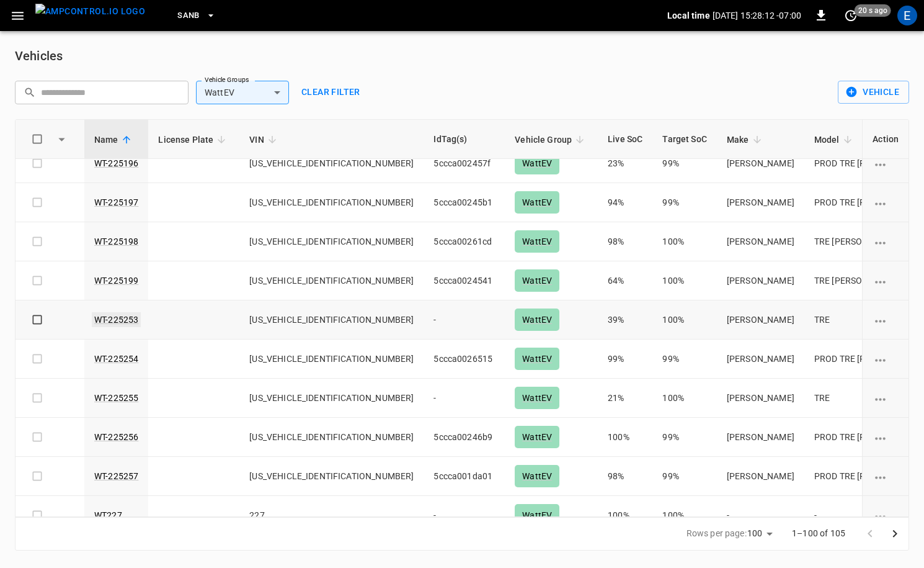
click at [130, 318] on link "WT-225253" at bounding box center [116, 319] width 49 height 15
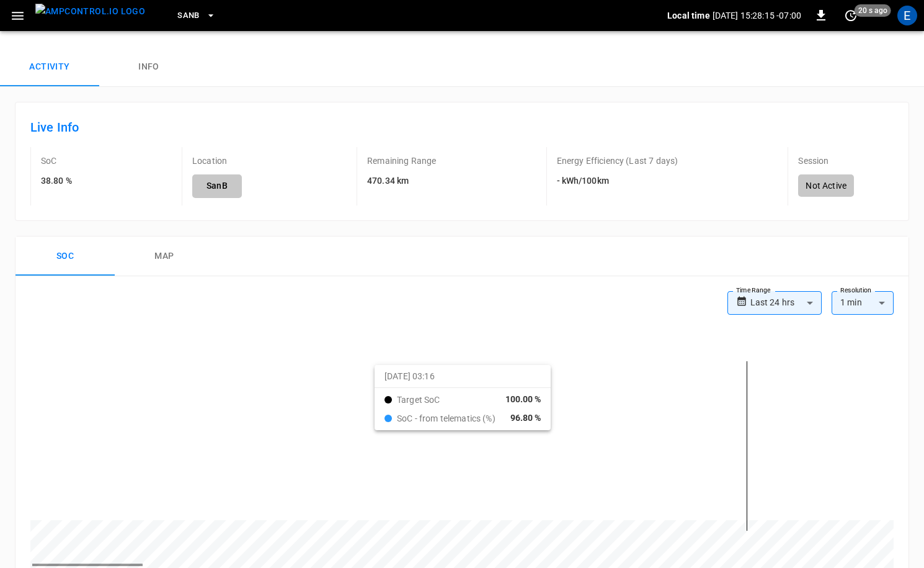
scroll to position [25, 0]
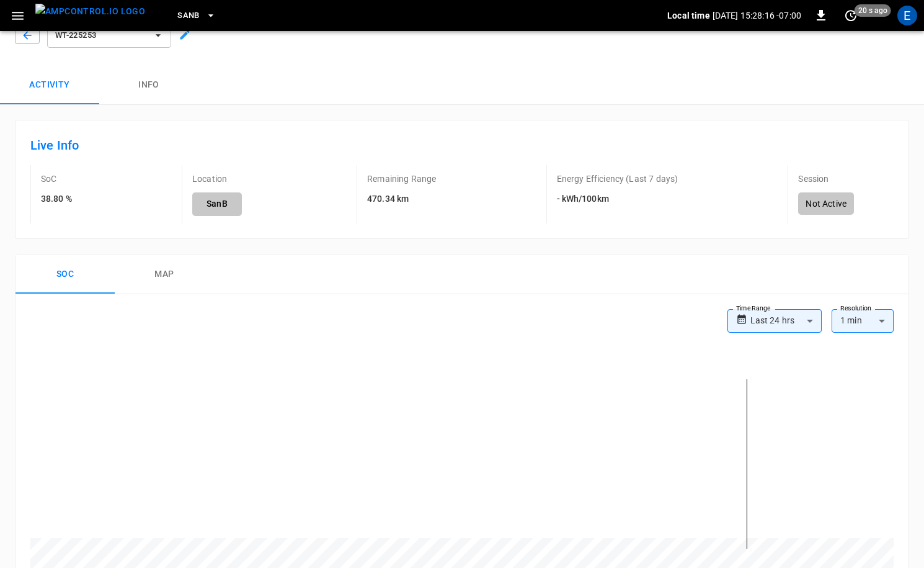
click at [152, 87] on button "Info" at bounding box center [148, 85] width 99 height 40
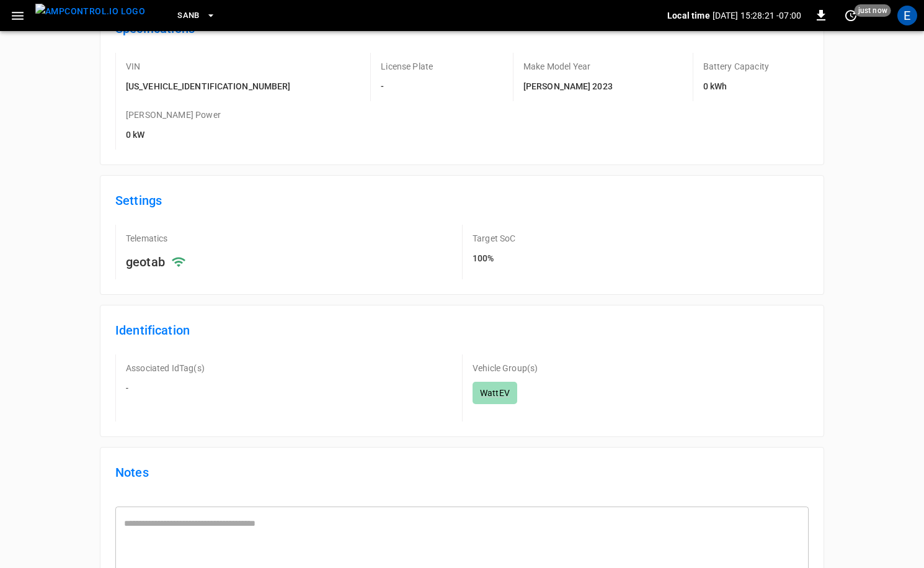
scroll to position [0, 0]
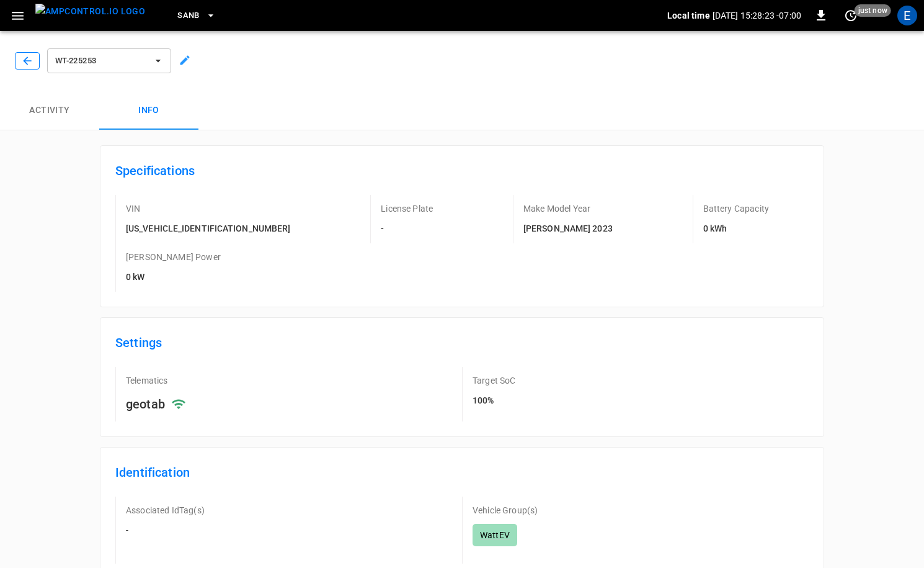
click at [25, 61] on icon "button" at bounding box center [27, 61] width 12 height 12
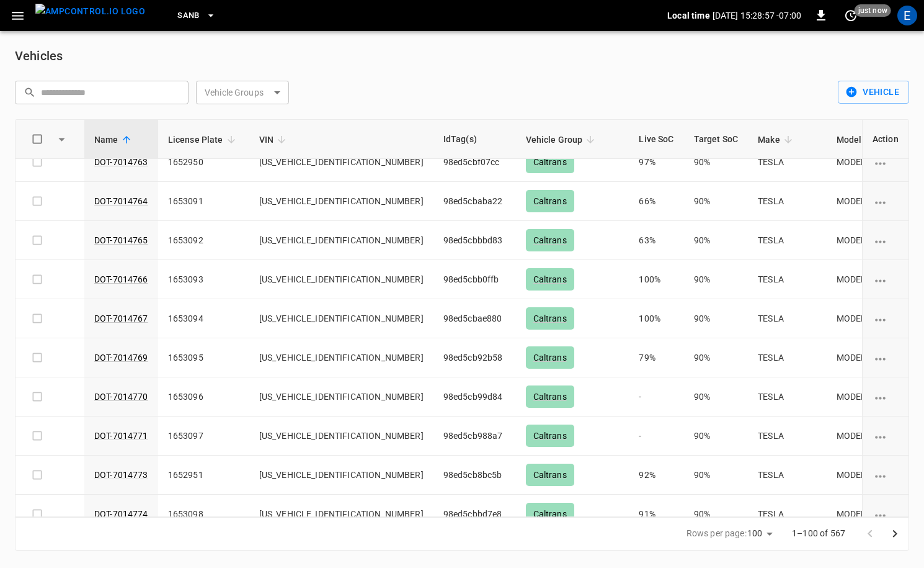
scroll to position [3065, 325]
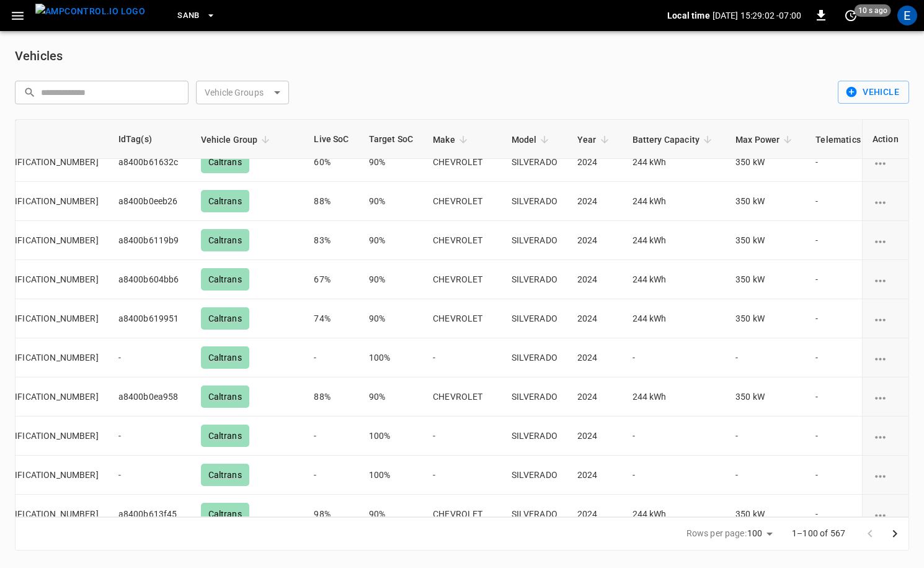
click at [262, 89] on body "SanB Local time 2025-09-09 15:29:02 -07:00 0 10 s ago E Vehicles ​ ​ Vehicle Gr…" at bounding box center [462, 282] width 924 height 565
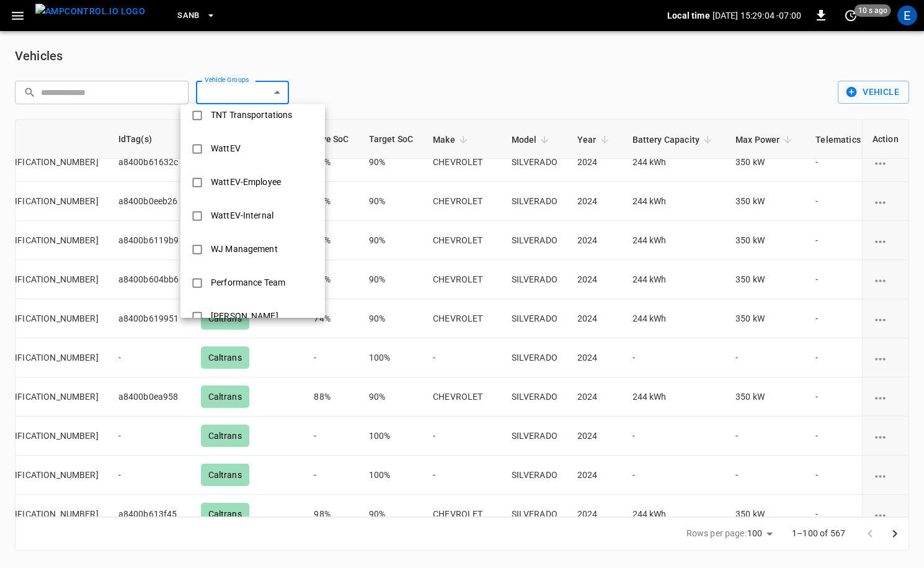
scroll to position [540, 0]
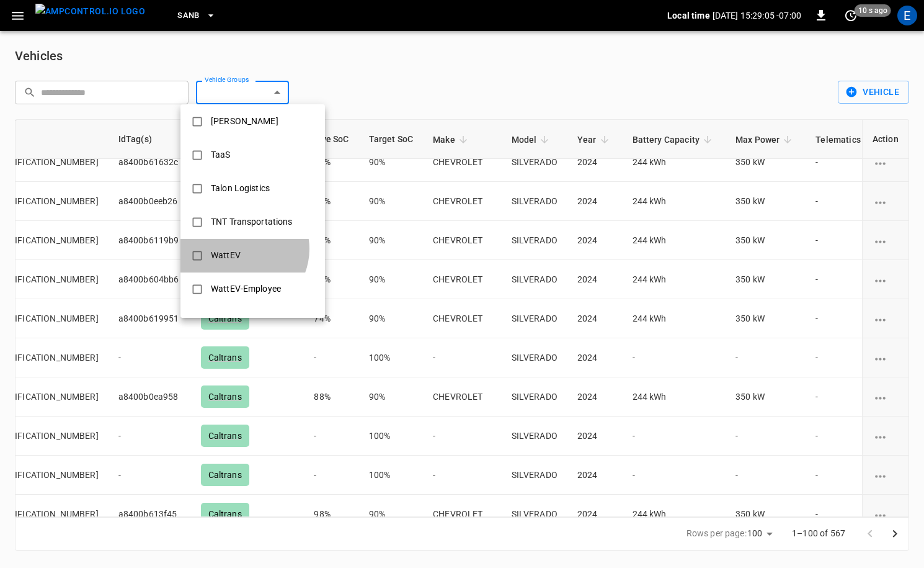
click at [242, 249] on div "WattEV" at bounding box center [225, 255] width 45 height 23
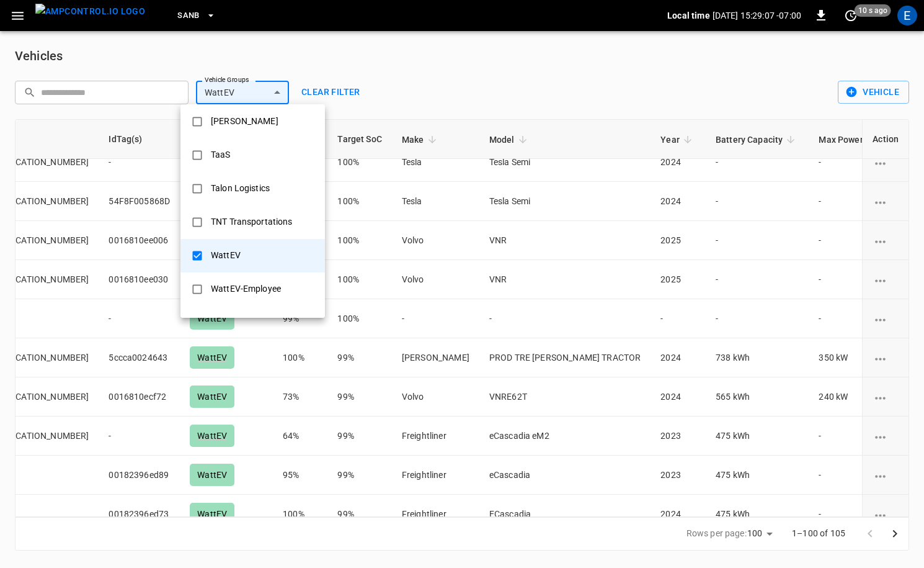
click at [212, 287] on div "WattEV-Employee" at bounding box center [245, 288] width 85 height 23
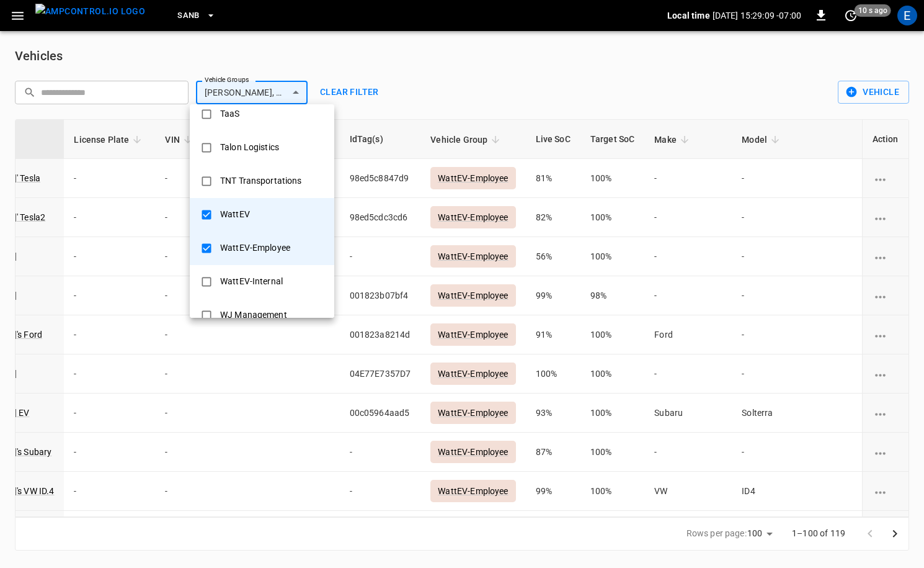
scroll to position [586, 0]
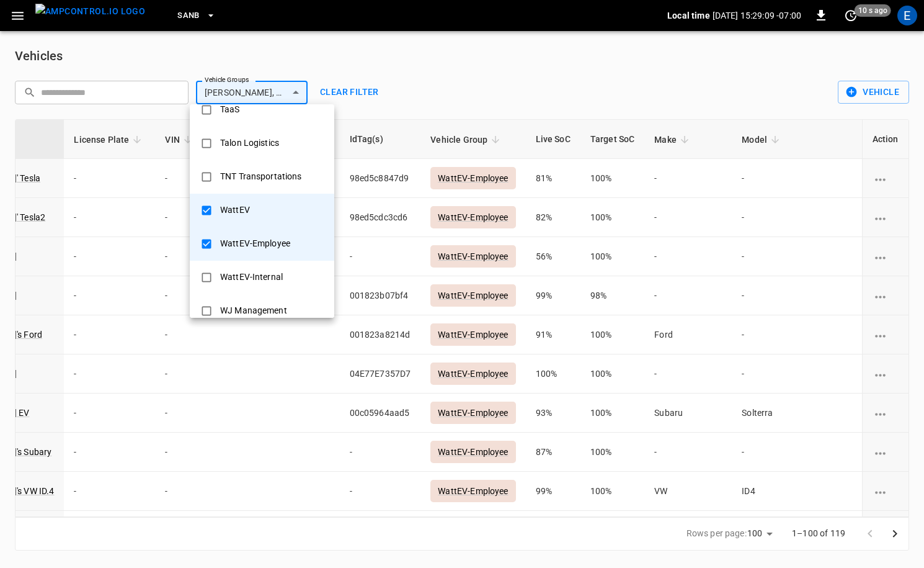
click at [235, 274] on div "WattEV-Internal" at bounding box center [252, 277] width 78 height 23
type input "**********"
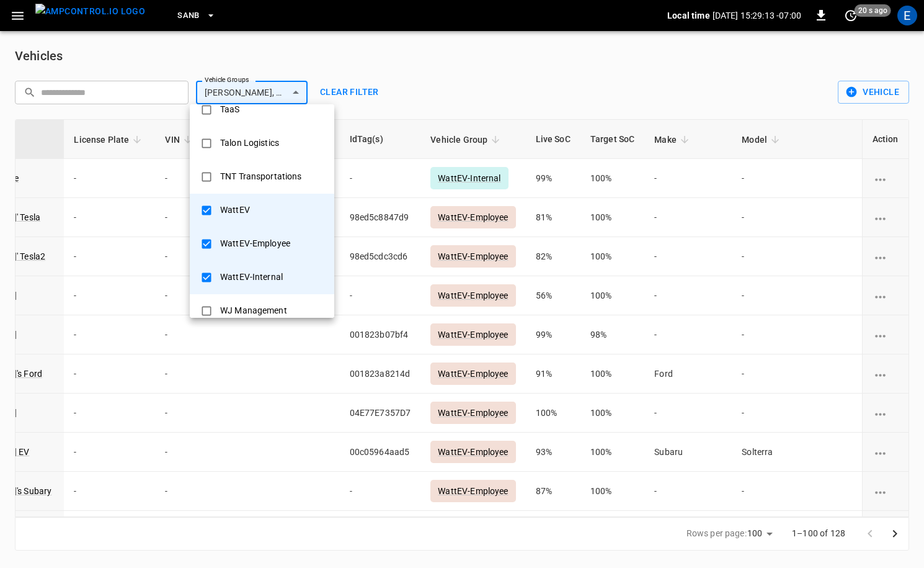
click at [462, 91] on div at bounding box center [462, 284] width 924 height 568
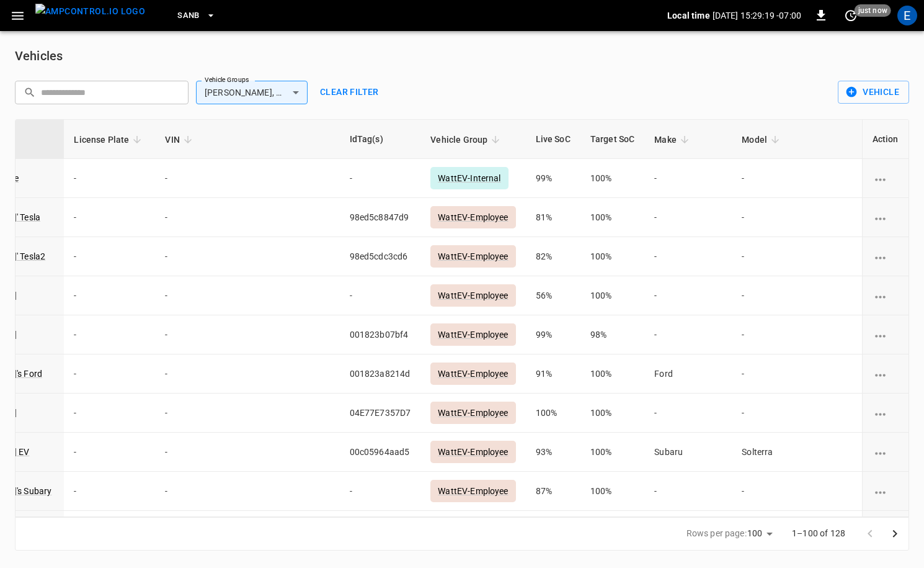
scroll to position [1697, 367]
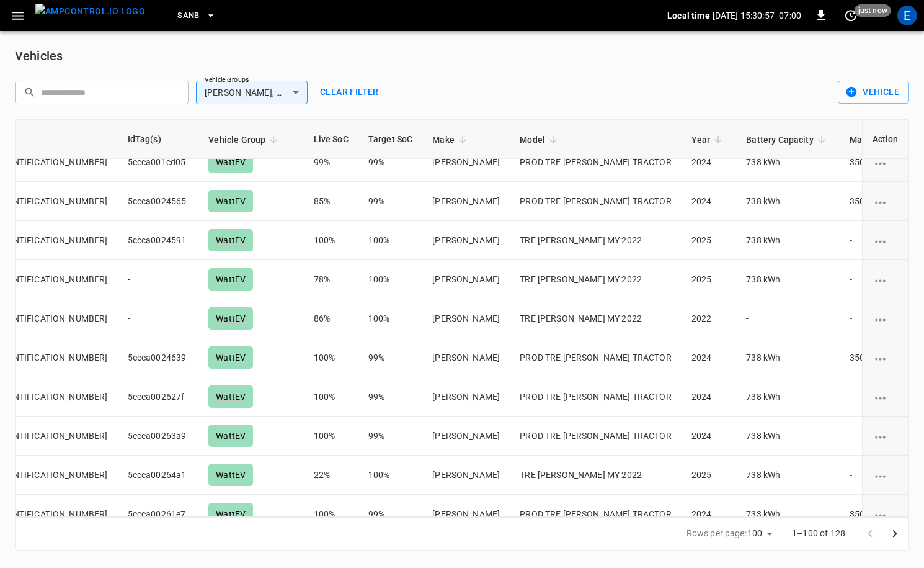
scroll to position [3338, 367]
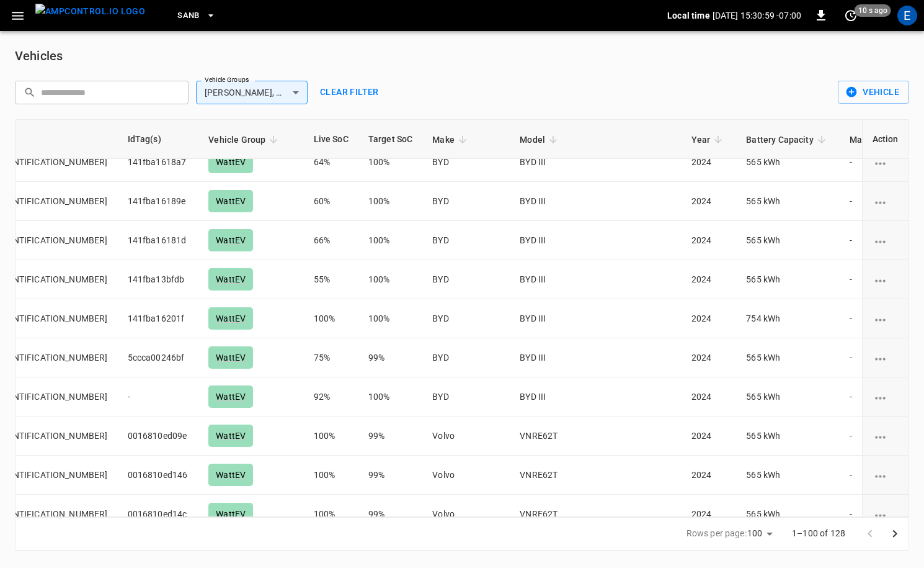
click at [349, 94] on button "Clear filter" at bounding box center [349, 92] width 69 height 23
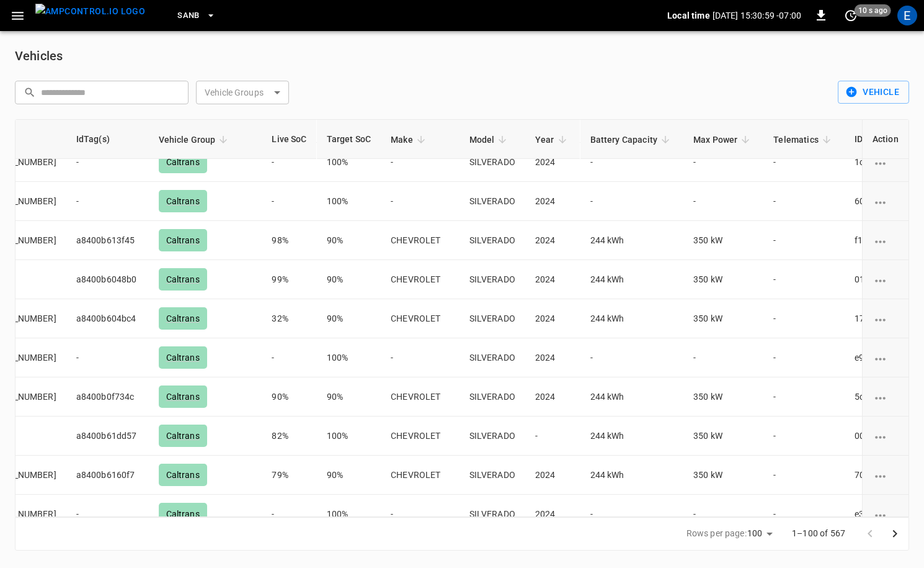
click at [355, 93] on div "​ ​ Vehicle Groups ​ Vehicle Groups" at bounding box center [419, 88] width 828 height 34
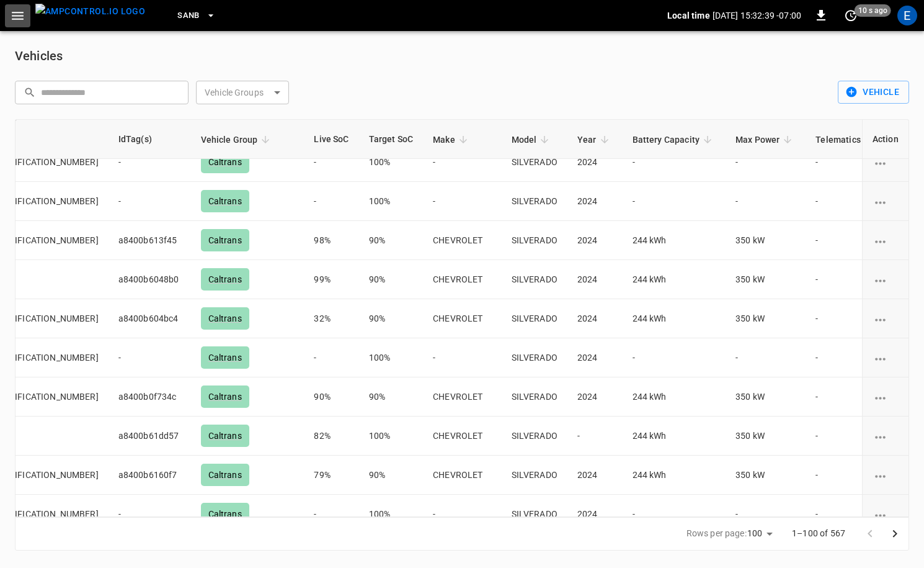
click at [17, 16] on icon "button" at bounding box center [18, 16] width 16 height 16
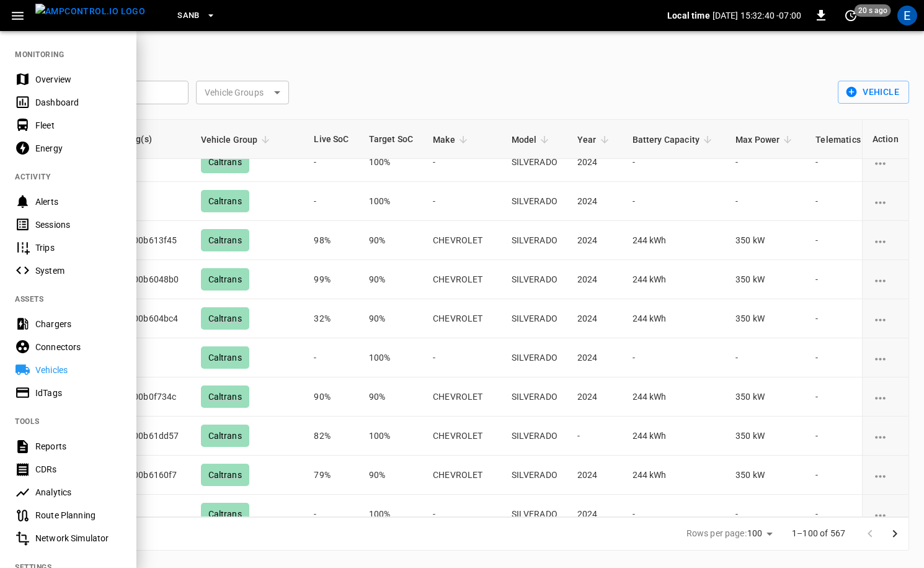
click at [51, 392] on div "IdTags" at bounding box center [78, 393] width 86 height 12
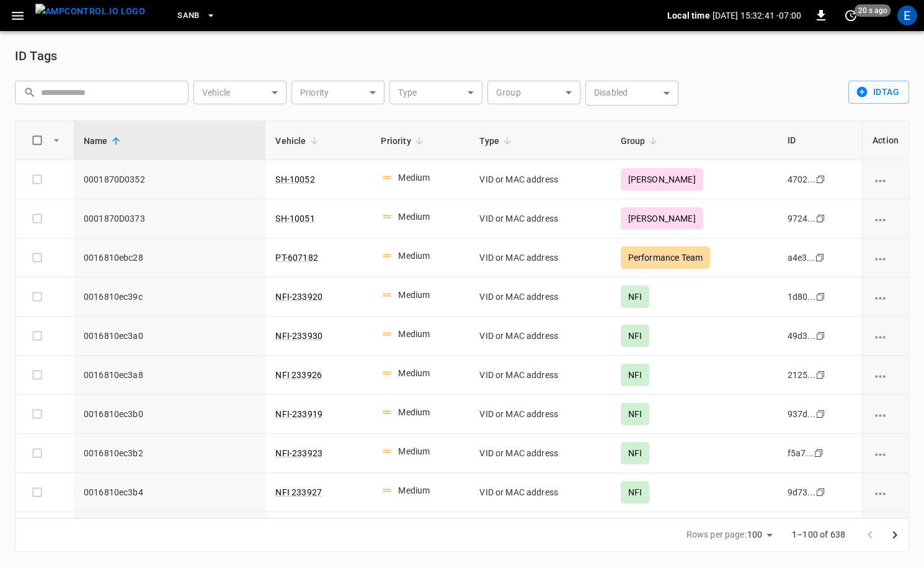
click at [135, 91] on input "text" at bounding box center [110, 92] width 139 height 23
paste input "**********"
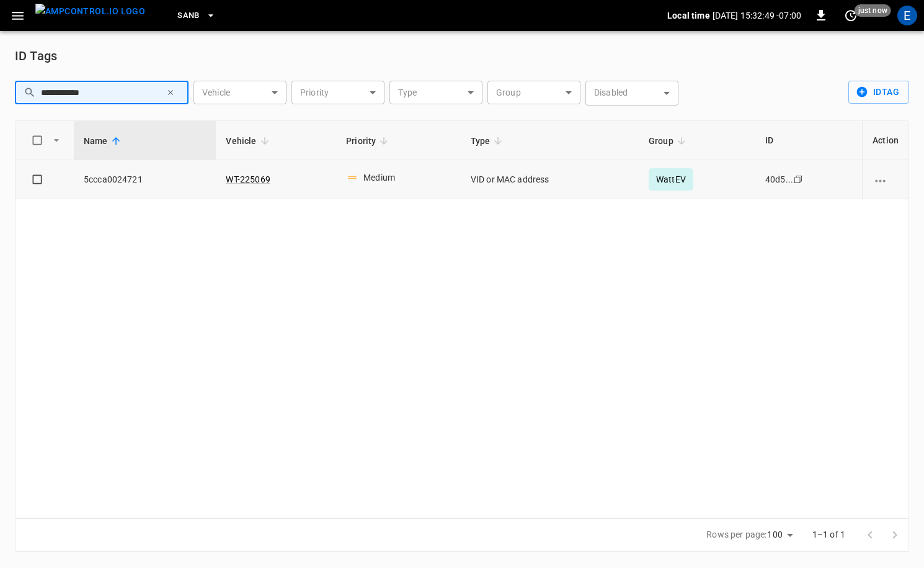
type input "**********"
drag, startPoint x: 283, startPoint y: 177, endPoint x: 228, endPoint y: 180, distance: 55.3
click at [228, 180] on td "WT-225069" at bounding box center [276, 179] width 120 height 39
copy link "WT-225069"
